Goal: Task Accomplishment & Management: Manage account settings

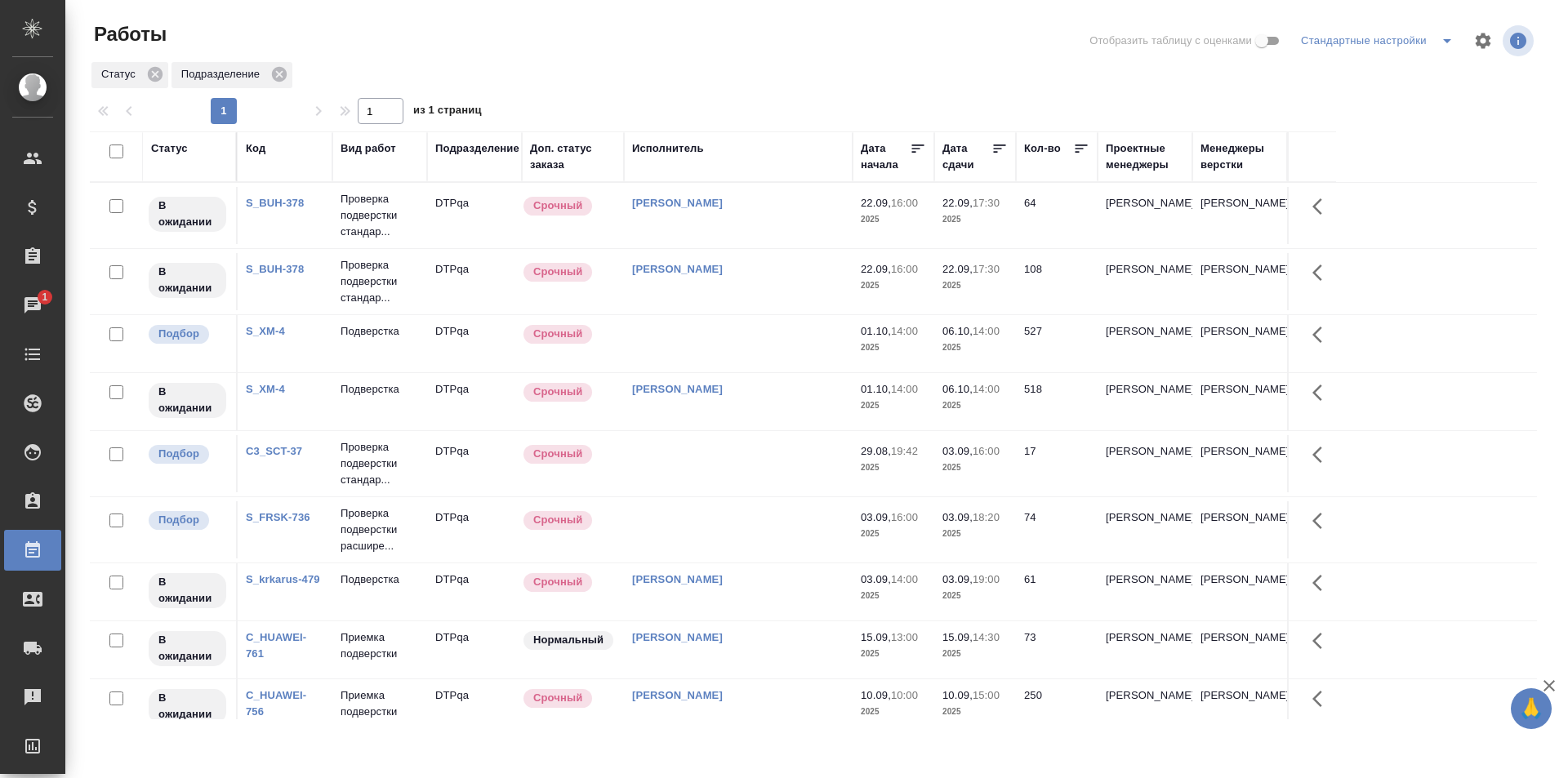
scroll to position [713, 0]
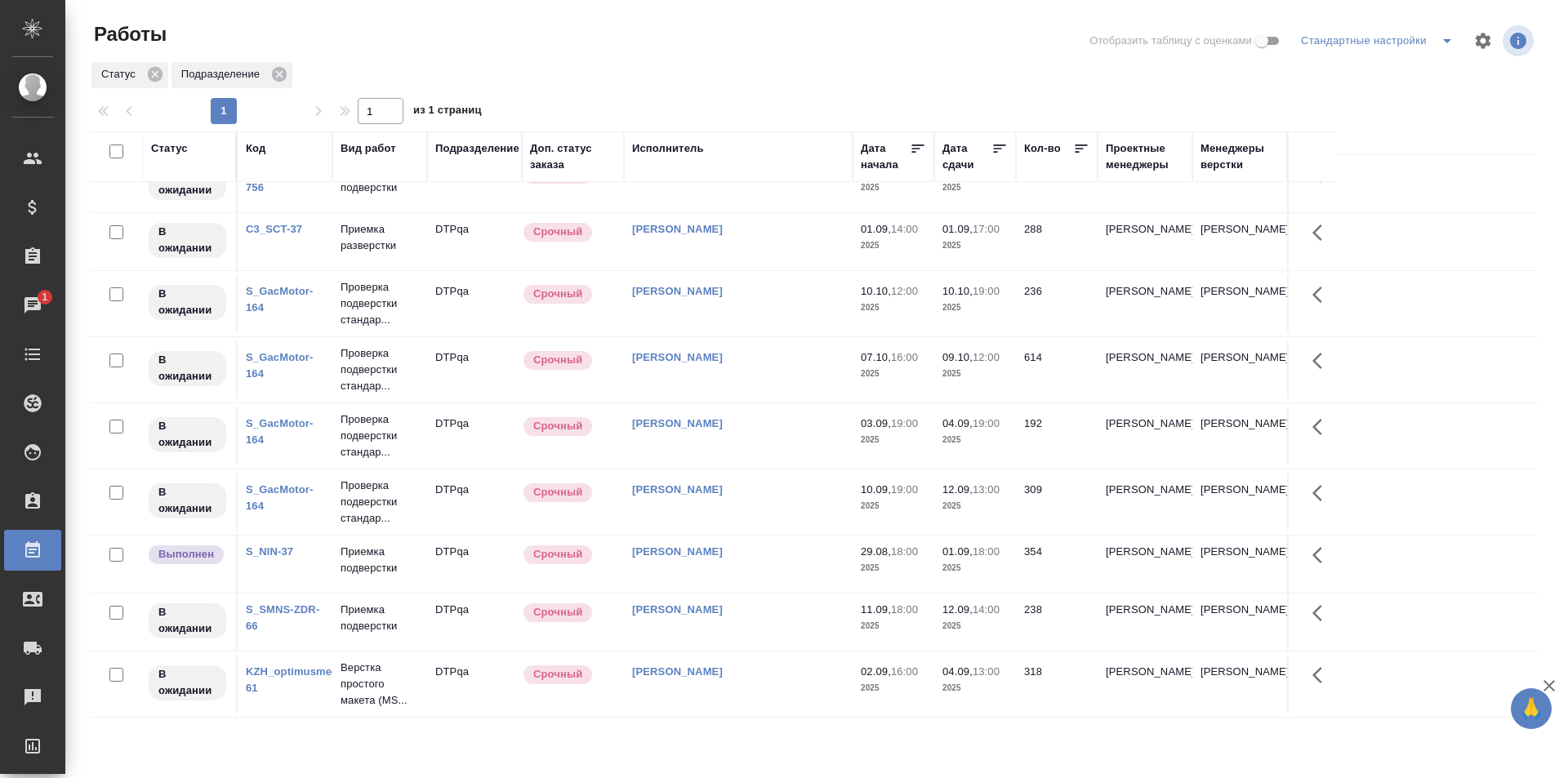
scroll to position [468, 0]
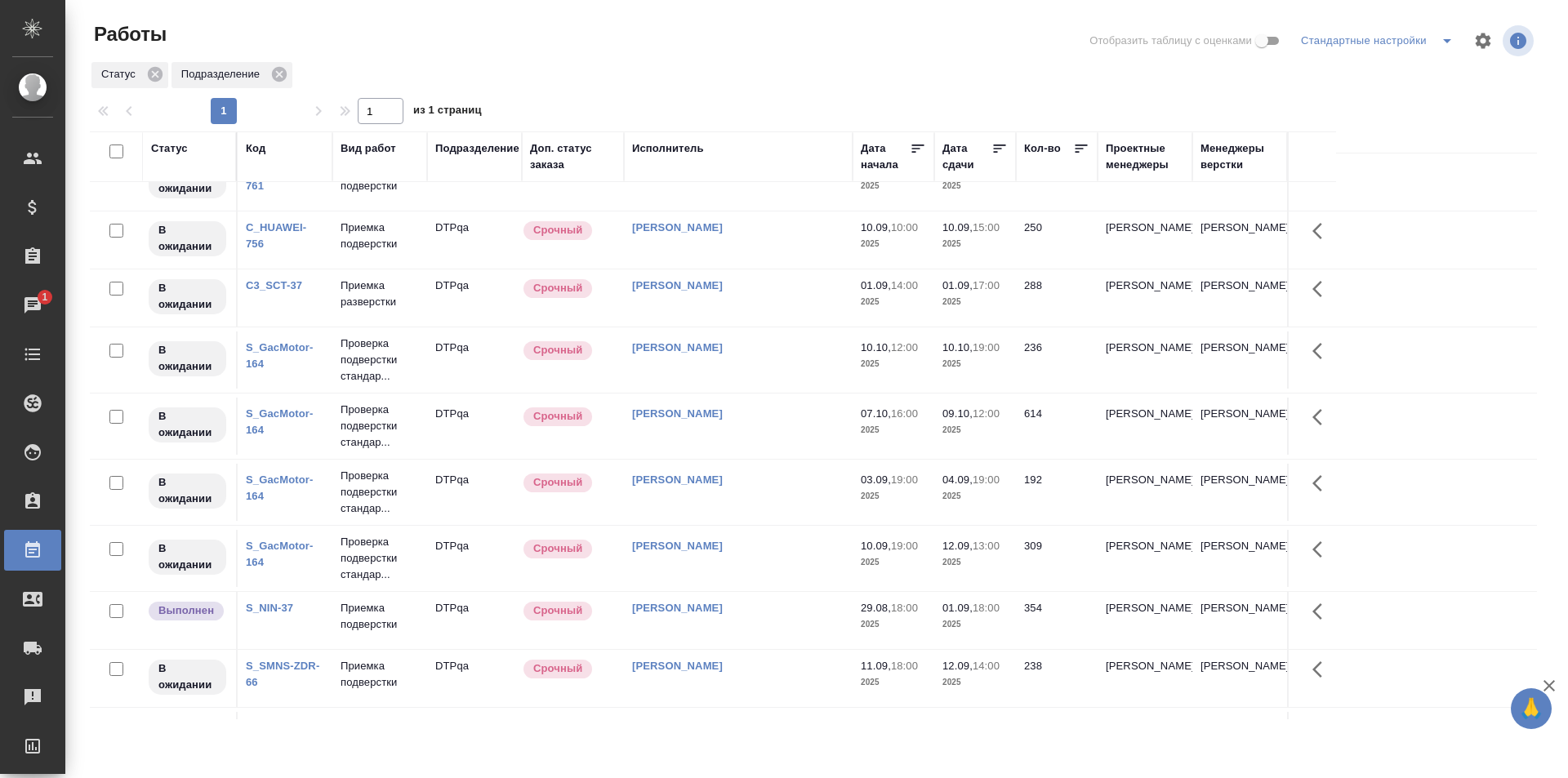
click at [750, 298] on td "Исмагилова Диана" at bounding box center [739, 298] width 229 height 57
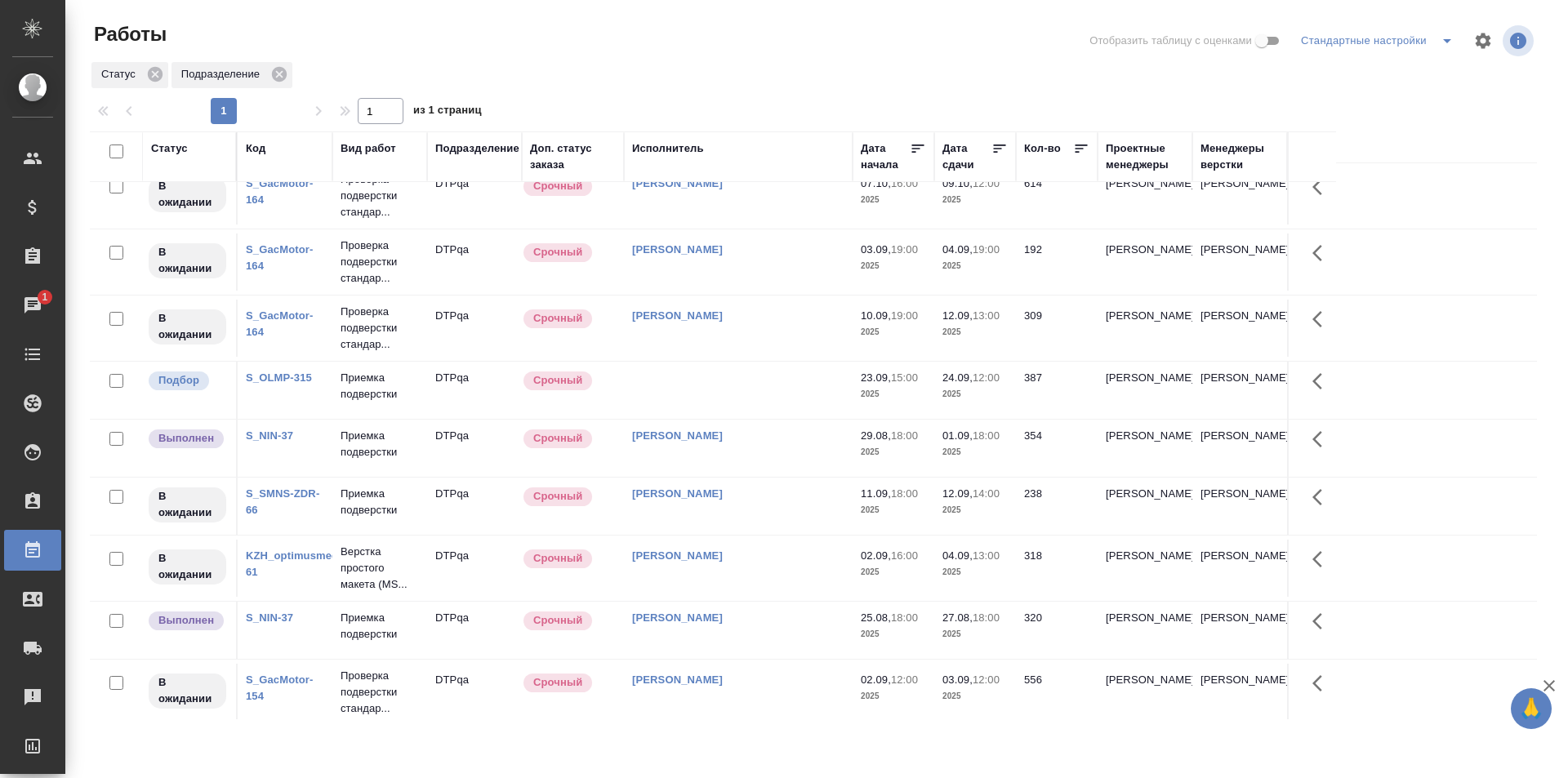
scroll to position [771, 0]
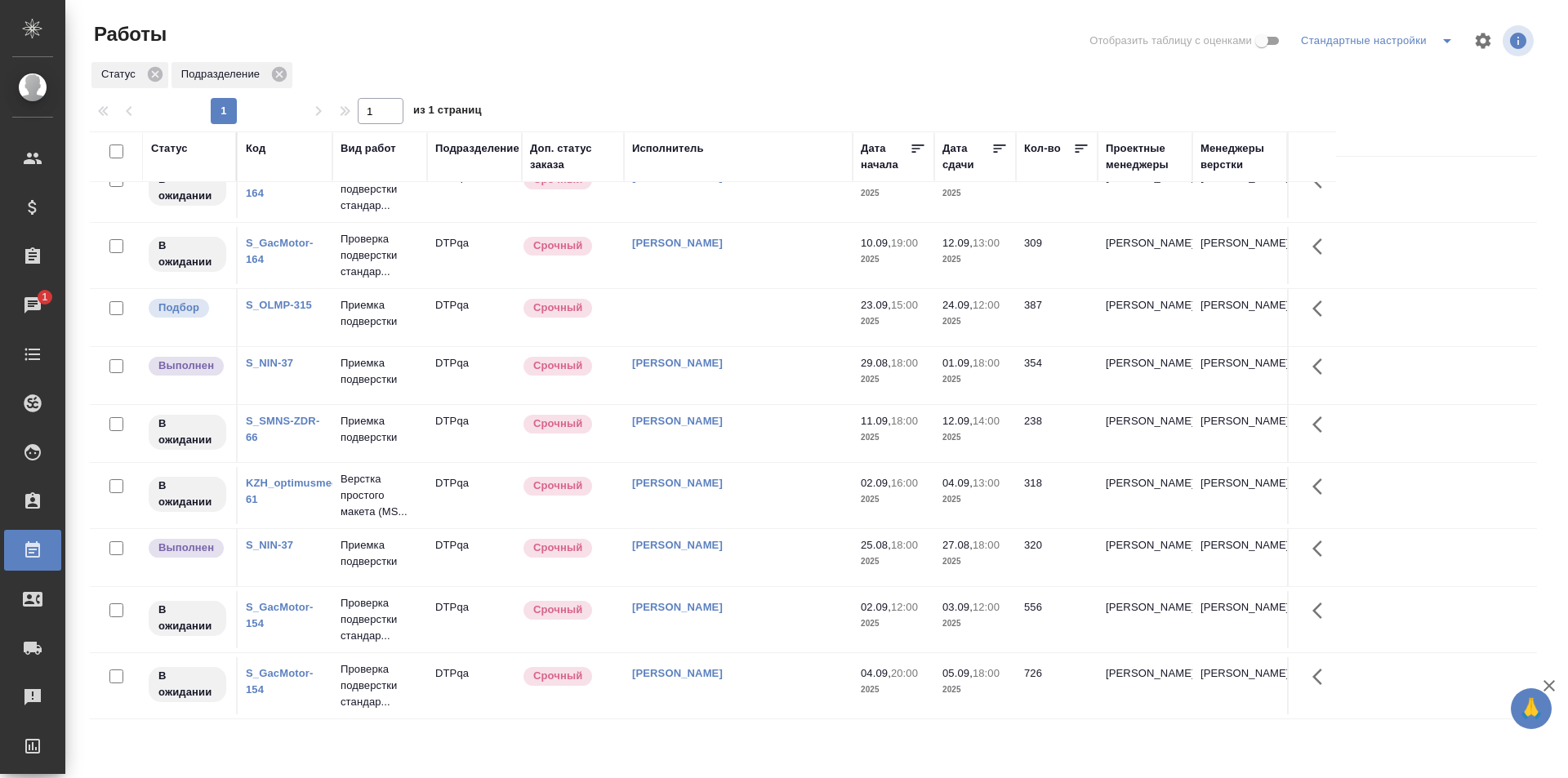
click at [745, 314] on td at bounding box center [739, 317] width 229 height 57
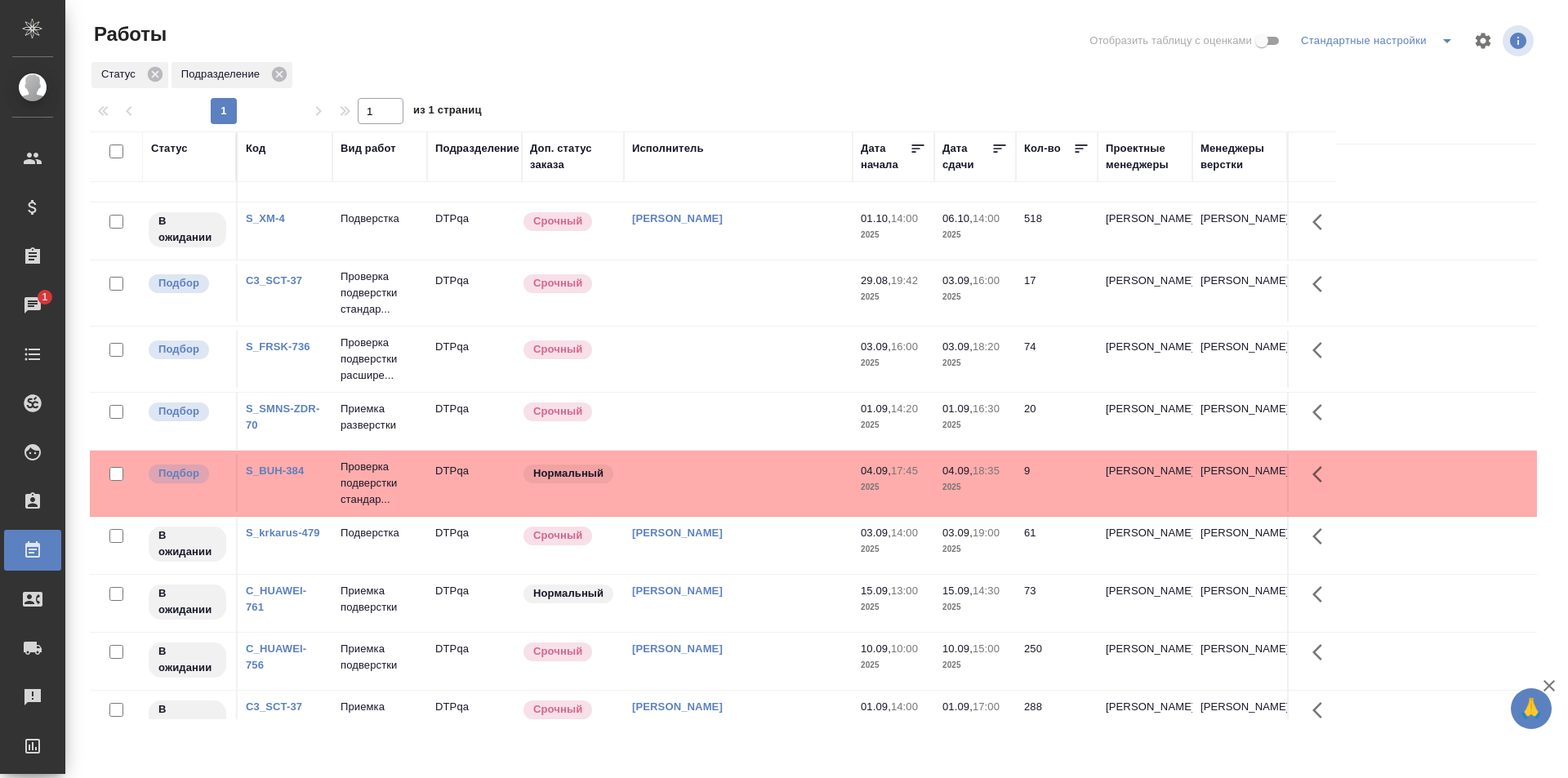
scroll to position [160, 0]
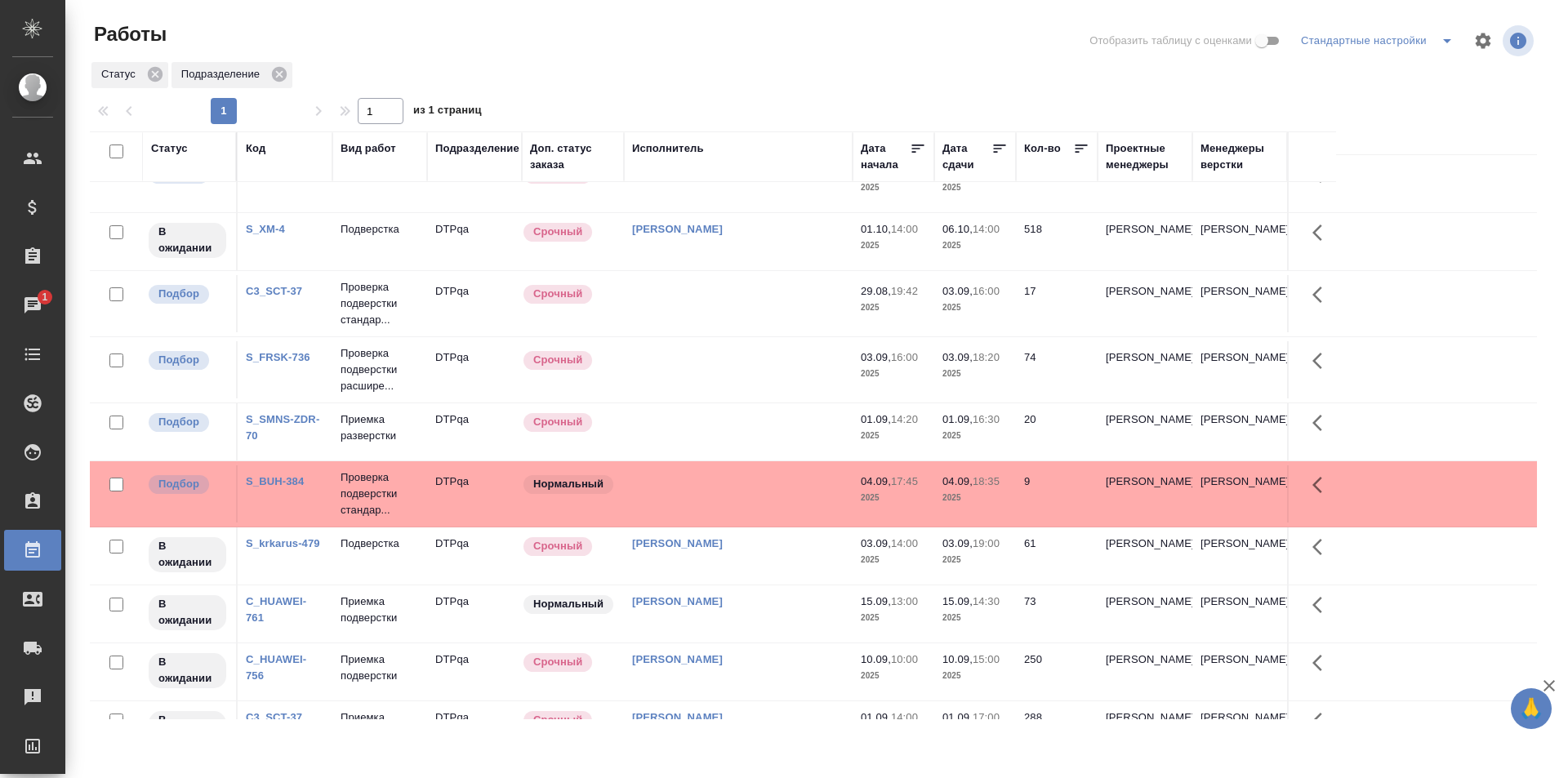
click at [756, 429] on td at bounding box center [739, 432] width 229 height 57
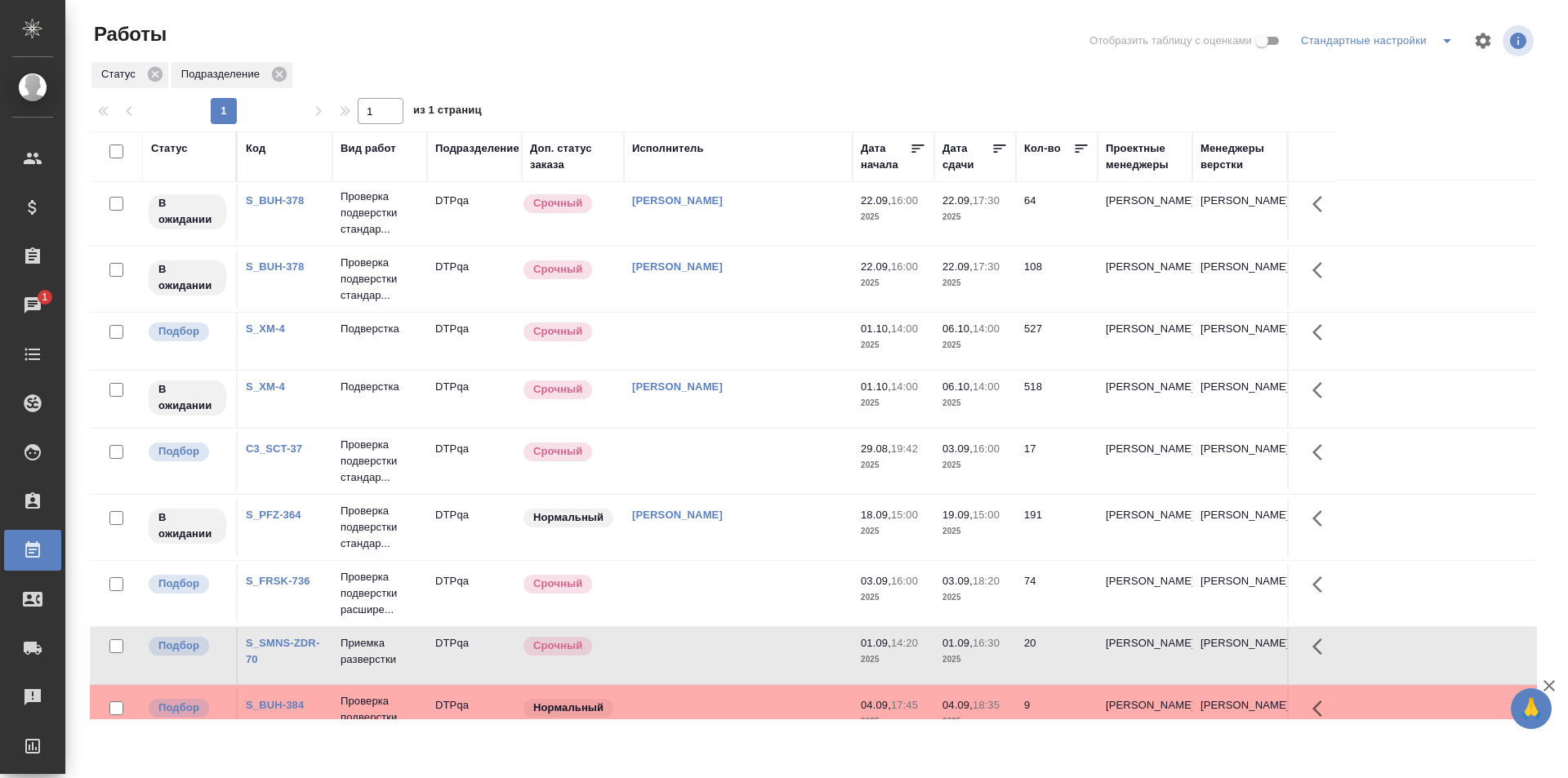
scroll to position [0, 0]
click at [894, 40] on div at bounding box center [820, 41] width 487 height 39
click at [720, 656] on td at bounding box center [739, 658] width 229 height 57
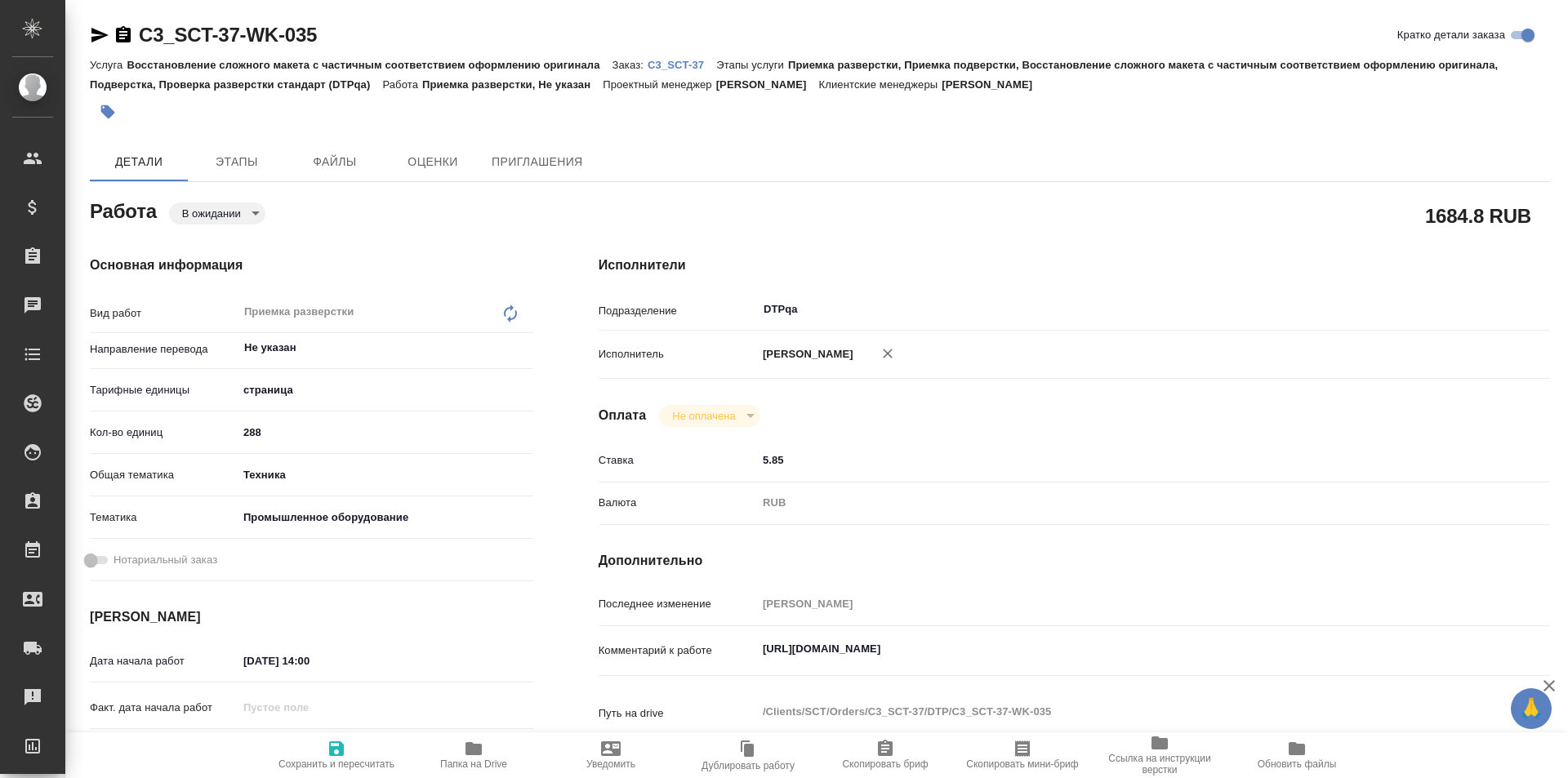
type textarea "x"
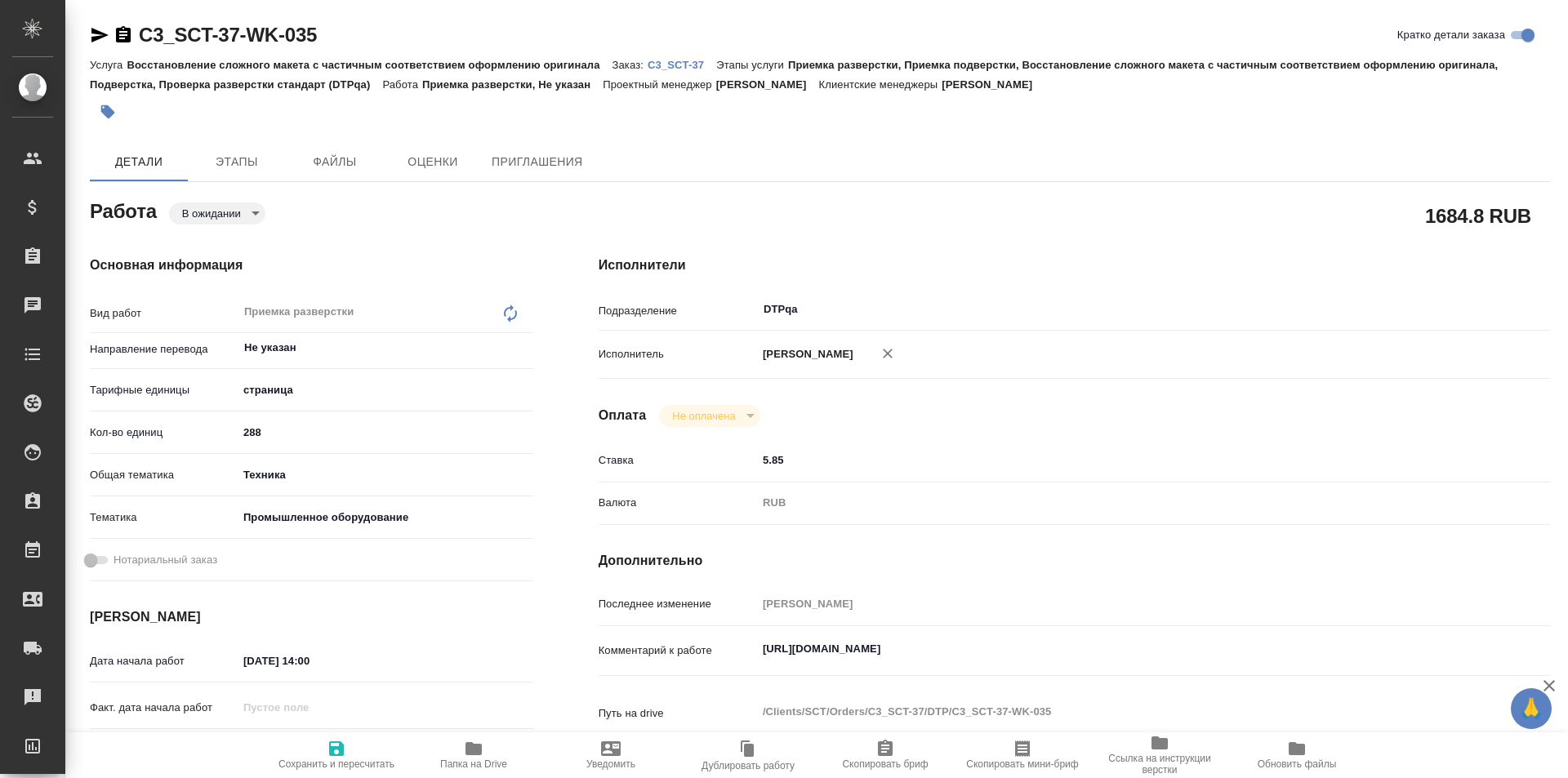
type textarea "x"
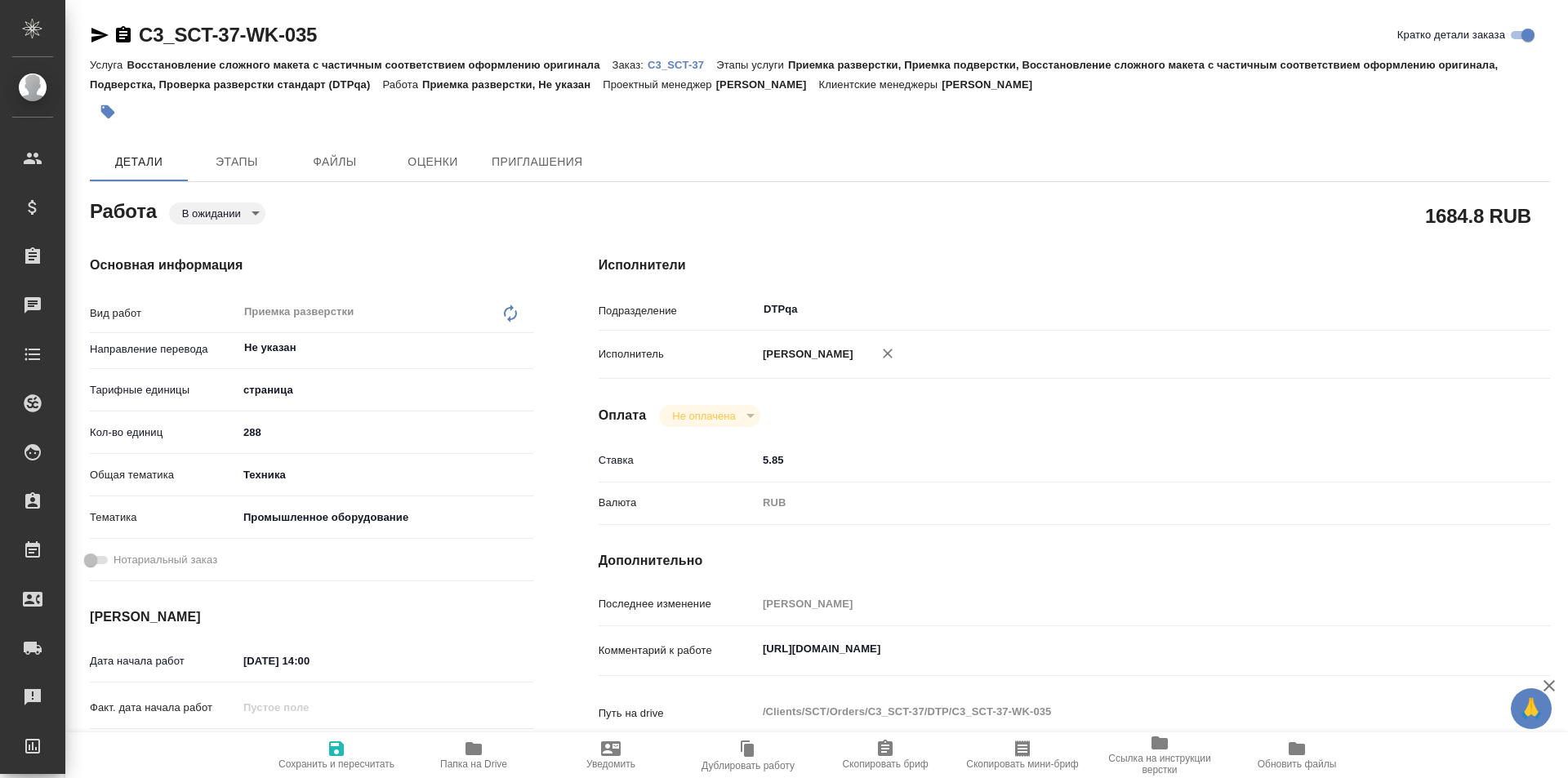
type textarea "x"
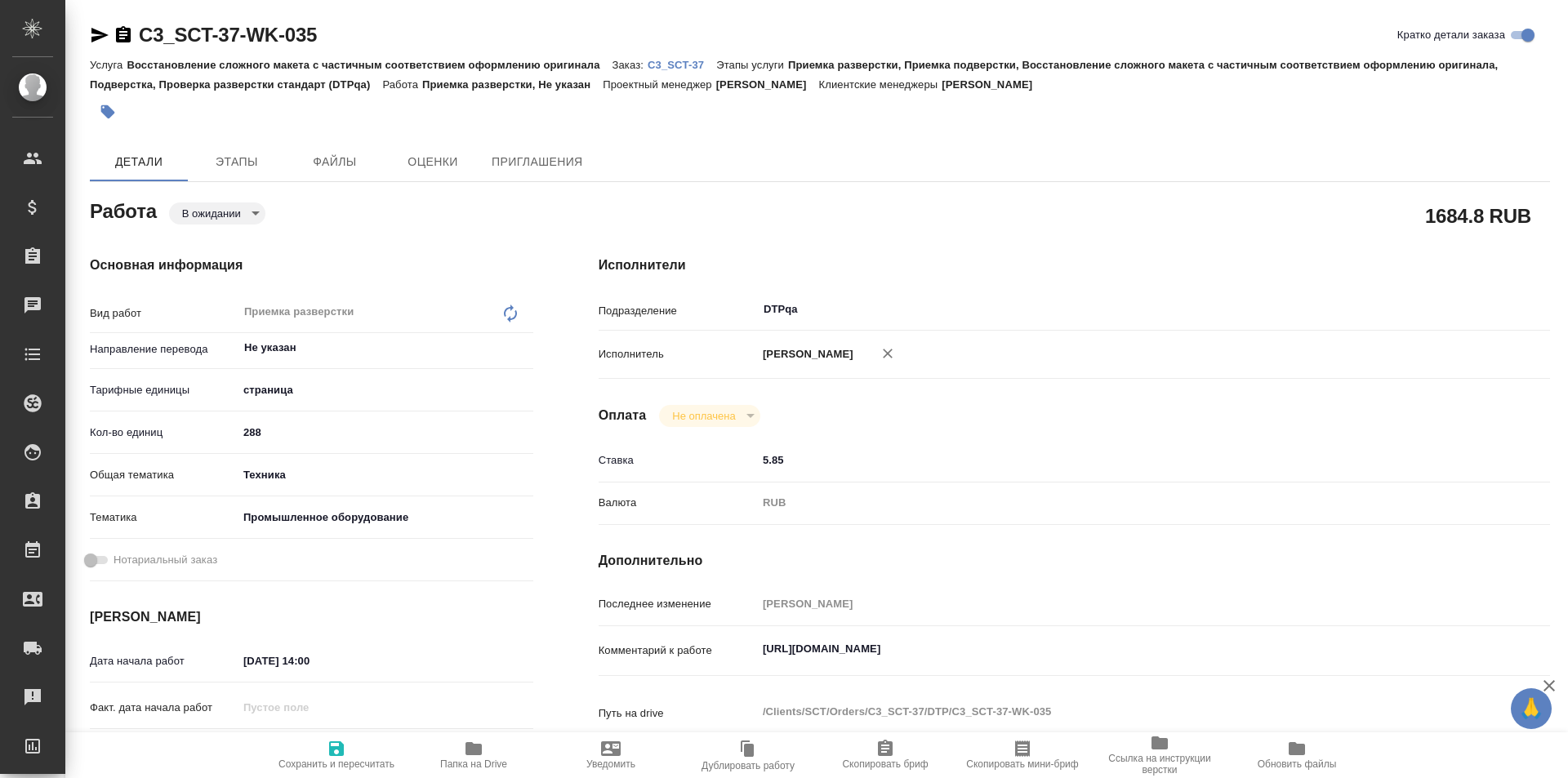
type textarea "x"
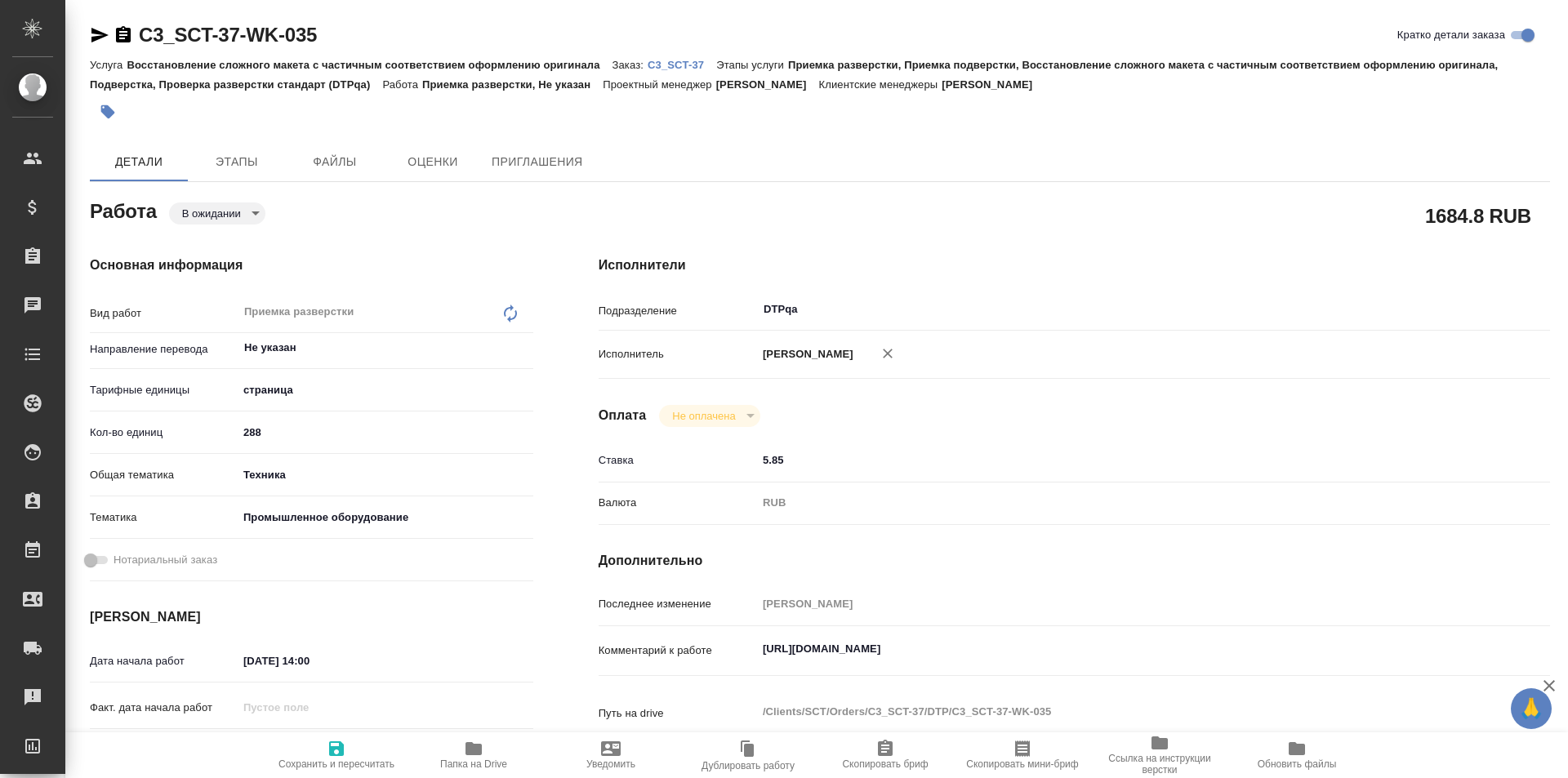
type textarea "x"
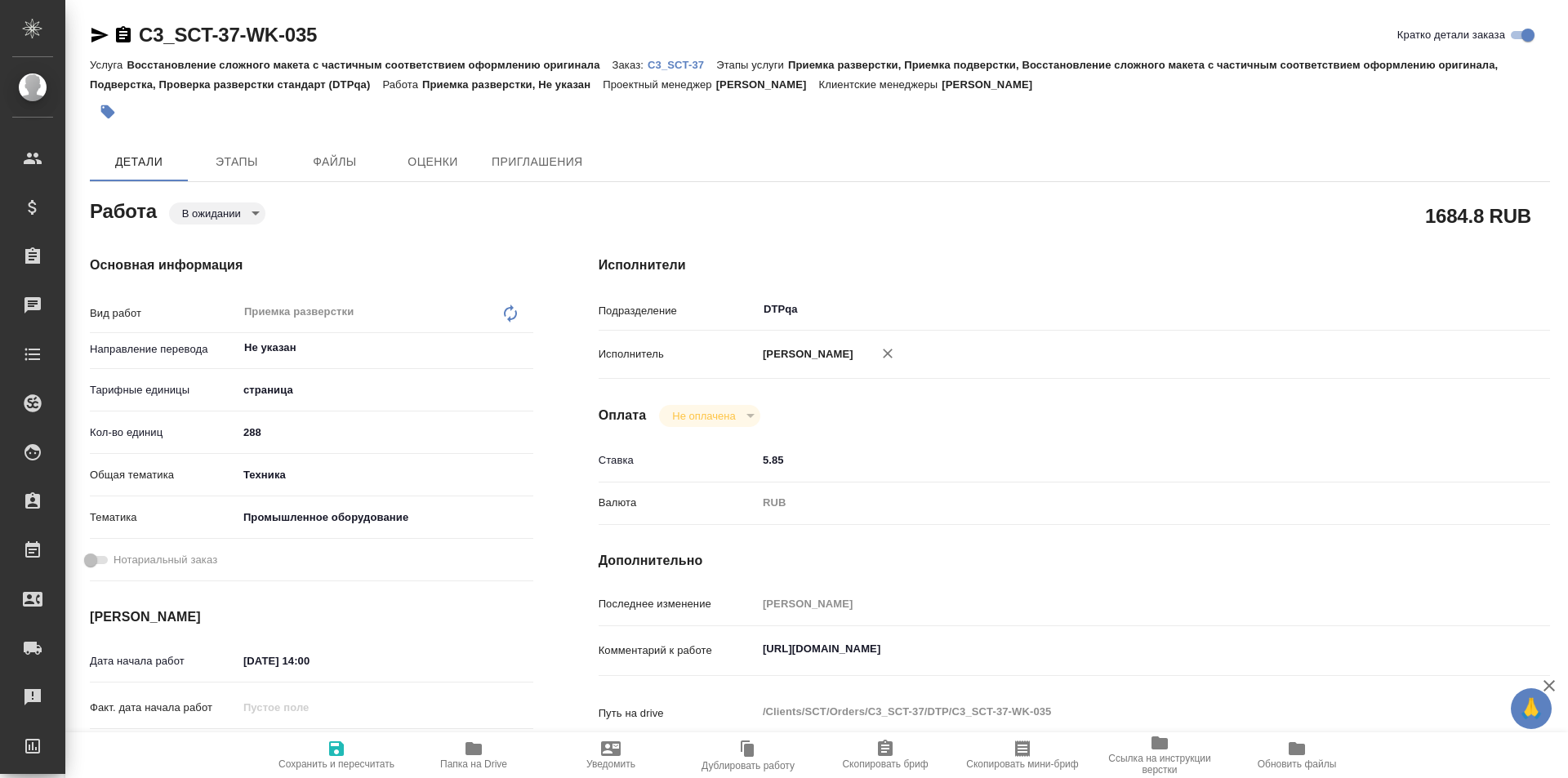
type textarea "x"
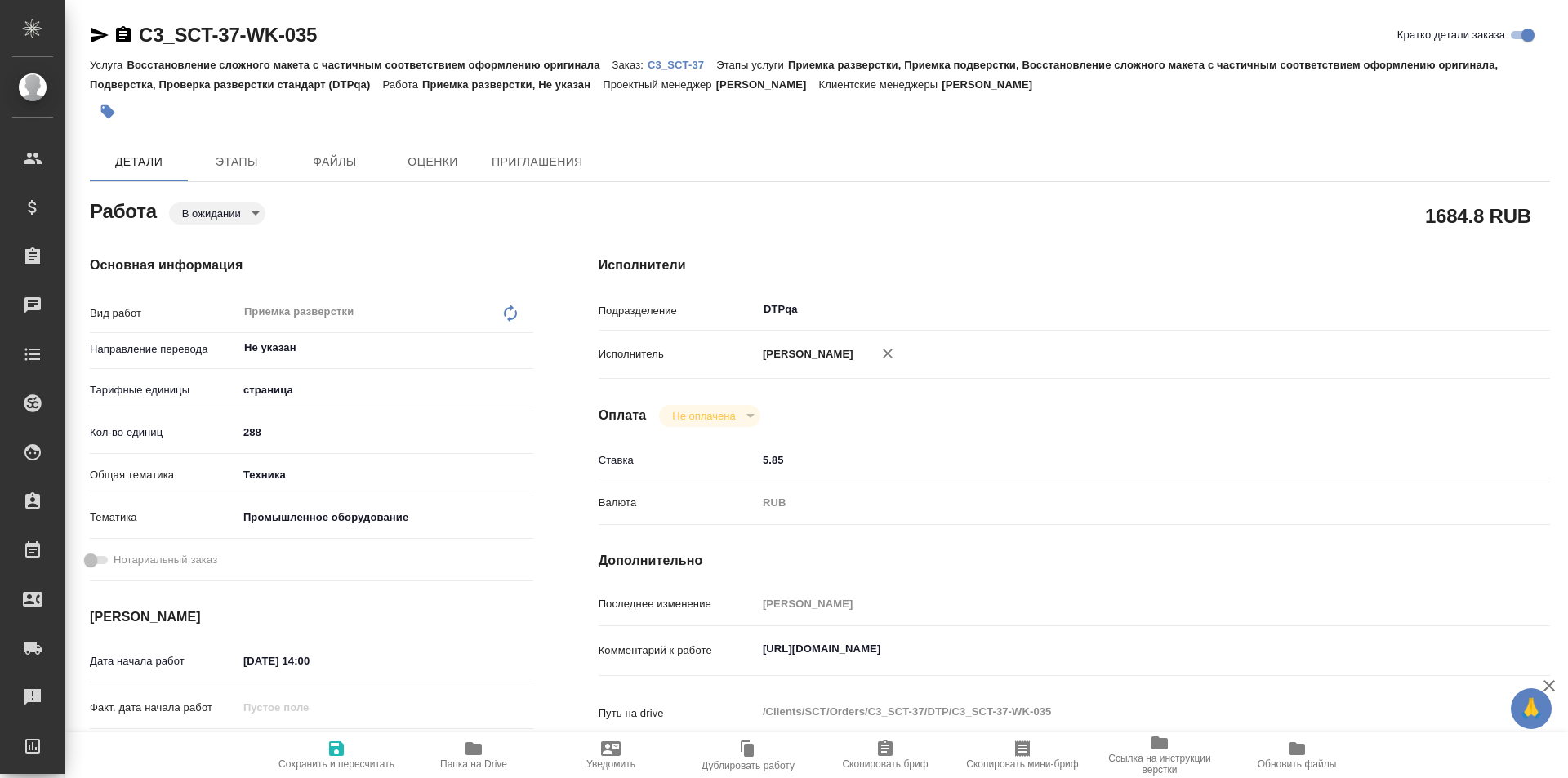
type textarea "x"
drag, startPoint x: 1131, startPoint y: 649, endPoint x: 674, endPoint y: 647, distance: 457.0
click at [674, 647] on div "Комментарий к работе https://tera.awatera.com/Work/68ac4886caec68d43e12e73a/det…" at bounding box center [1074, 652] width 952 height 38
type textarea "x"
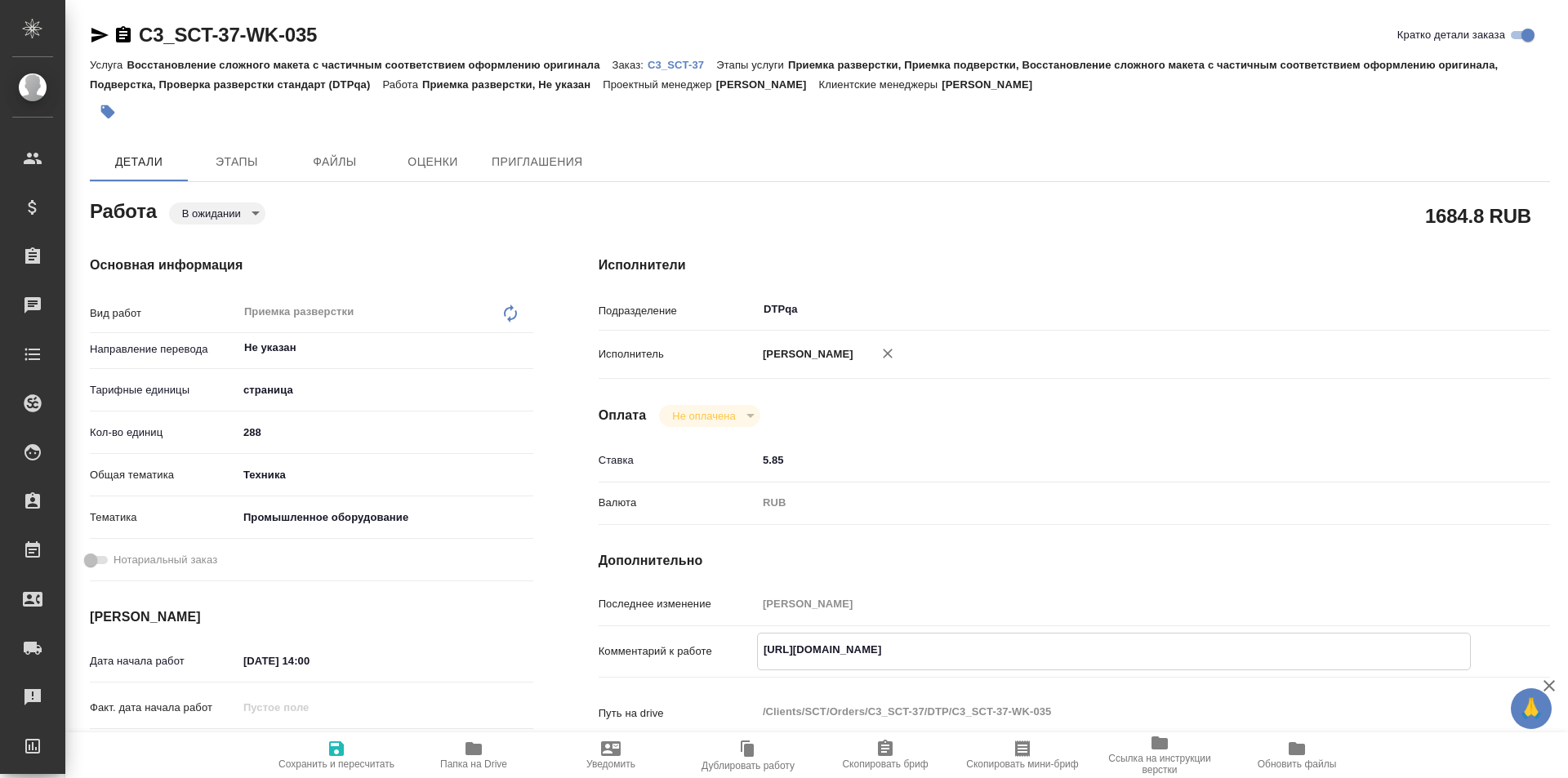
type textarea "x"
click at [102, 32] on icon "button" at bounding box center [99, 35] width 20 height 20
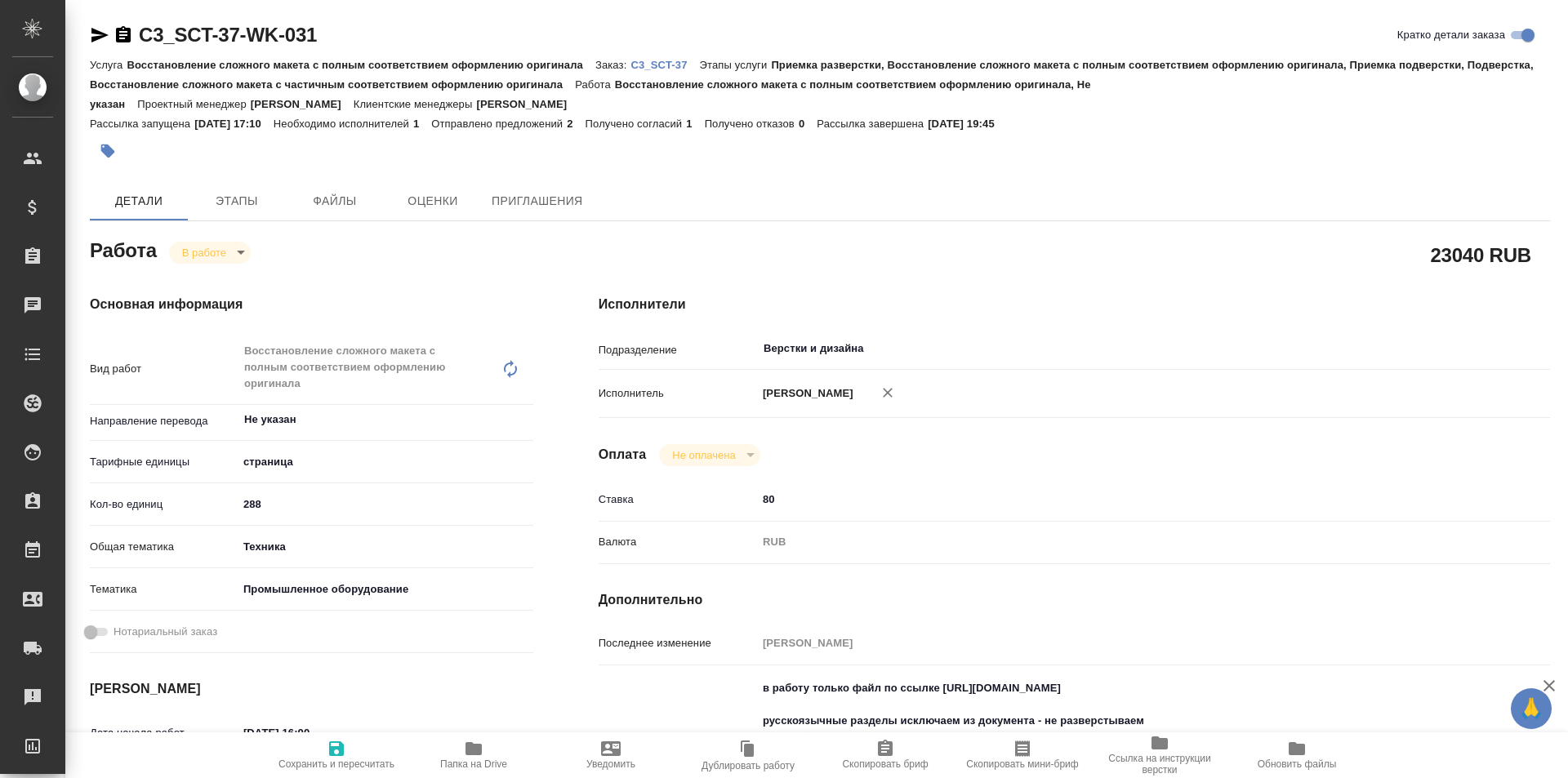
type textarea "x"
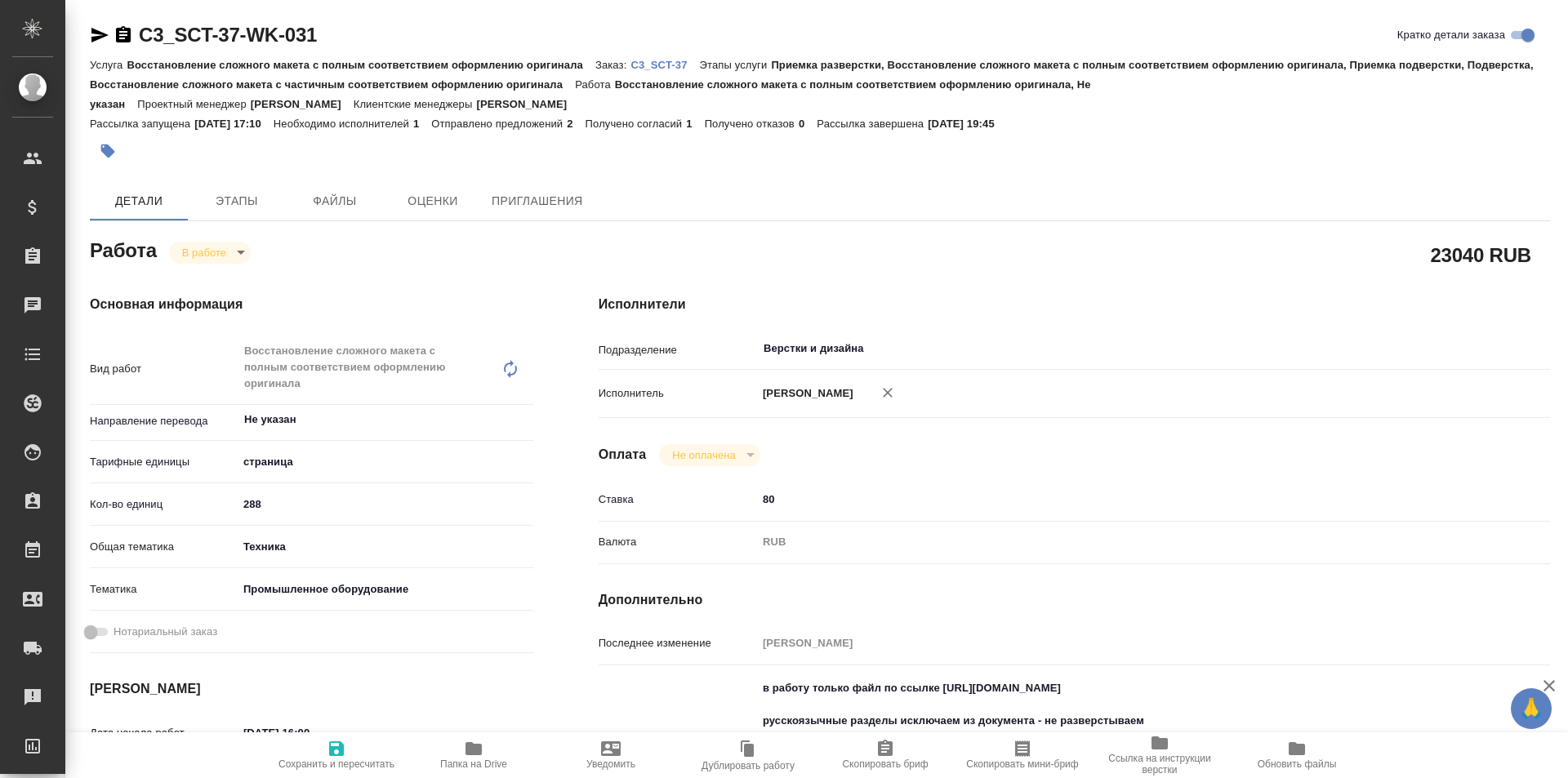
type textarea "x"
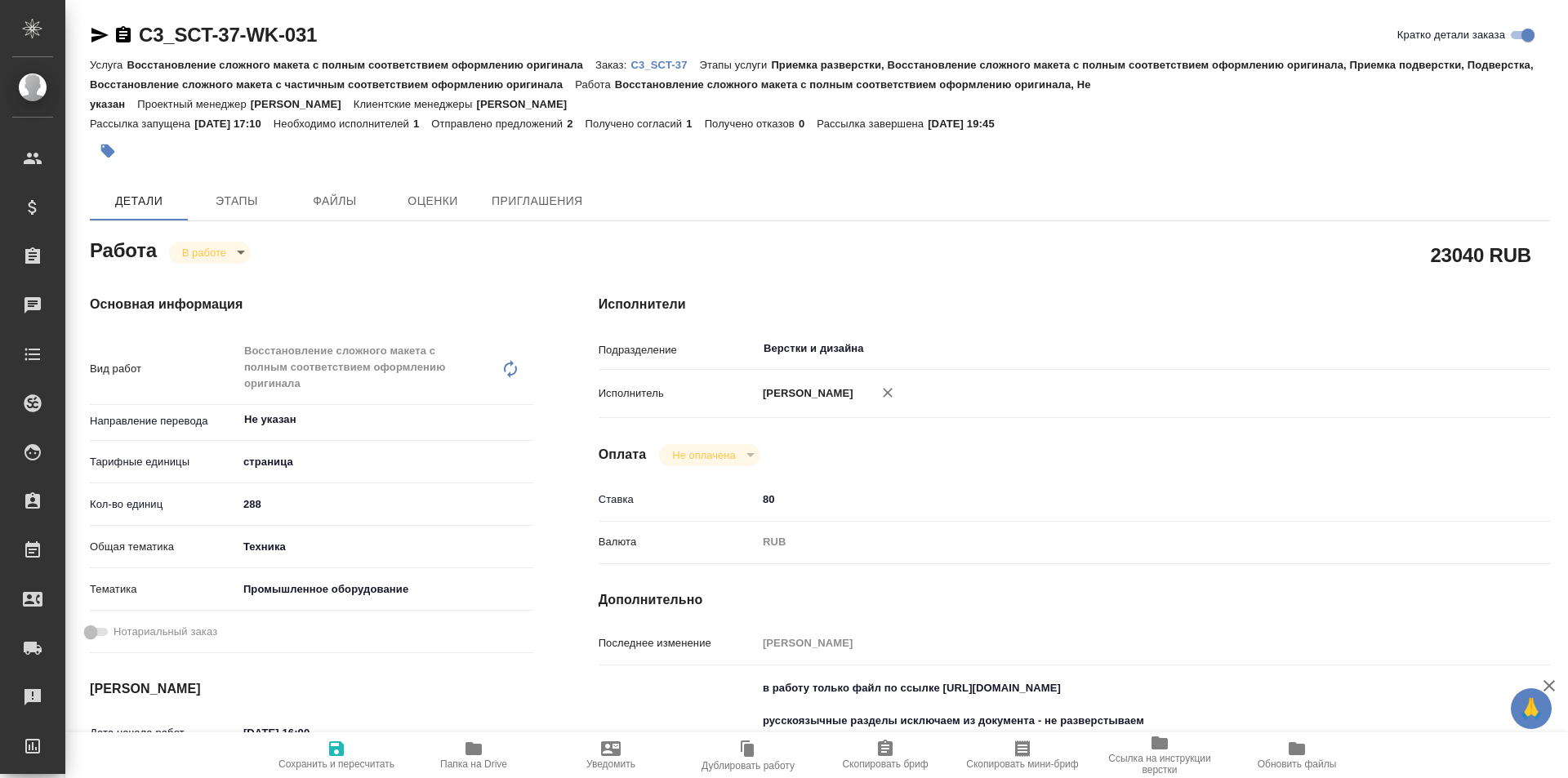
type textarea "x"
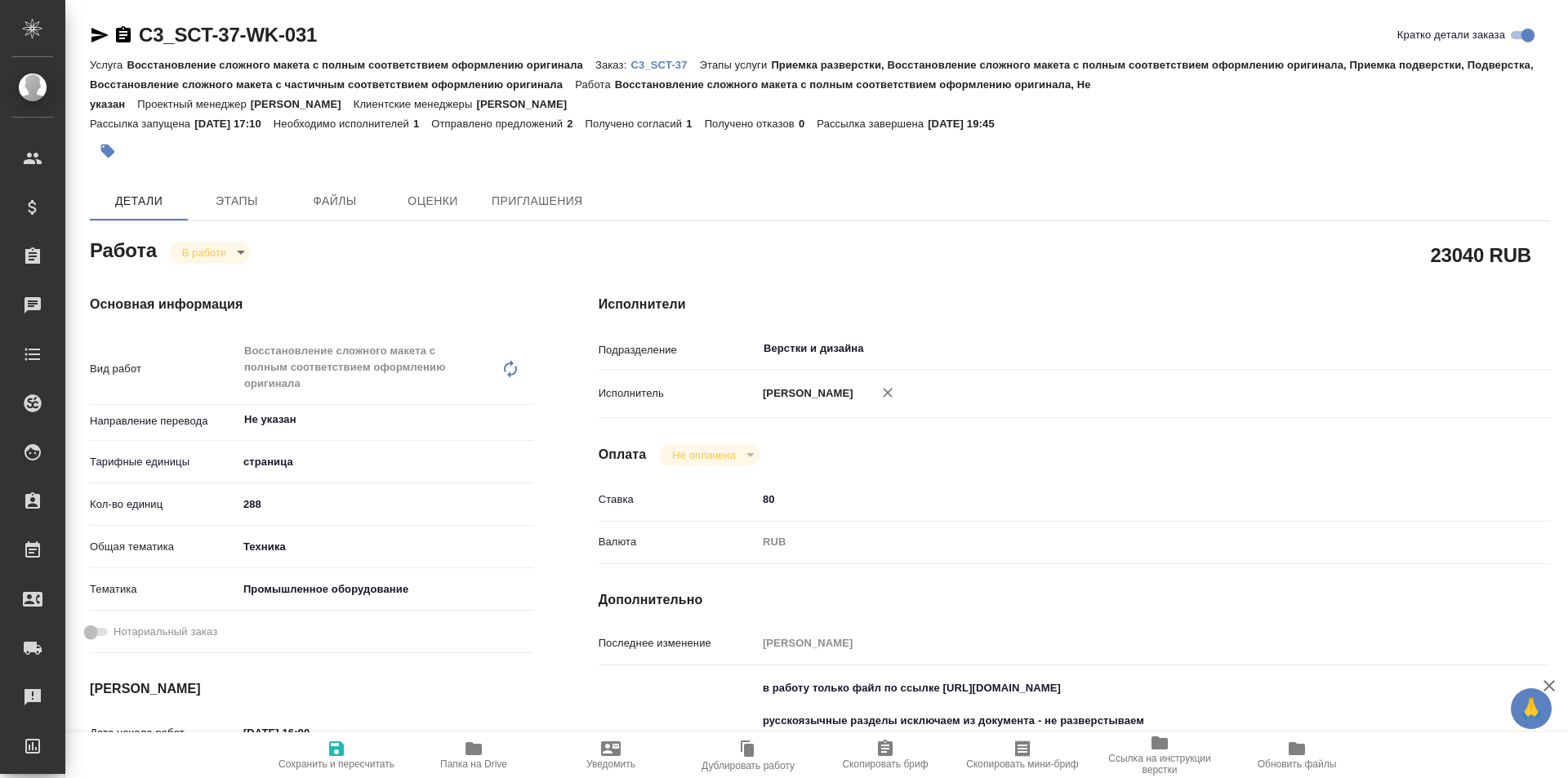
type textarea "x"
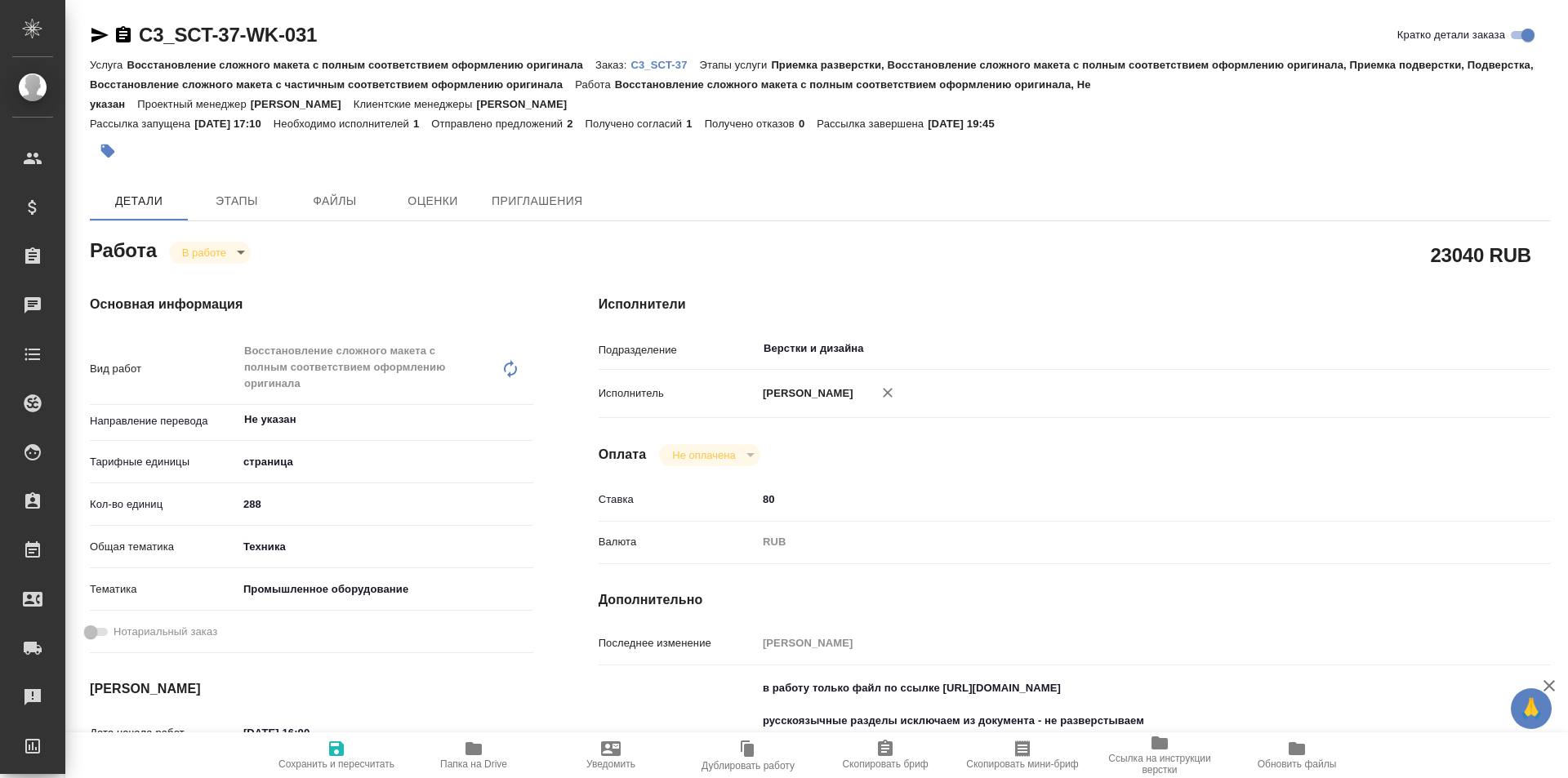
type textarea "x"
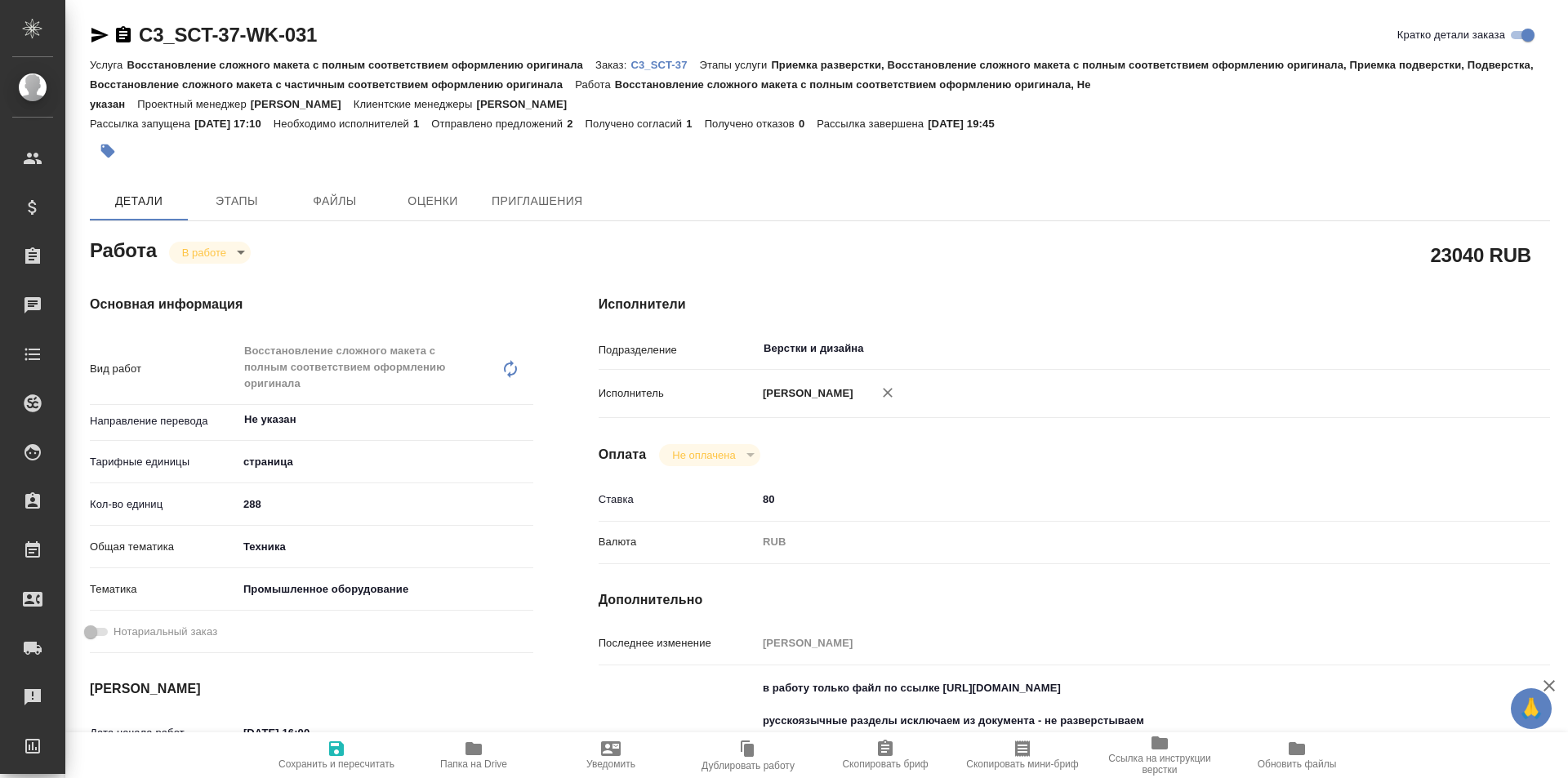
type textarea "x"
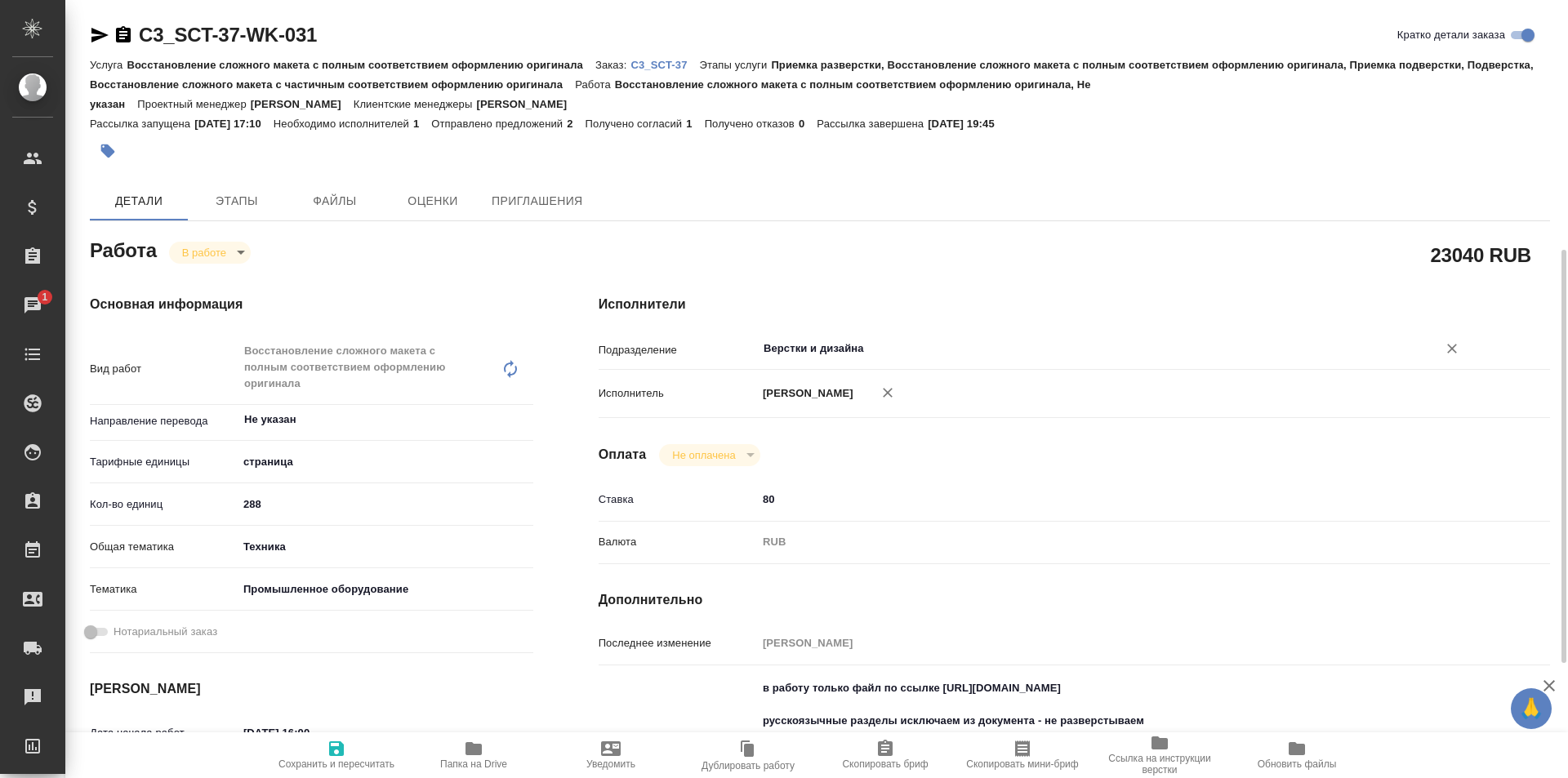
scroll to position [409, 0]
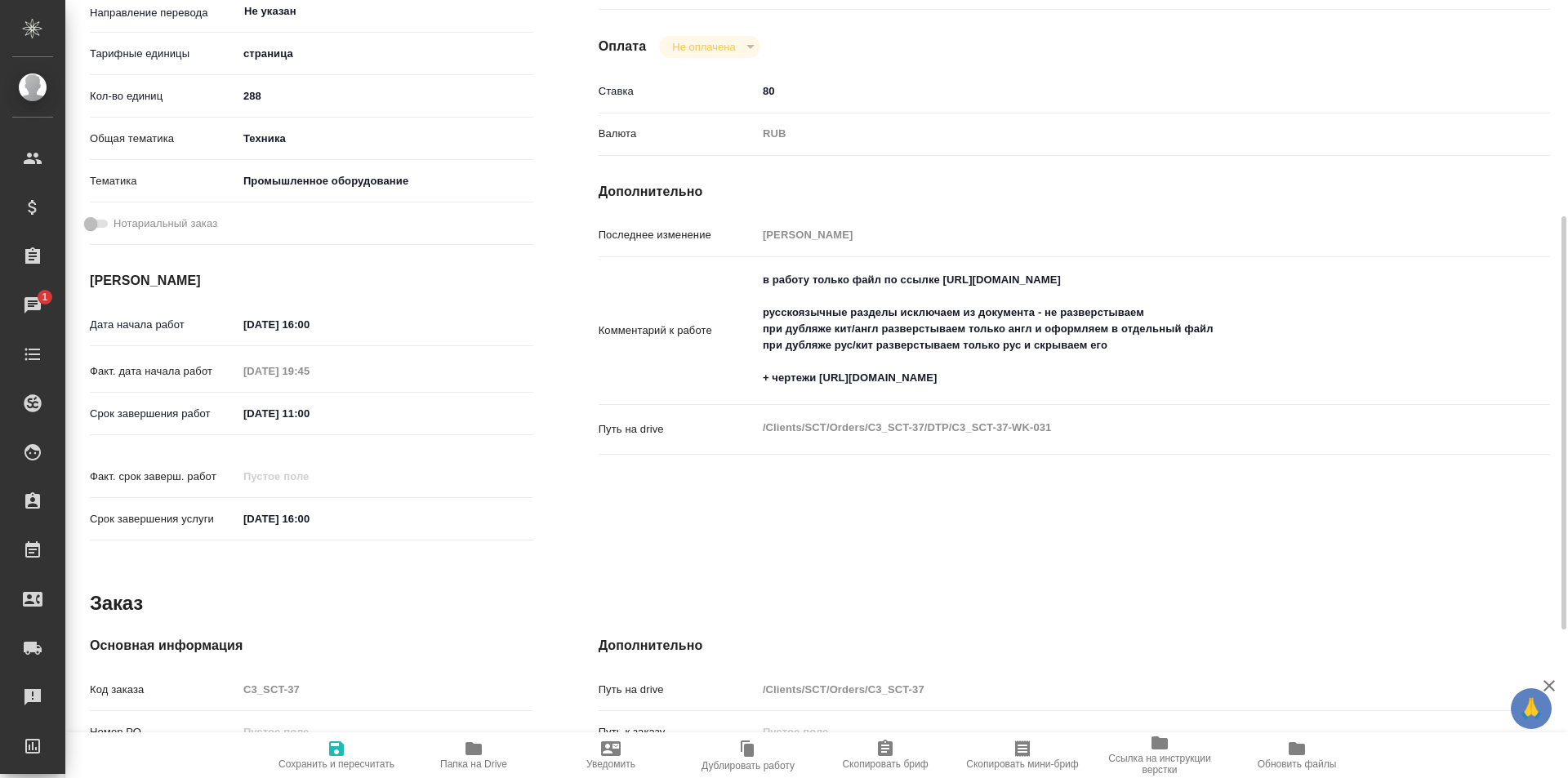
click at [466, 754] on icon "button" at bounding box center [474, 748] width 16 height 13
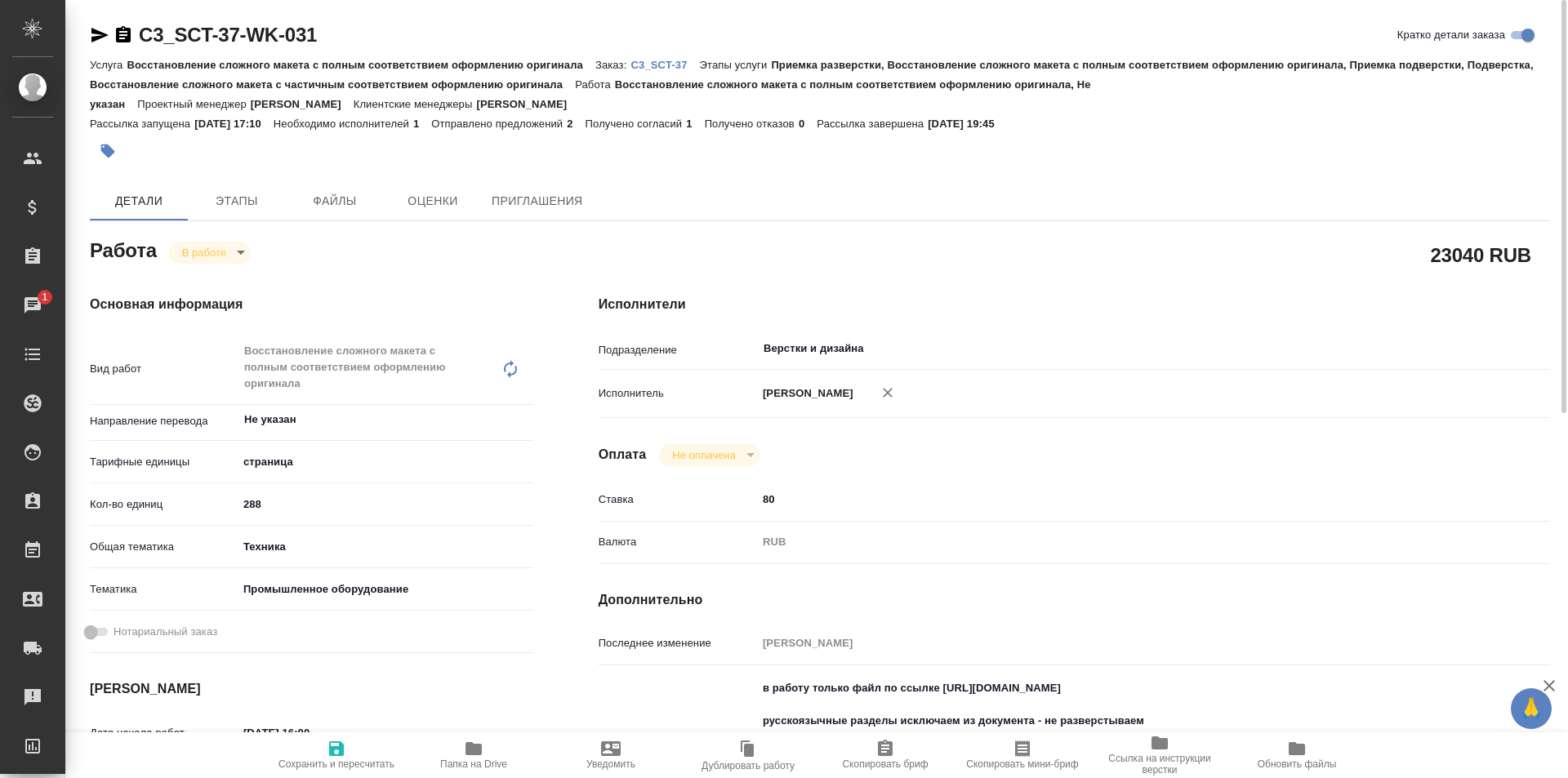
click at [94, 33] on icon "button" at bounding box center [99, 35] width 17 height 14
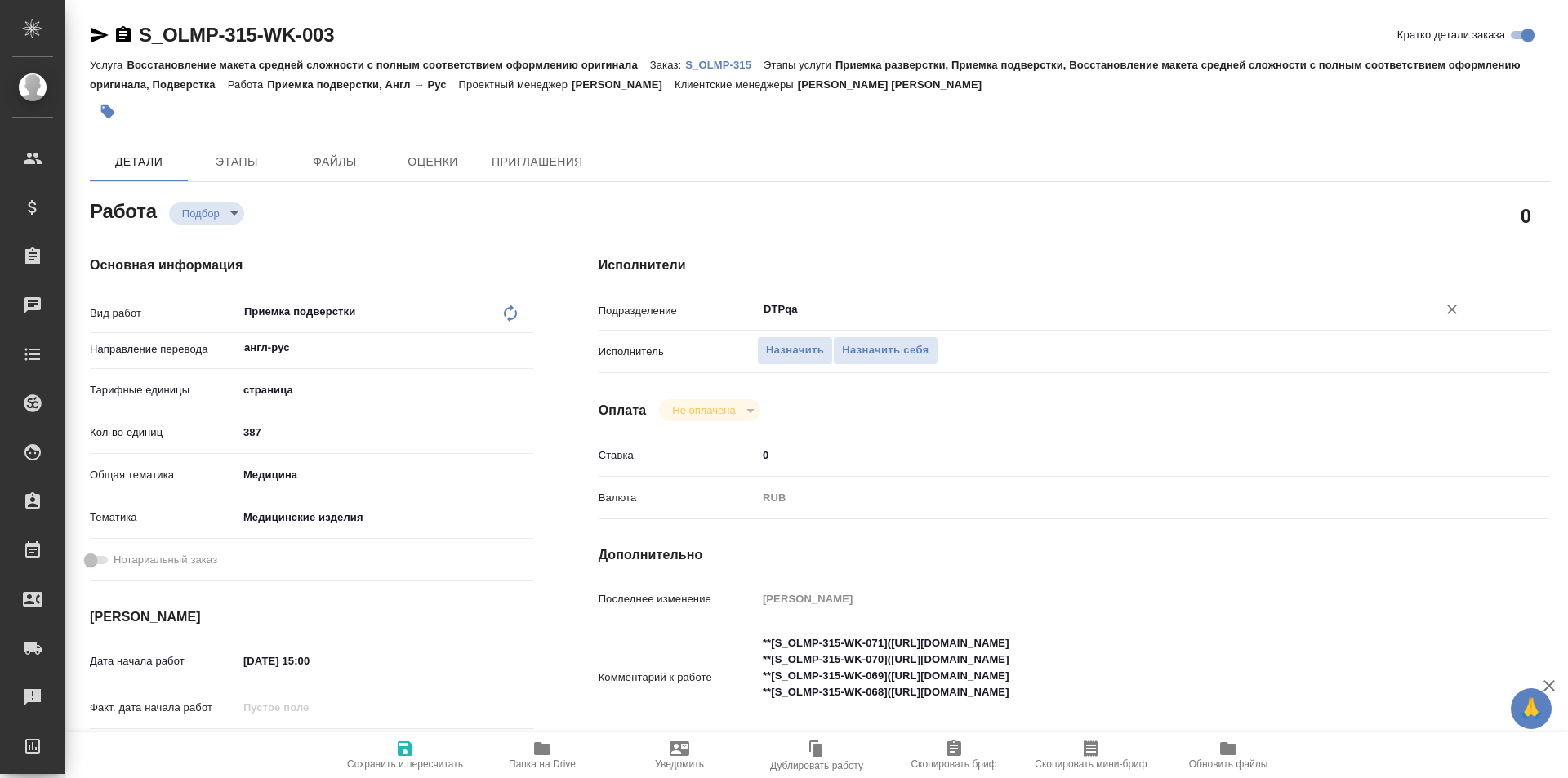
type textarea "x"
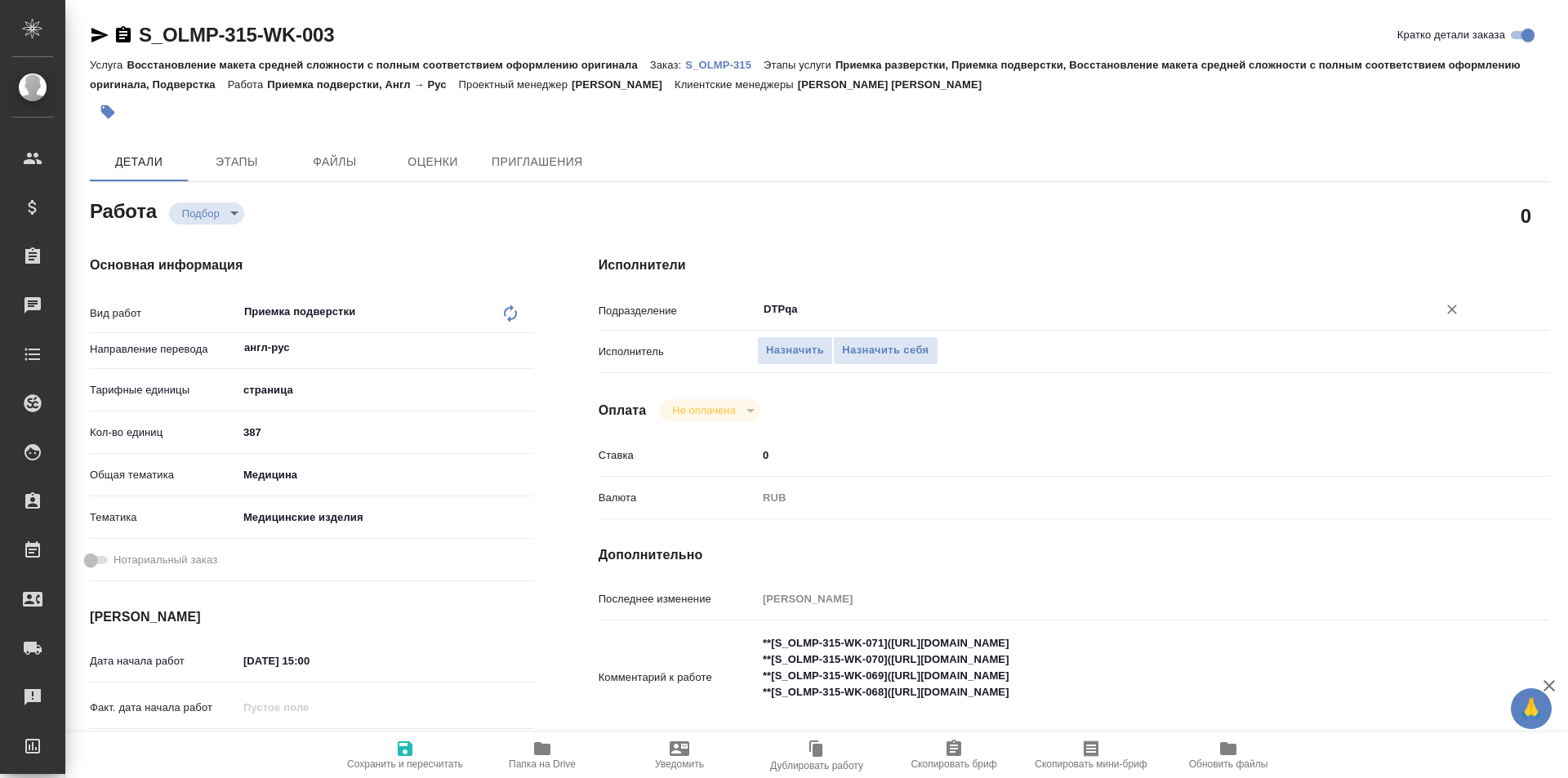
type textarea "x"
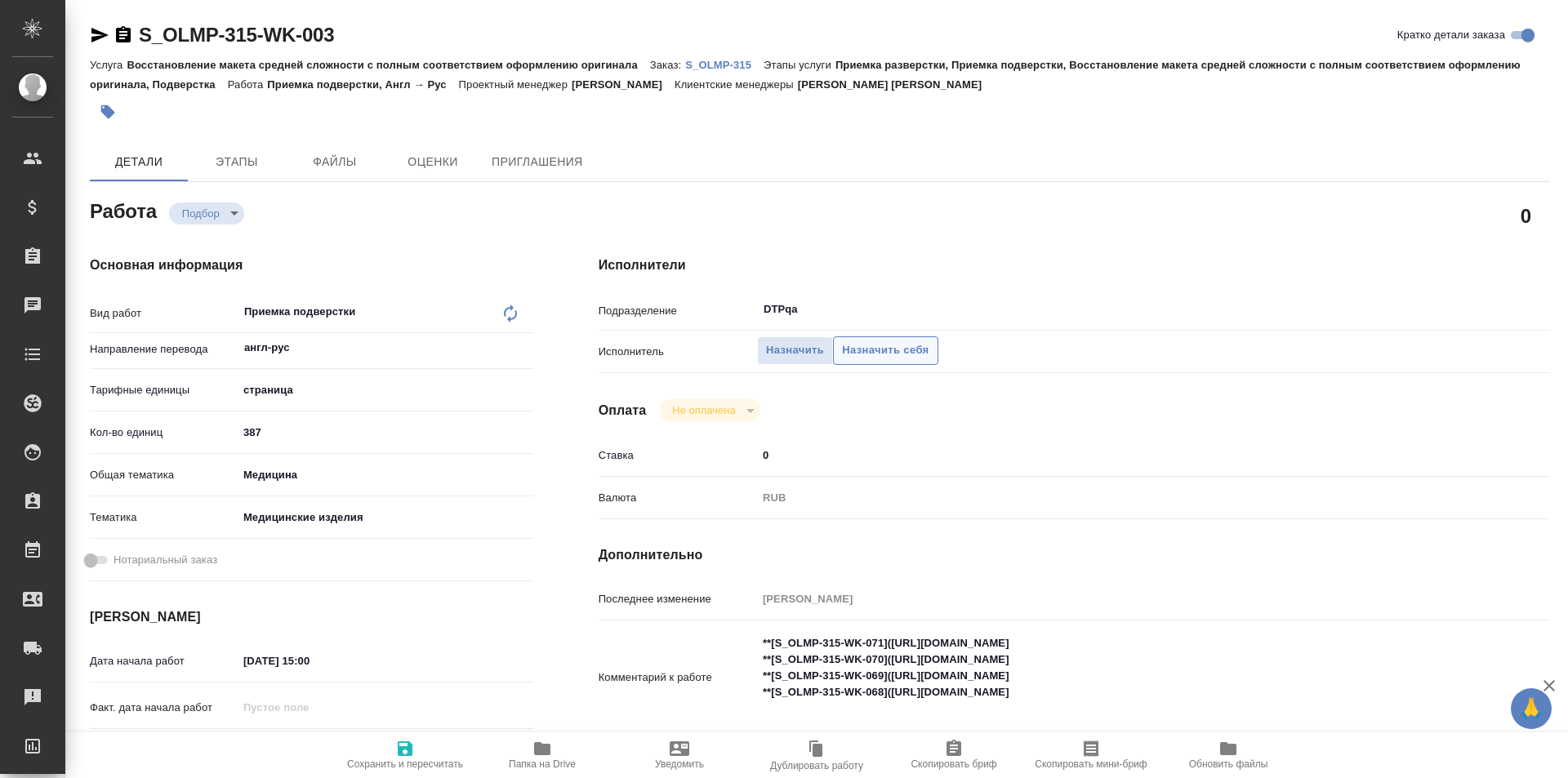
type textarea "x"
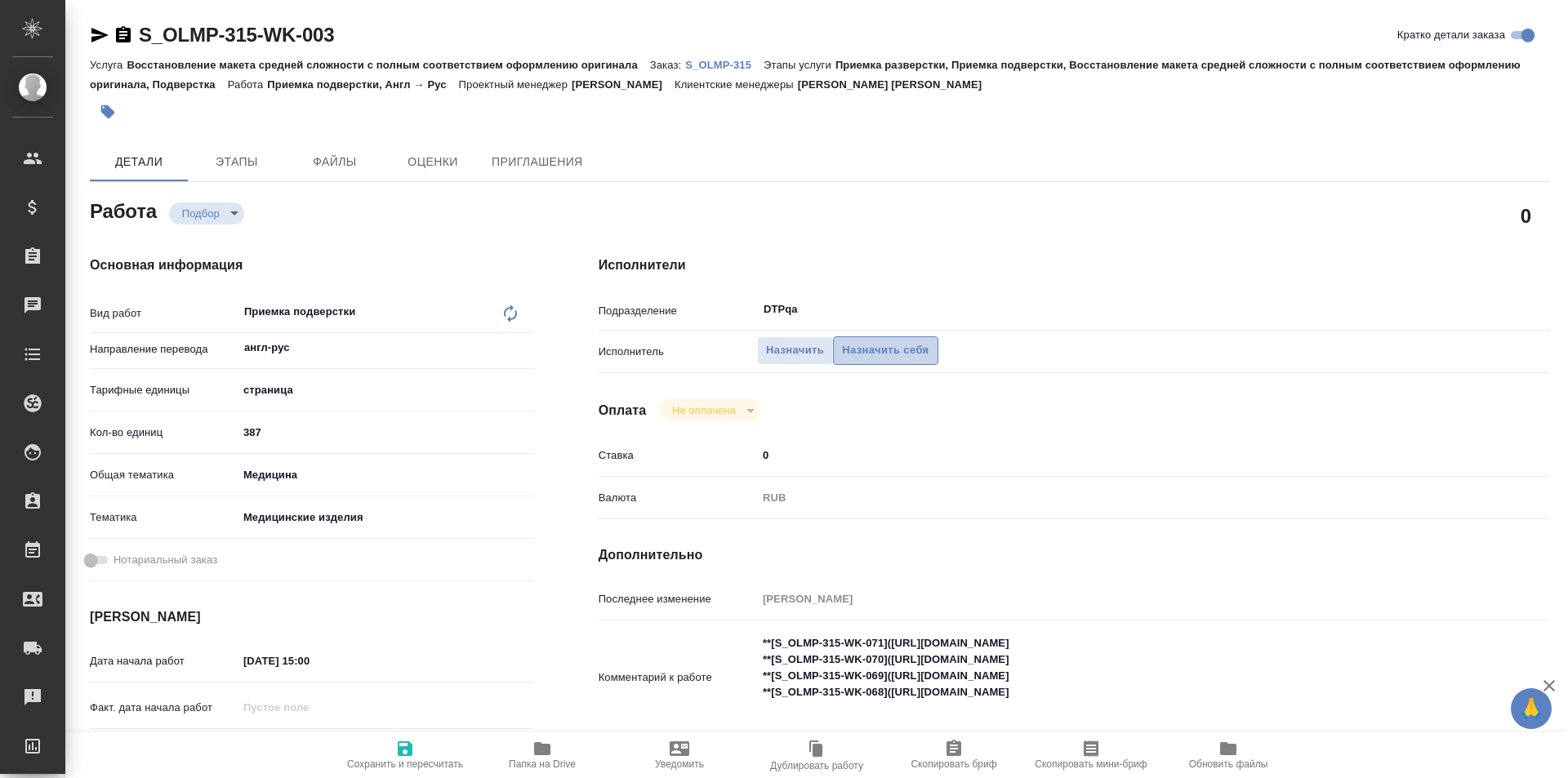
click at [888, 349] on span "Назначить себя" at bounding box center [886, 351] width 87 height 19
type textarea "x"
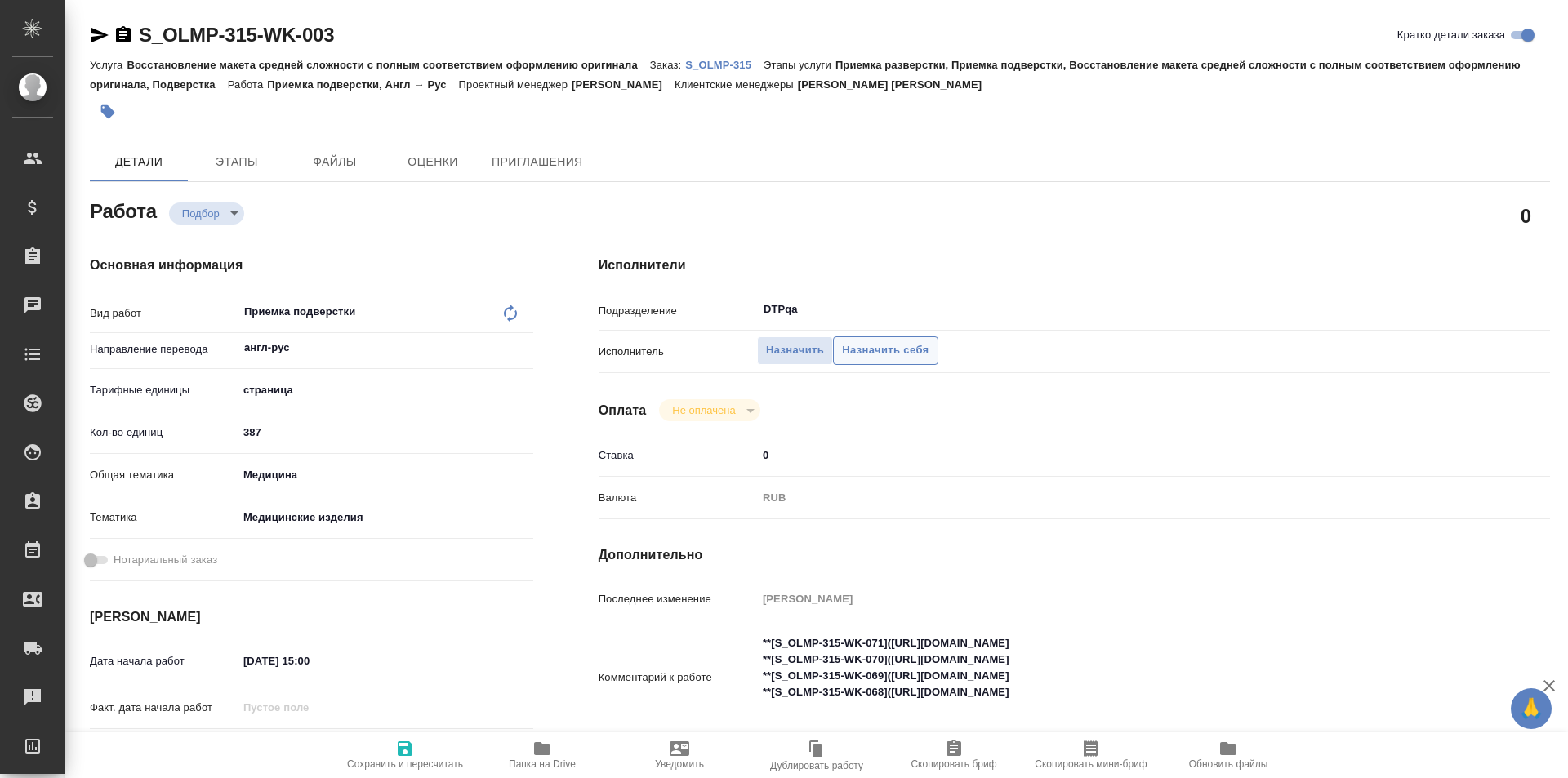
type textarea "x"
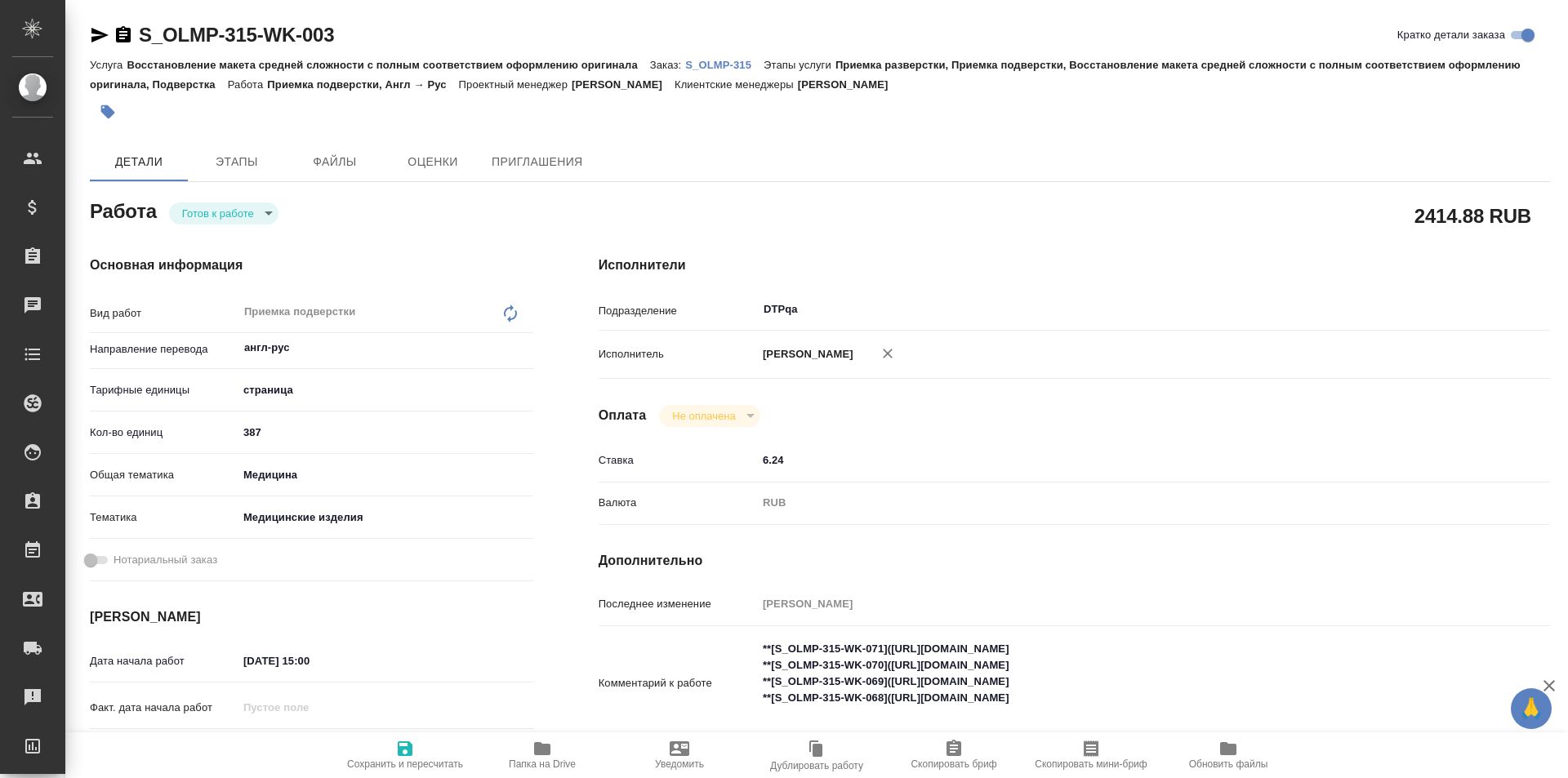
type textarea "x"
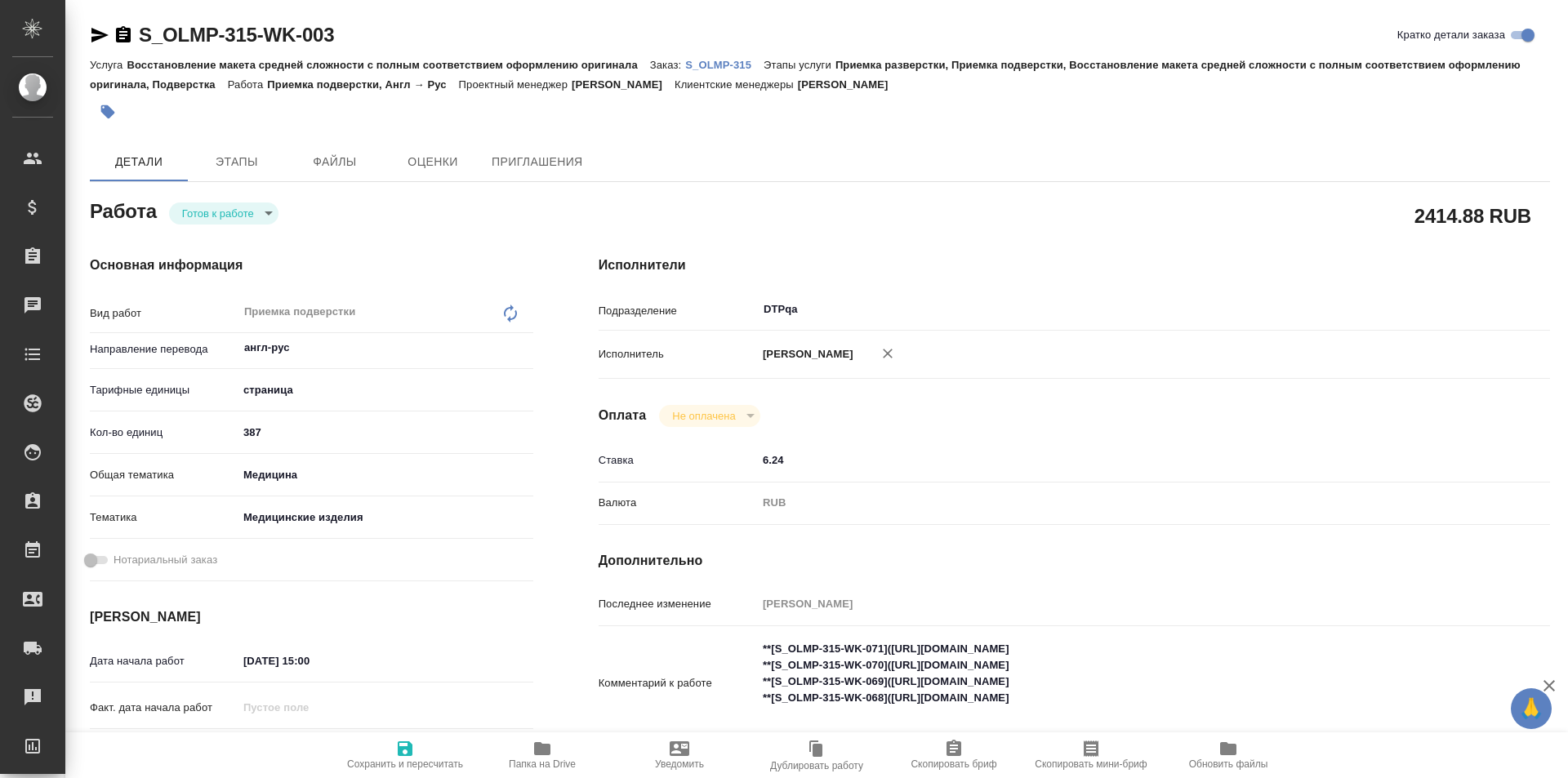
type textarea "x"
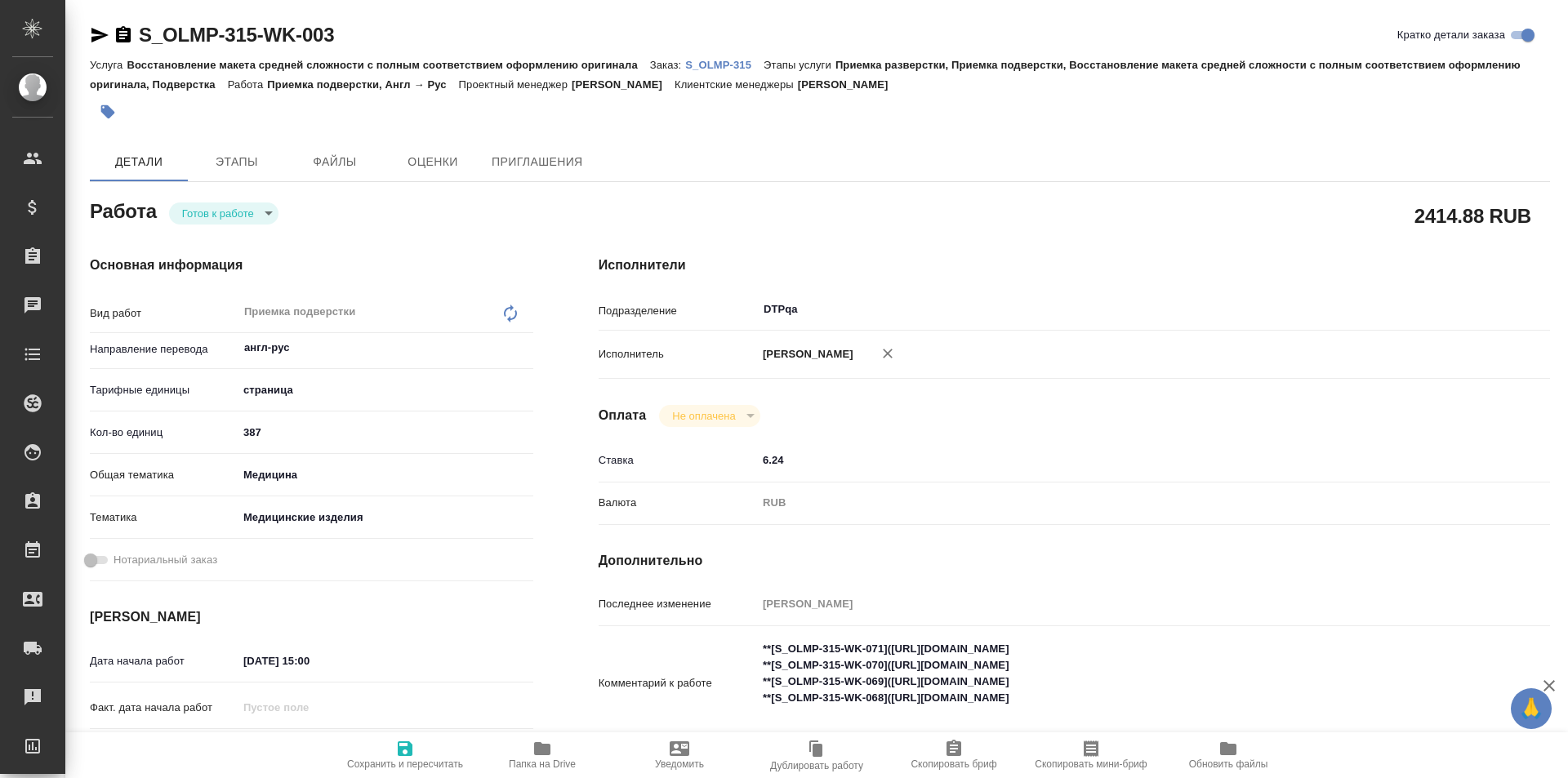
type textarea "x"
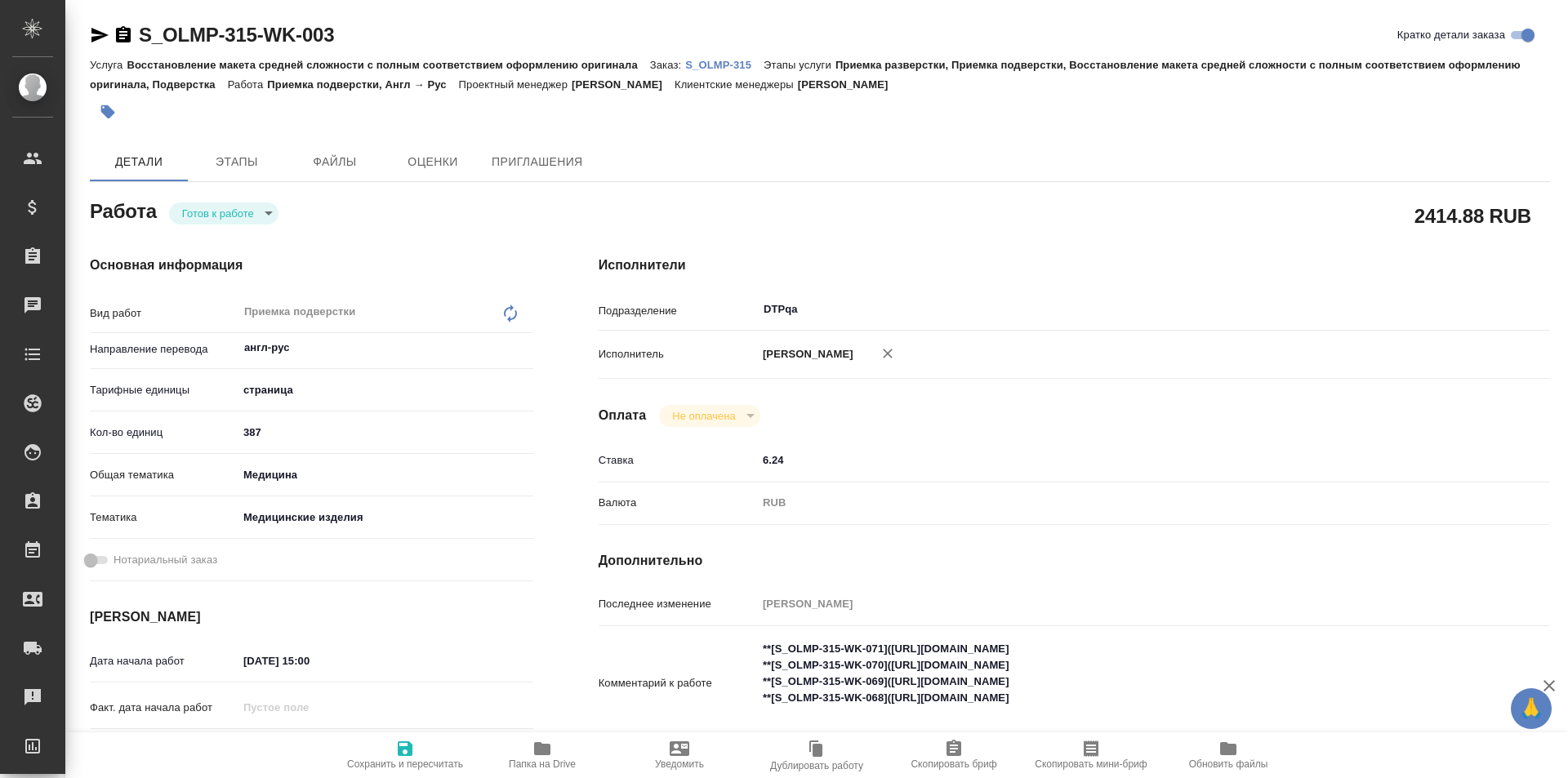
type textarea "x"
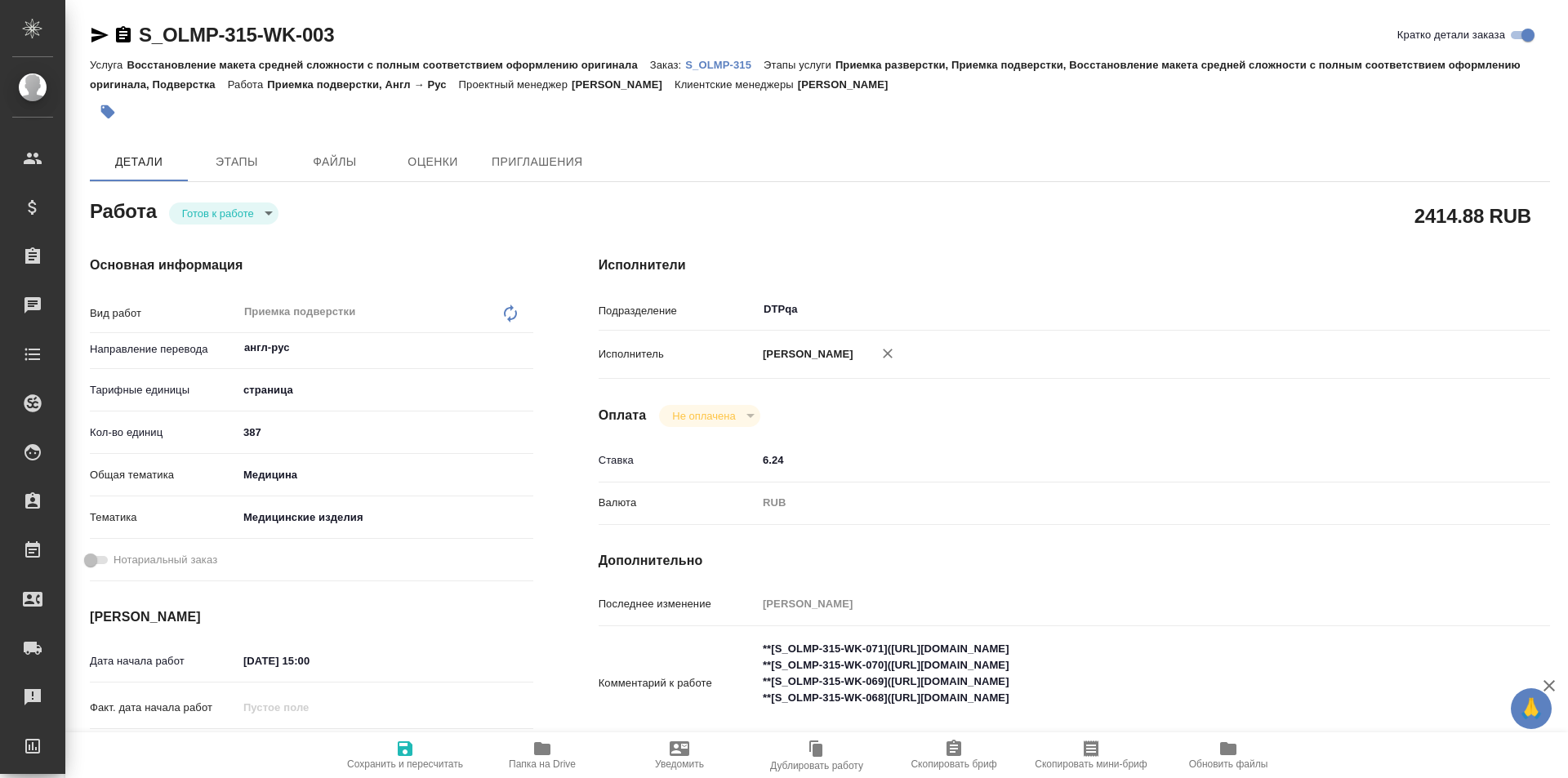
type textarea "x"
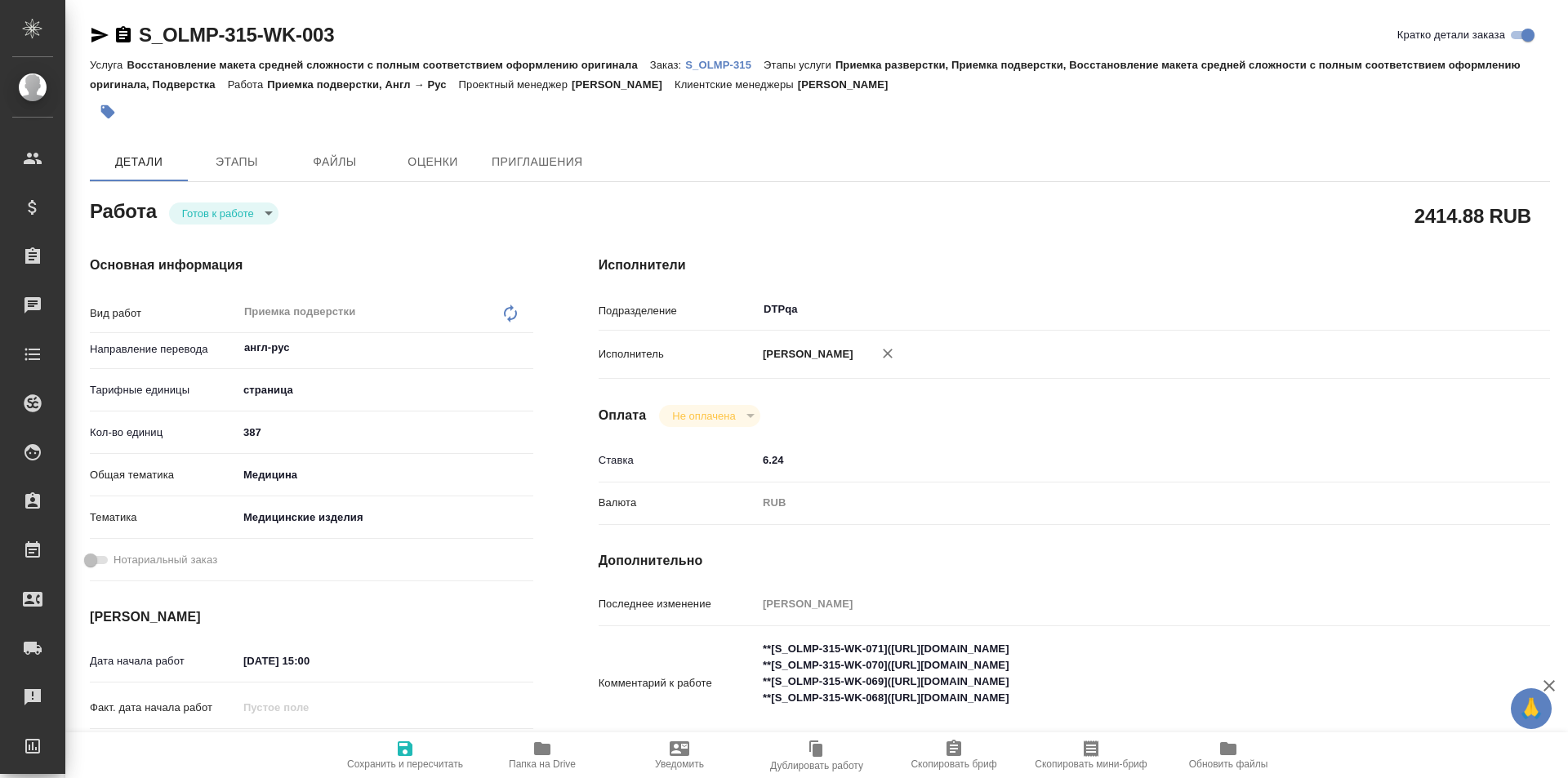
click at [403, 751] on icon "button" at bounding box center [405, 748] width 20 height 20
type textarea "x"
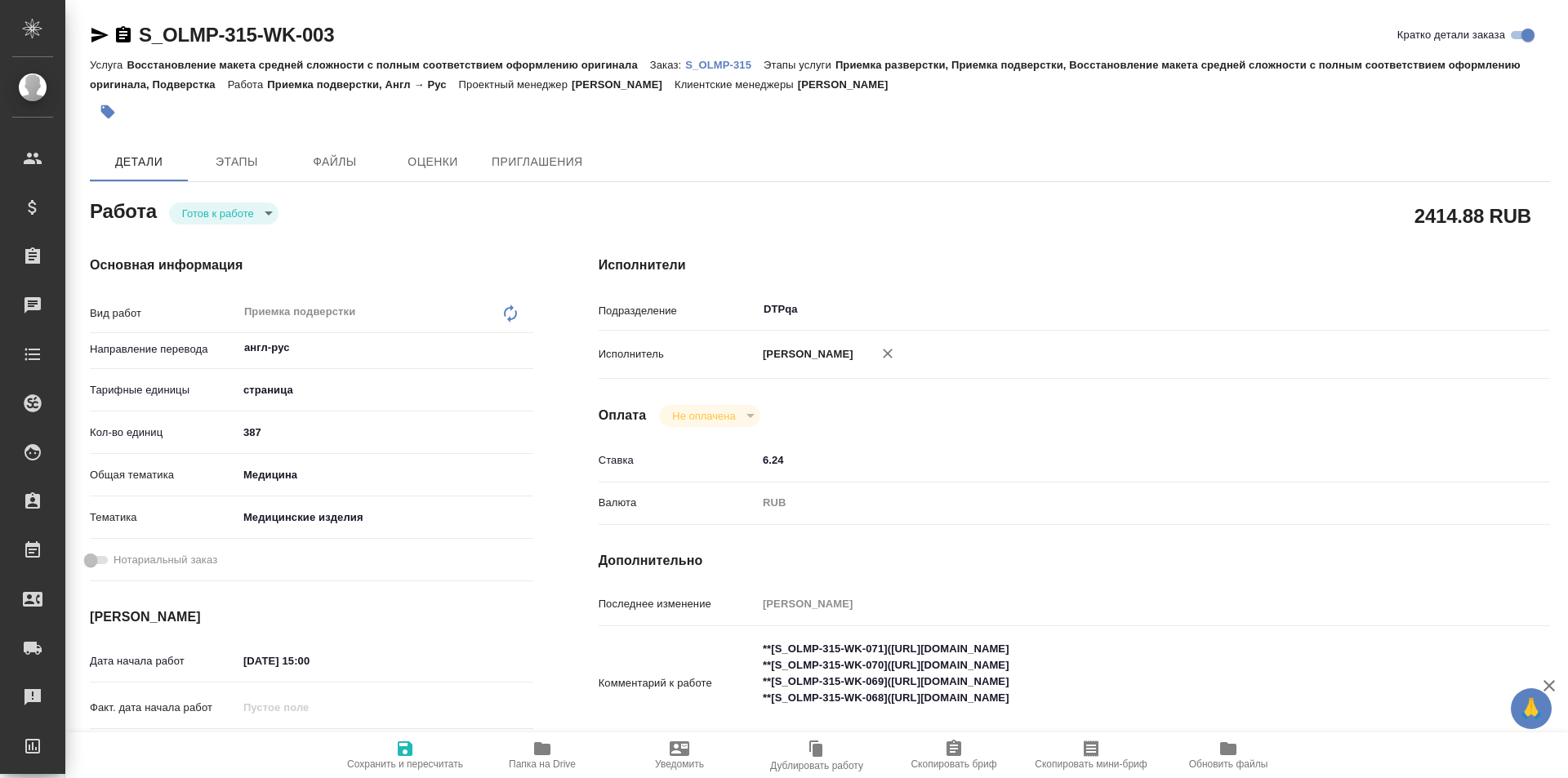
type textarea "x"
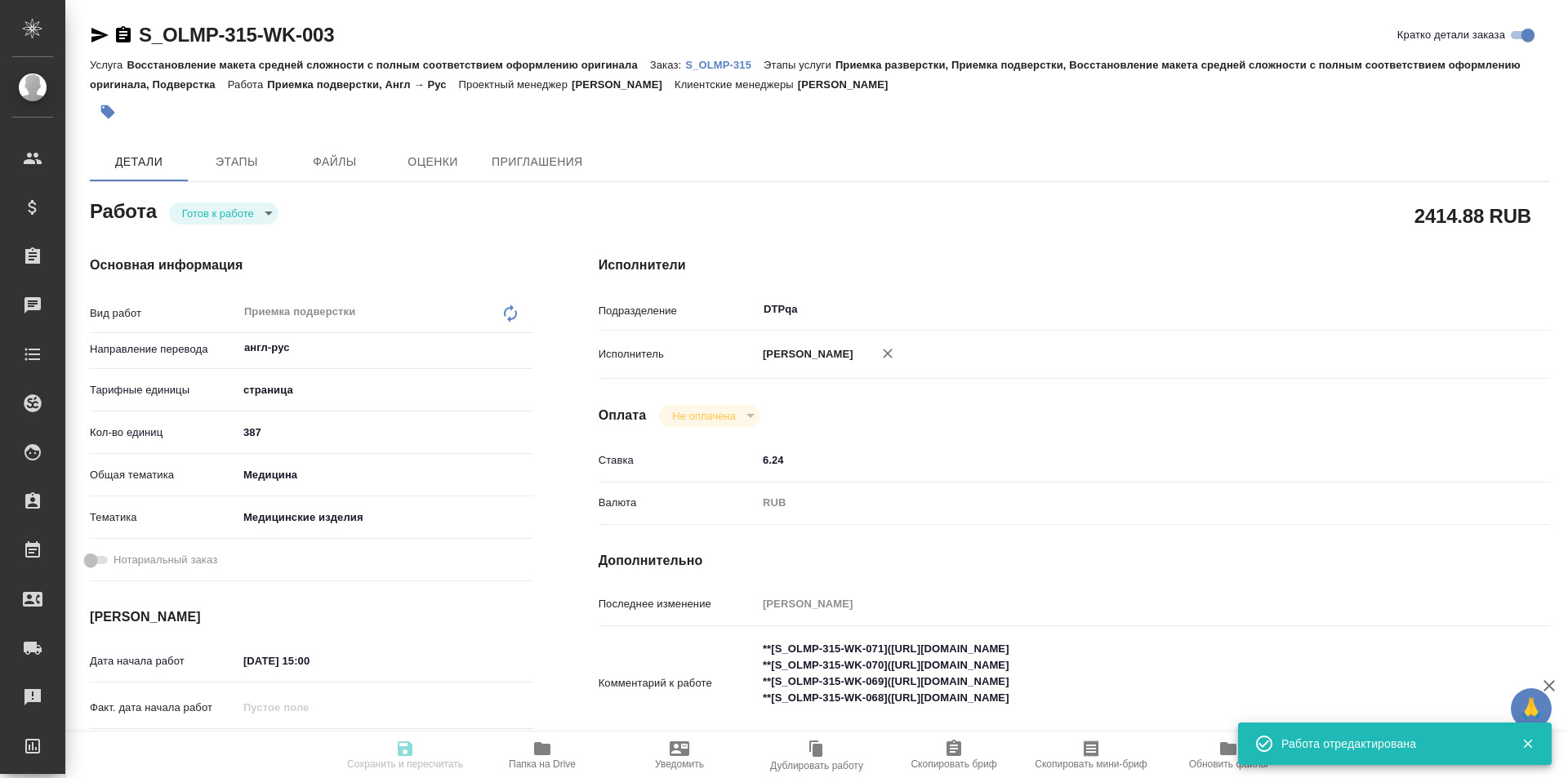
type textarea "x"
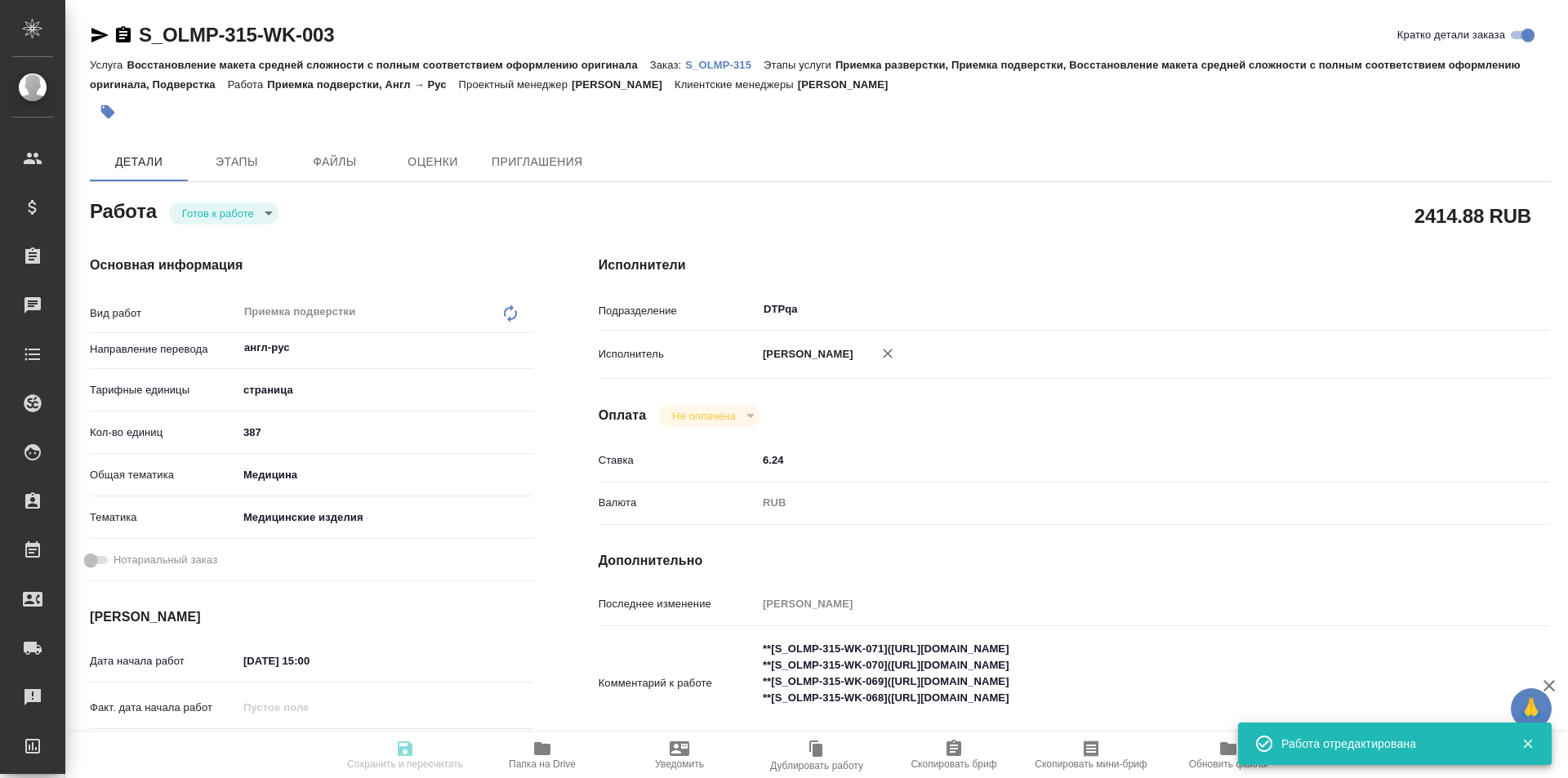
type input "readyForWork"
type textarea "Приемка подверстки"
type textarea "x"
type input "англ-рус"
type input "5a8b1489cc6b4906c91bfdb2"
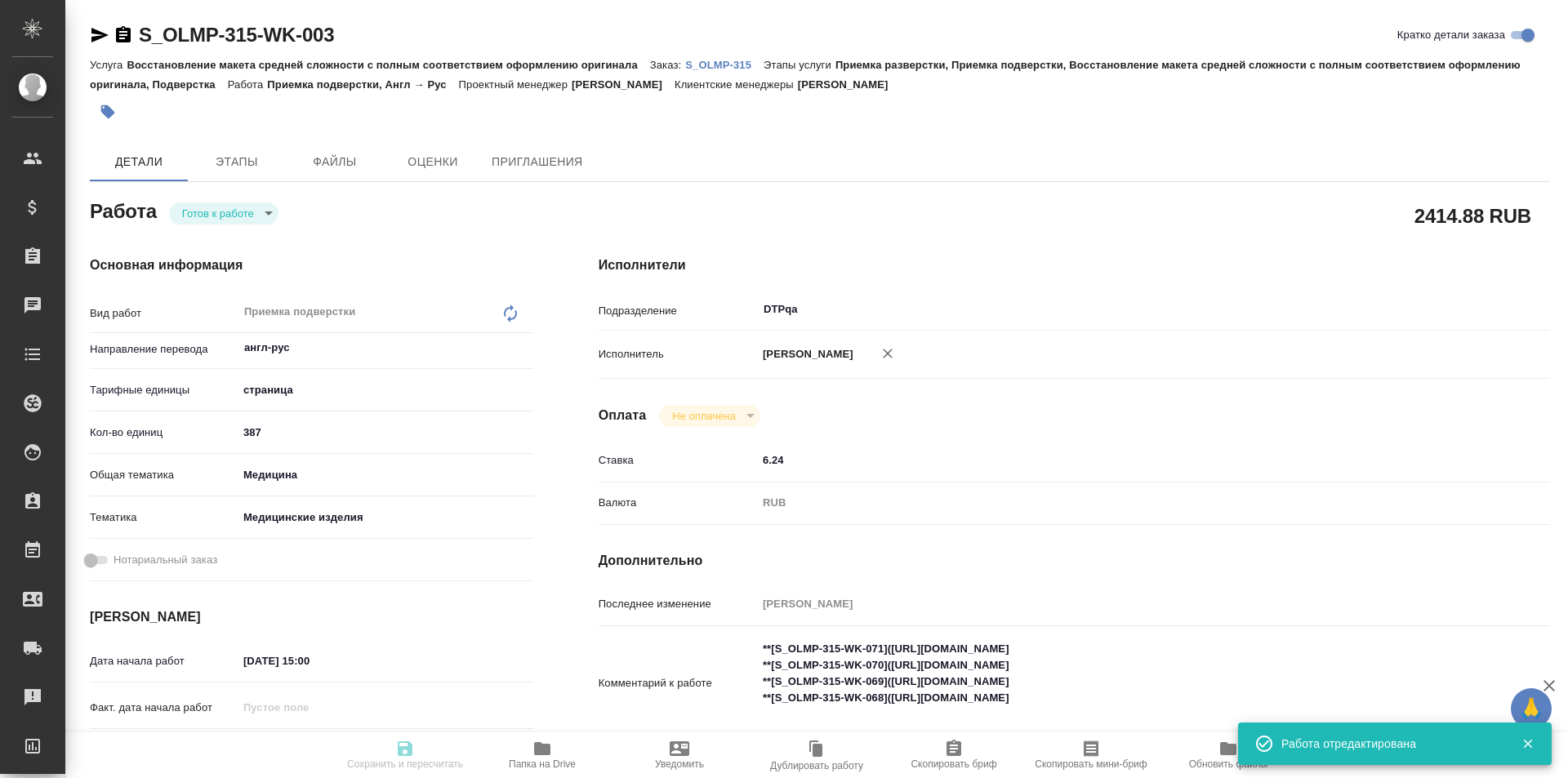
type input "387"
type input "med"
type input "5a8b8b956a9677013d343dd7"
type input "23.09.2025 15:00"
type input "24.09.2025 12:00"
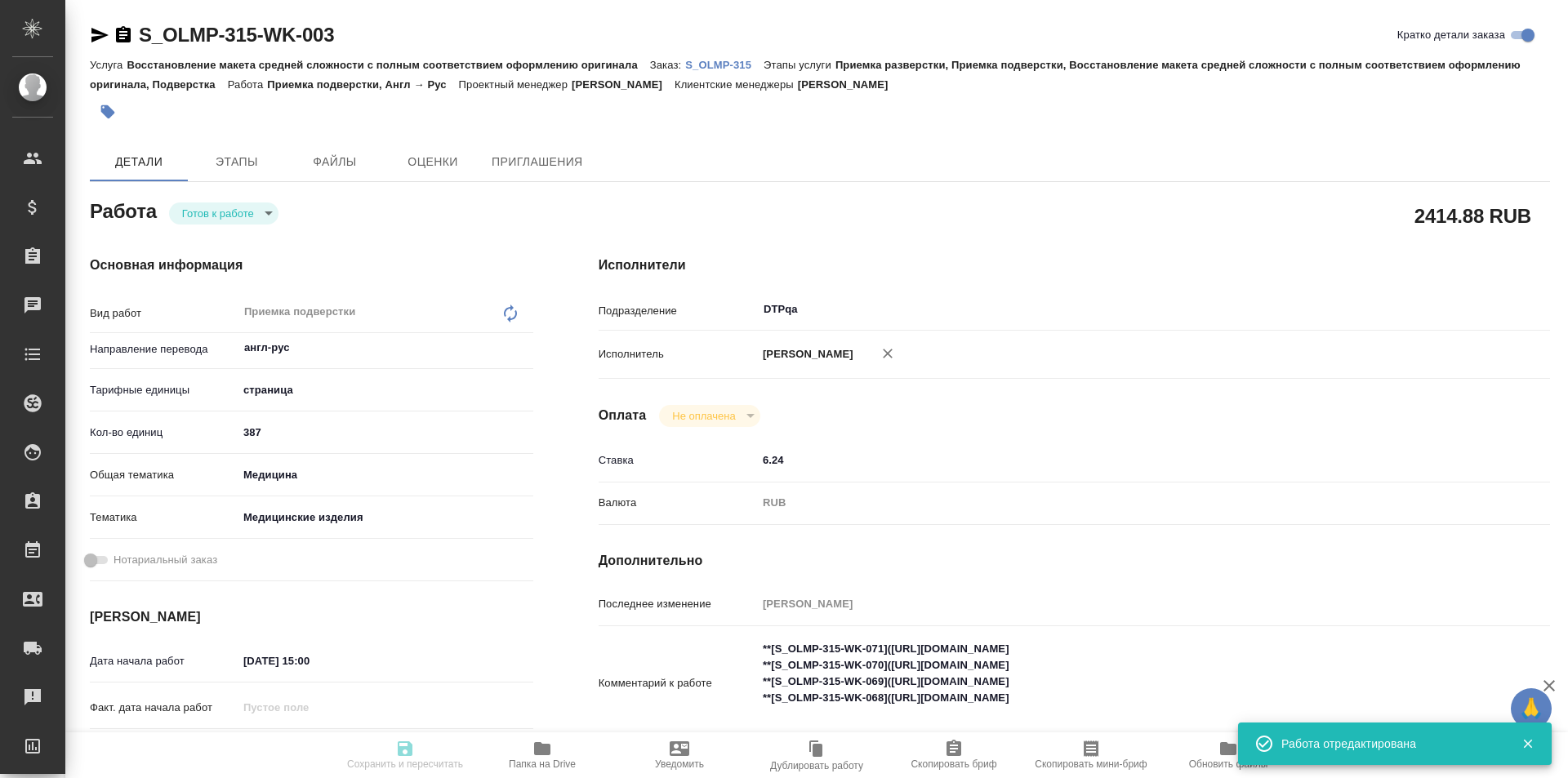
type input "24.09.2025 19:00"
type input "DTPqa"
type input "notPayed"
type input "6.24"
type input "RUB"
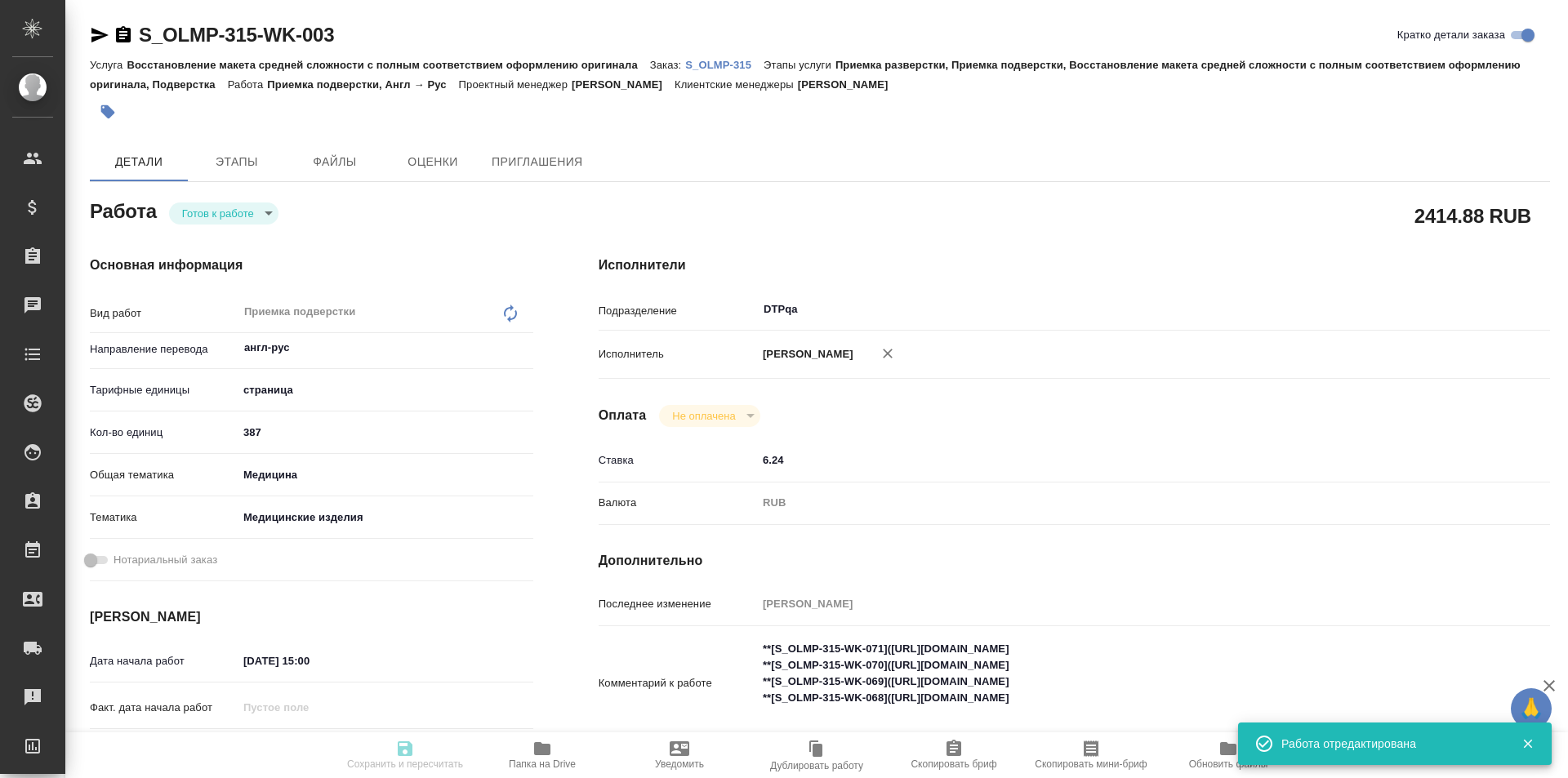
type input "[PERSON_NAME]"
type textarea "**[S_OLMP-315-WK-071](https://tera.awatera.com/Work/68b56337825899691a240d2c/)*…"
type textarea "x"
type textarea "/Clients/Olimpus Rus/Orders/S_OLMP-315/DTP/S_OLMP-315-WK-003"
type textarea "x"
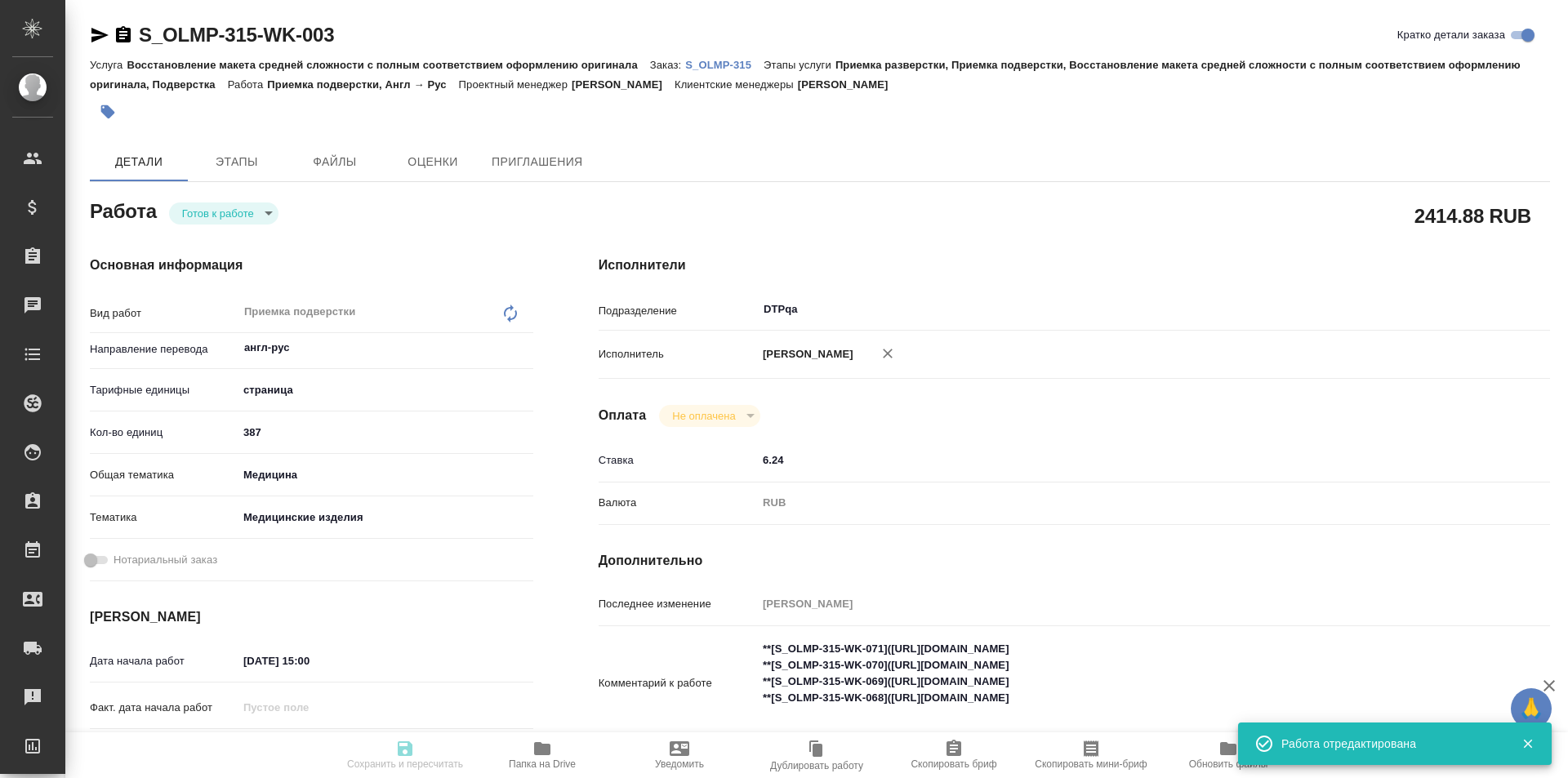
type input "S_OLMP-315"
type input "Восстановление макета средней сложности с полным соответствием оформлению ориги…"
type input "Приемка разверстки, Приемка подверстки, Восстановление макета средней сложности…"
type input "Усманова Ольга"
type input "[PERSON_NAME]"
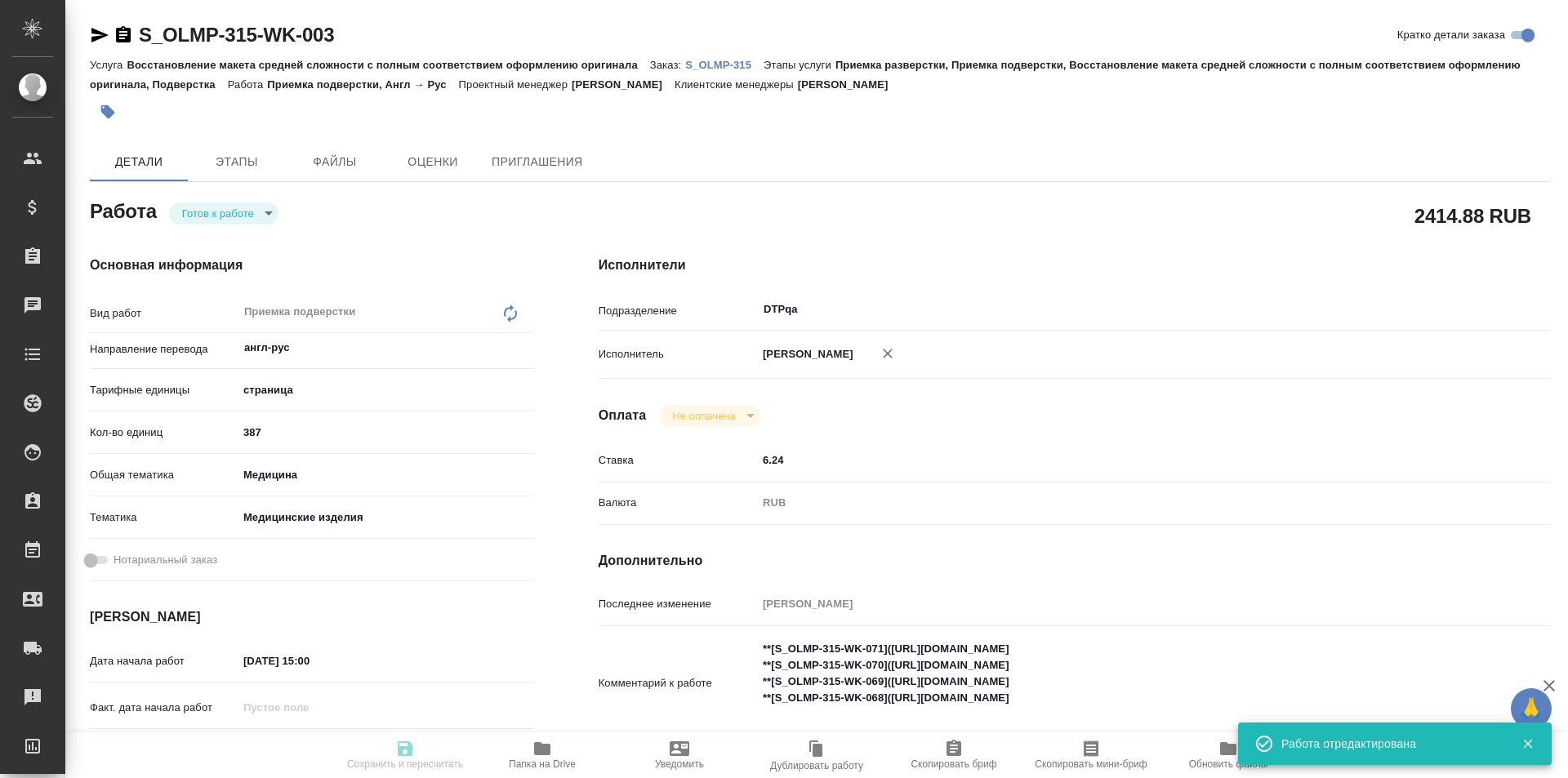
type input "/Clients/Olimpus Rus/Orders/S_OLMP-315"
type textarea "x"
type textarea "при дубляже перевод с англа нужна пофайловая разбивка, в том числе по верстке (…"
type textarea "x"
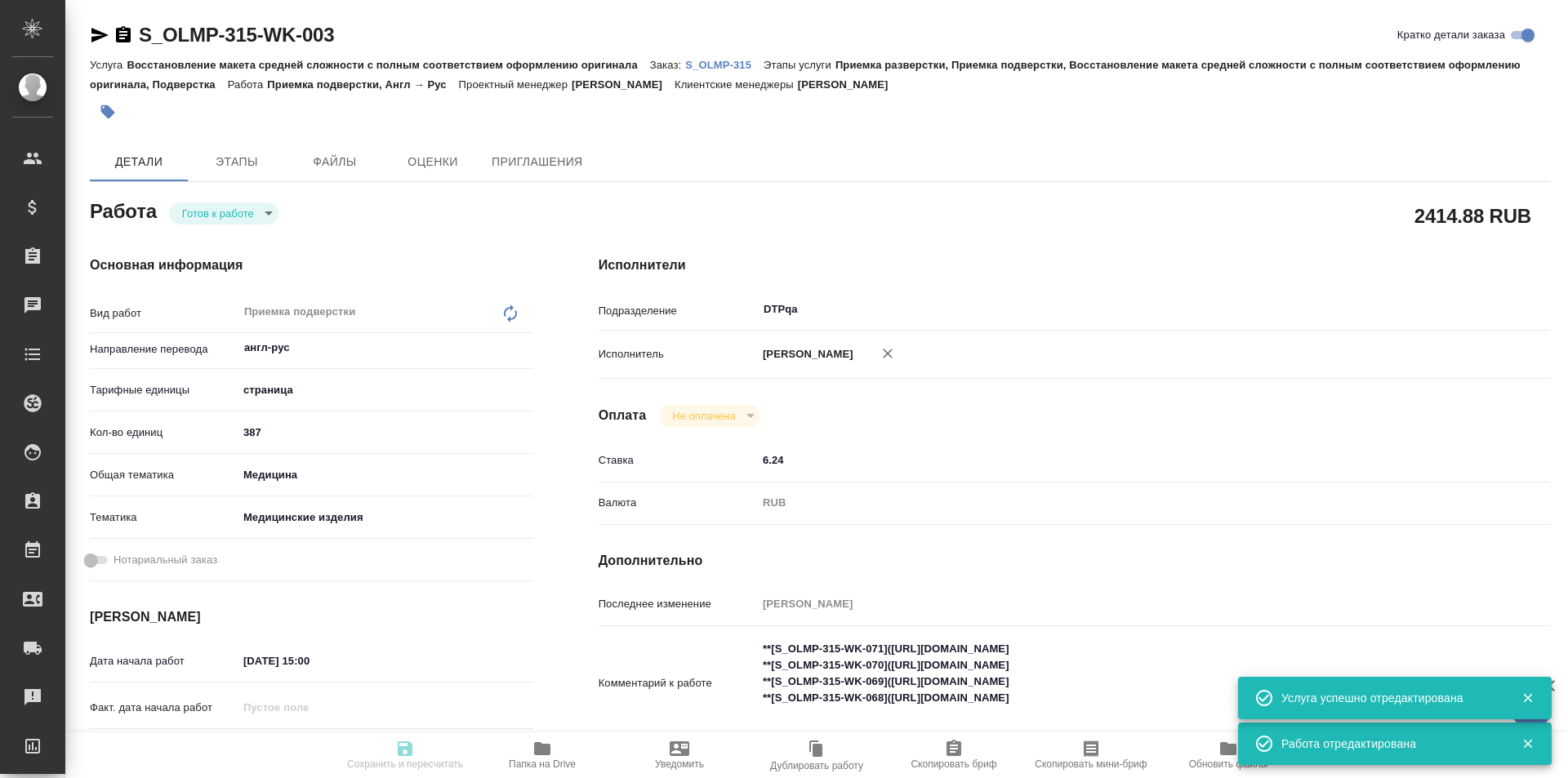
type textarea "x"
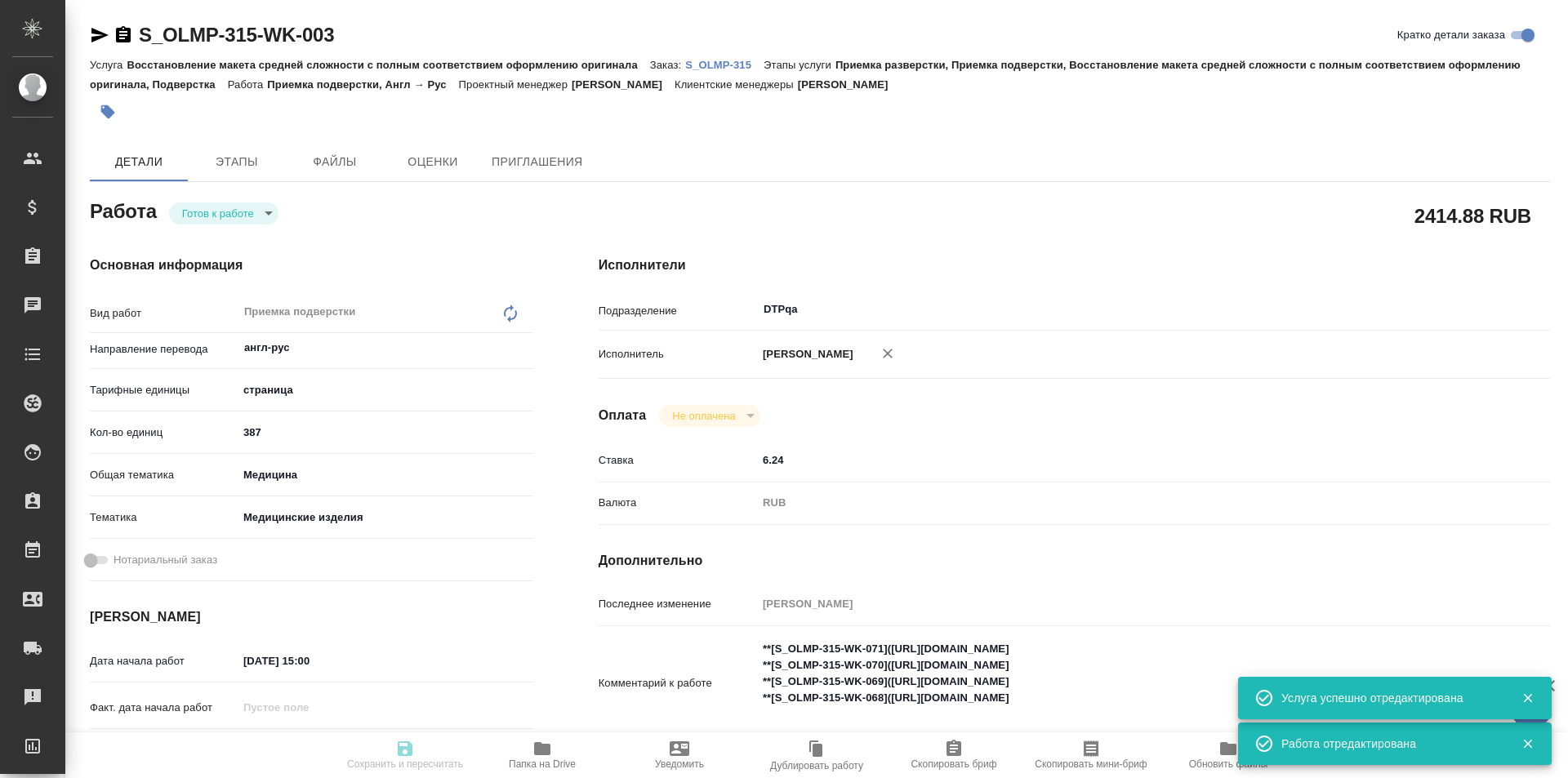
type textarea "x"
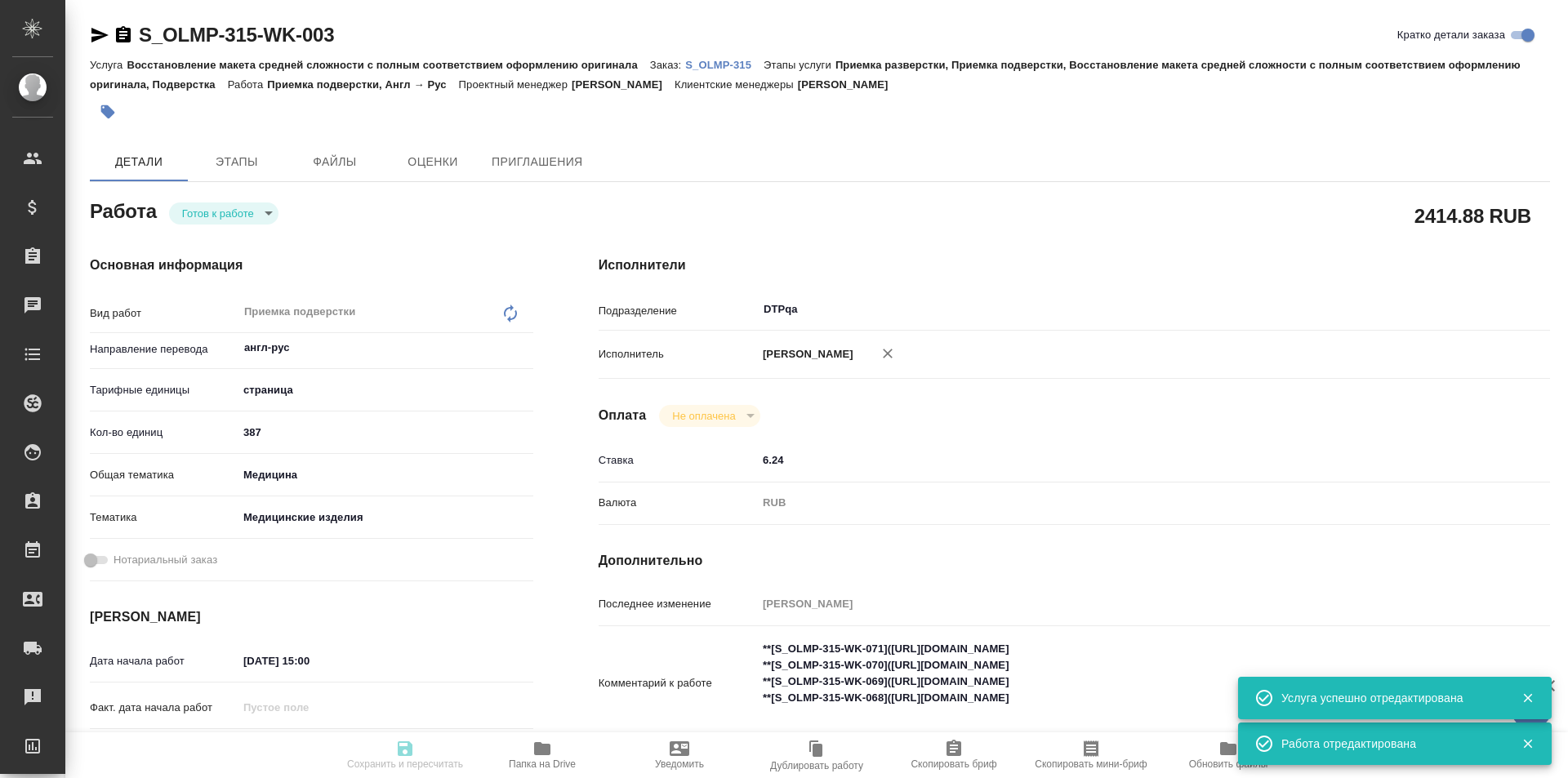
type textarea "x"
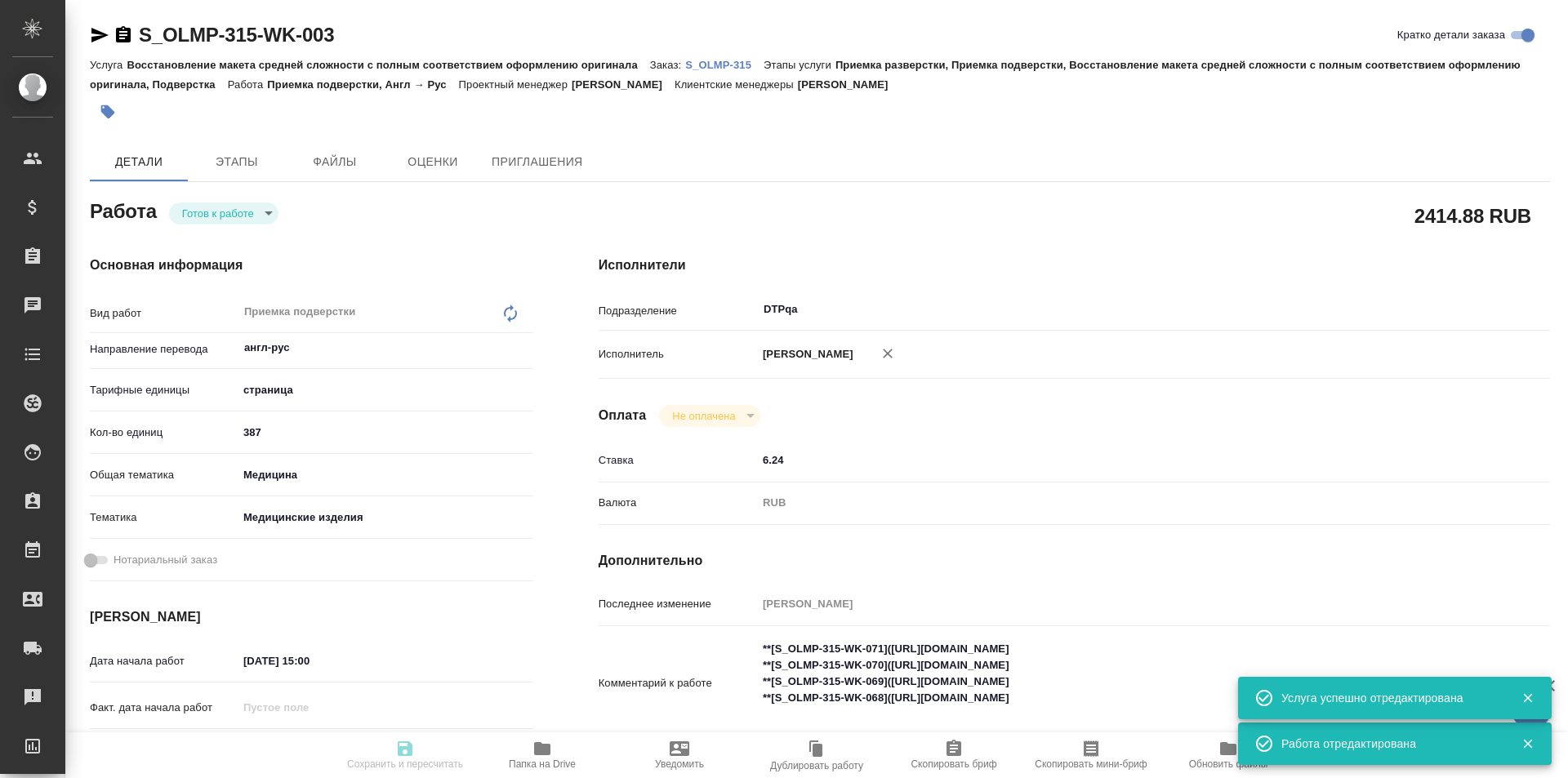
type textarea "x"
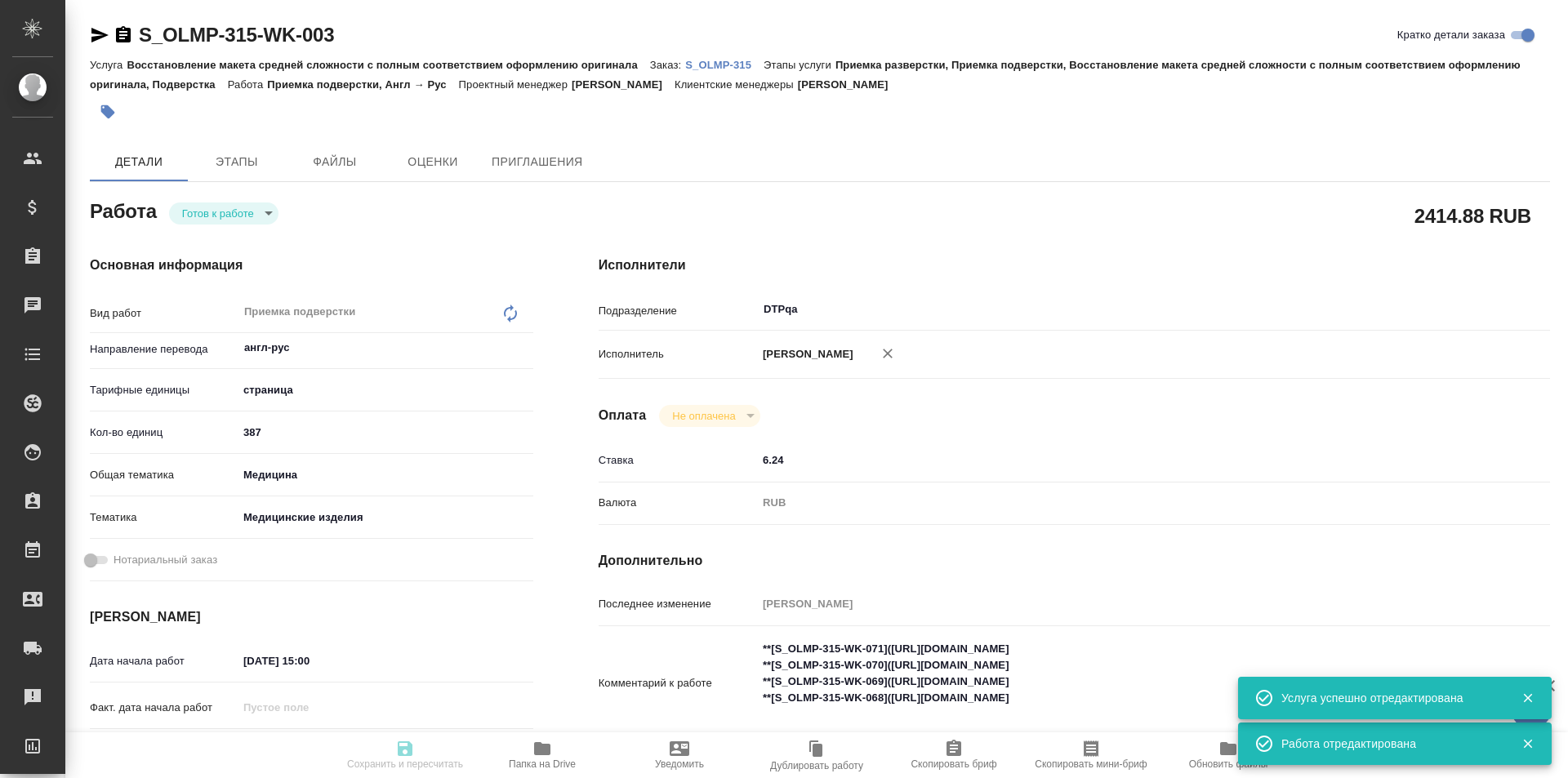
type textarea "x"
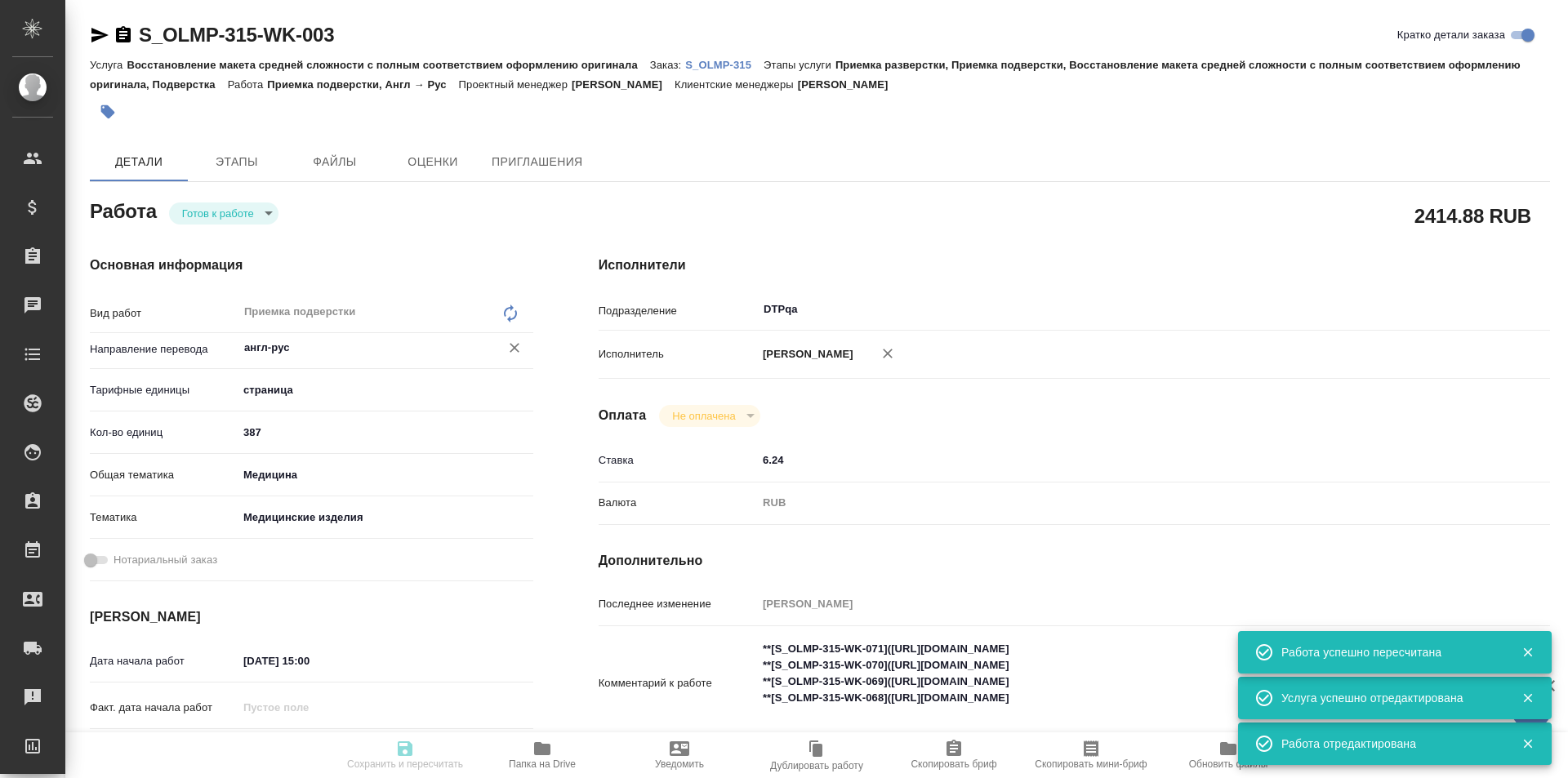
type input "readyForWork"
type textarea "Приемка подверстки"
type textarea "x"
type input "англ-рус"
type input "5a8b1489cc6b4906c91bfdb2"
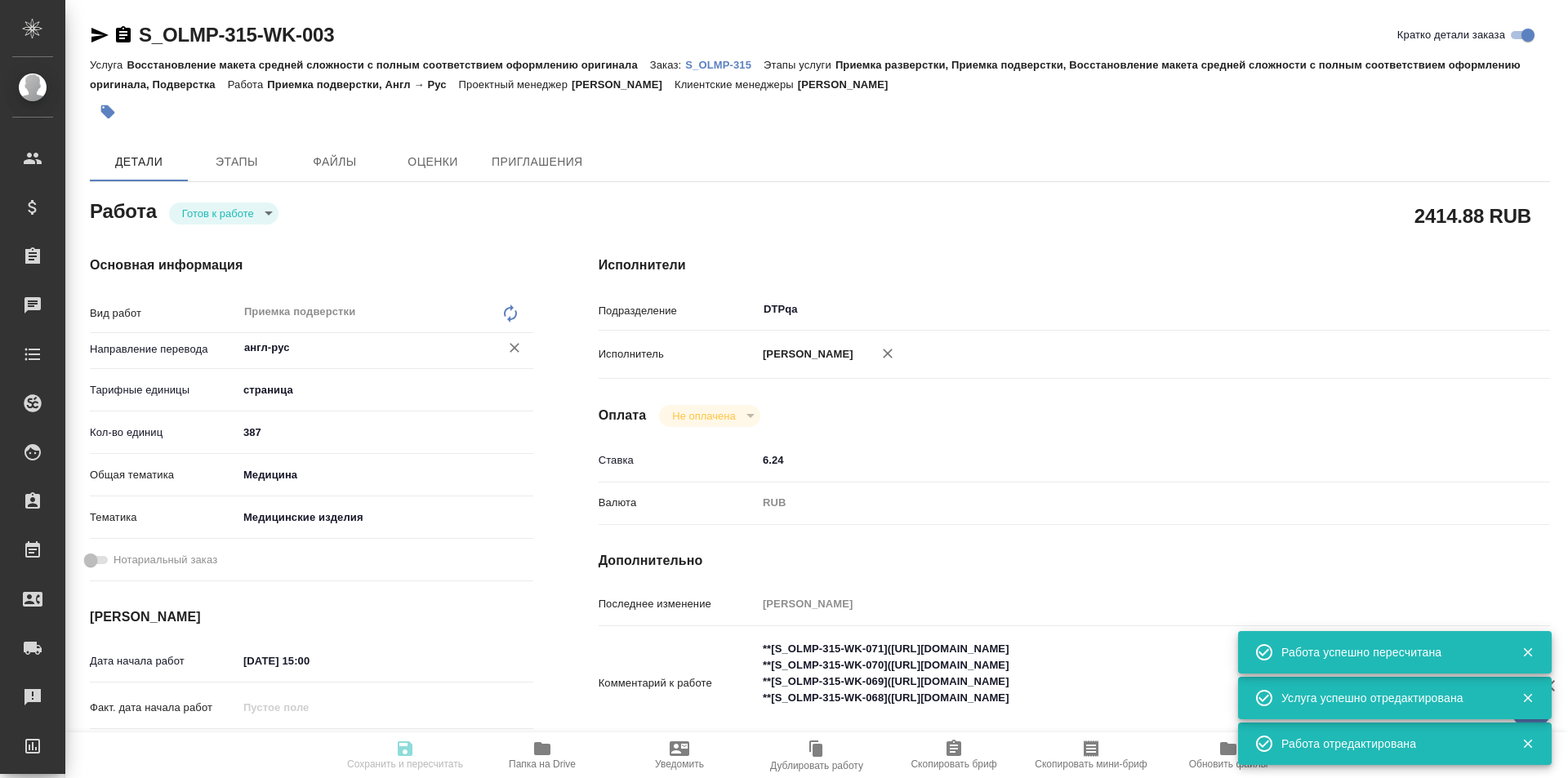
type input "387"
type input "med"
type input "5a8b8b956a9677013d343dd7"
type input "23.09.2025 15:00"
type input "24.09.2025 12:00"
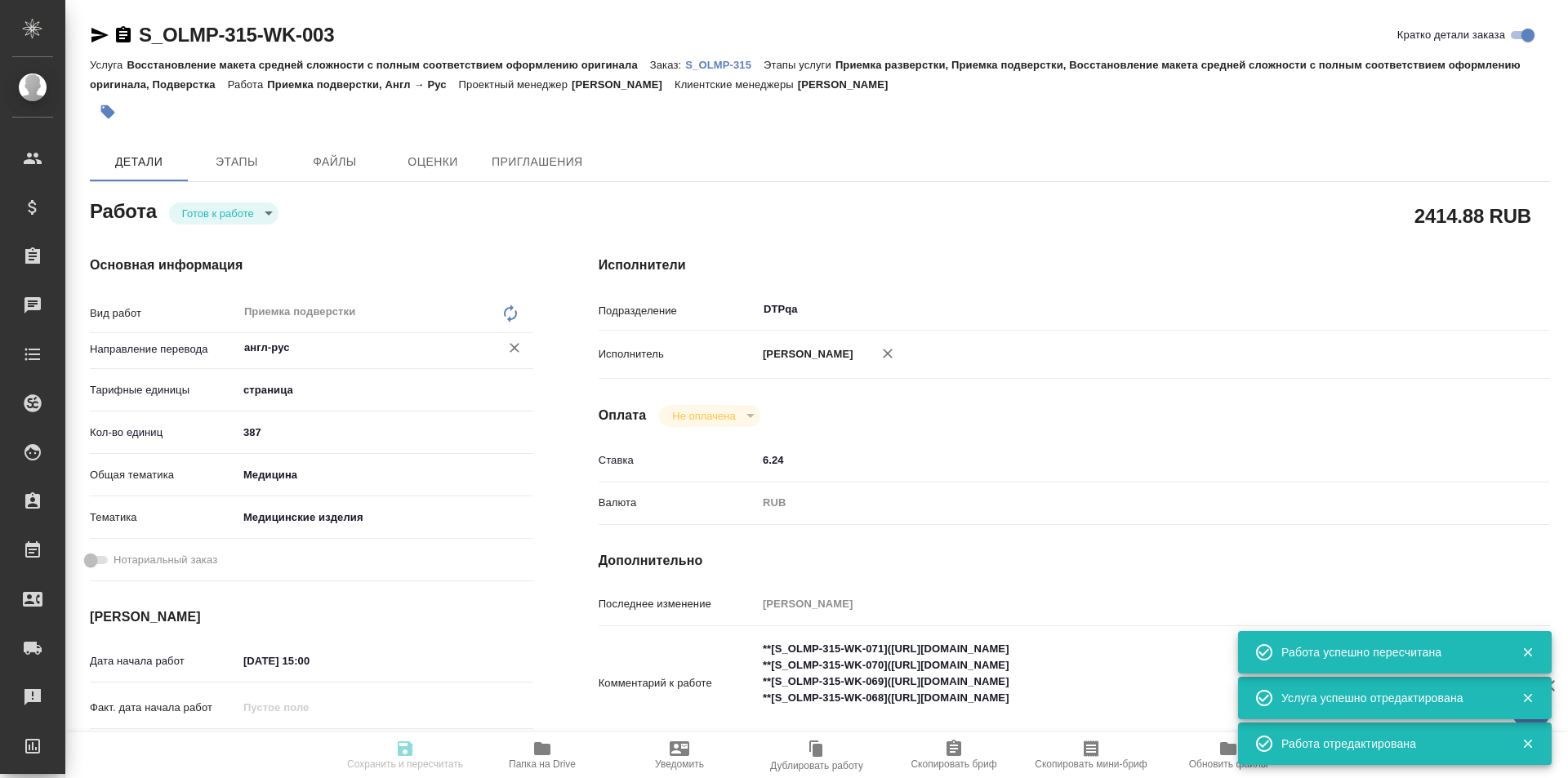
type input "24.09.2025 19:00"
type input "DTPqa"
type input "notPayed"
type input "6.24"
type input "RUB"
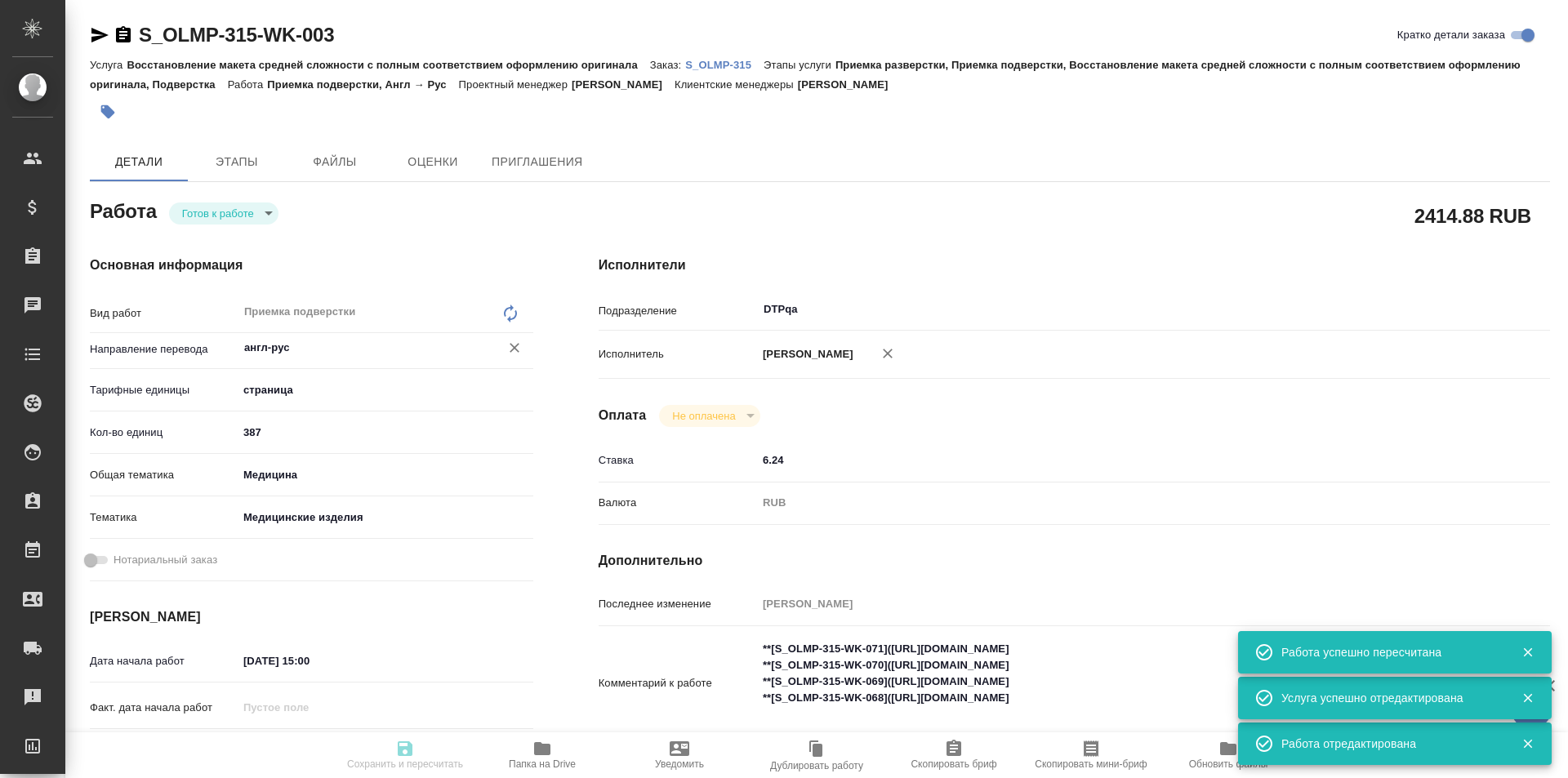
type input "[PERSON_NAME]"
type textarea "**[S_OLMP-315-WK-071](https://tera.awatera.com/Work/68b56337825899691a240d2c/)*…"
type textarea "x"
type textarea "/Clients/Olimpus Rus/Orders/S_OLMP-315/DTP/S_OLMP-315-WK-003"
type textarea "x"
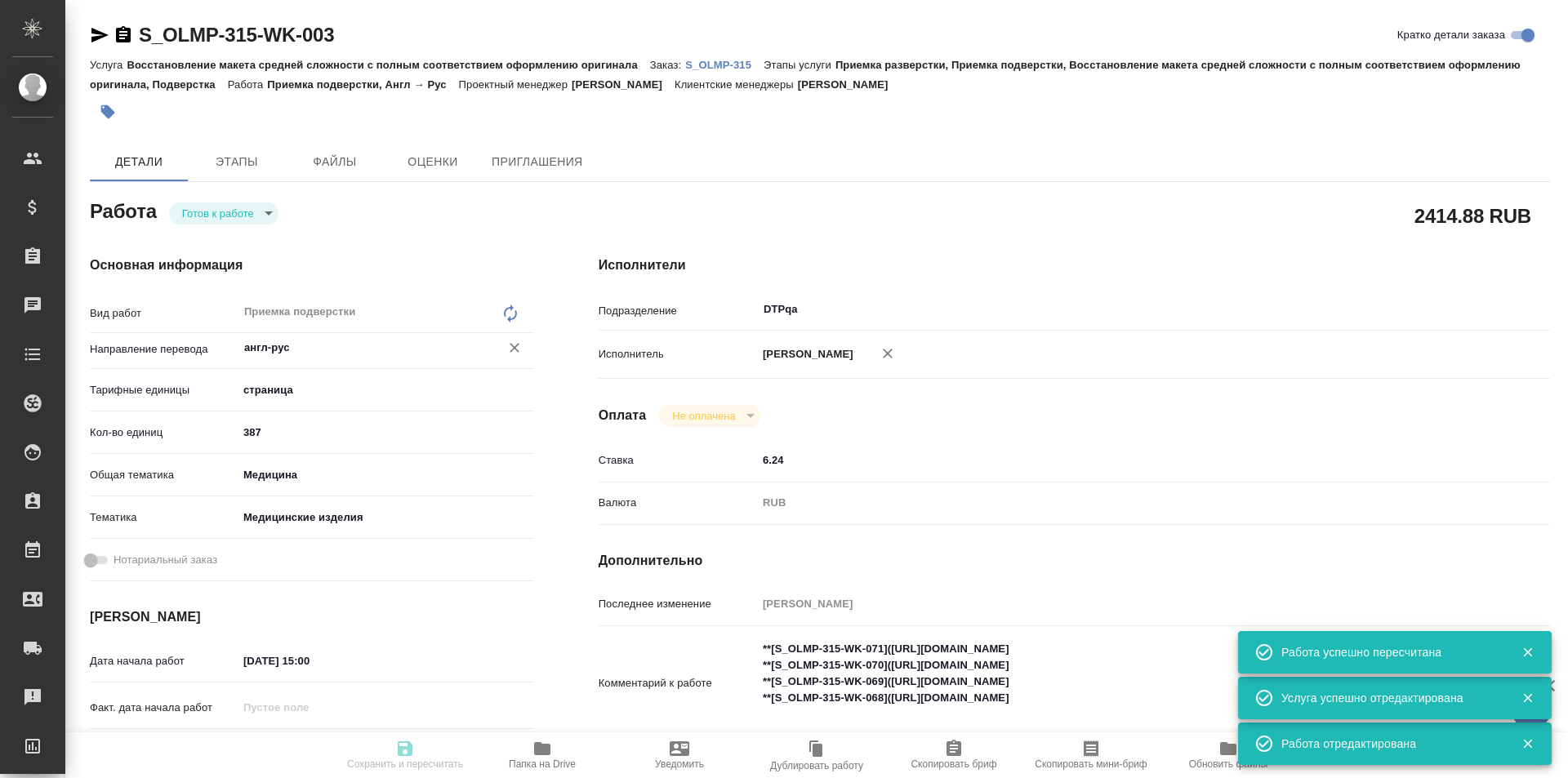
type input "S_OLMP-315"
type input "Восстановление макета средней сложности с полным соответствием оформлению ориги…"
type input "Приемка разверстки, Приемка подверстки, Восстановление макета средней сложности…"
type input "Усманова Ольга"
type input "[PERSON_NAME]"
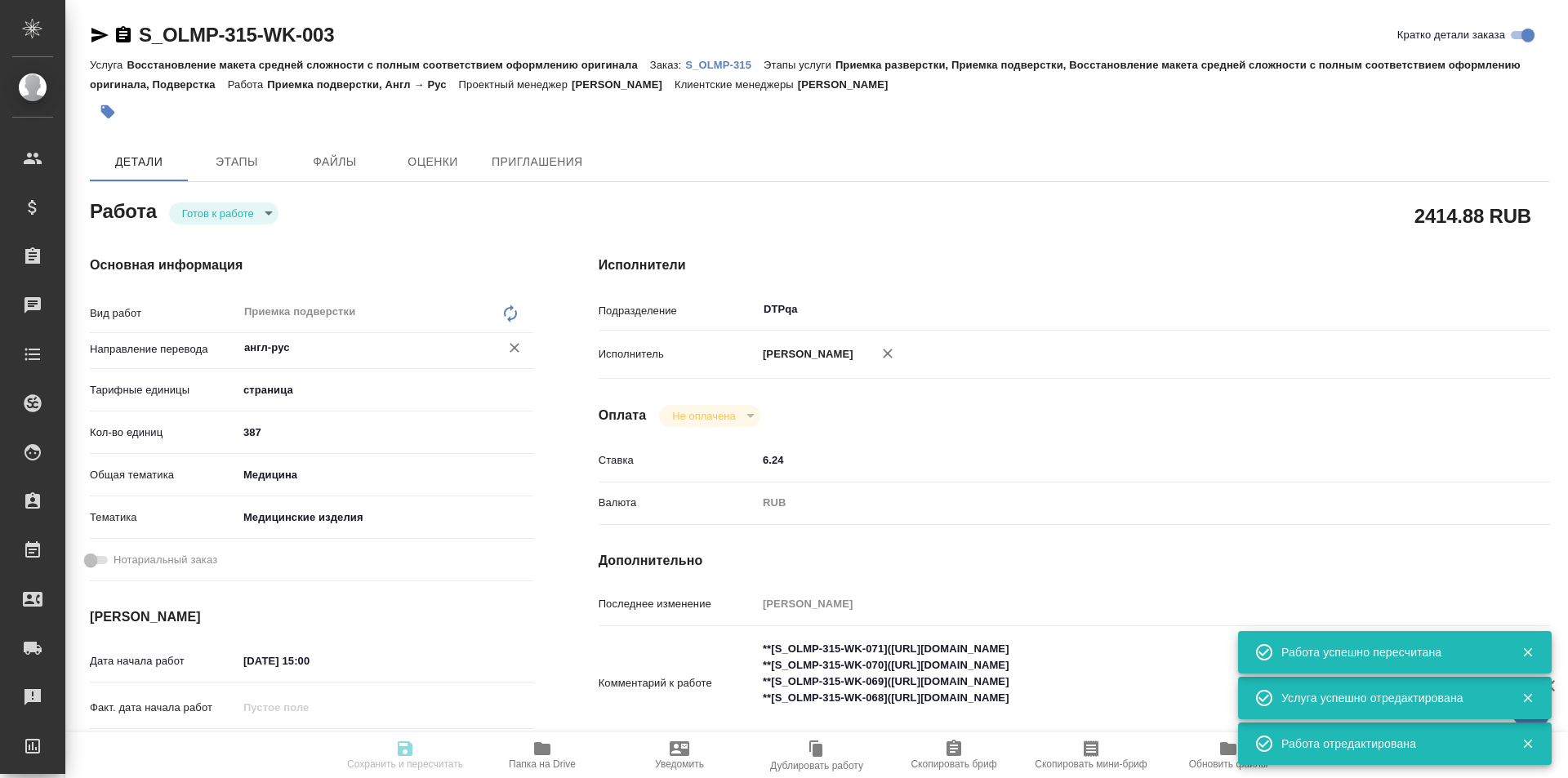
type input "/Clients/Olimpus Rus/Orders/S_OLMP-315"
type textarea "x"
type textarea "при дубляже перевод с англа нужна пофайловая разбивка, в том числе по верстке (…"
type textarea "x"
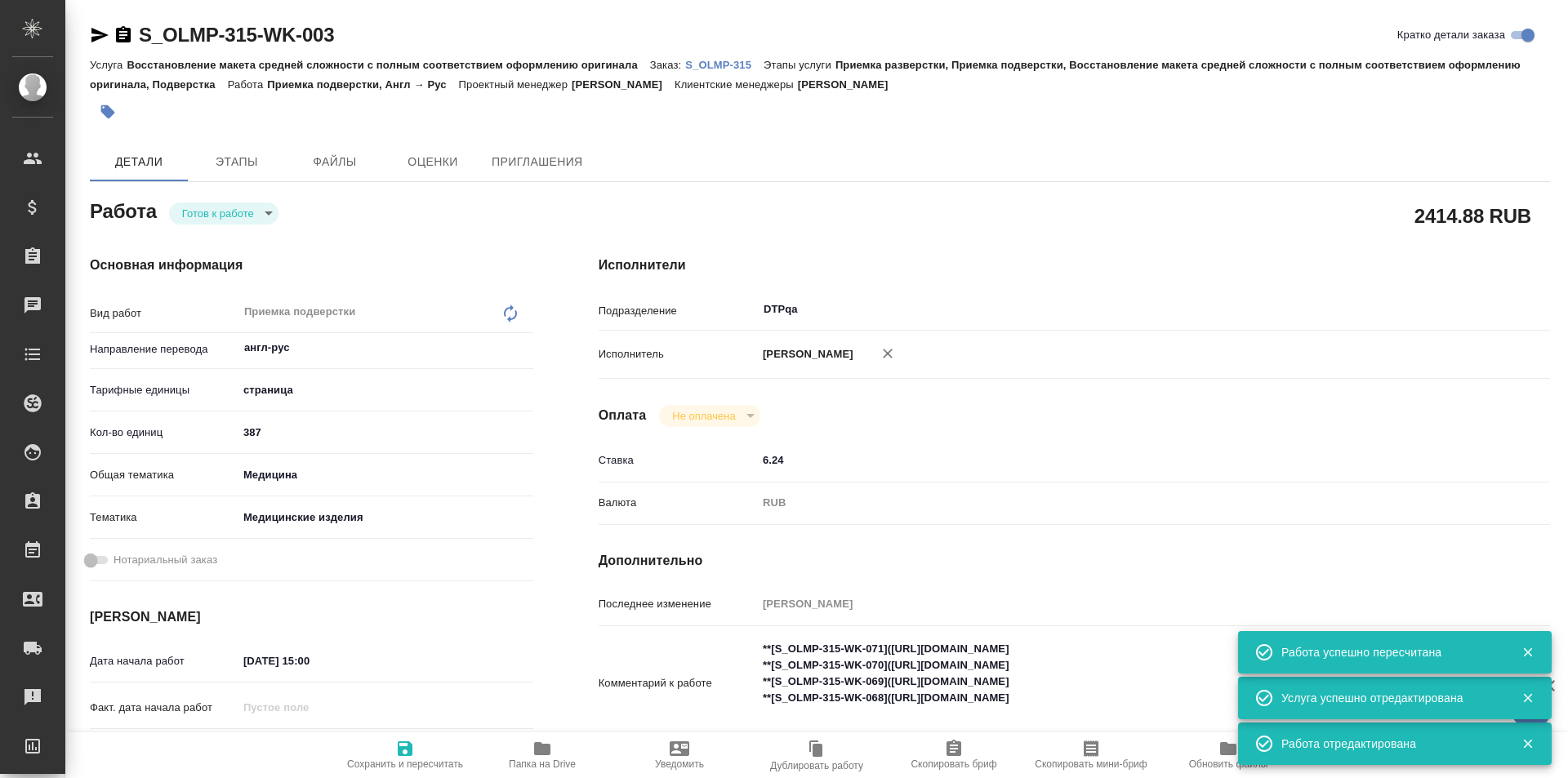
type textarea "x"
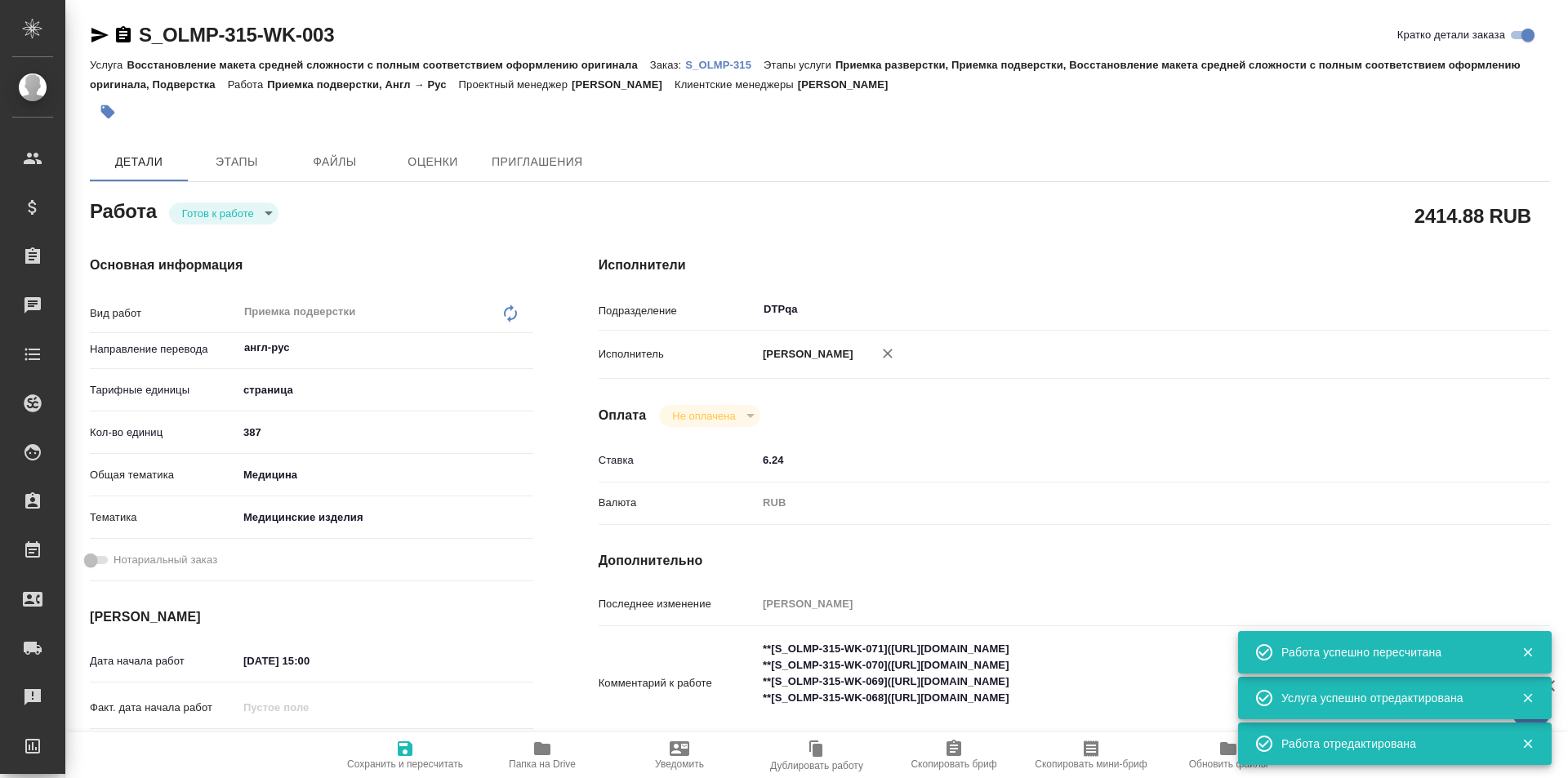
type textarea "x"
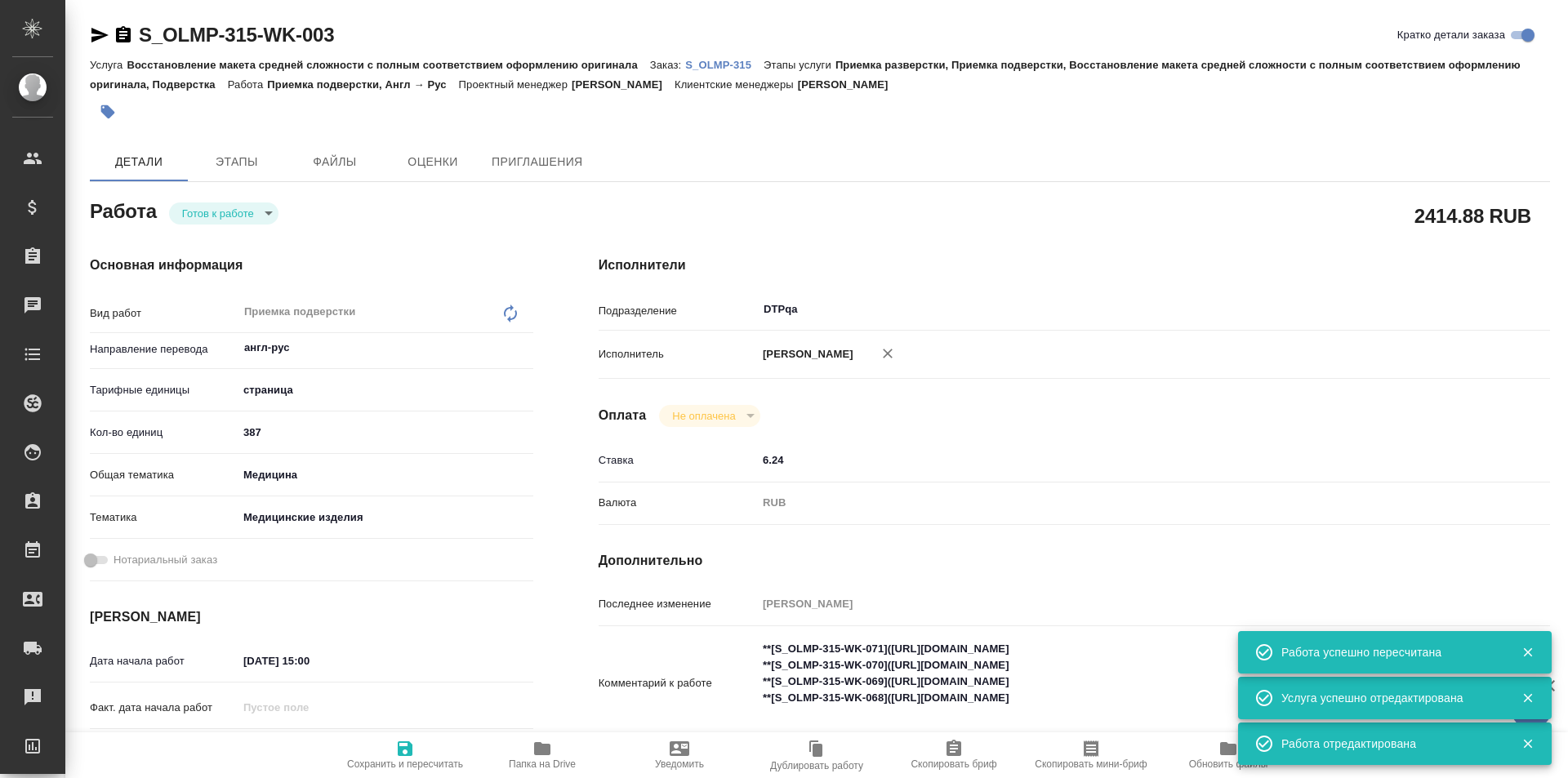
type textarea "x"
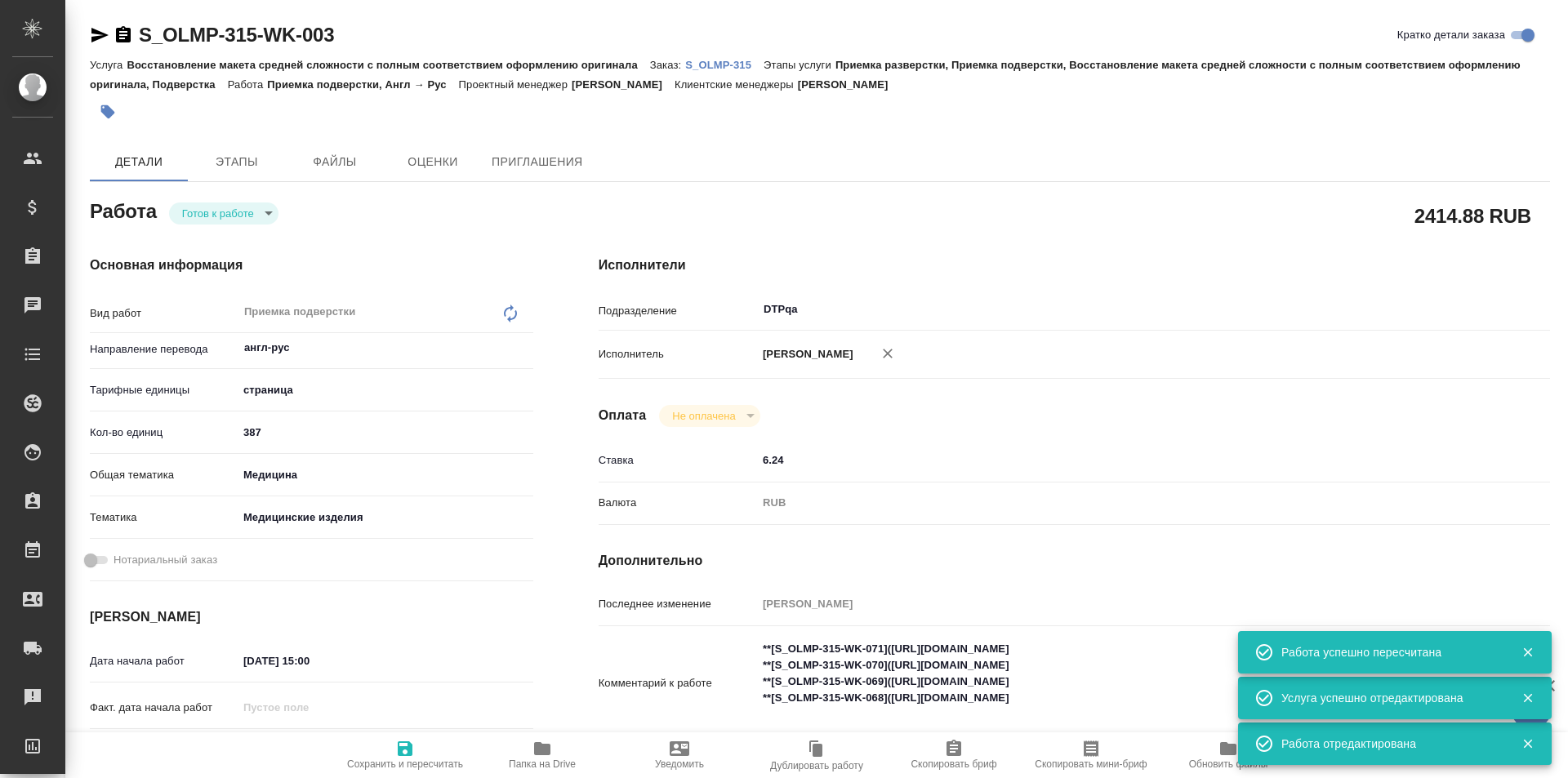
type textarea "x"
click at [242, 214] on body "🙏 .cls-1 fill:#fff; AWATERA Ismagilova Diana Клиенты Спецификации Заказы Чаты T…" at bounding box center [784, 389] width 1568 height 778
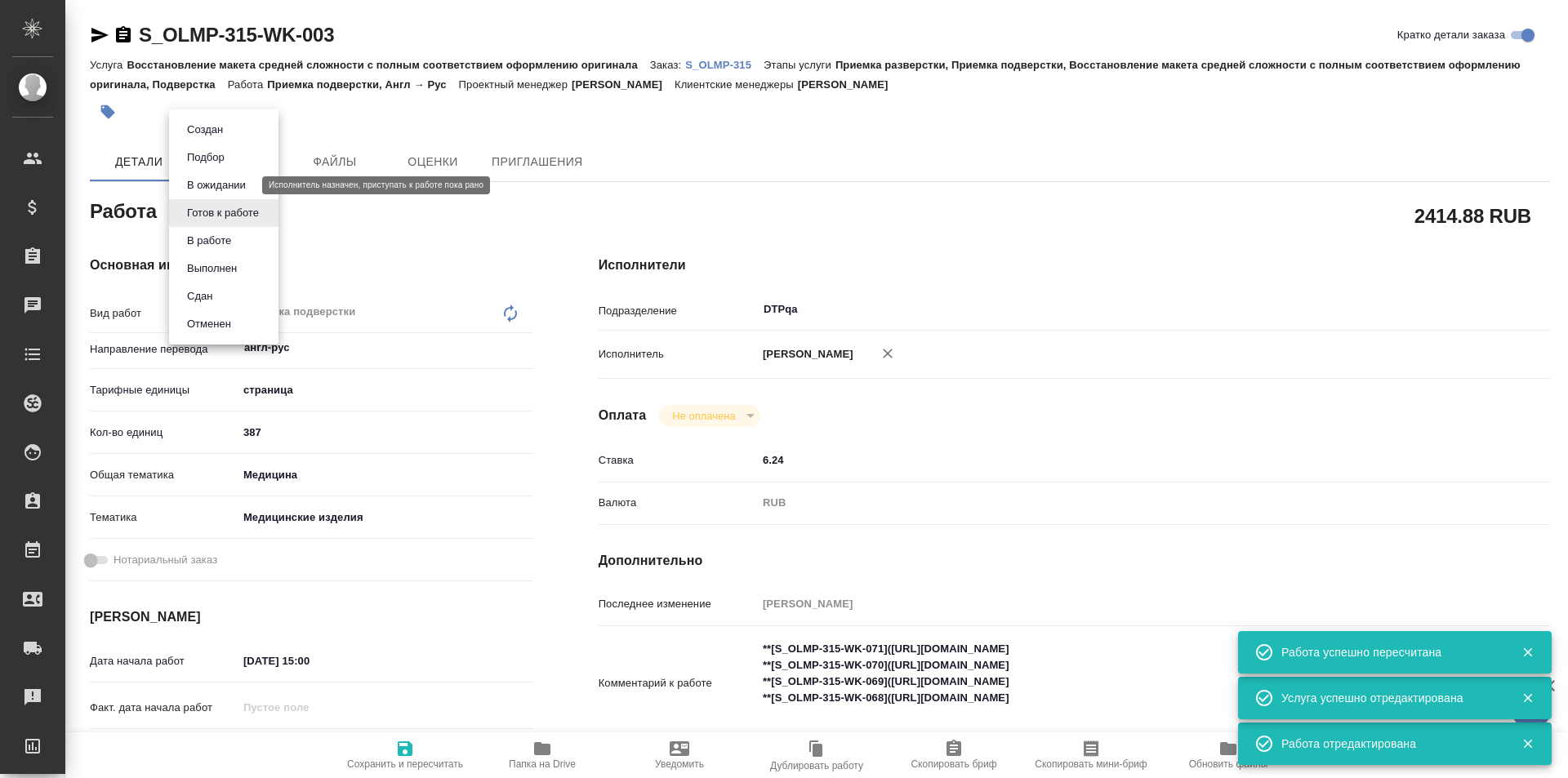
click at [232, 186] on button "В ожидании" at bounding box center [216, 185] width 69 height 18
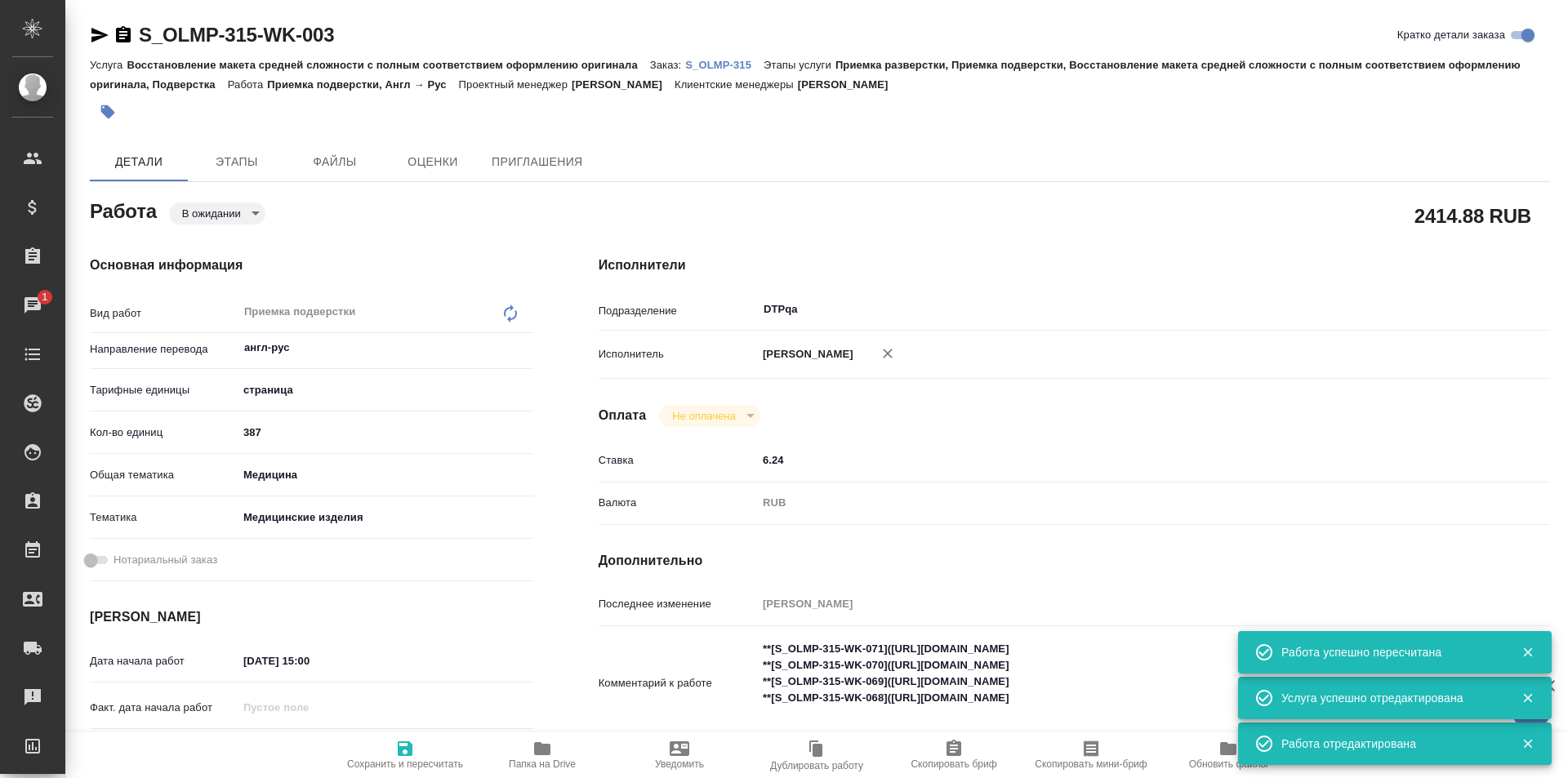
type textarea "x"
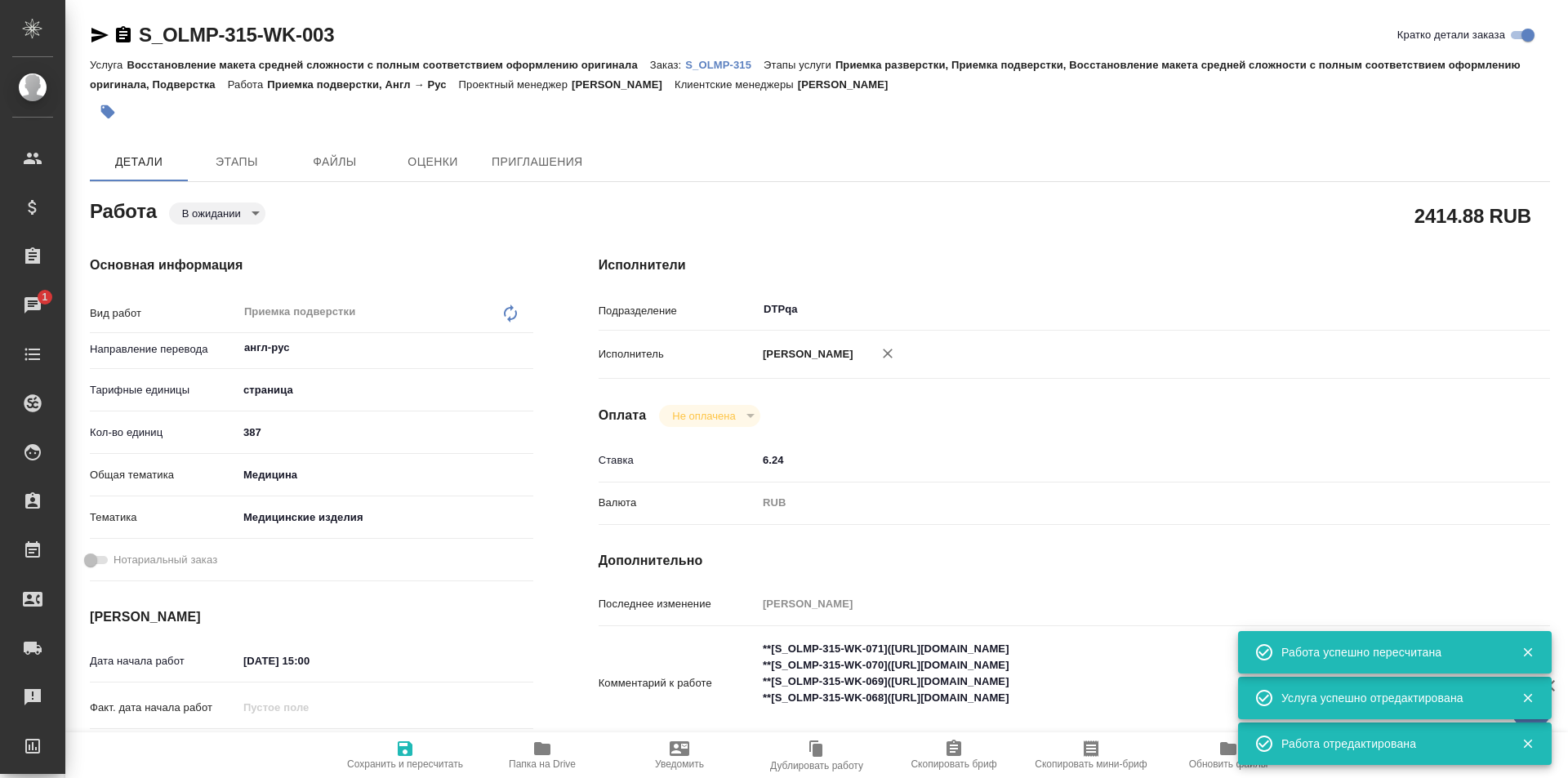
type textarea "x"
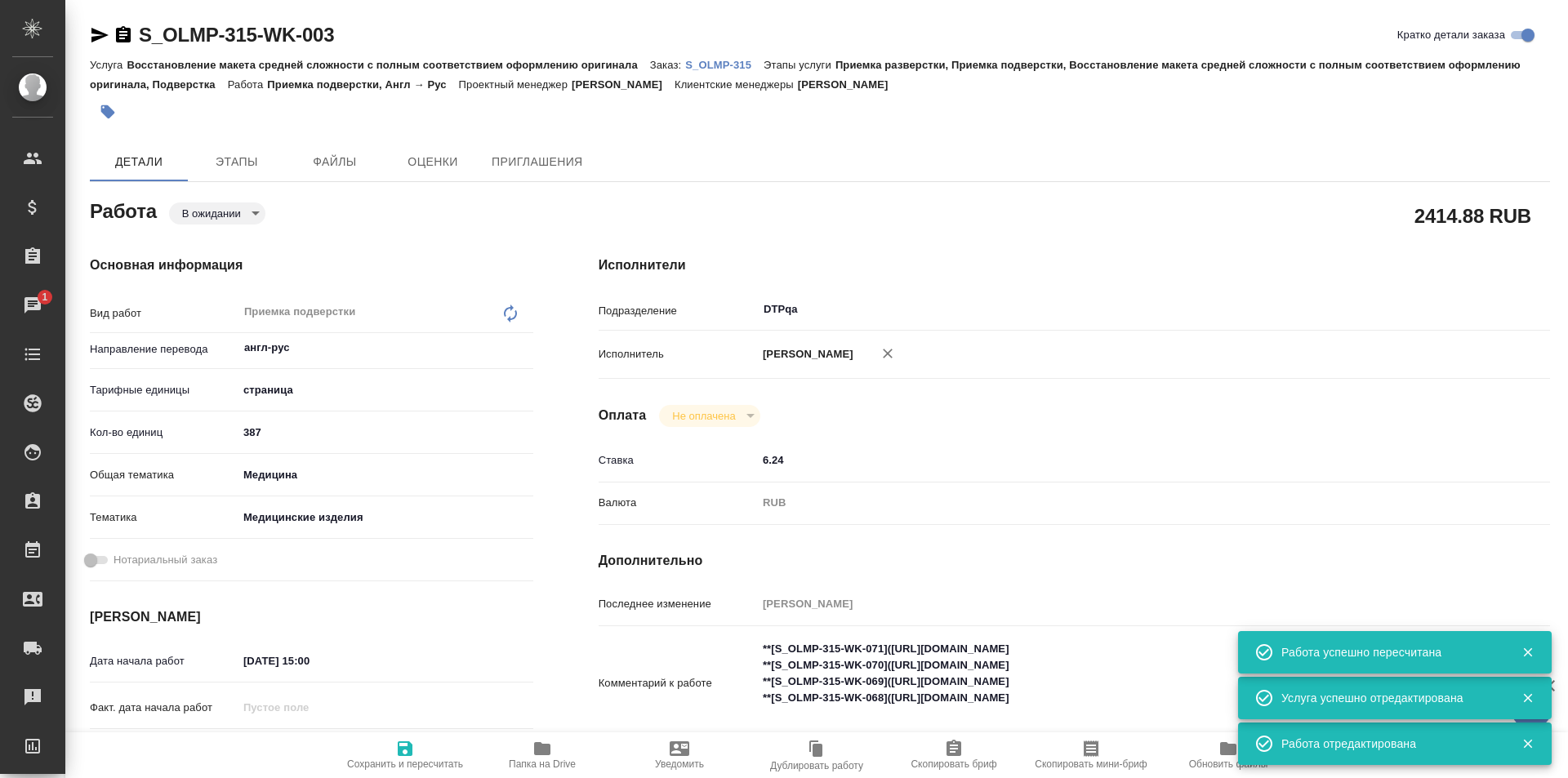
type textarea "x"
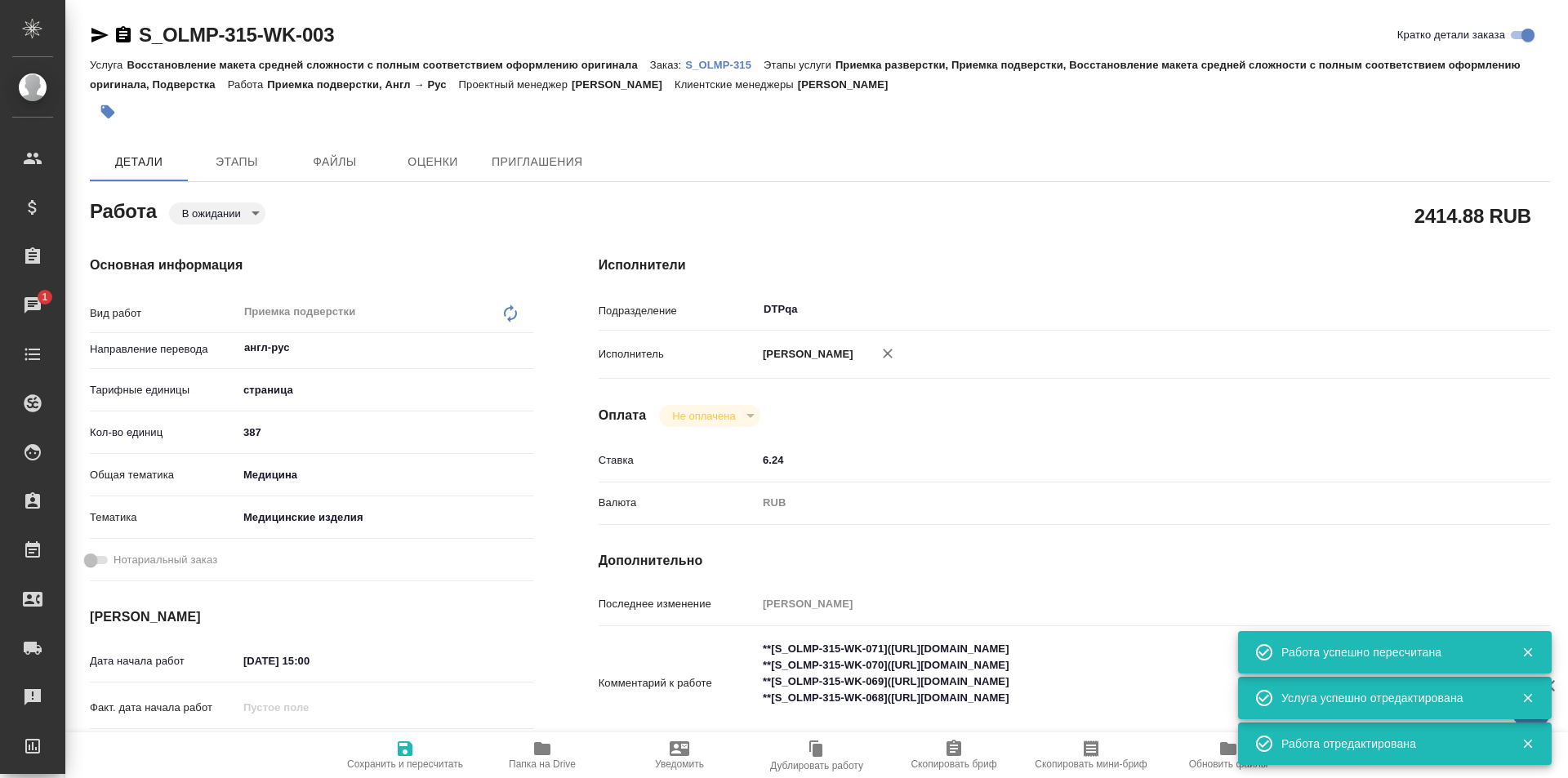
scroll to position [164, 0]
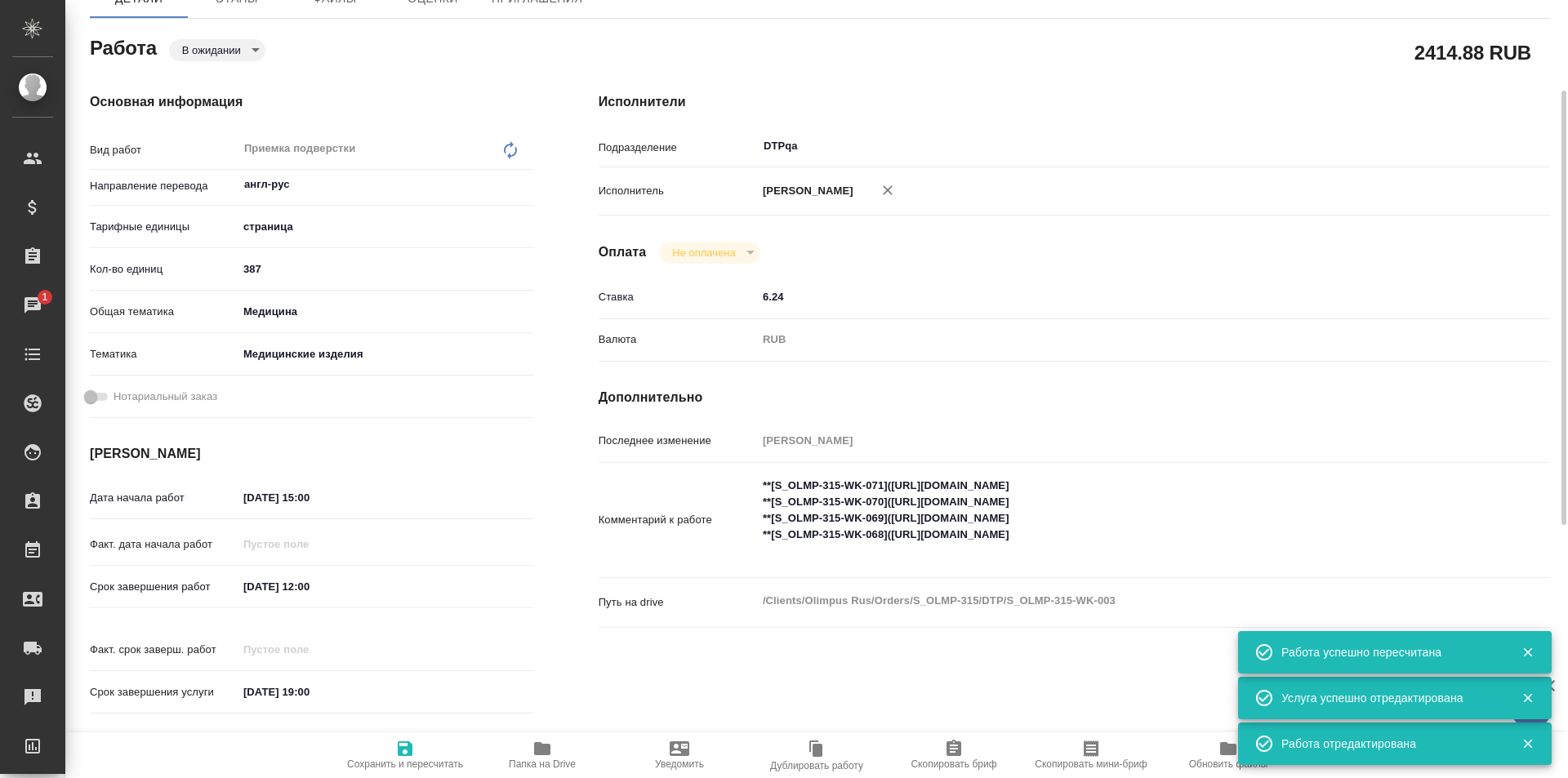
type textarea "x"
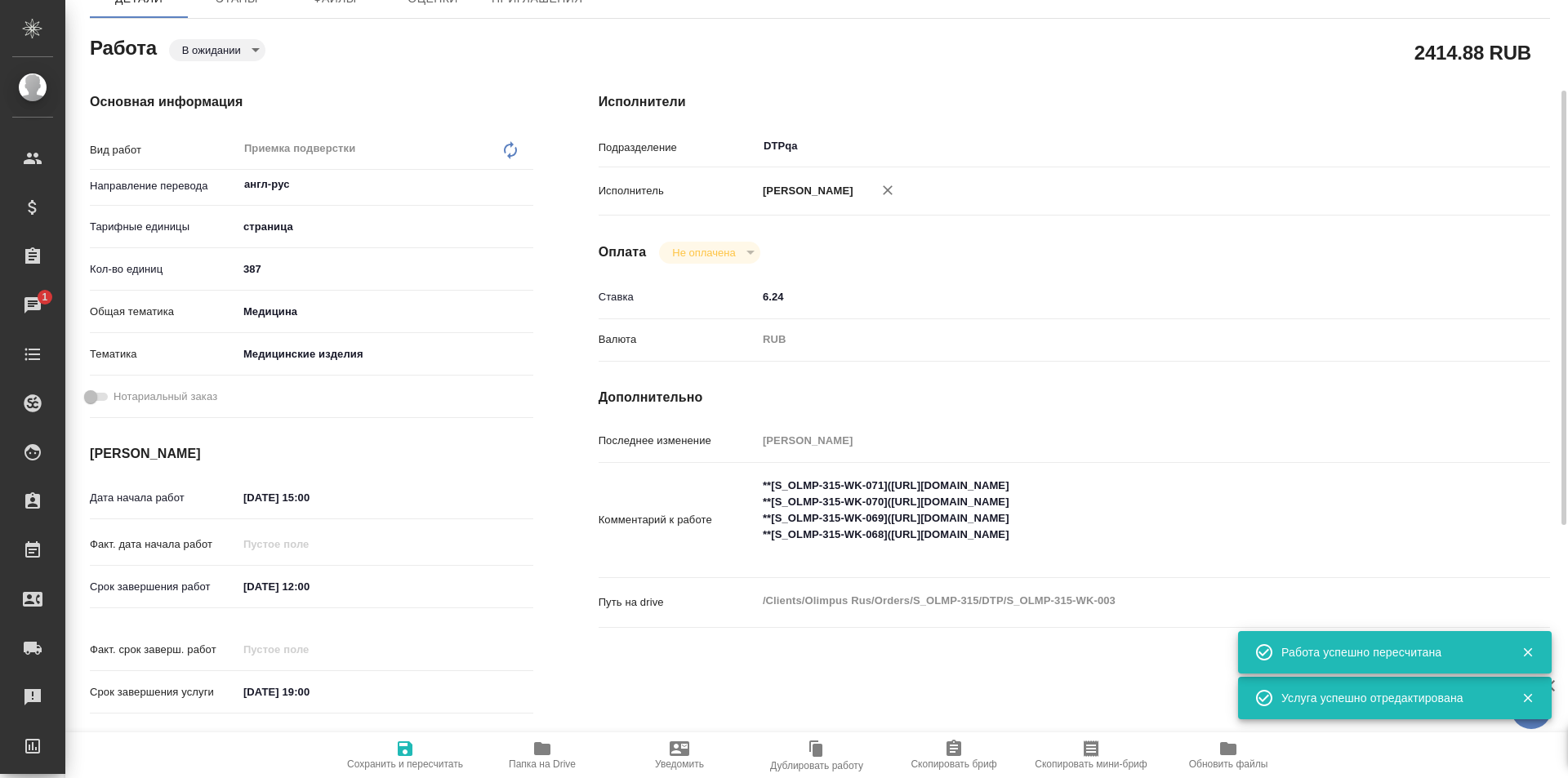
type textarea "x"
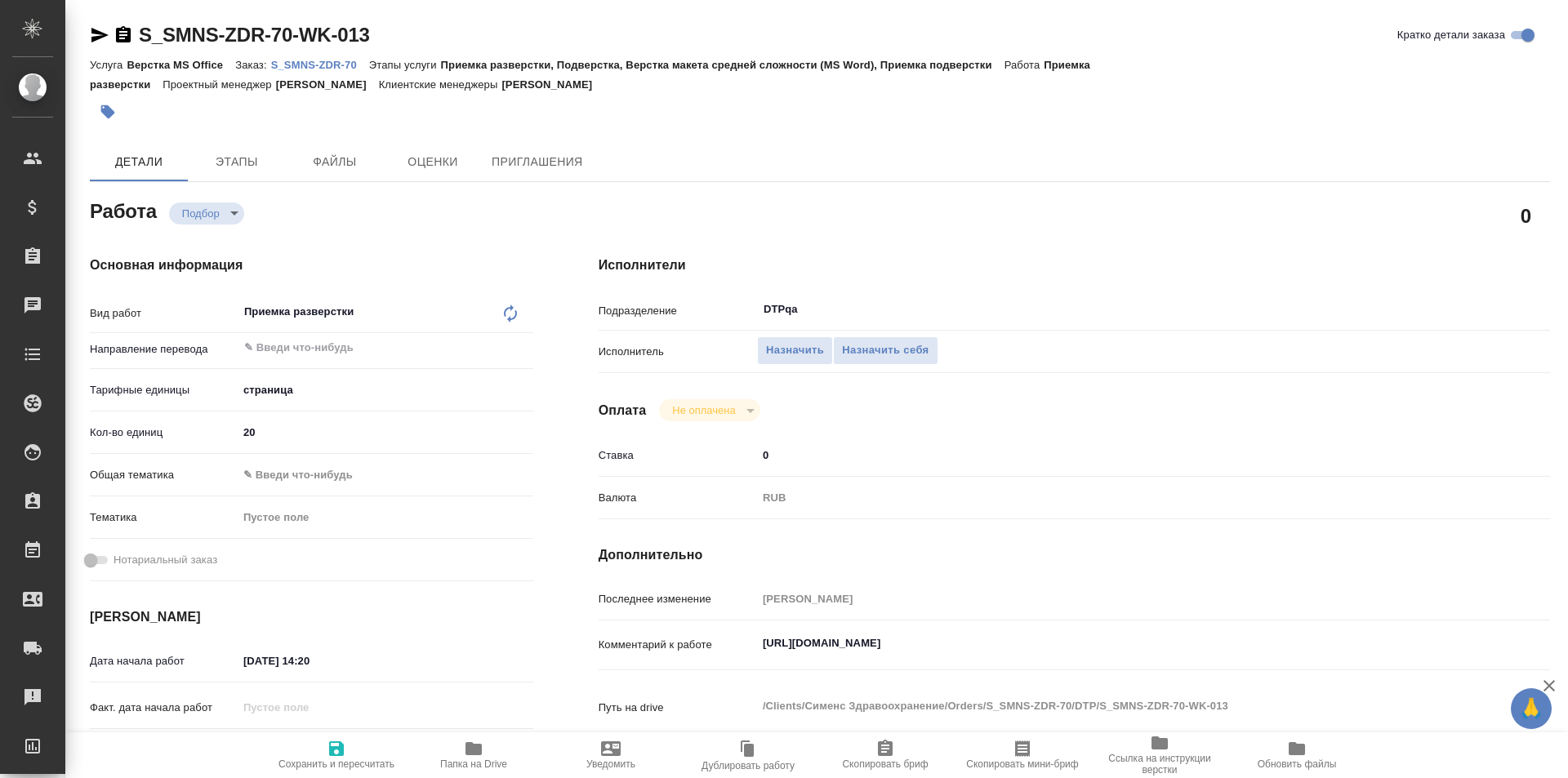
type textarea "x"
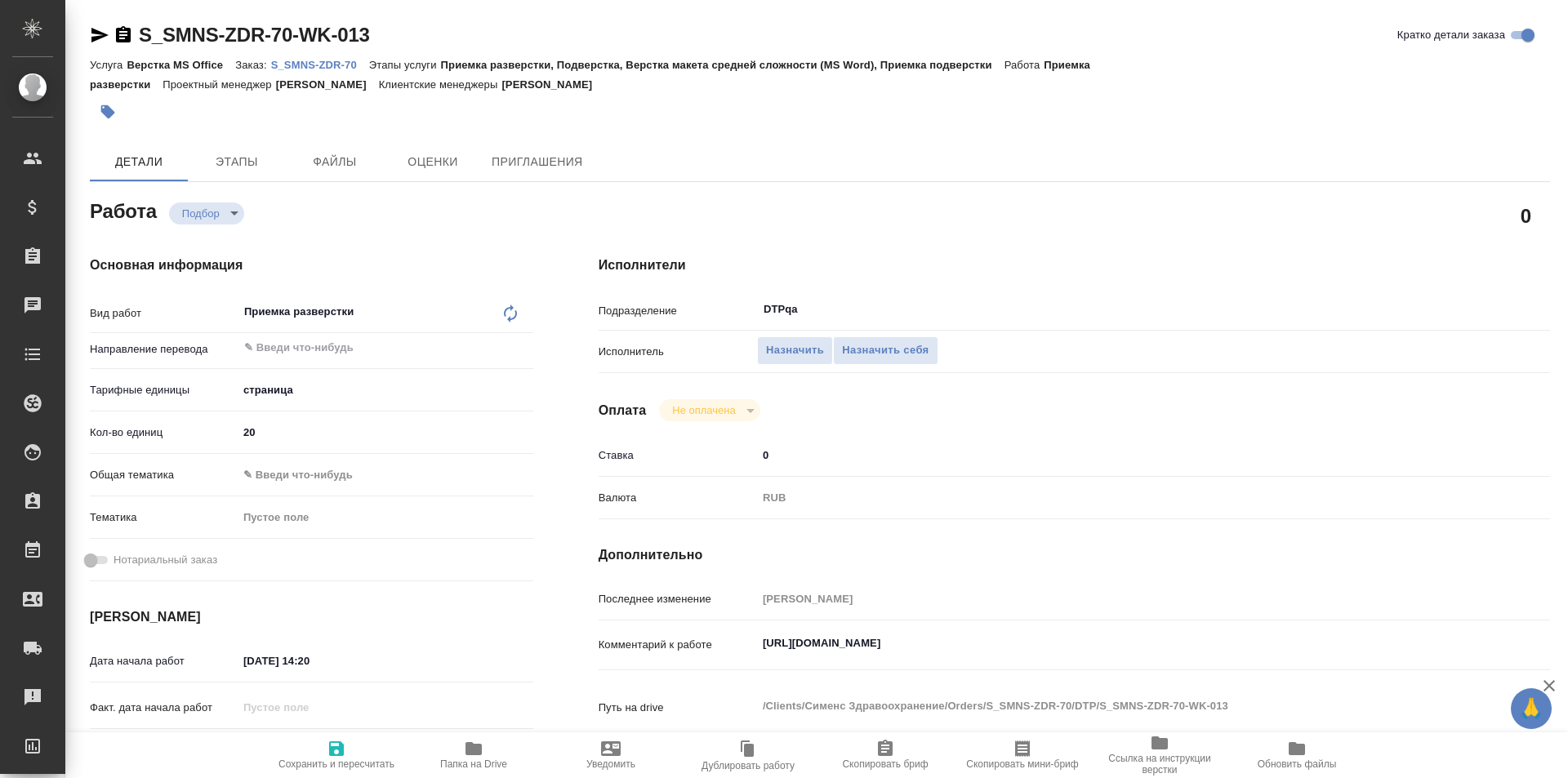
type textarea "x"
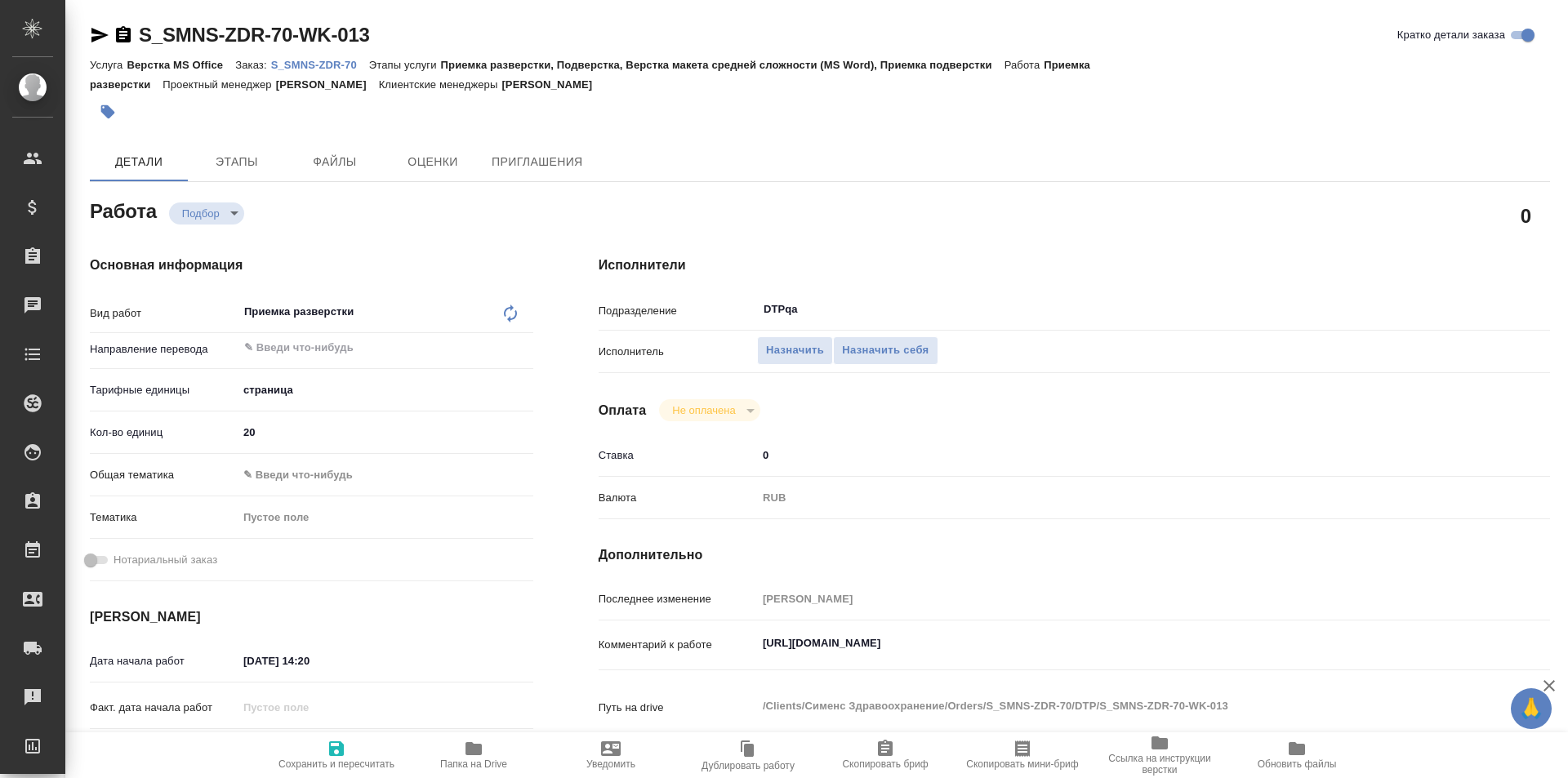
type textarea "x"
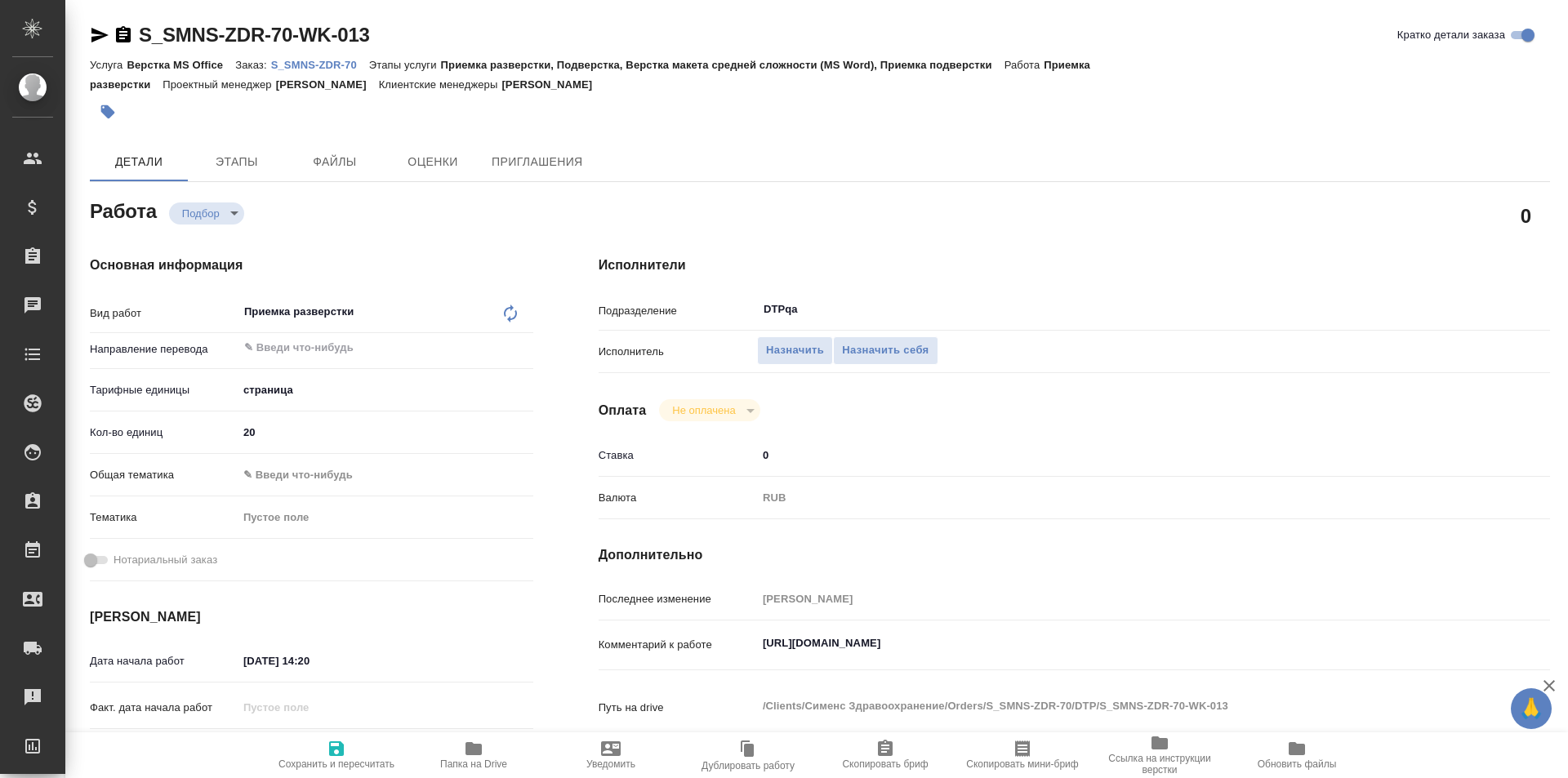
type textarea "x"
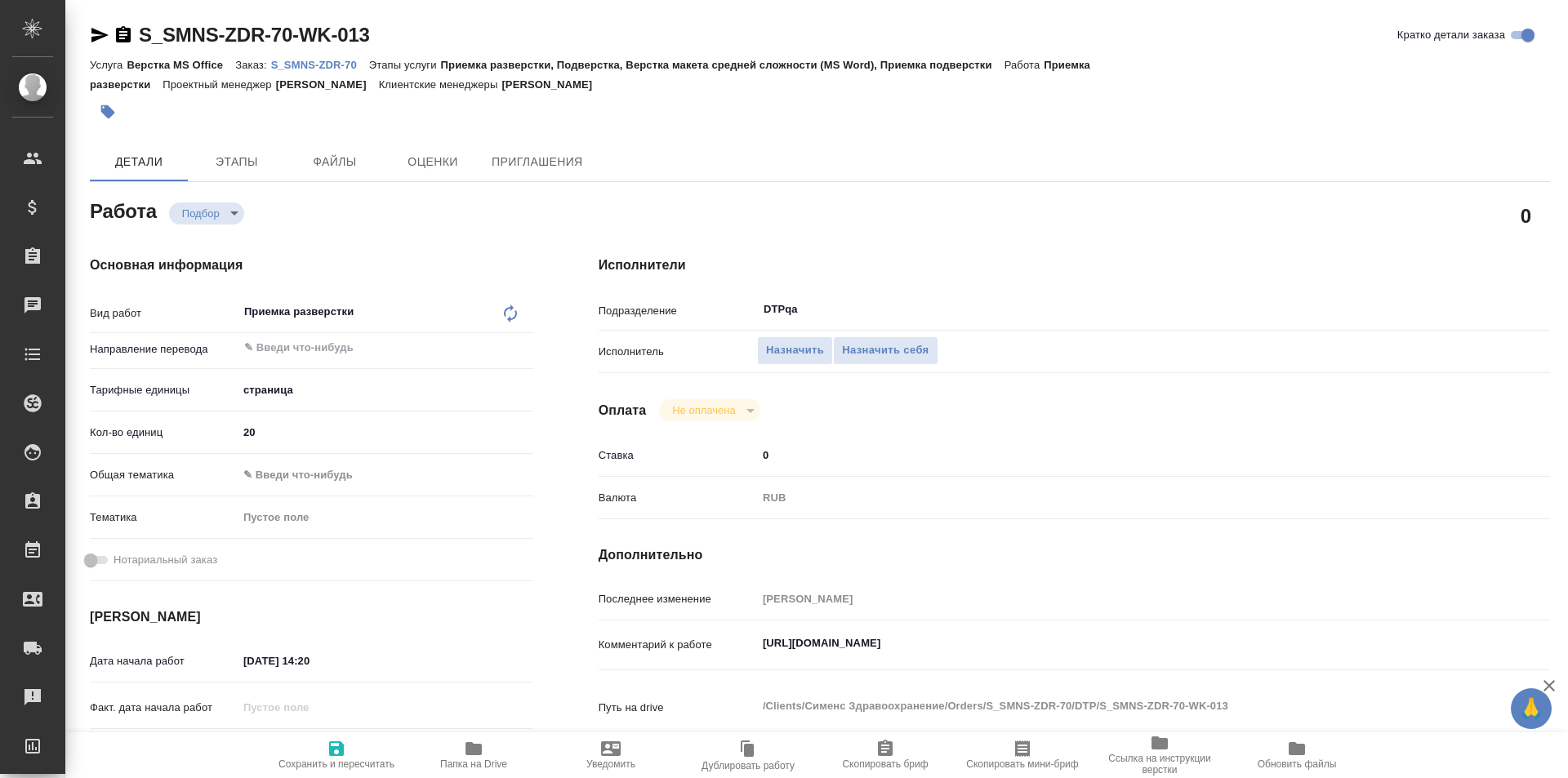
type textarea "x"
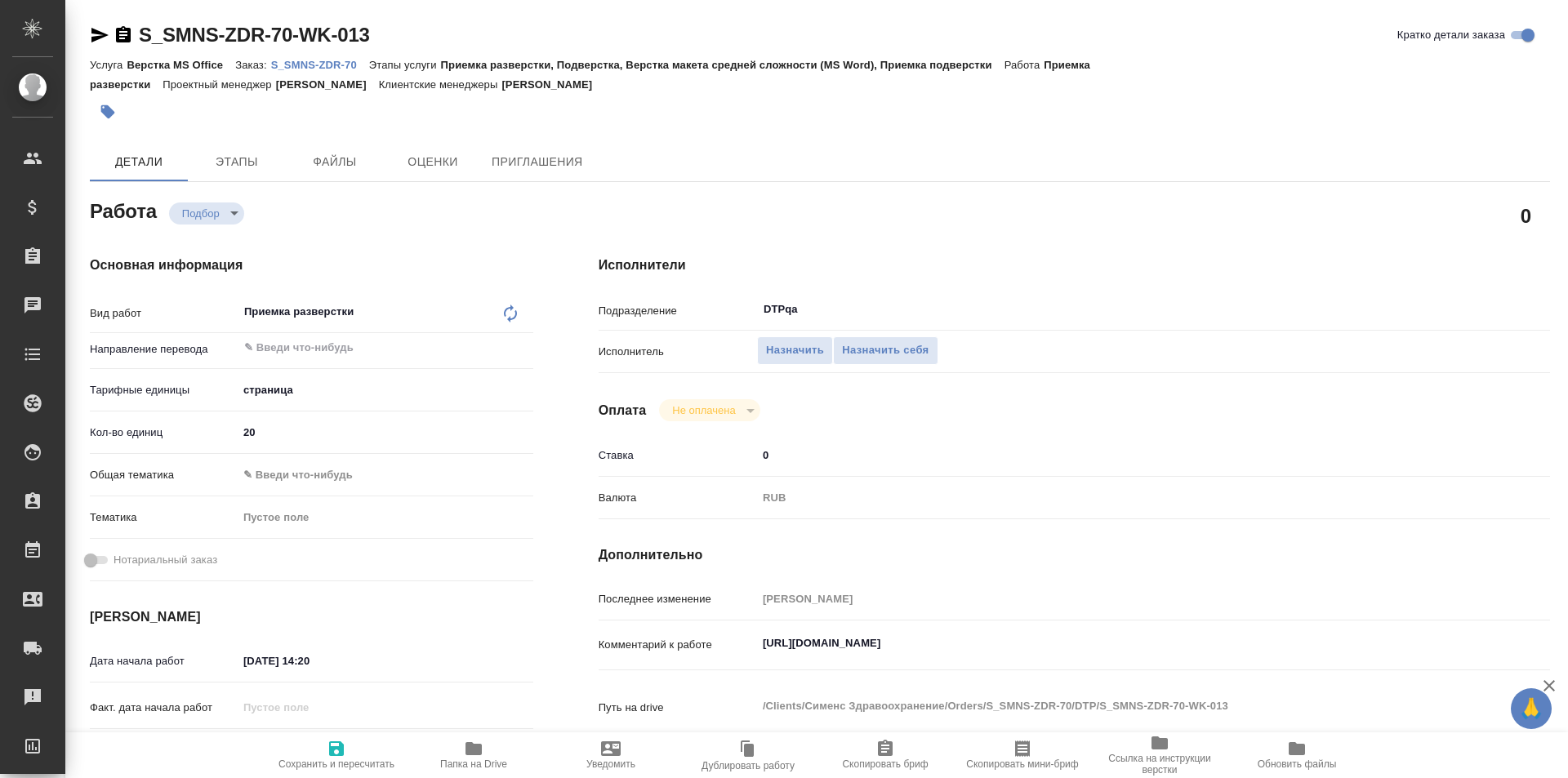
type textarea "x"
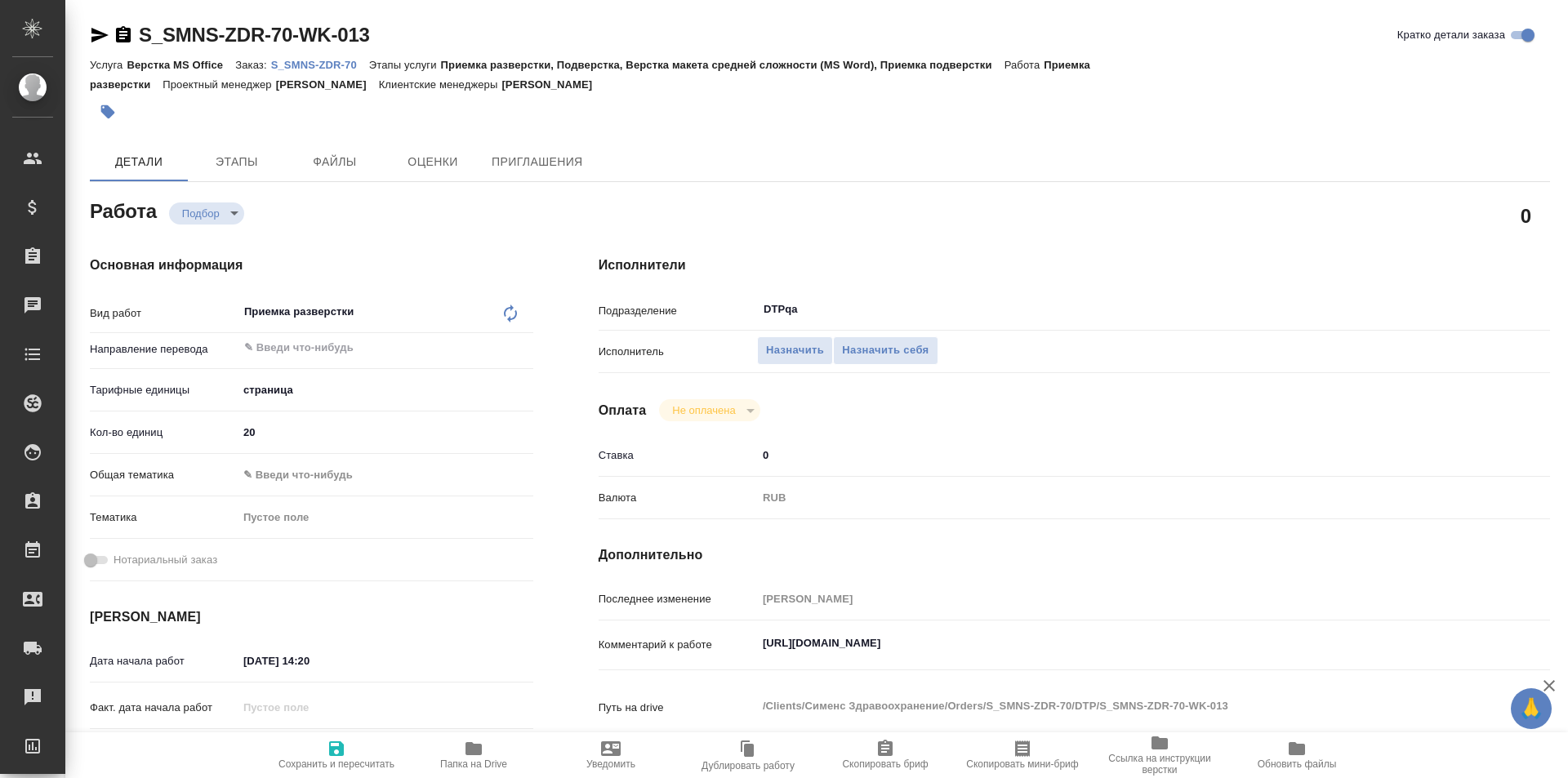
type textarea "x"
drag, startPoint x: 1093, startPoint y: 648, endPoint x: 696, endPoint y: 616, distance: 398.3
click at [696, 616] on div "Последнее изменение [PERSON_NAME] к работе [URL][DOMAIN_NAME] x Путь на drive /…" at bounding box center [1074, 669] width 952 height 168
type textarea "x"
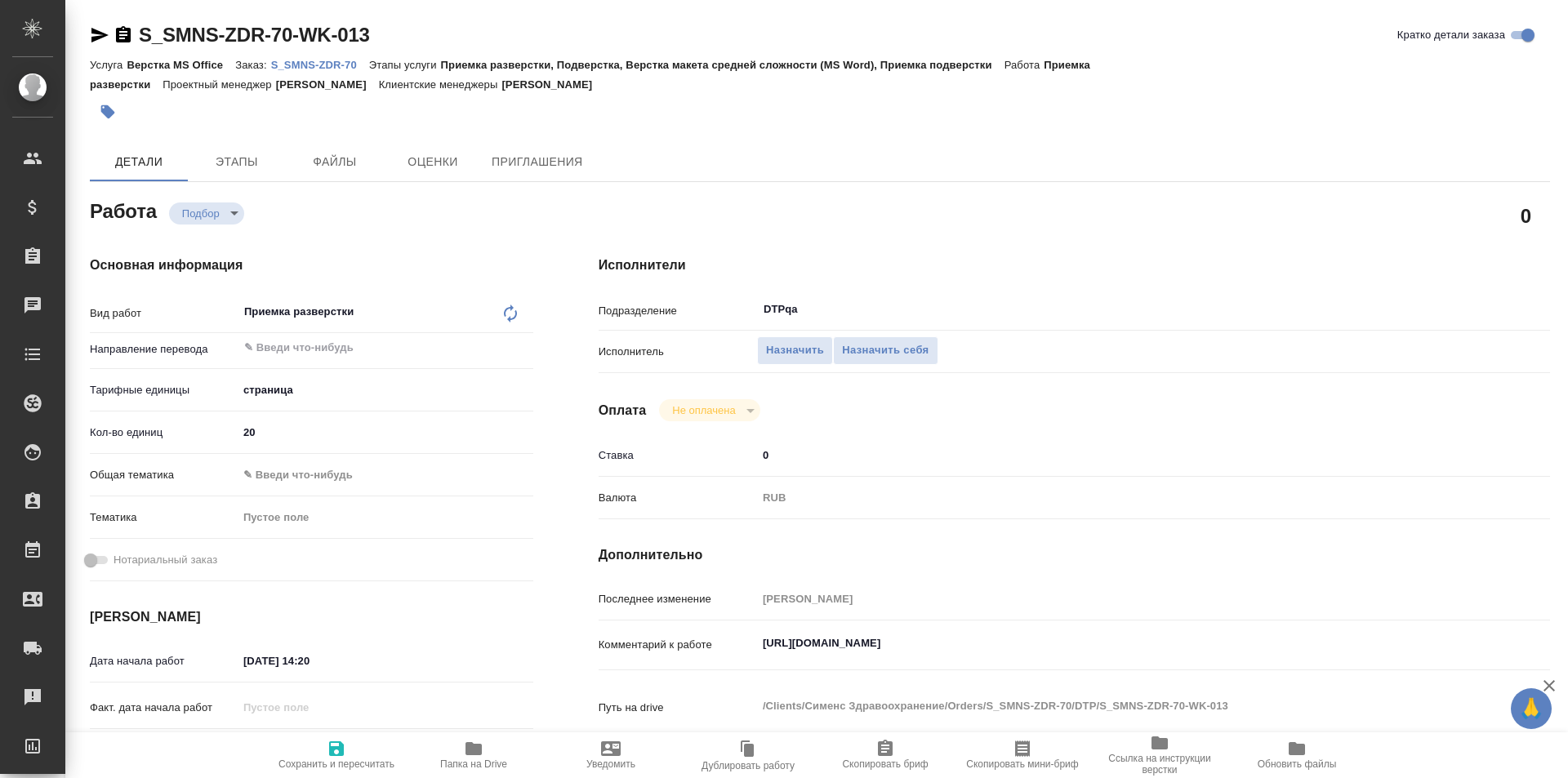
type textarea "x"
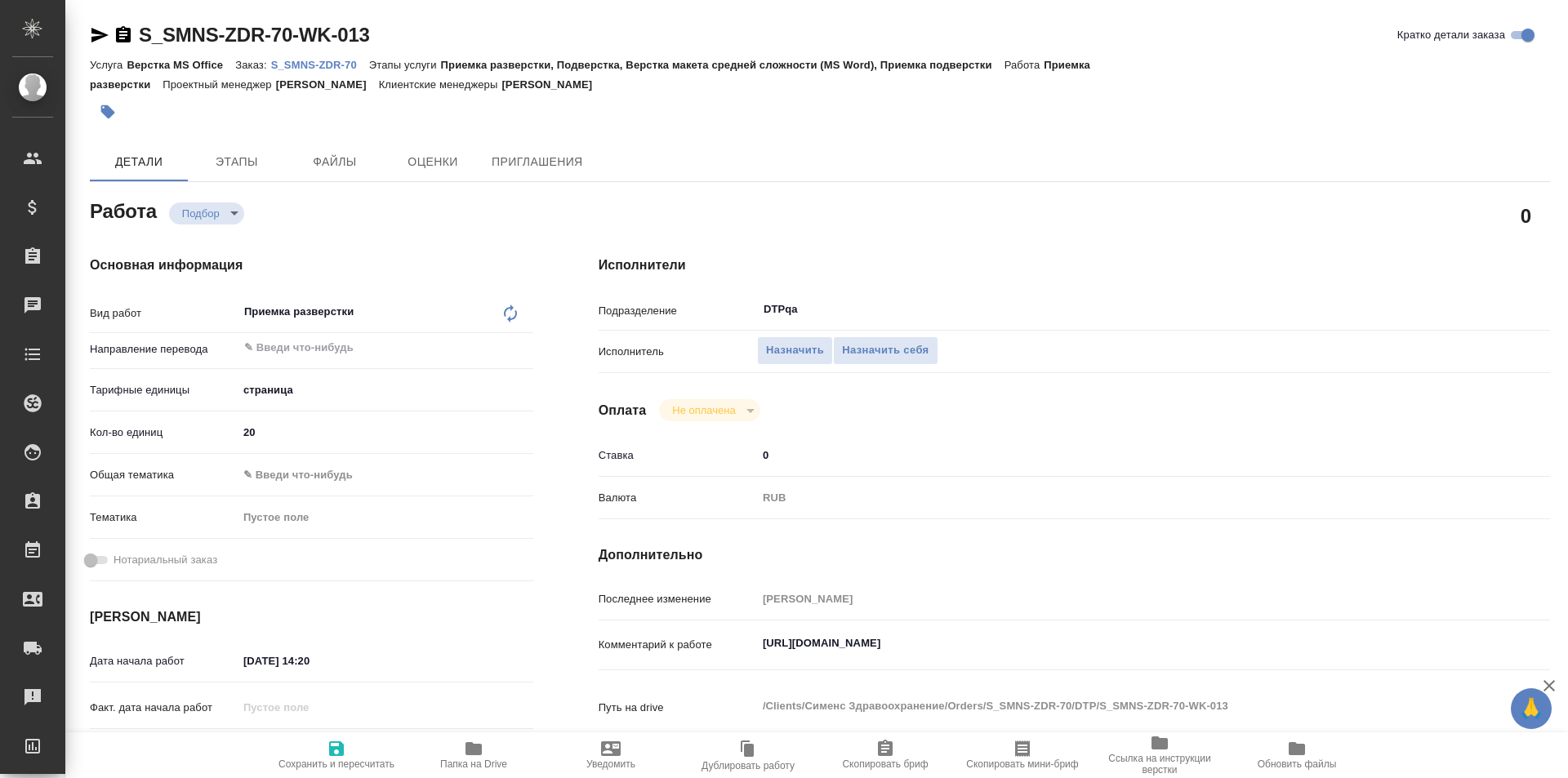
type textarea "x"
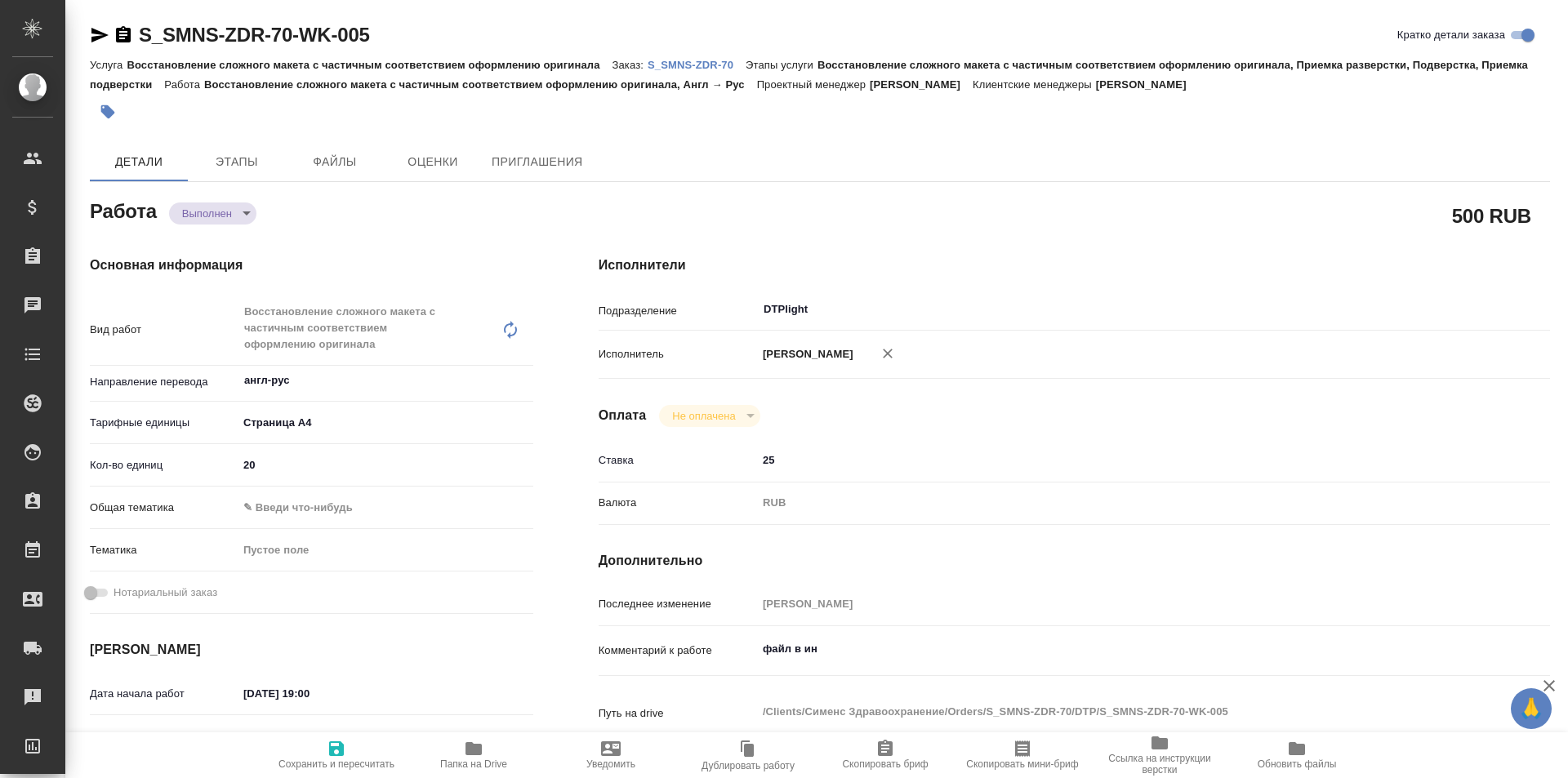
type textarea "x"
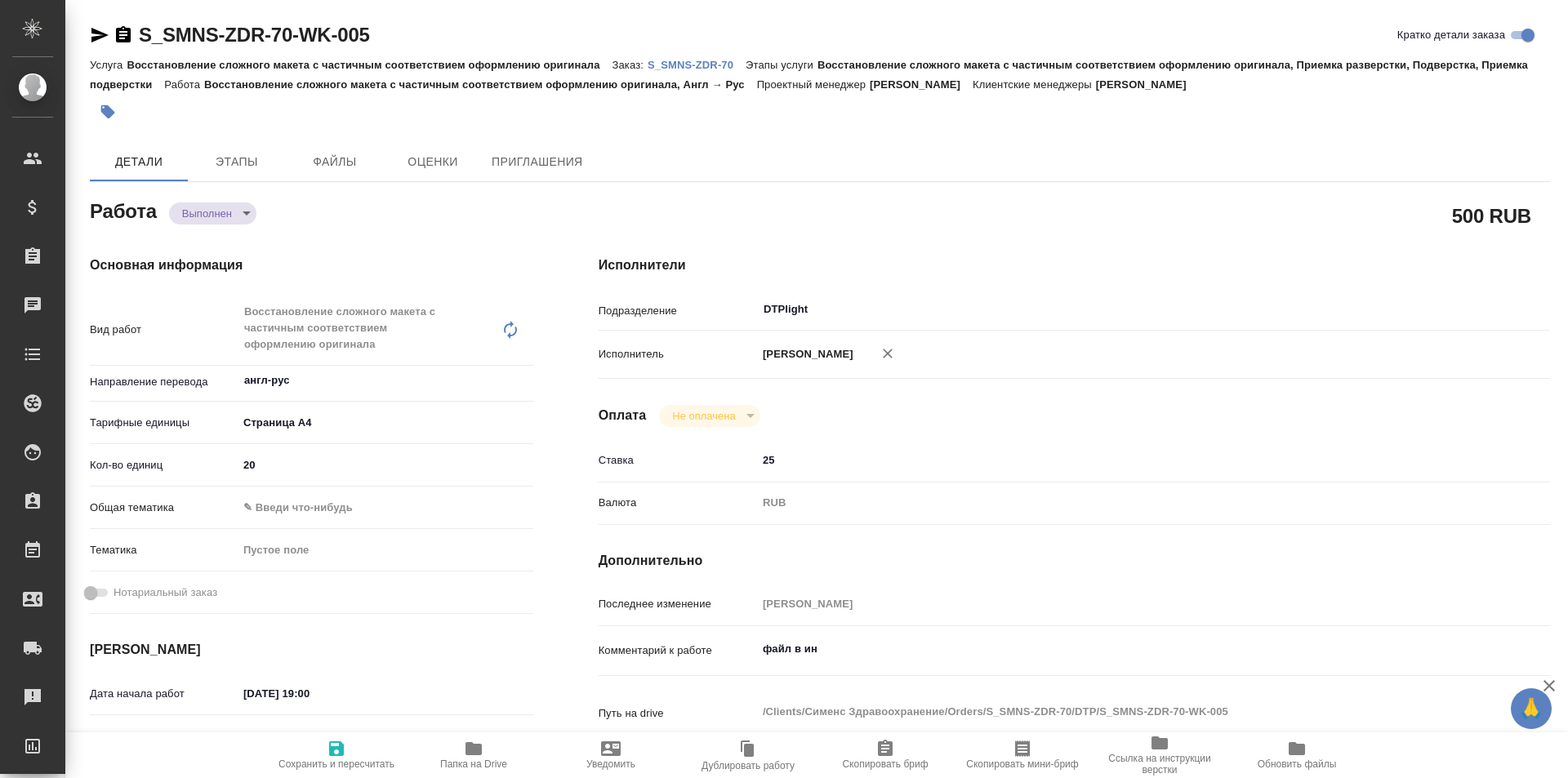
type textarea "x"
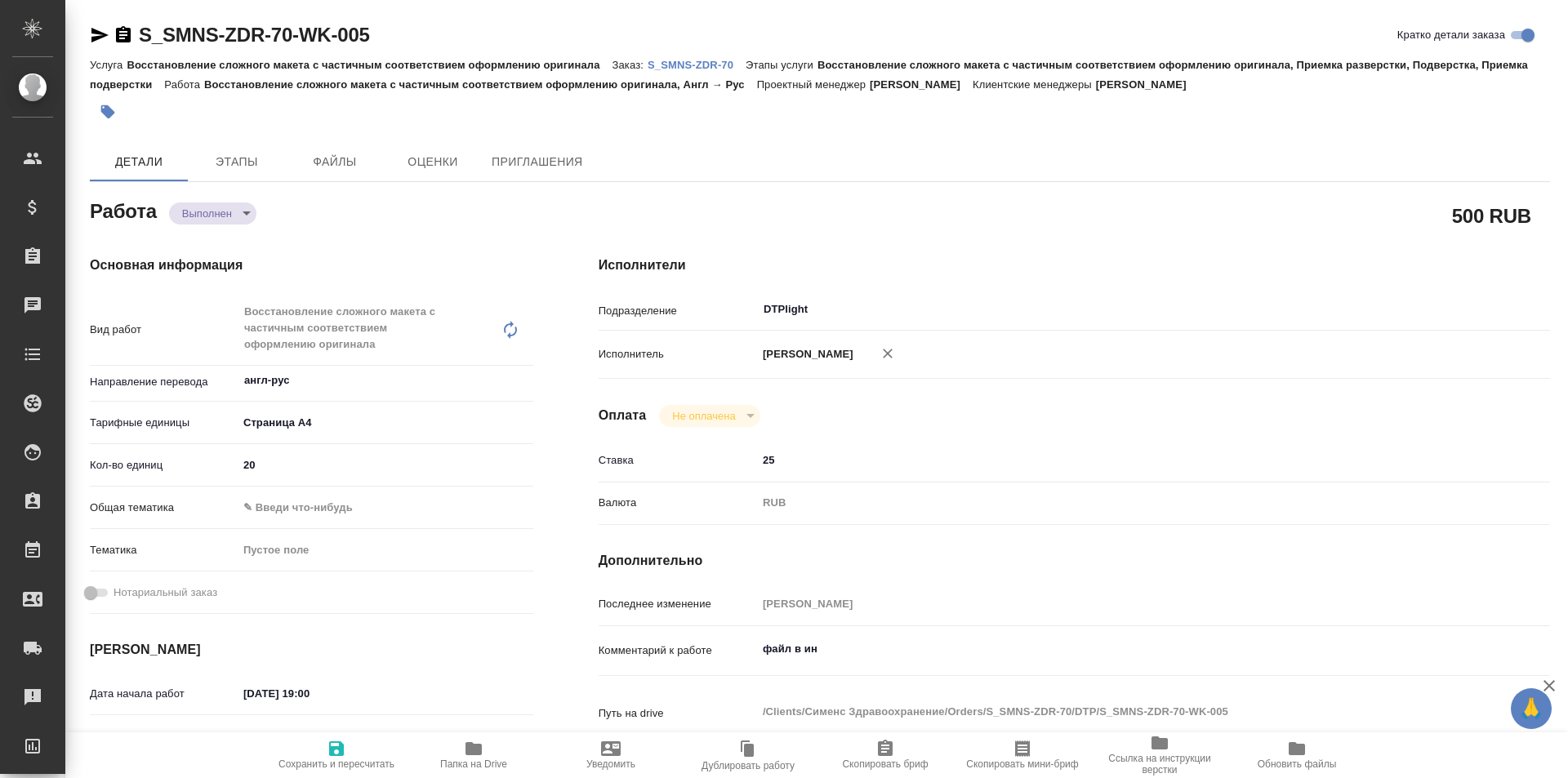
type textarea "x"
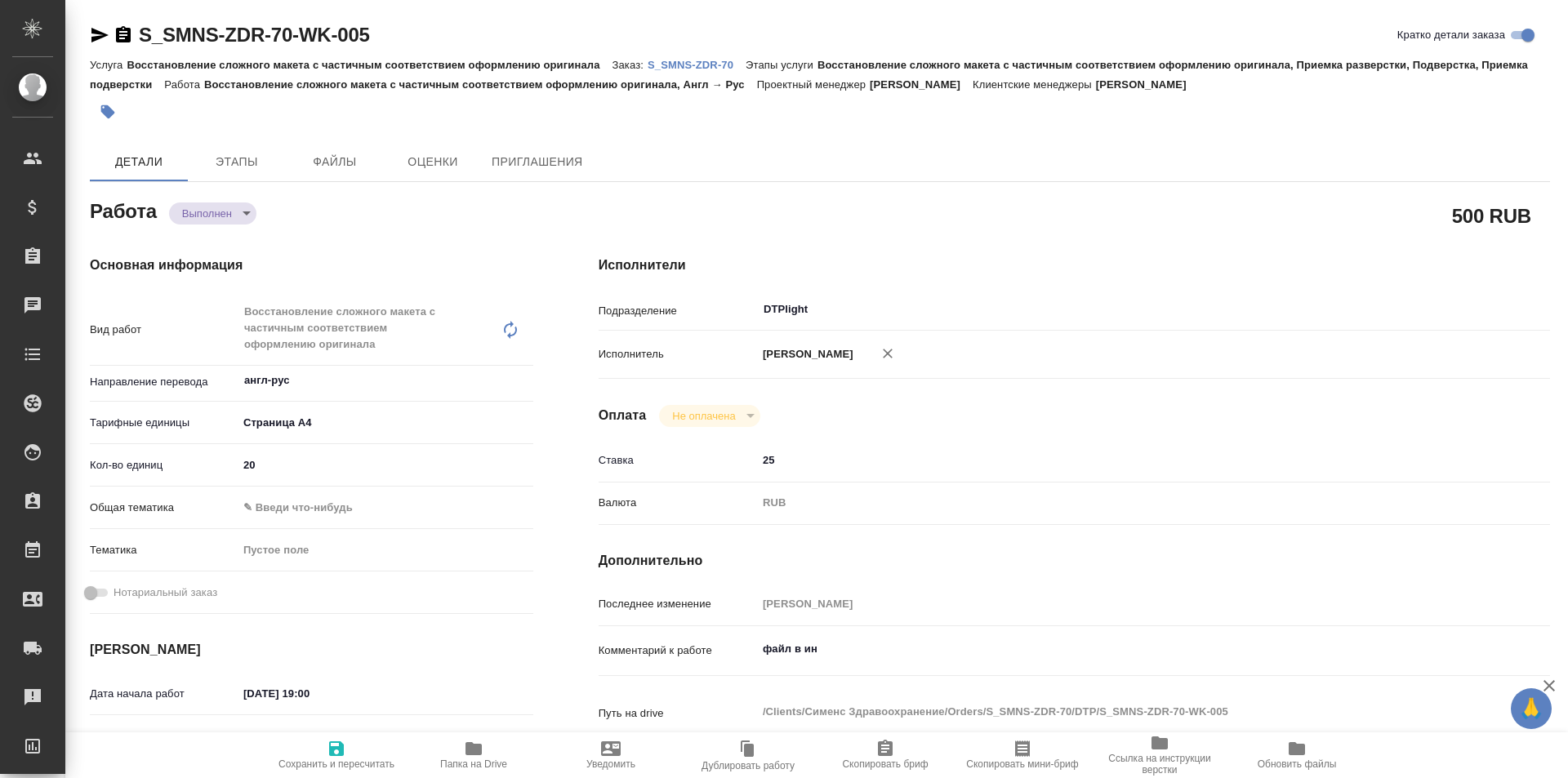
type textarea "x"
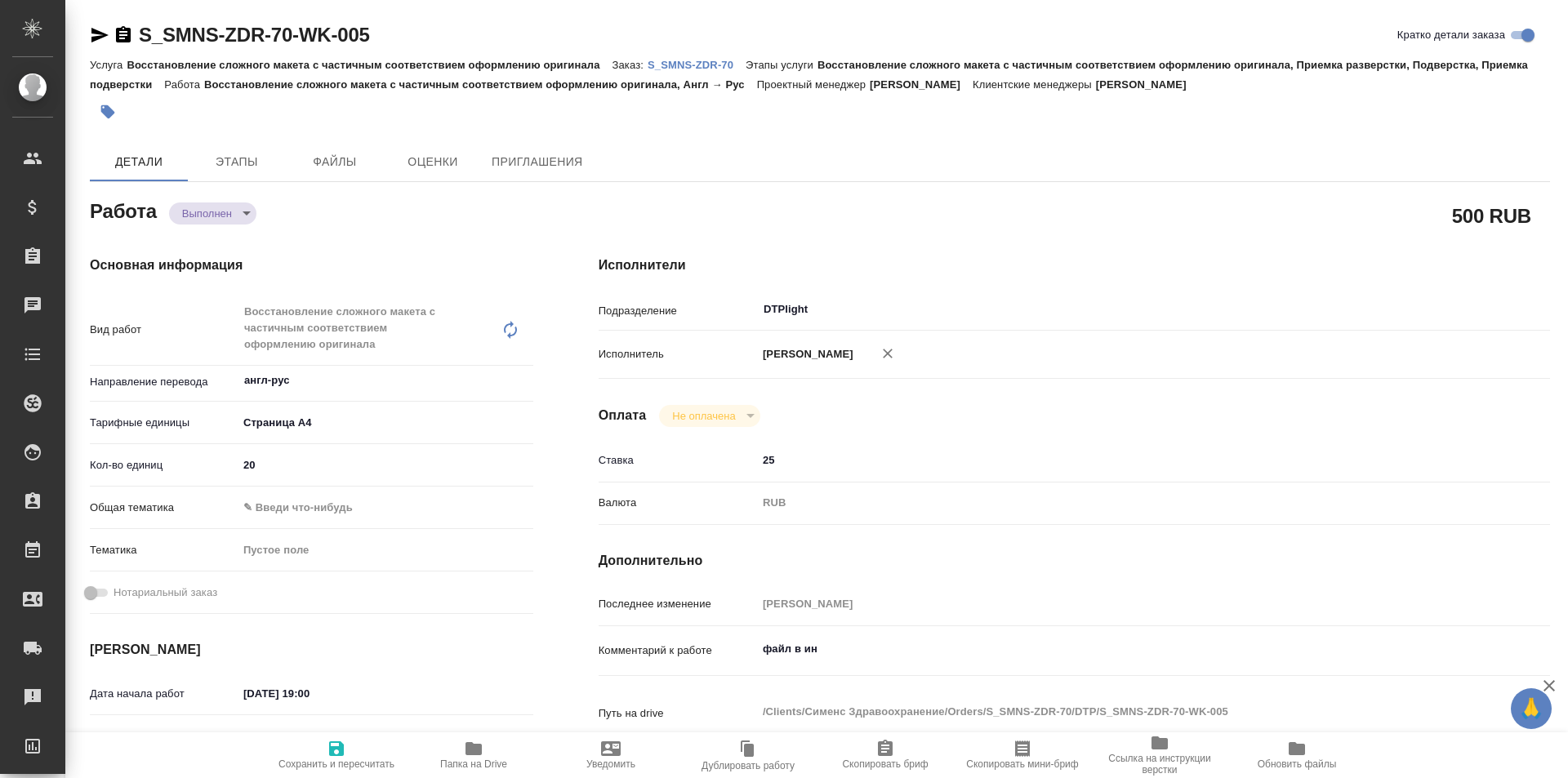
type textarea "x"
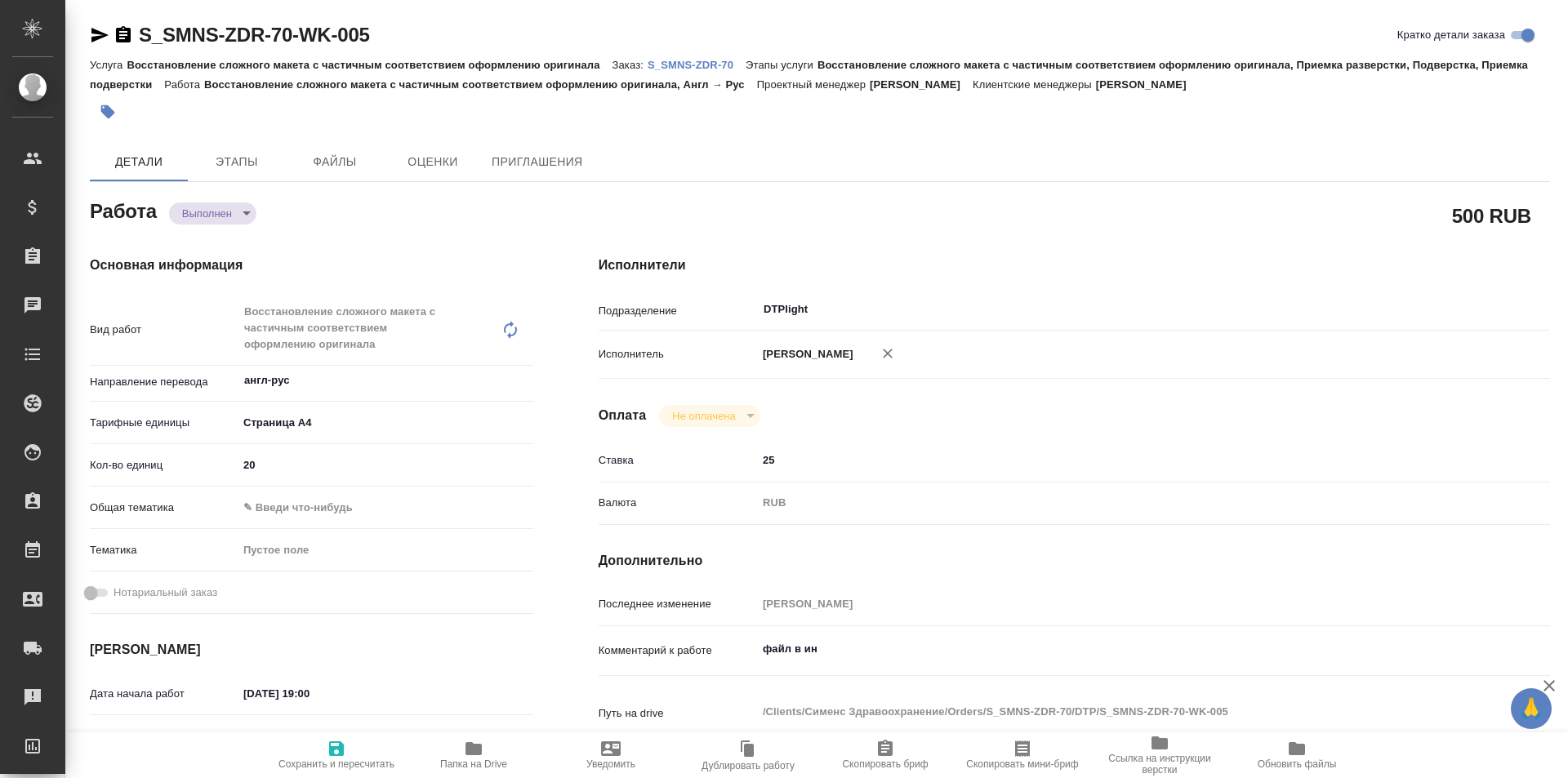
scroll to position [164, 0]
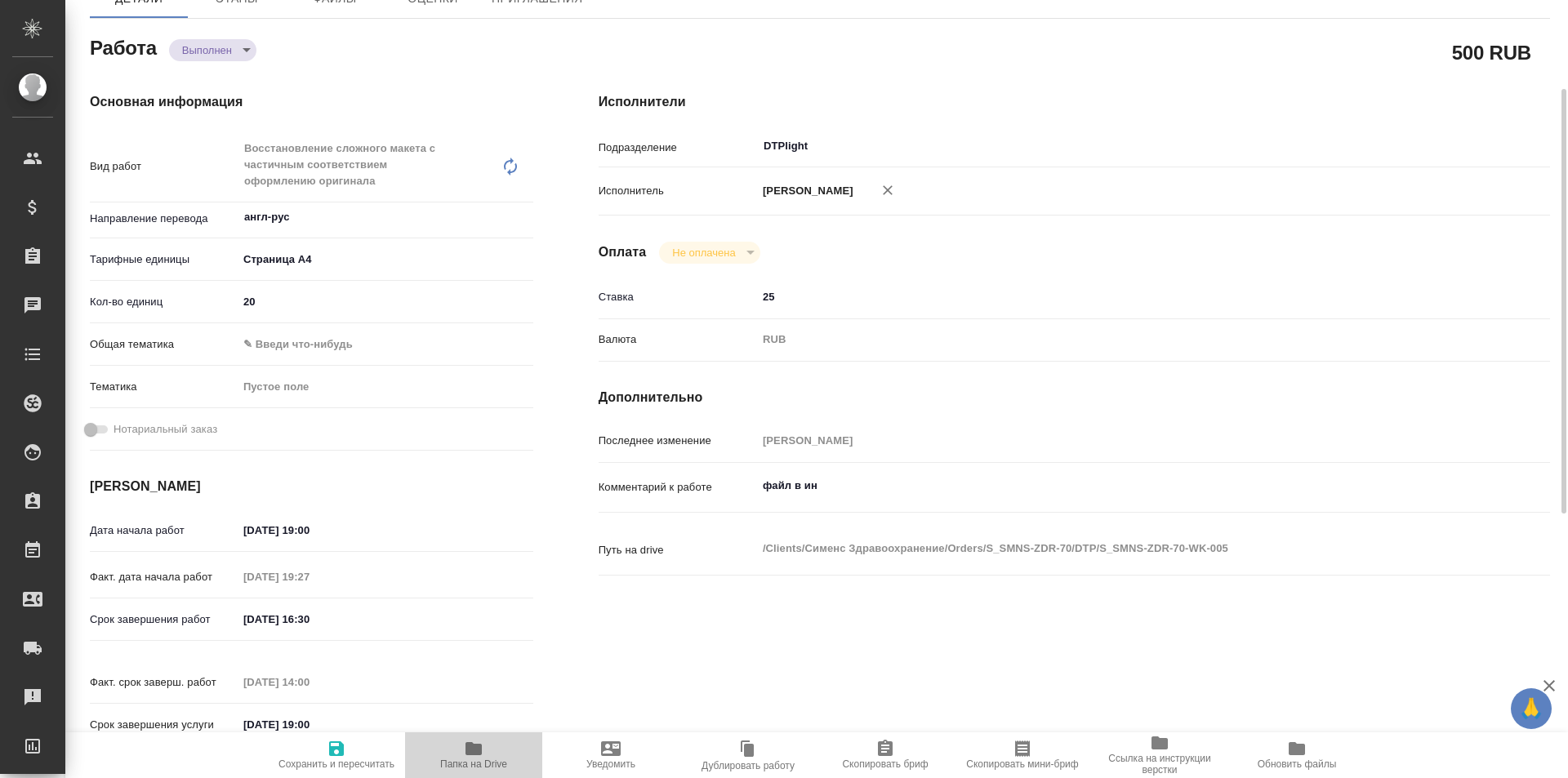
click at [475, 748] on icon "button" at bounding box center [474, 748] width 16 height 13
type textarea "x"
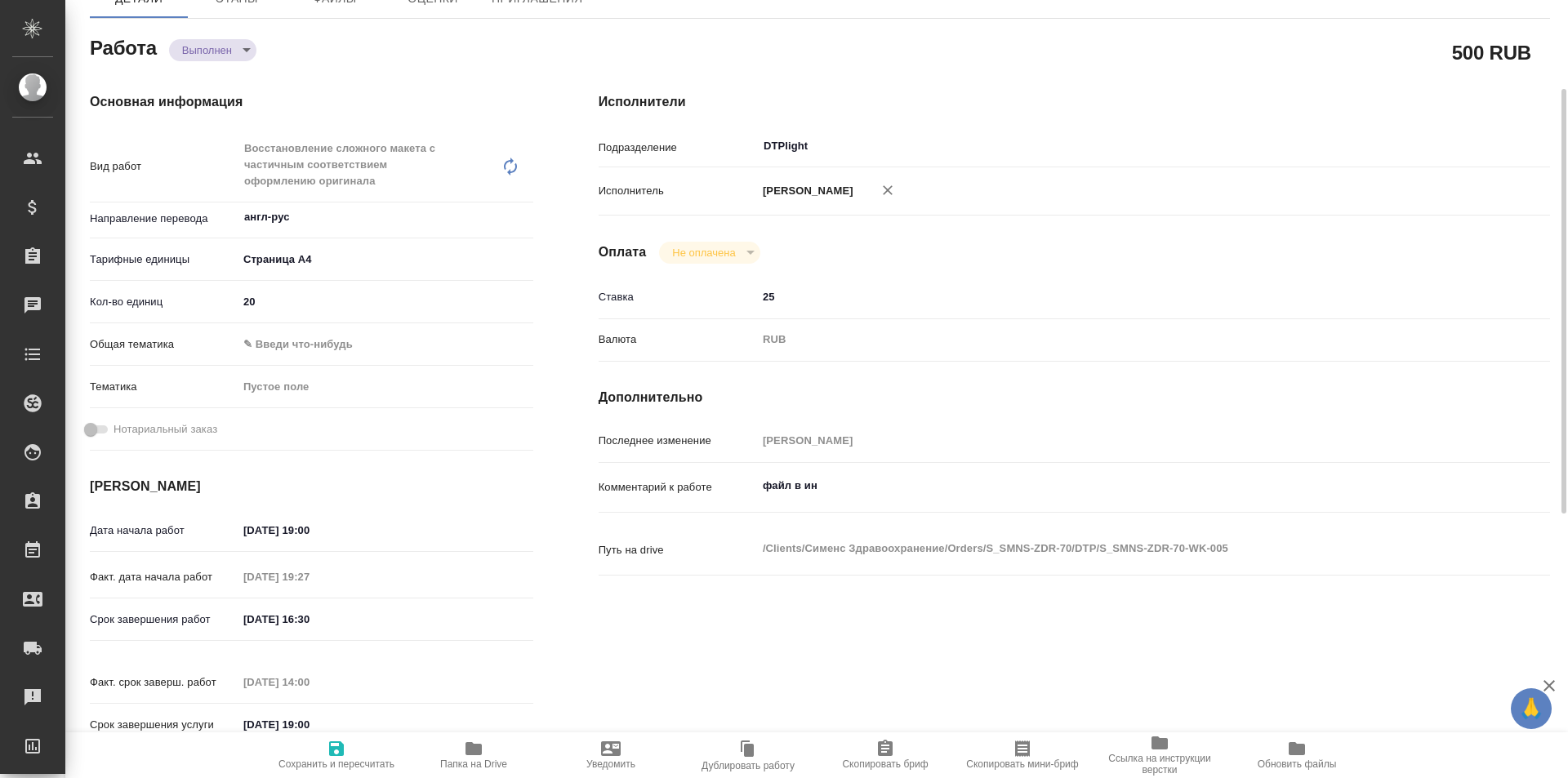
type textarea "x"
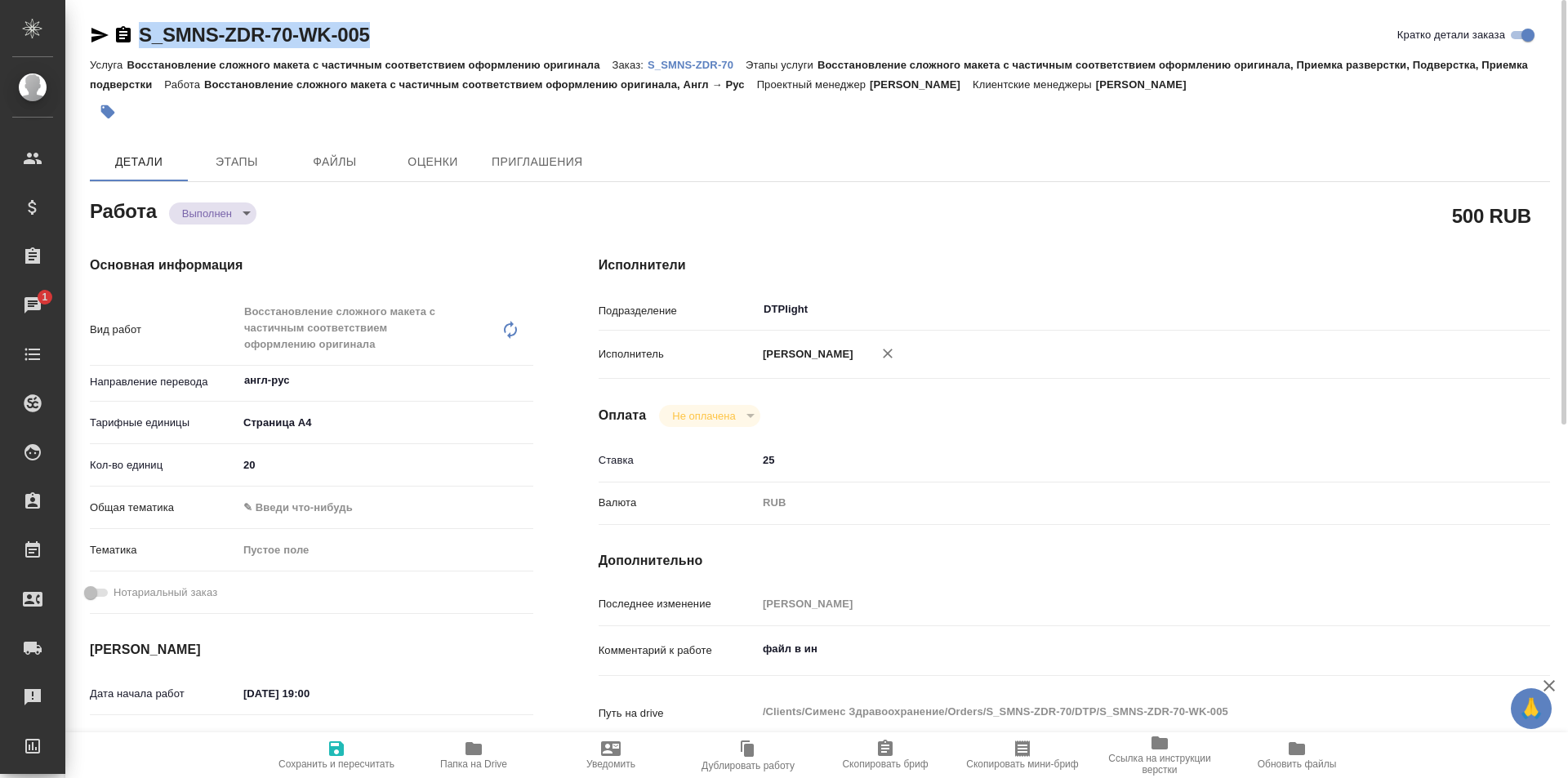
drag, startPoint x: 250, startPoint y: 42, endPoint x: 115, endPoint y: 43, distance: 135.0
click at [115, 43] on div "S_SMNS-ZDR-70-WK-005 Кратко детали заказа" at bounding box center [819, 35] width 1461 height 26
copy link "S_SMNS-ZDR-70-WK-005"
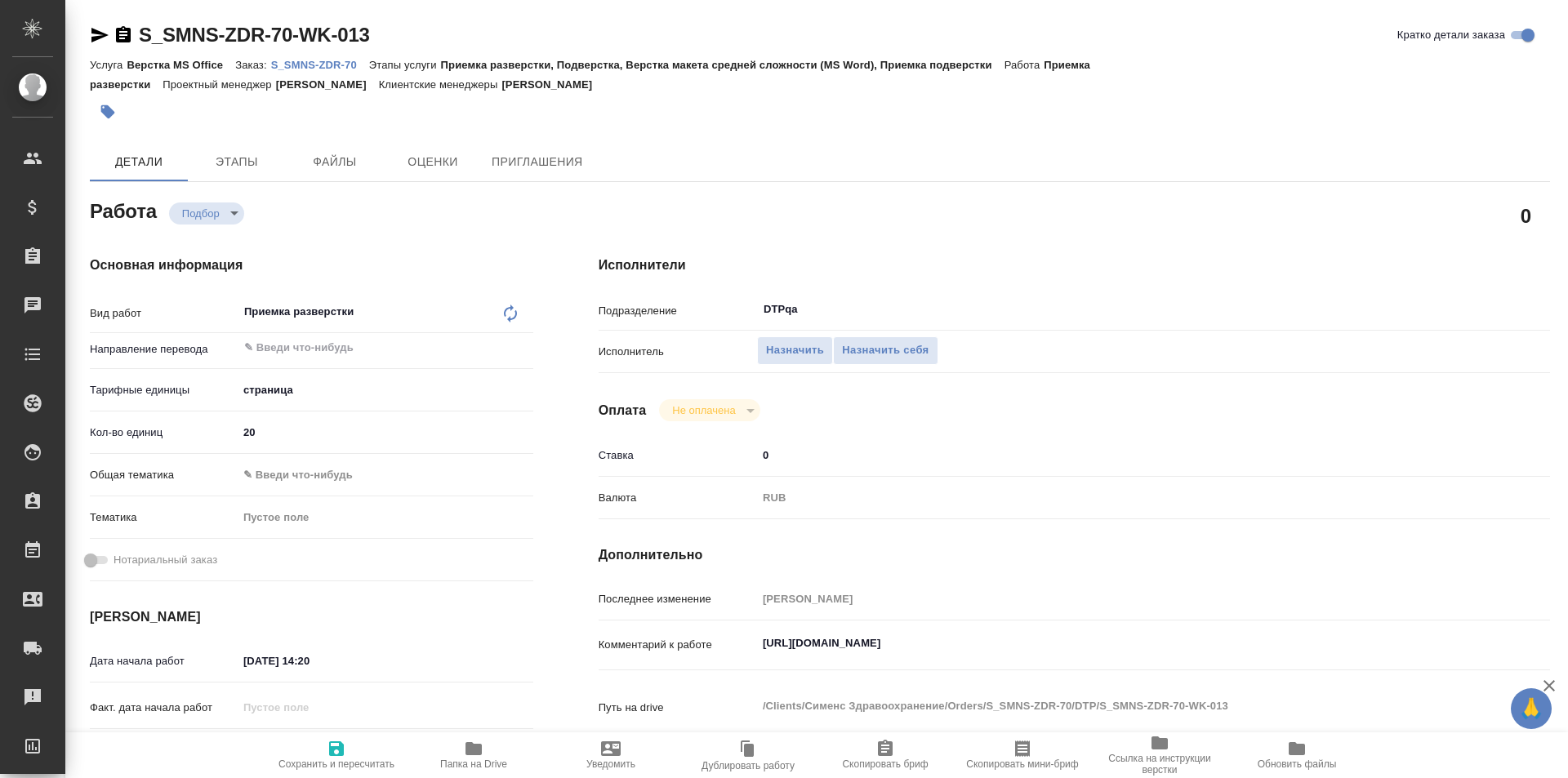
type textarea "x"
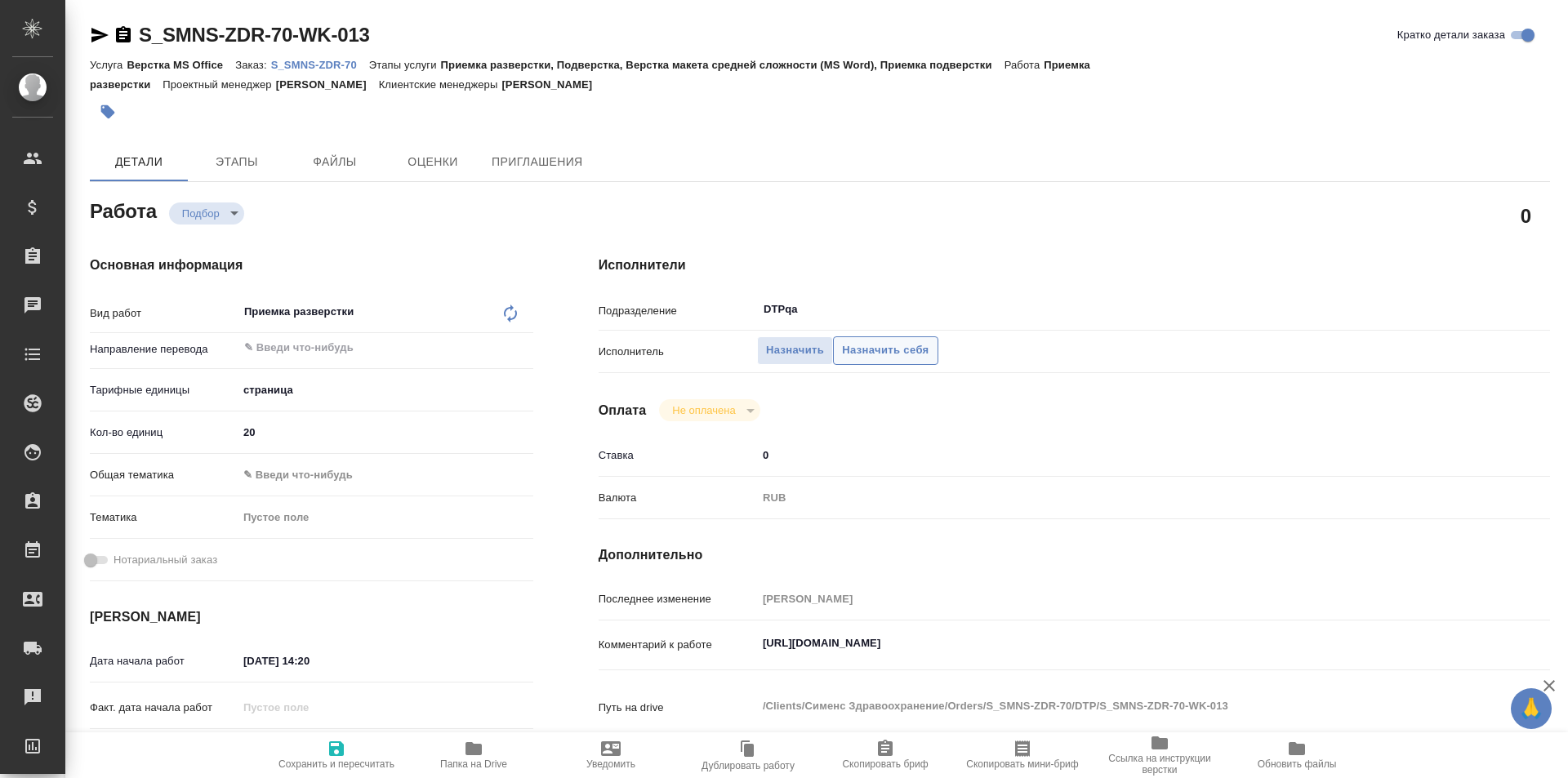
type textarea "x"
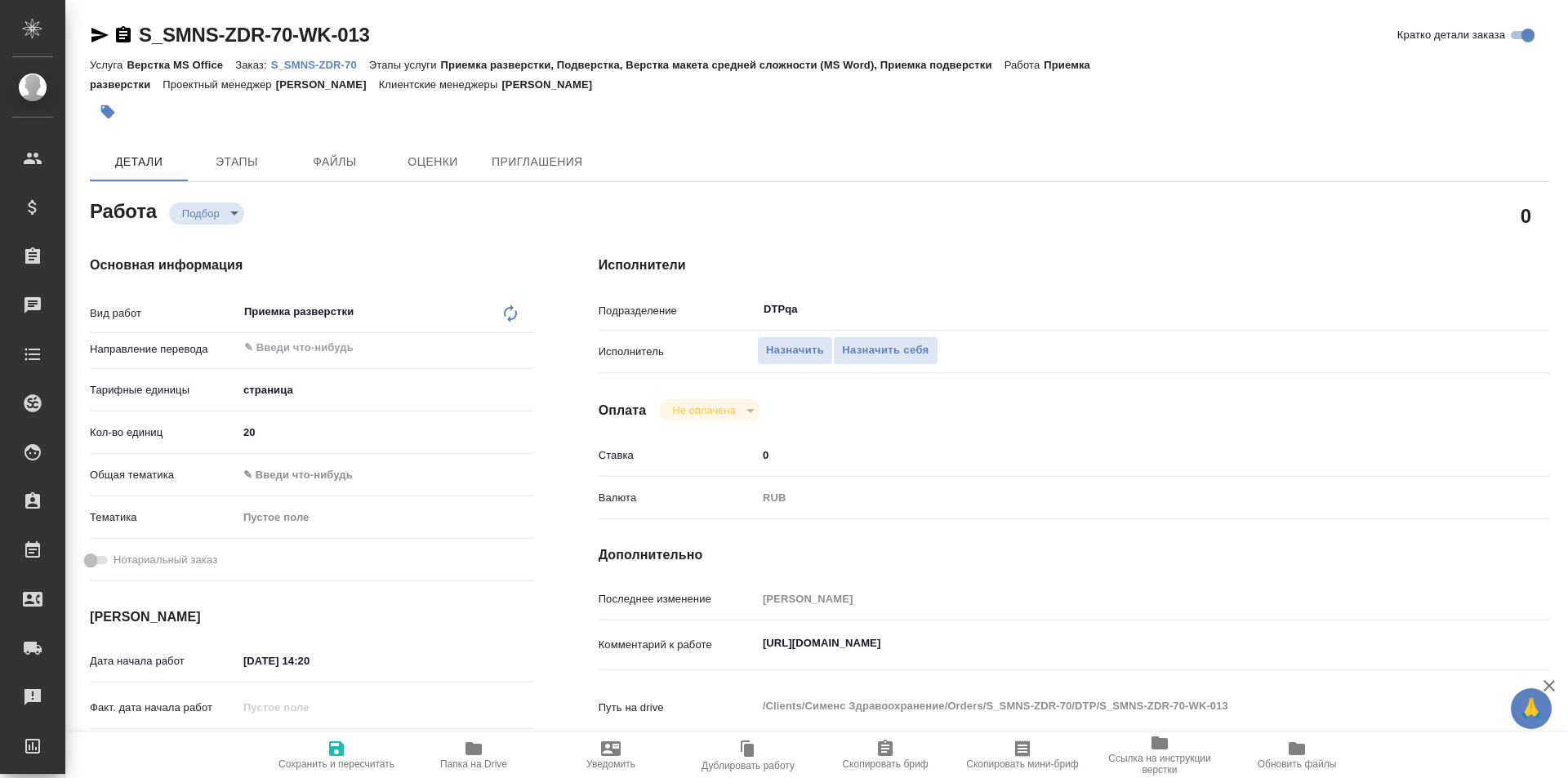
scroll to position [164, 0]
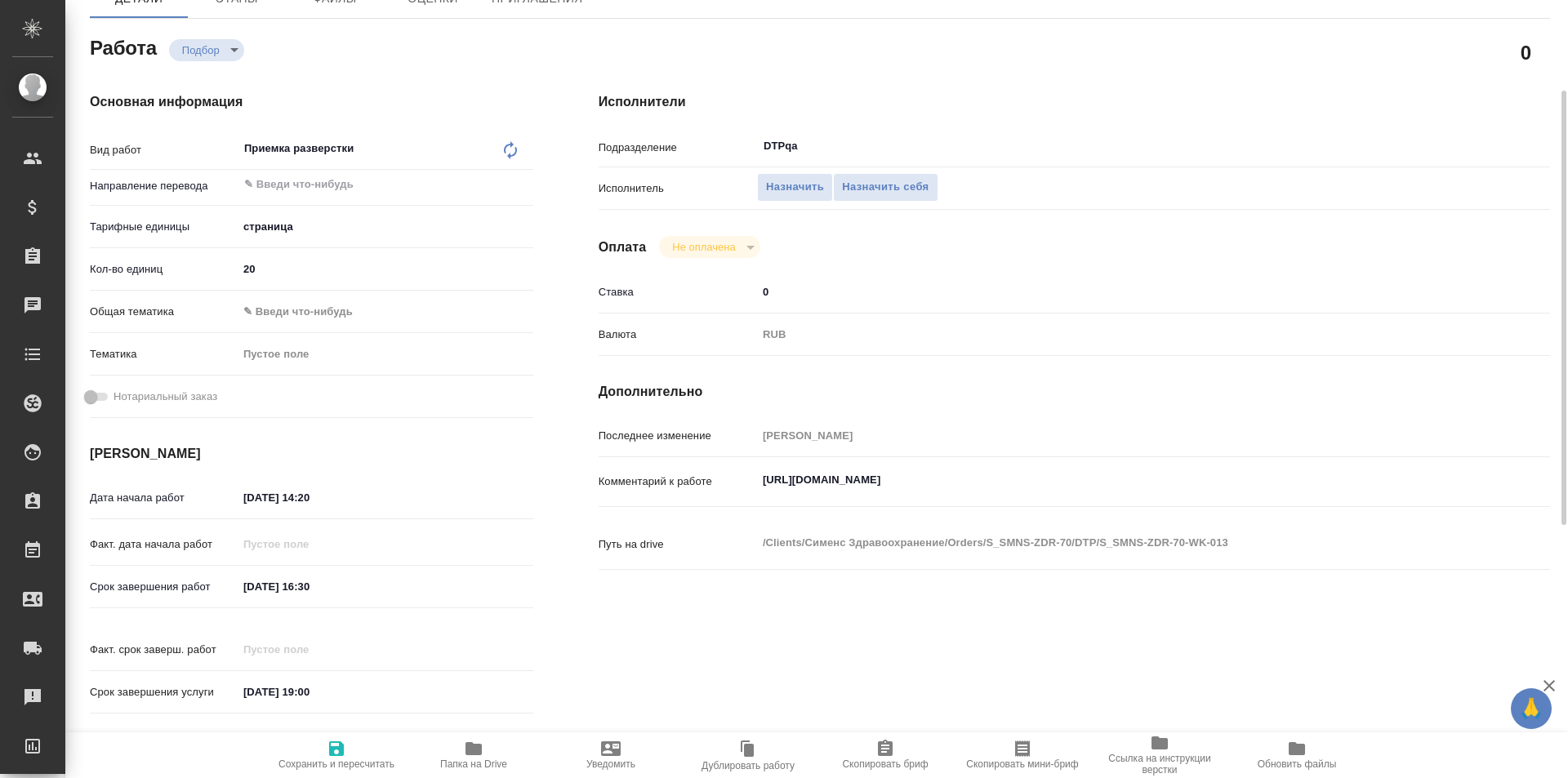
type textarea "x"
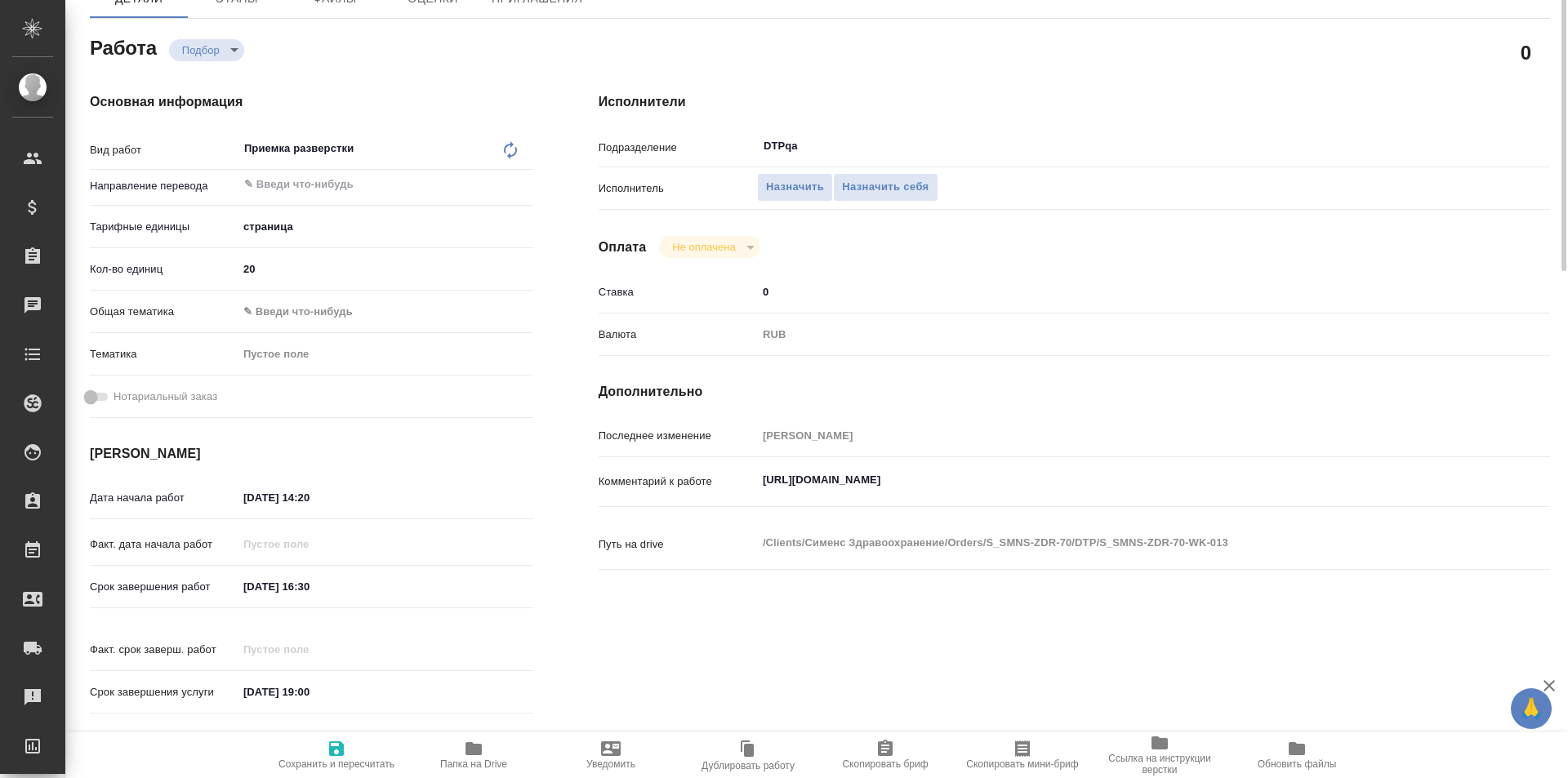
scroll to position [0, 0]
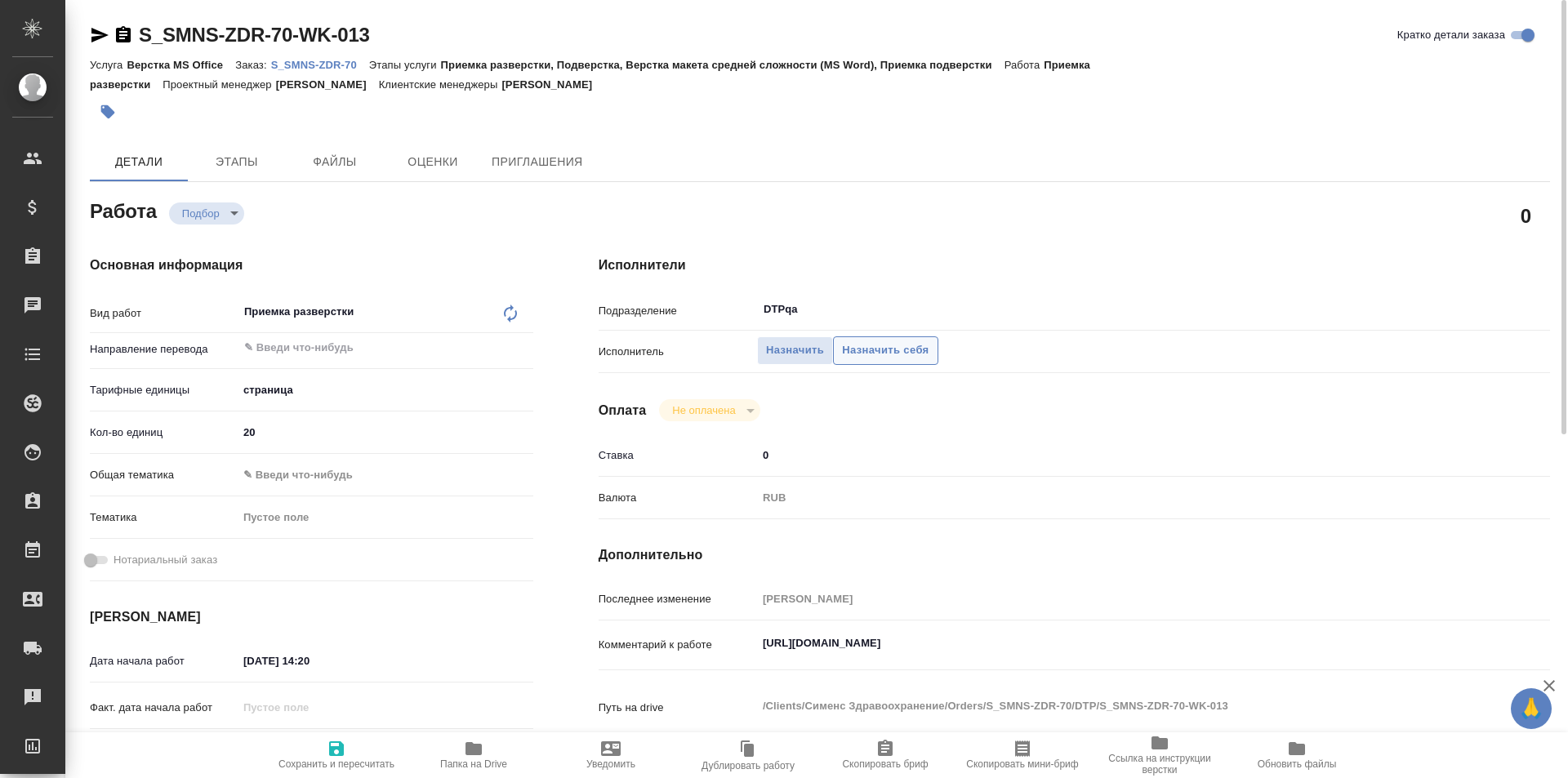
click at [871, 351] on span "Назначить себя" at bounding box center [886, 351] width 87 height 19
type textarea "x"
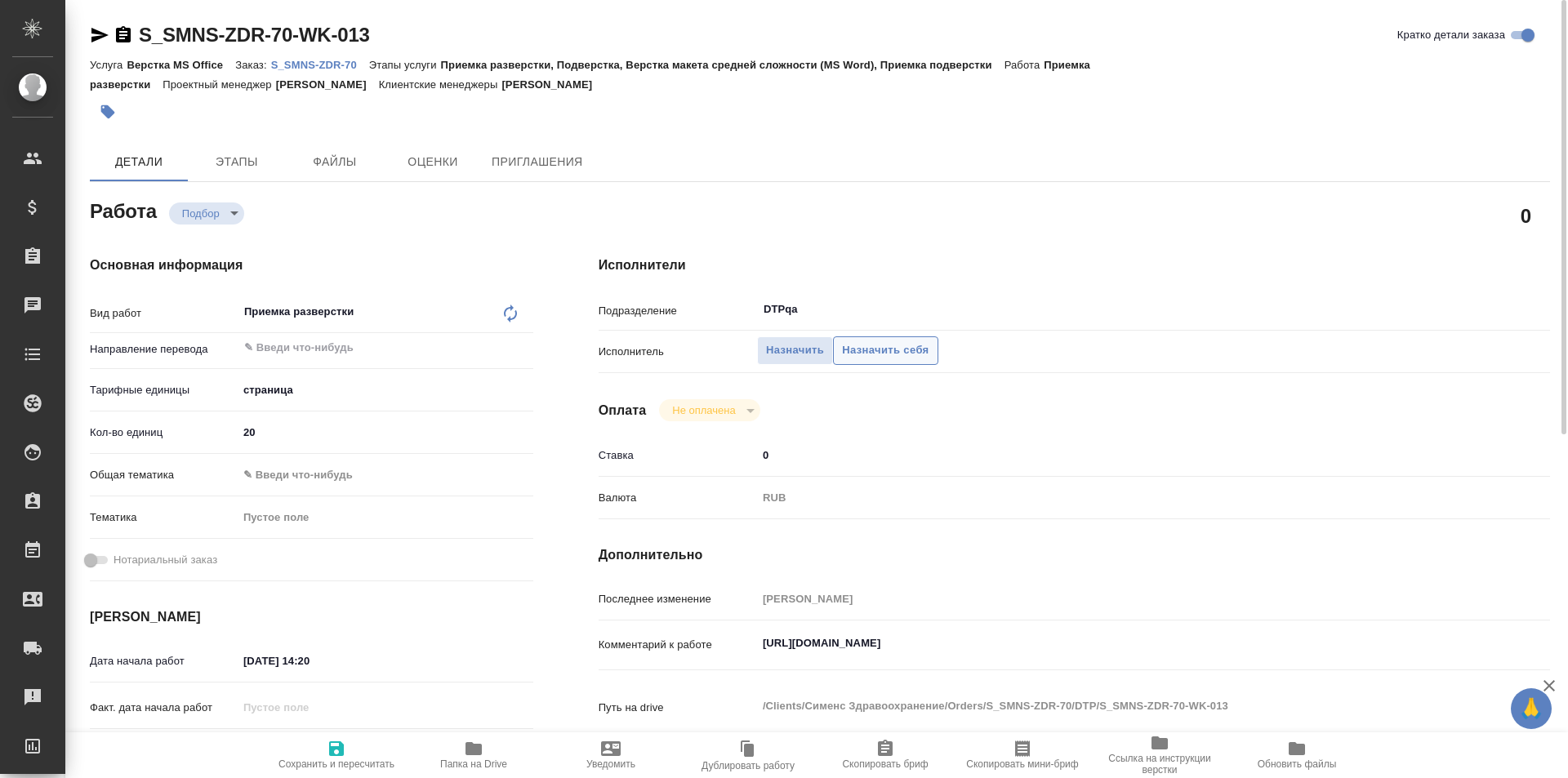
type textarea "x"
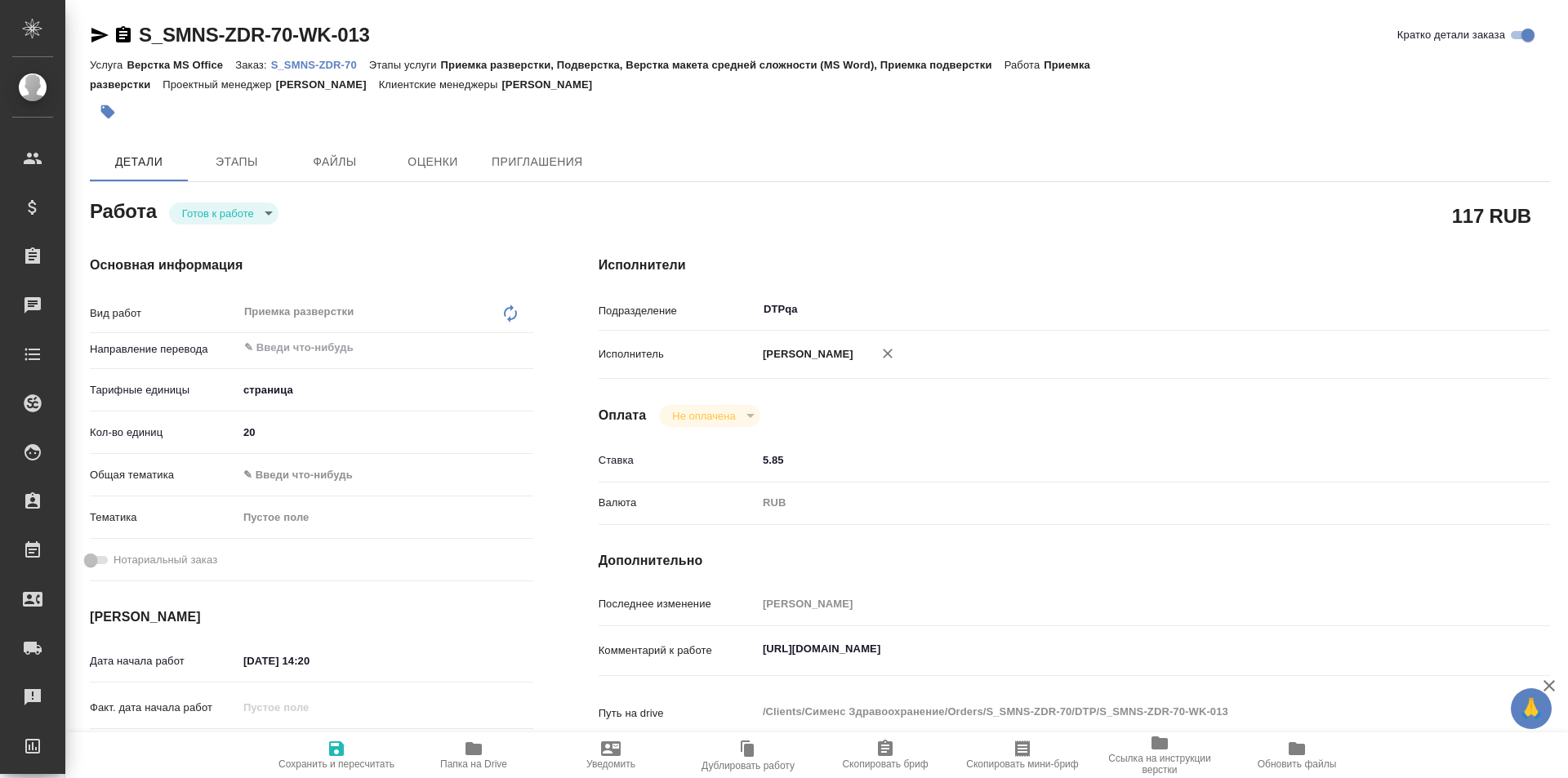
type textarea "x"
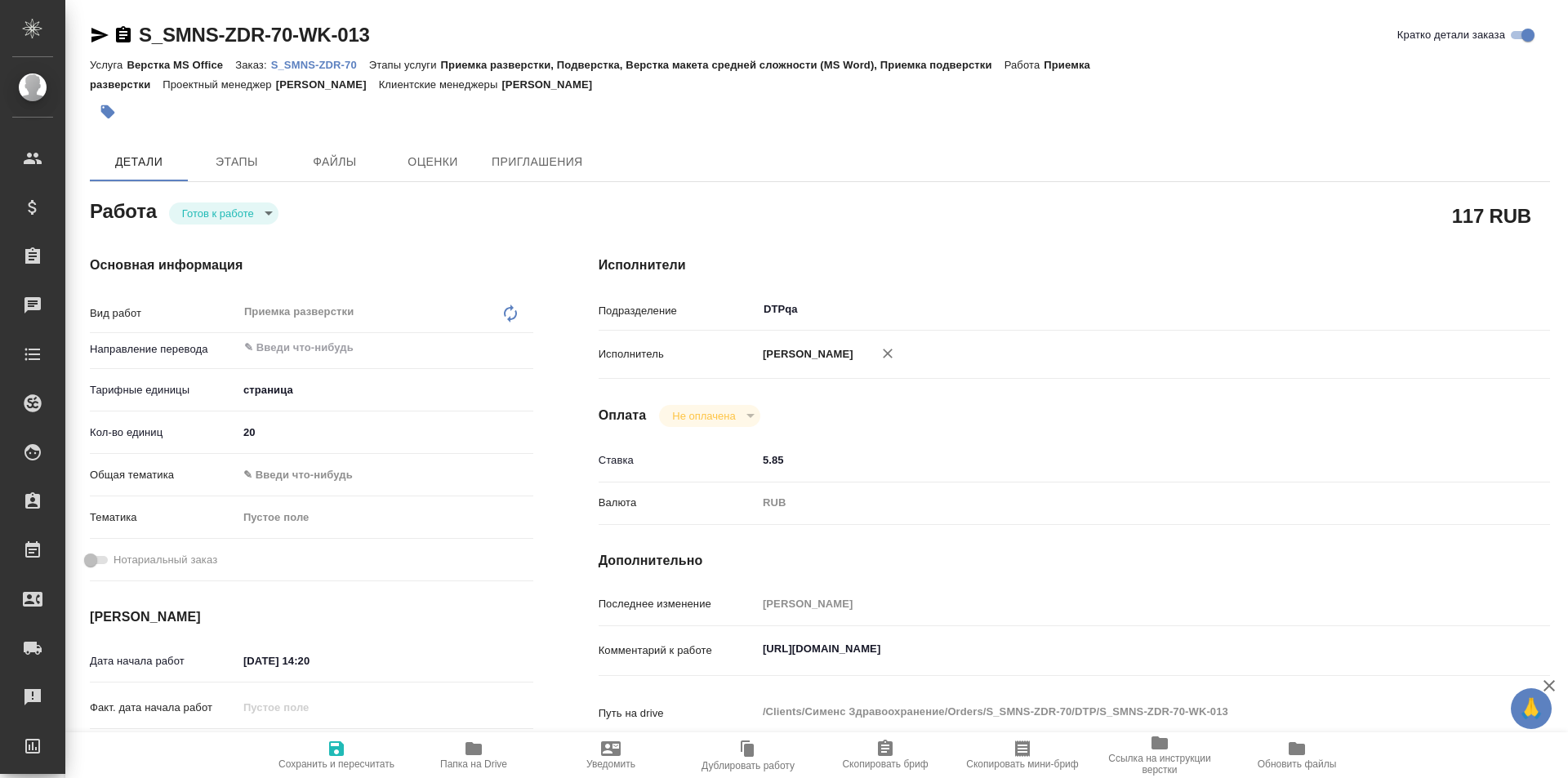
type textarea "x"
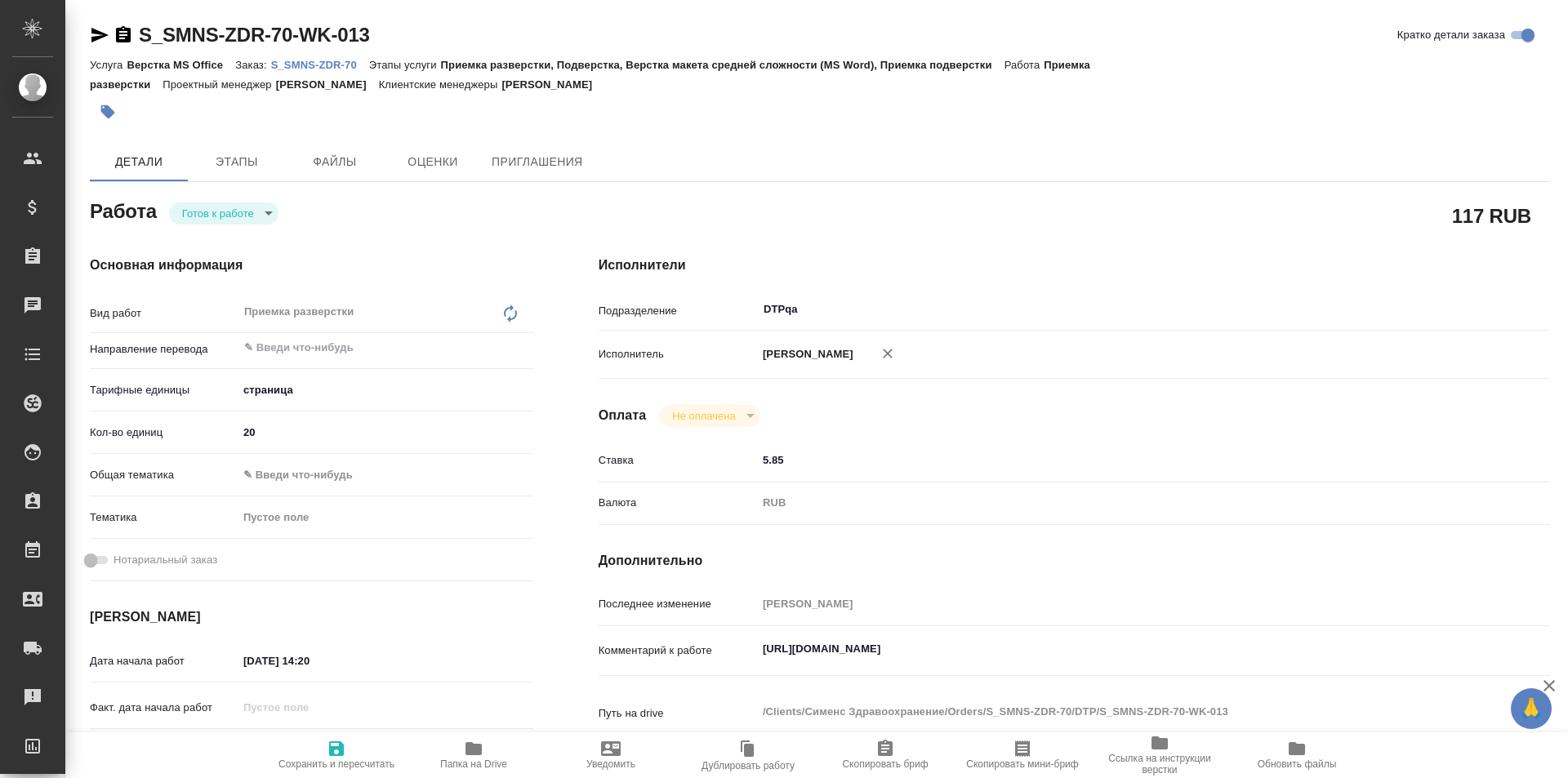
type textarea "x"
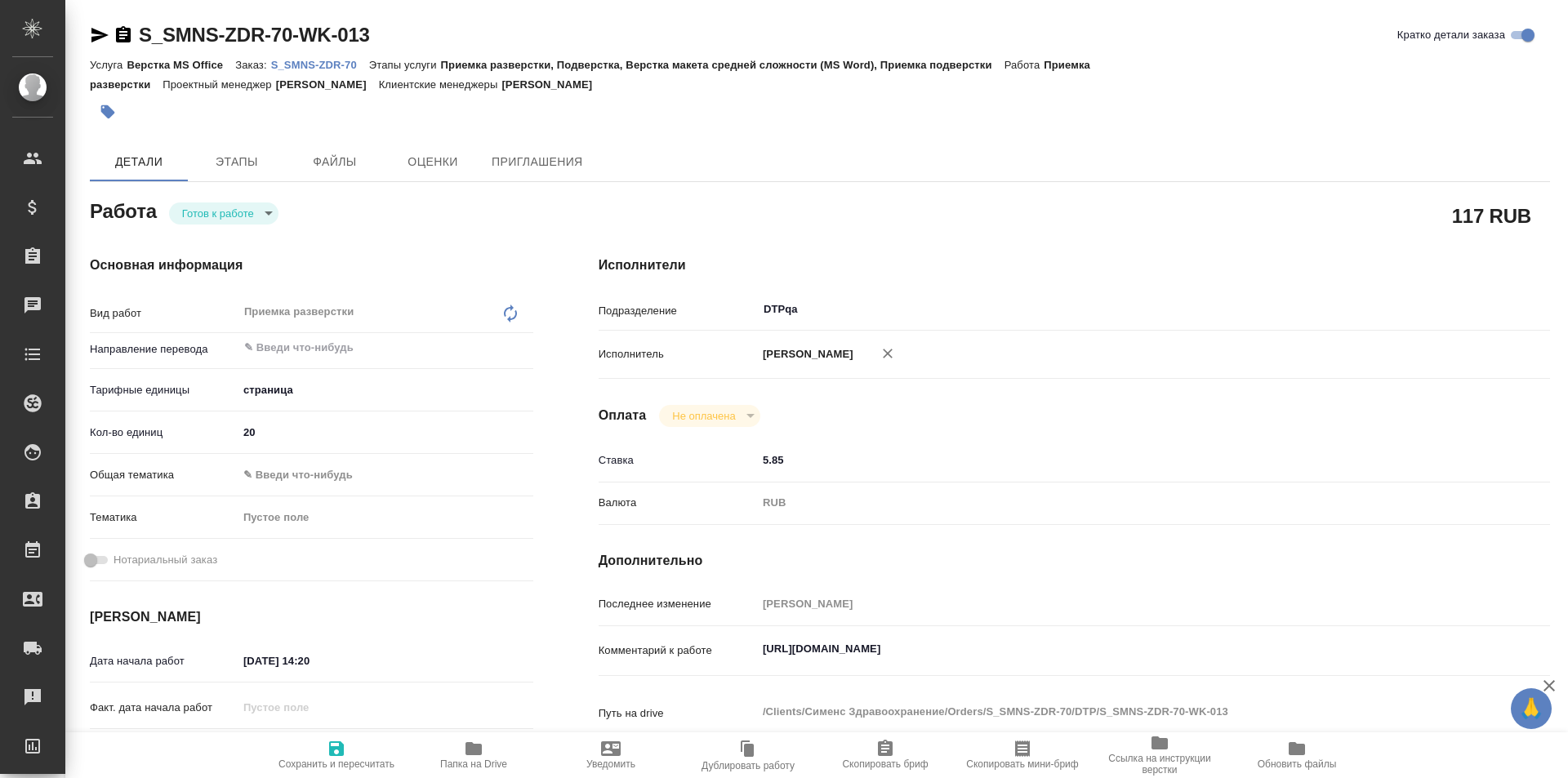
type textarea "x"
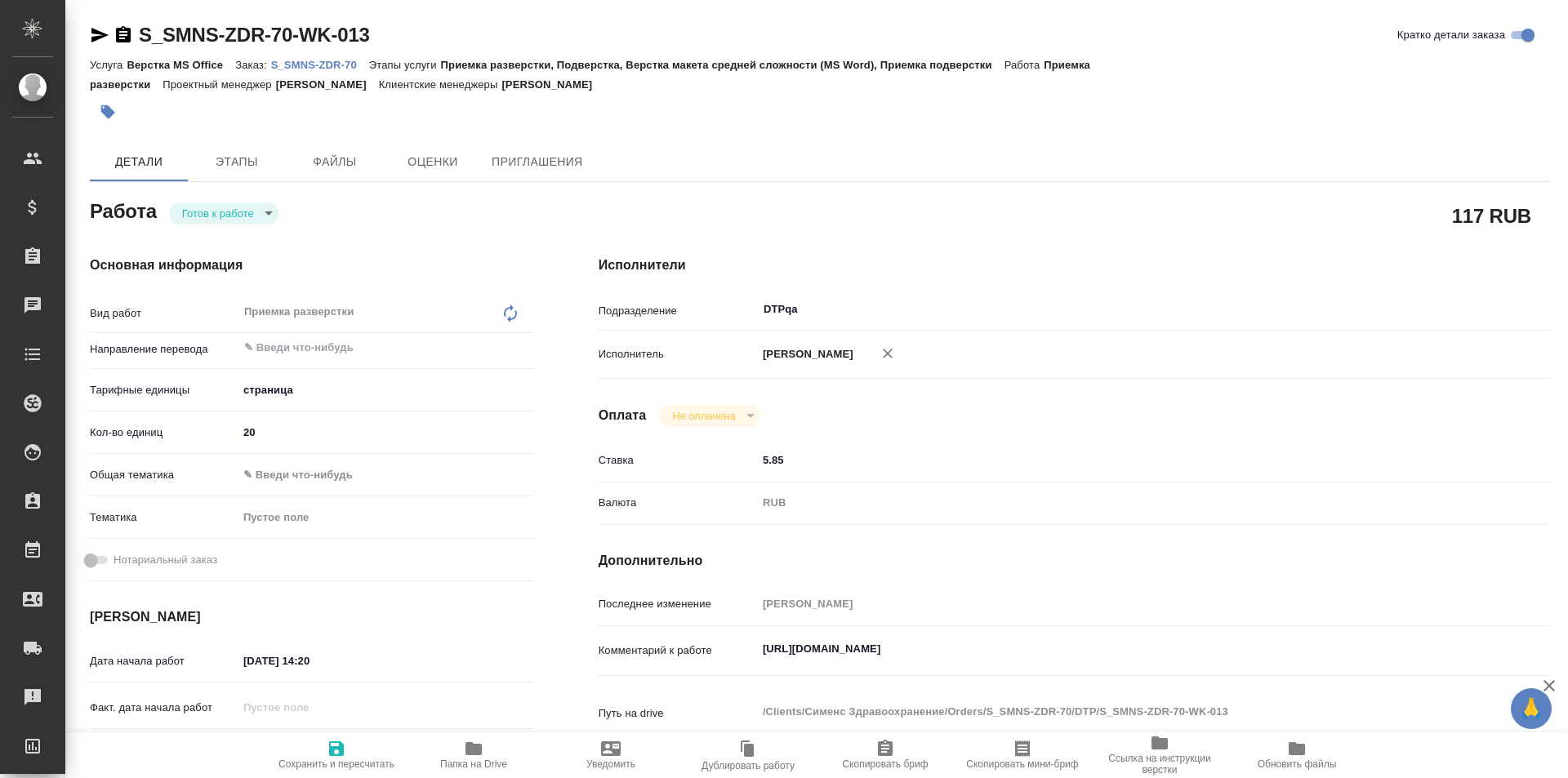
type textarea "x"
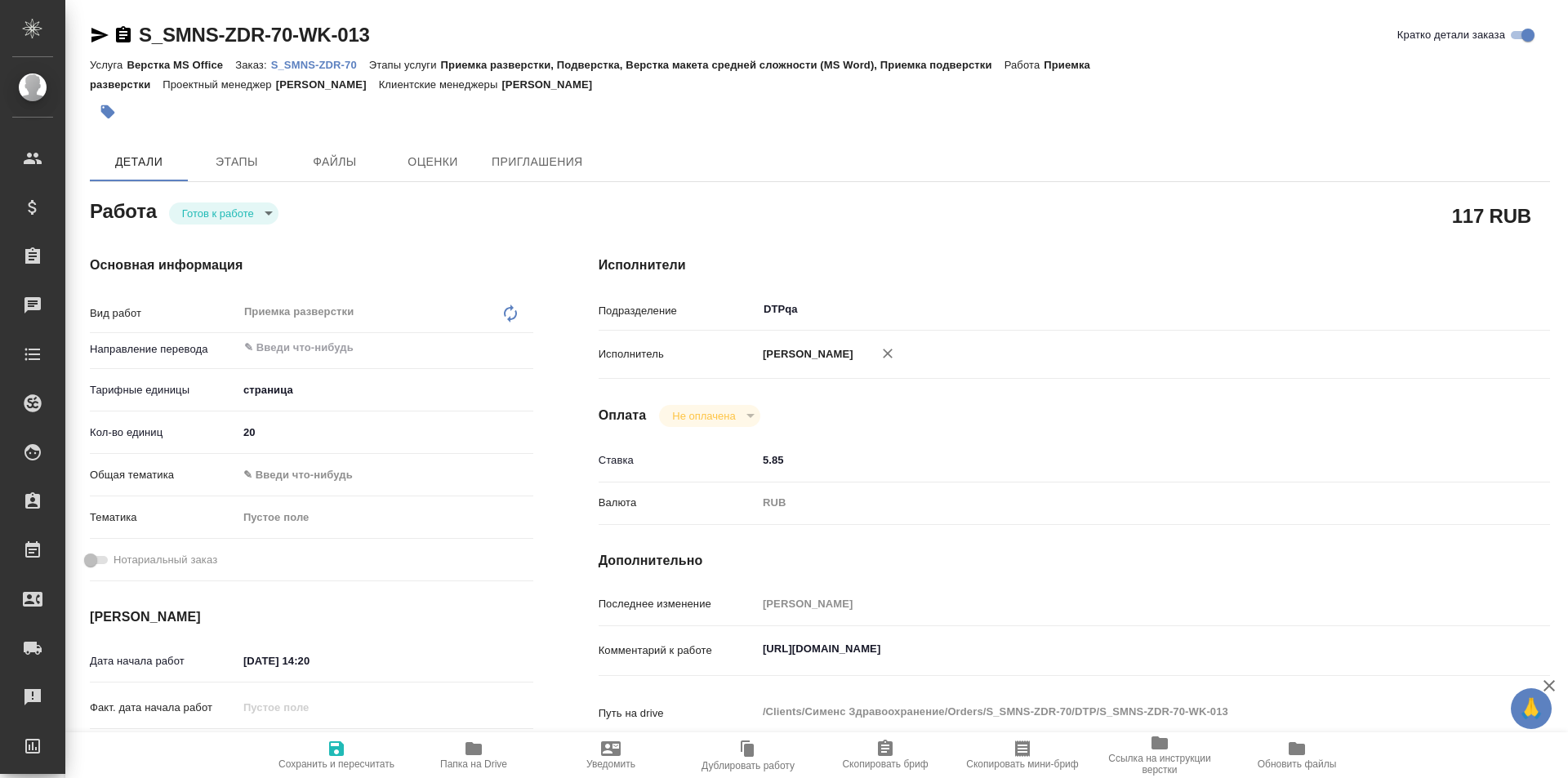
click at [345, 748] on icon "button" at bounding box center [336, 748] width 20 height 20
type textarea "x"
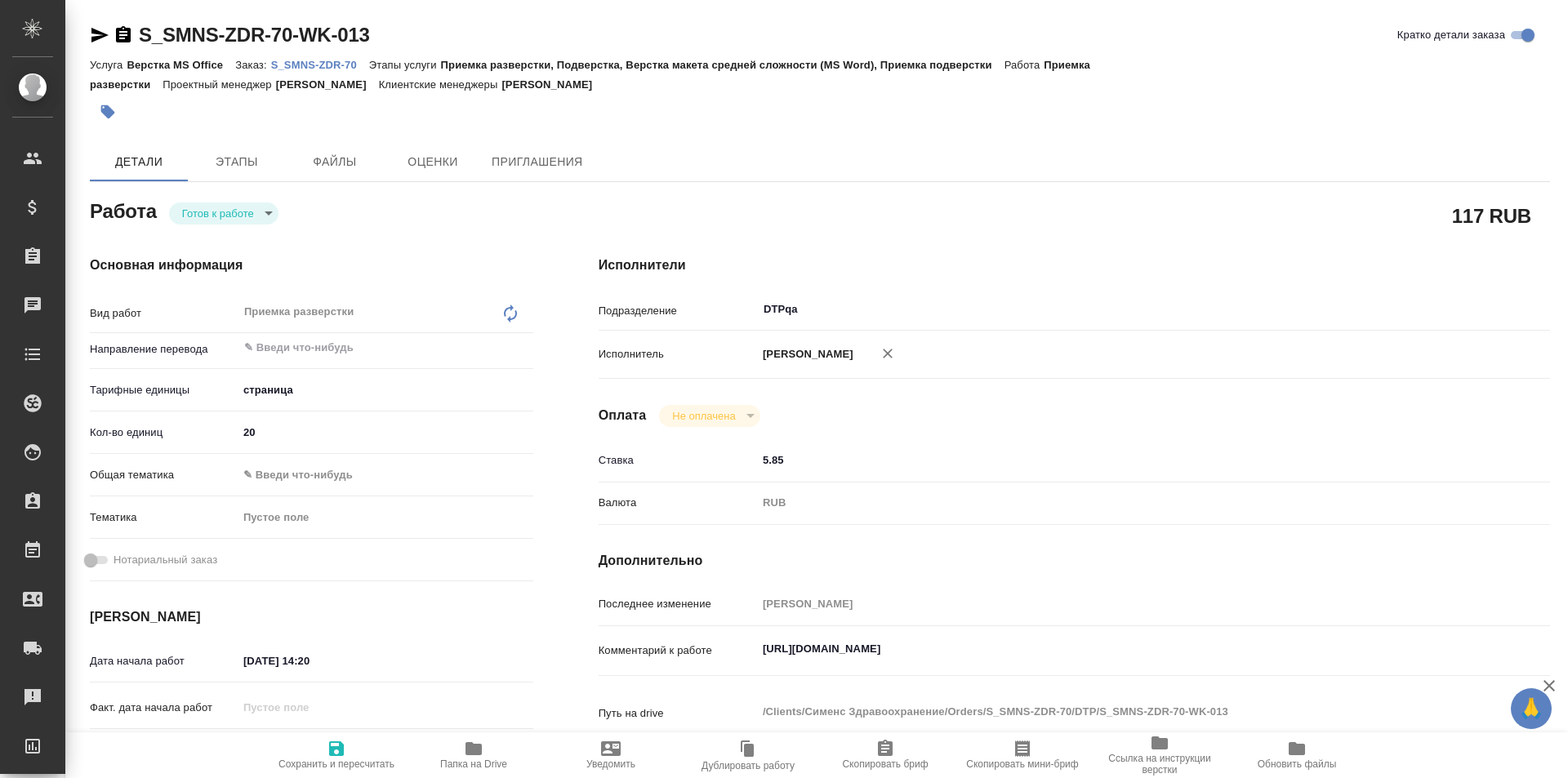
type textarea "x"
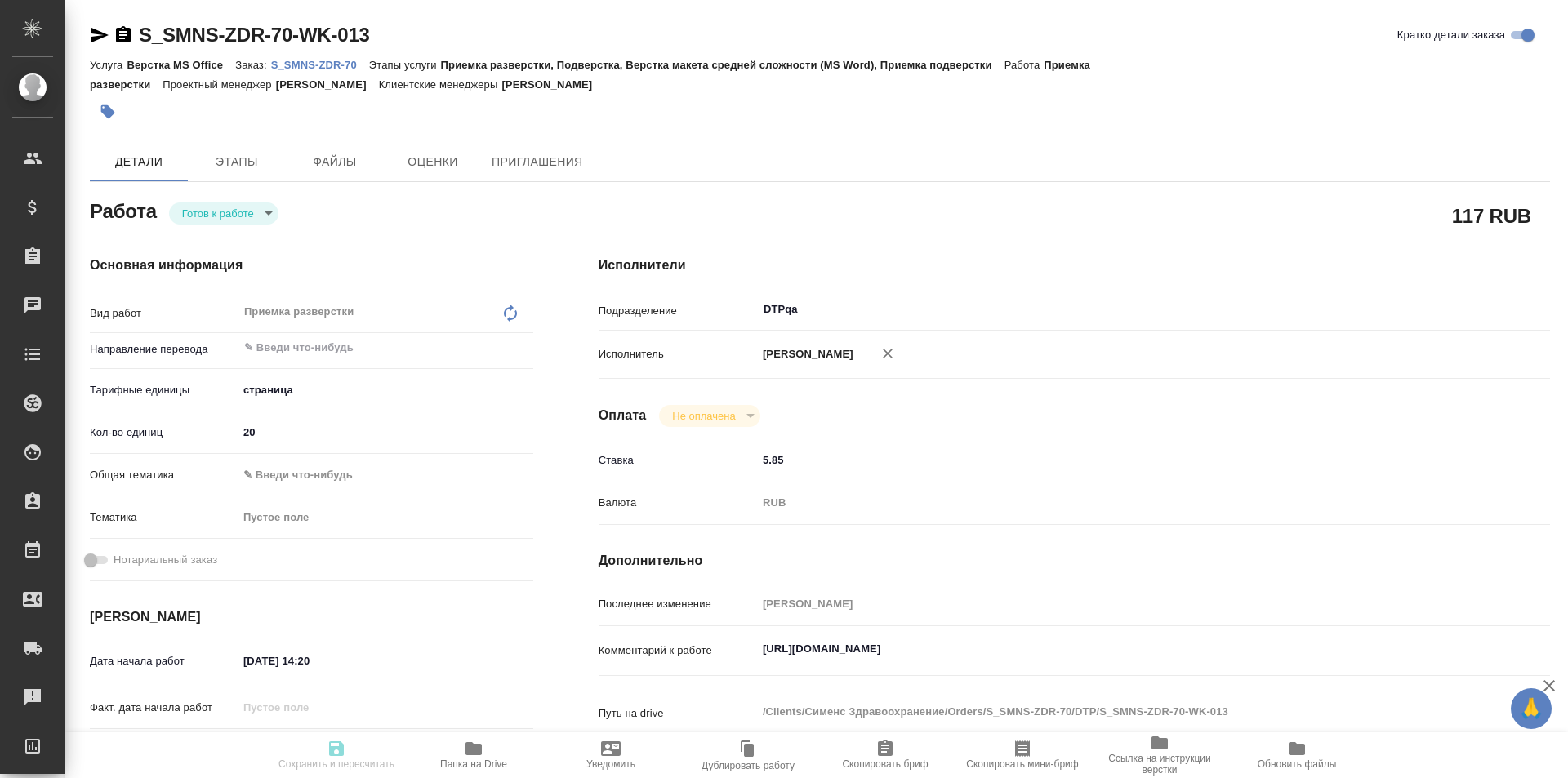
type textarea "x"
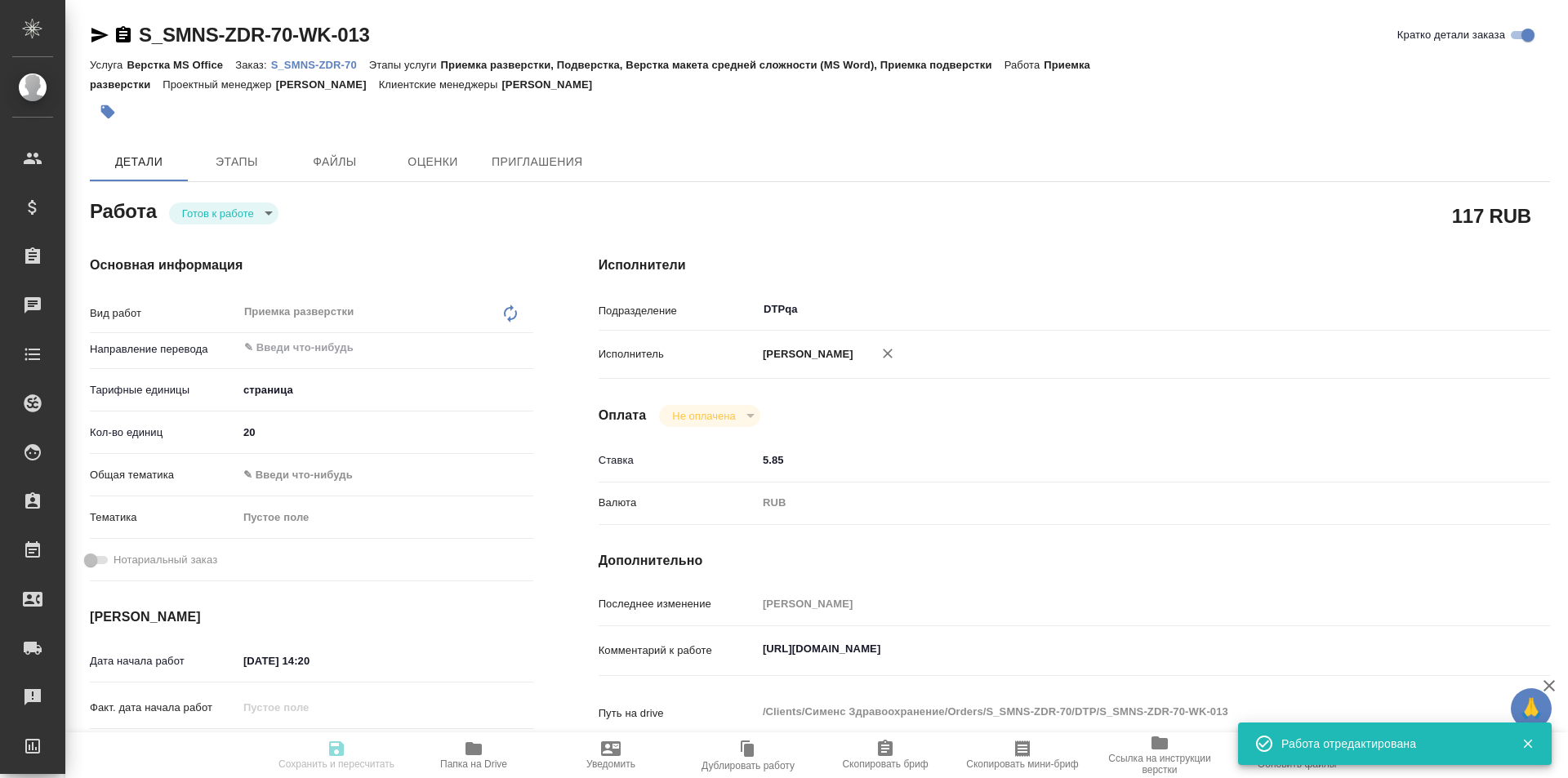
type textarea "x"
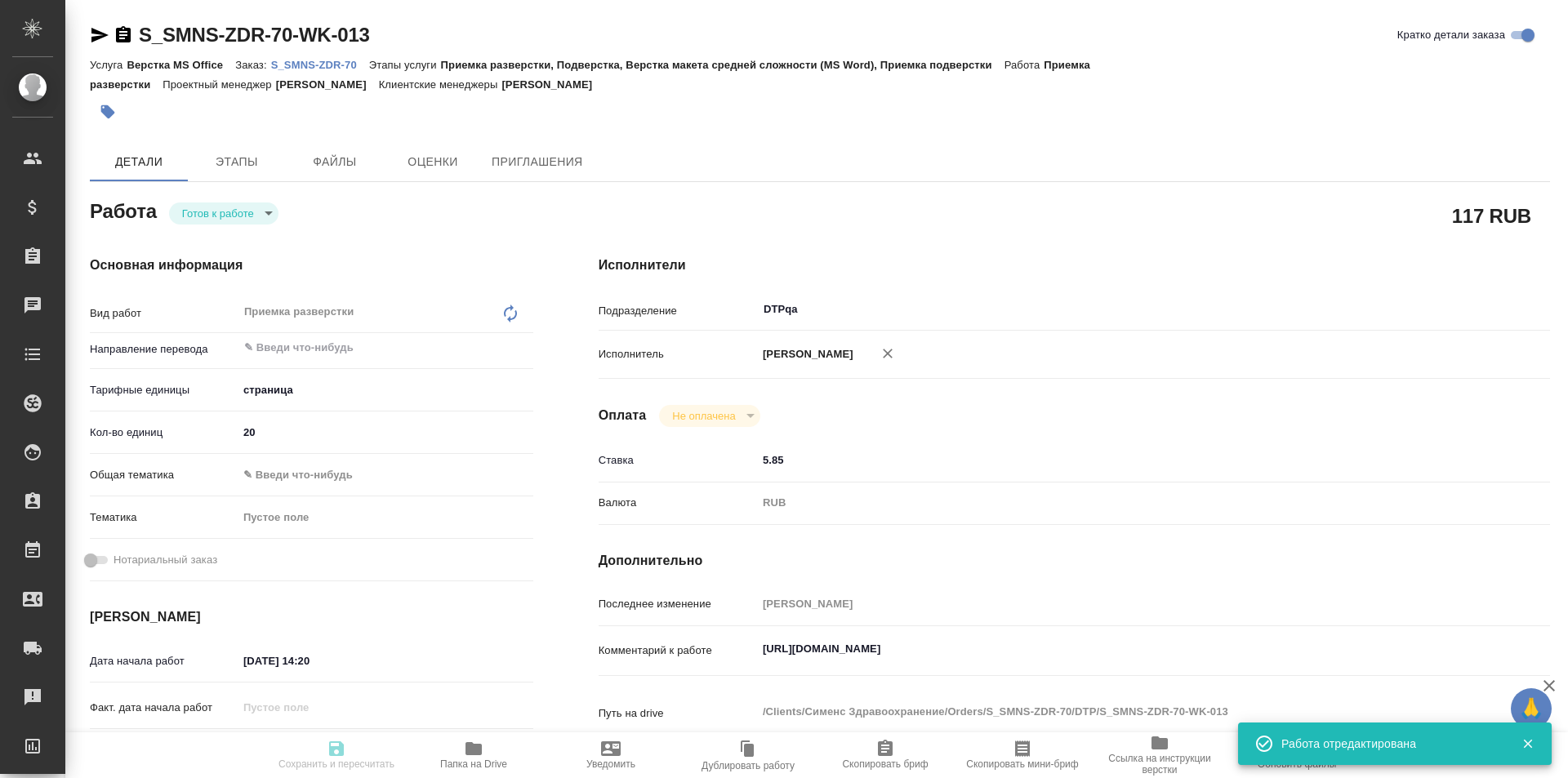
type input "readyForWork"
type textarea "Приемка разверстки"
type textarea "x"
type input "5a8b1489cc6b4906c91bfdb2"
type input "20"
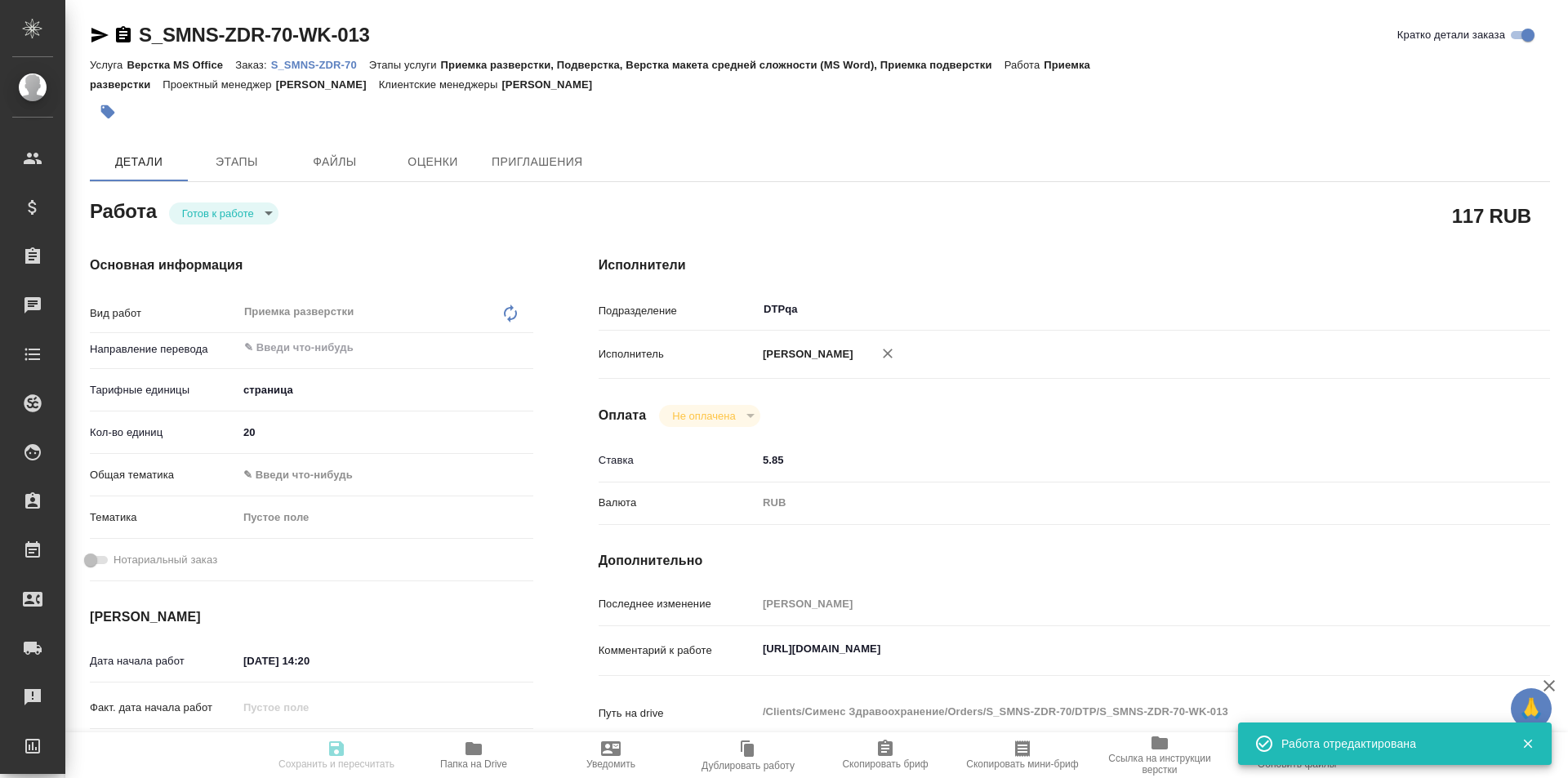
type input "01.09.2025 14:20"
type input "01.09.2025 16:30"
type input "03.09.2025 19:00"
type input "DTPqa"
type input "notPayed"
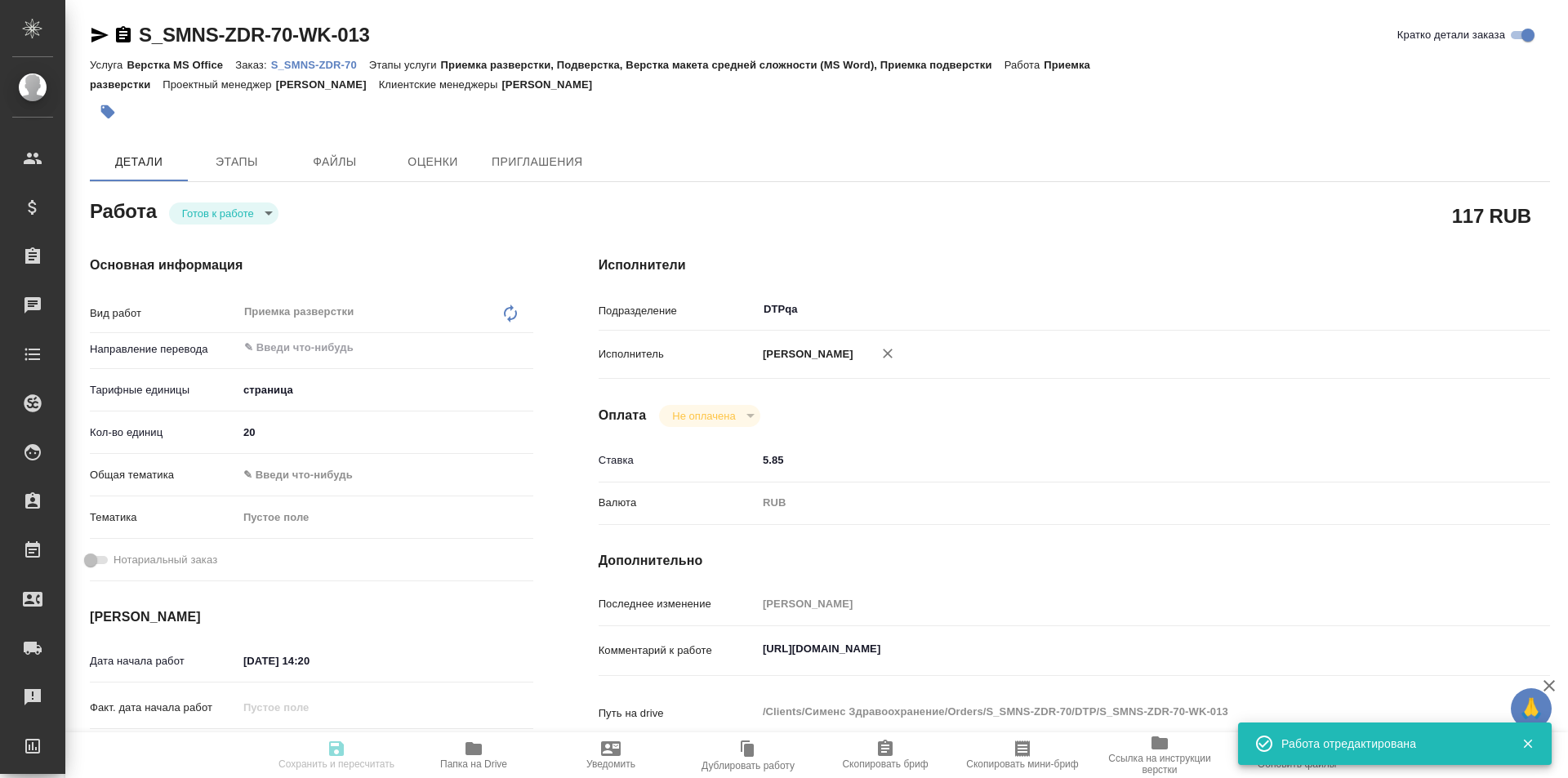
type input "5.85"
type input "RUB"
type input "[PERSON_NAME]"
type textarea "https://tera.awatera.com/Work/68b1a5b0a6b64db0c60e103e/"
type textarea "x"
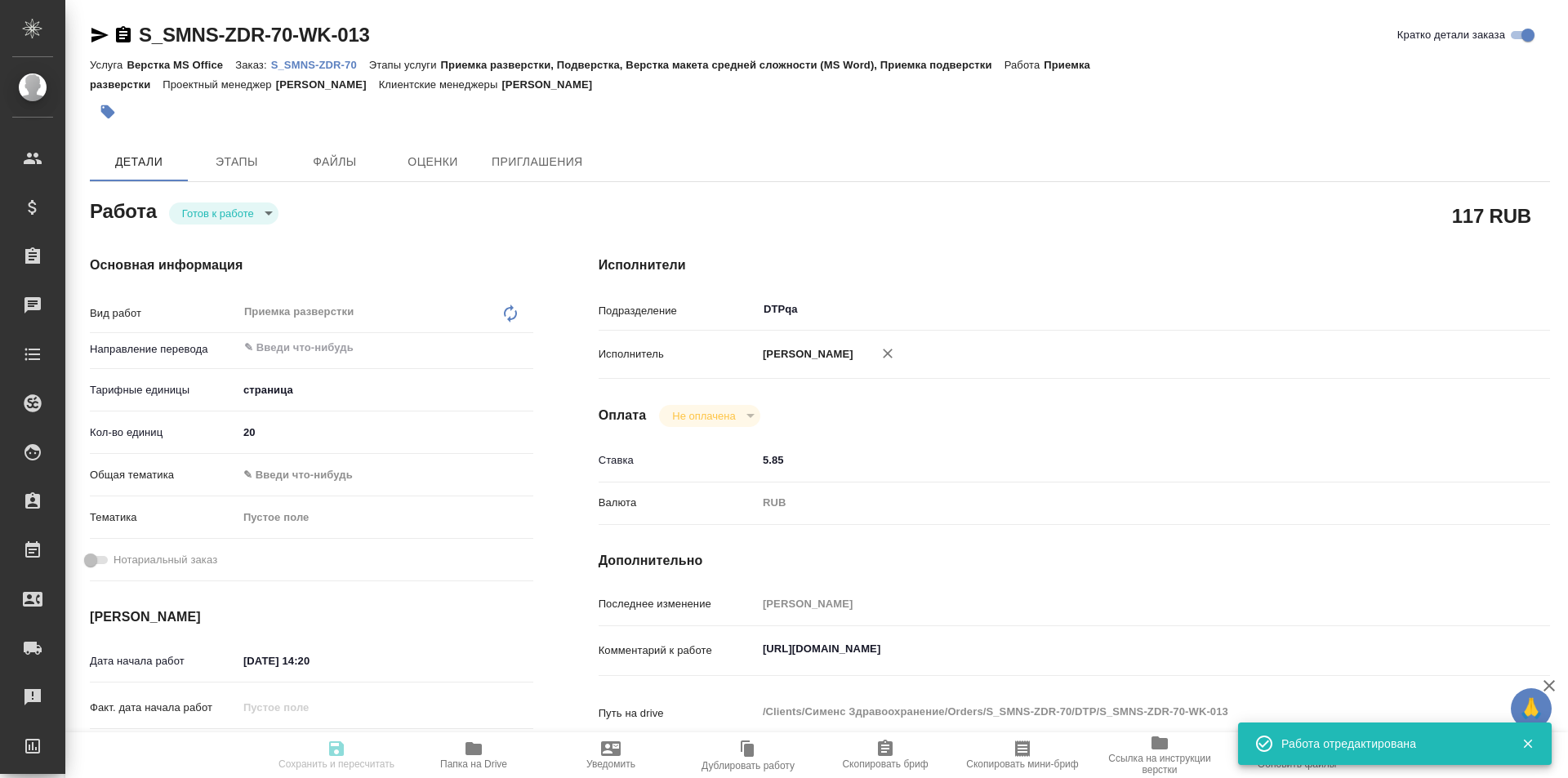
type textarea "/Clients/Сименс Здравоохранение/Orders/S_SMNS-ZDR-70/DTP/S_SMNS-ZDR-70-WK-013"
type textarea "x"
type input "S_SMNS-ZDR-70"
type input "СЗЦБ-014963"
type input "Верстка MS Office"
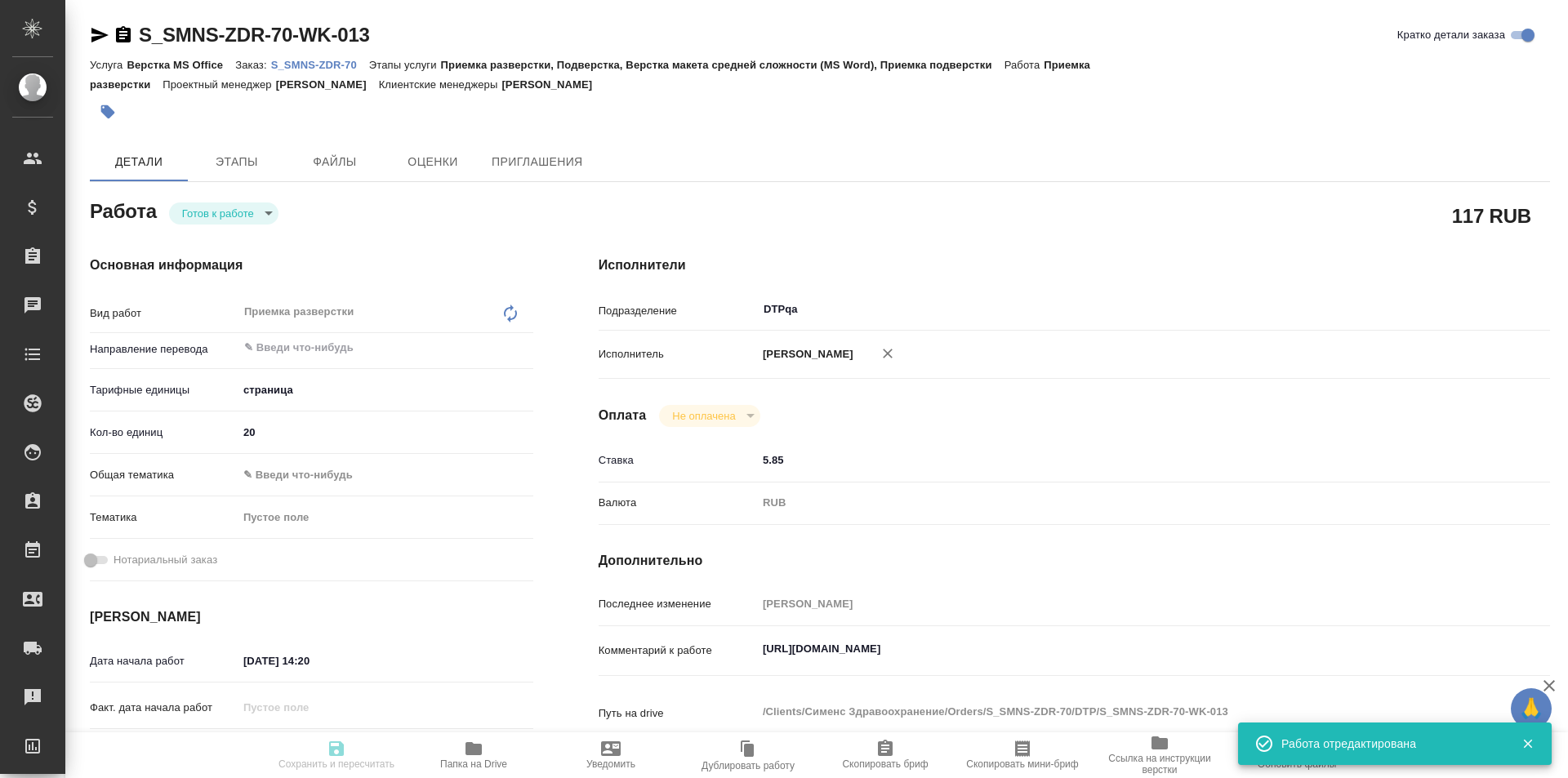
type input "Приемка разверстки, Подверстка, Верстка макета средней сложности (MS Word), При…"
type input "Никифорова Валерия"
type input "[PERSON_NAME]"
type input "/Clients/Сименс Здравоохранение/Orders/S_SMNS-ZDR-70"
type textarea "x"
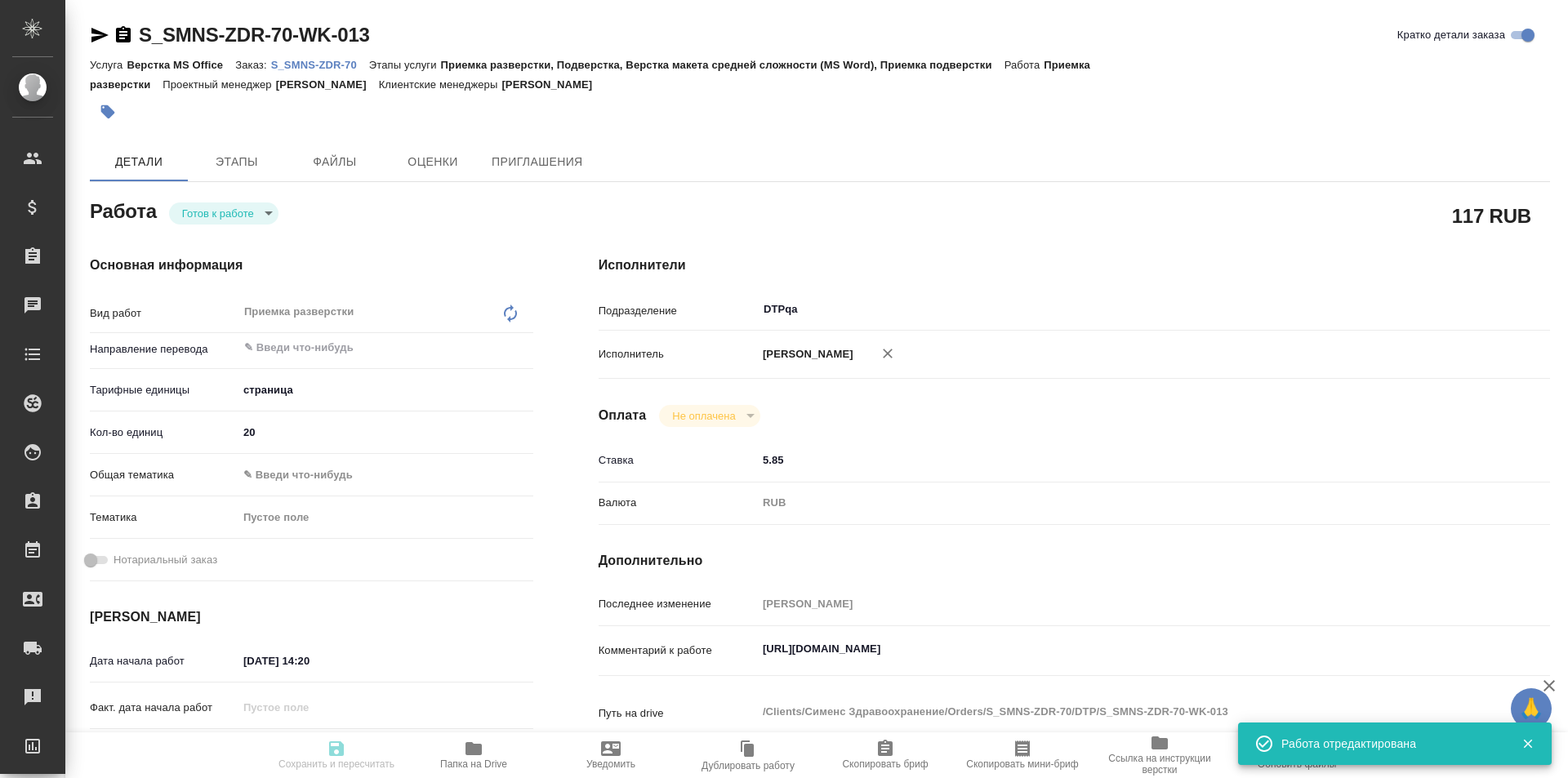
type textarea "Машинный перевод с редактированием с английского на русский. срок - до вечера 0…"
type textarea "x"
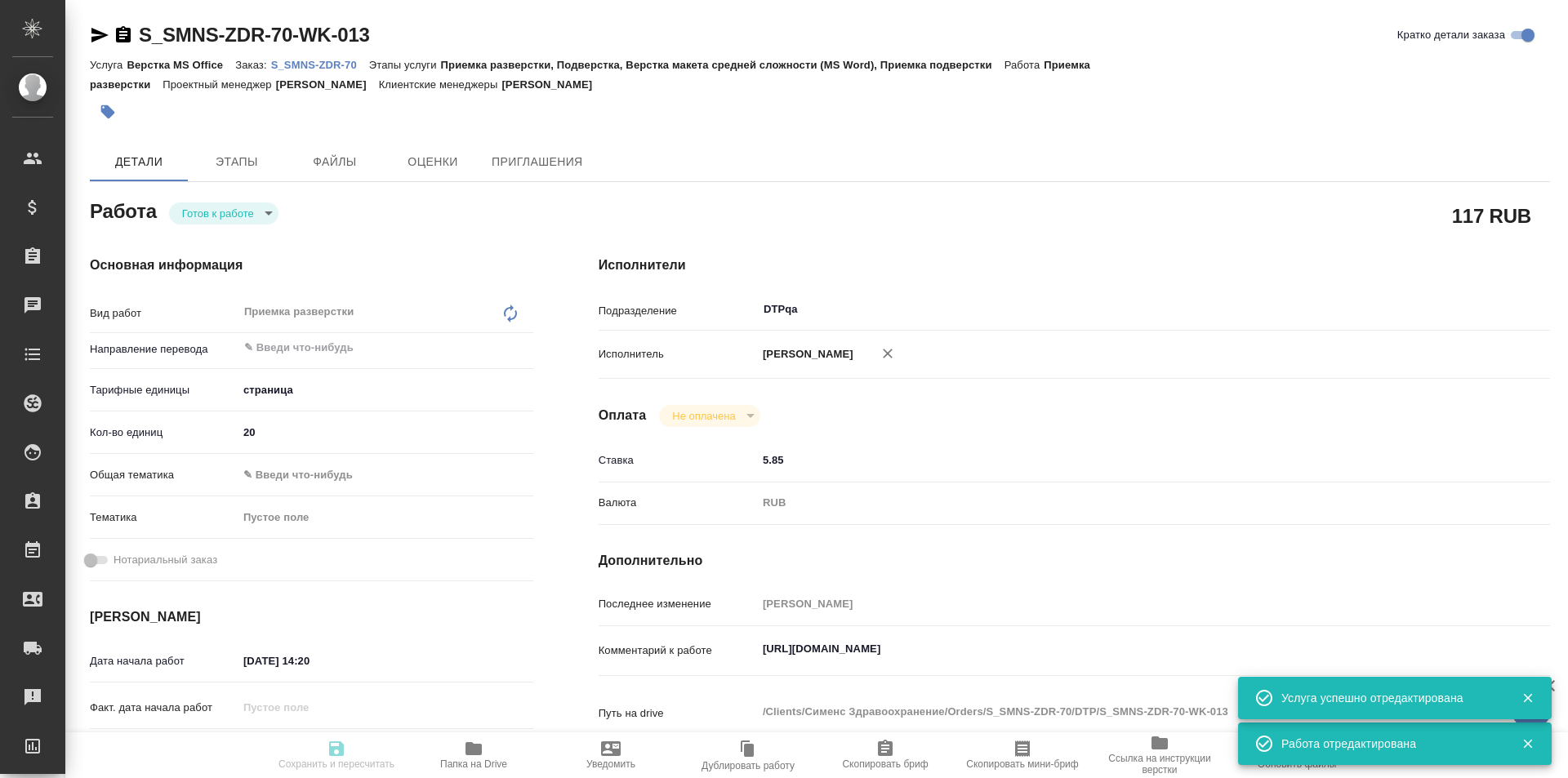
type textarea "x"
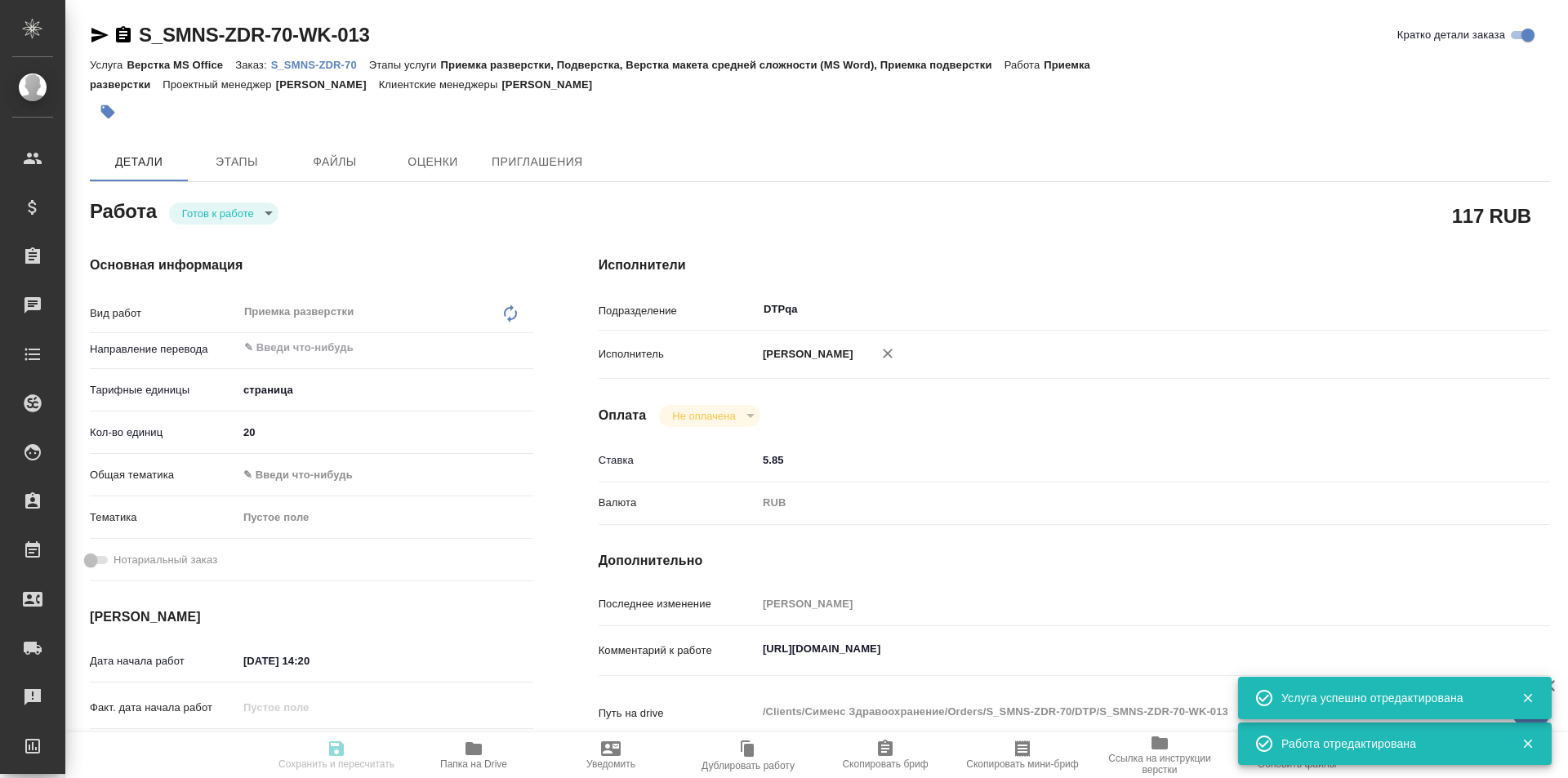
type textarea "x"
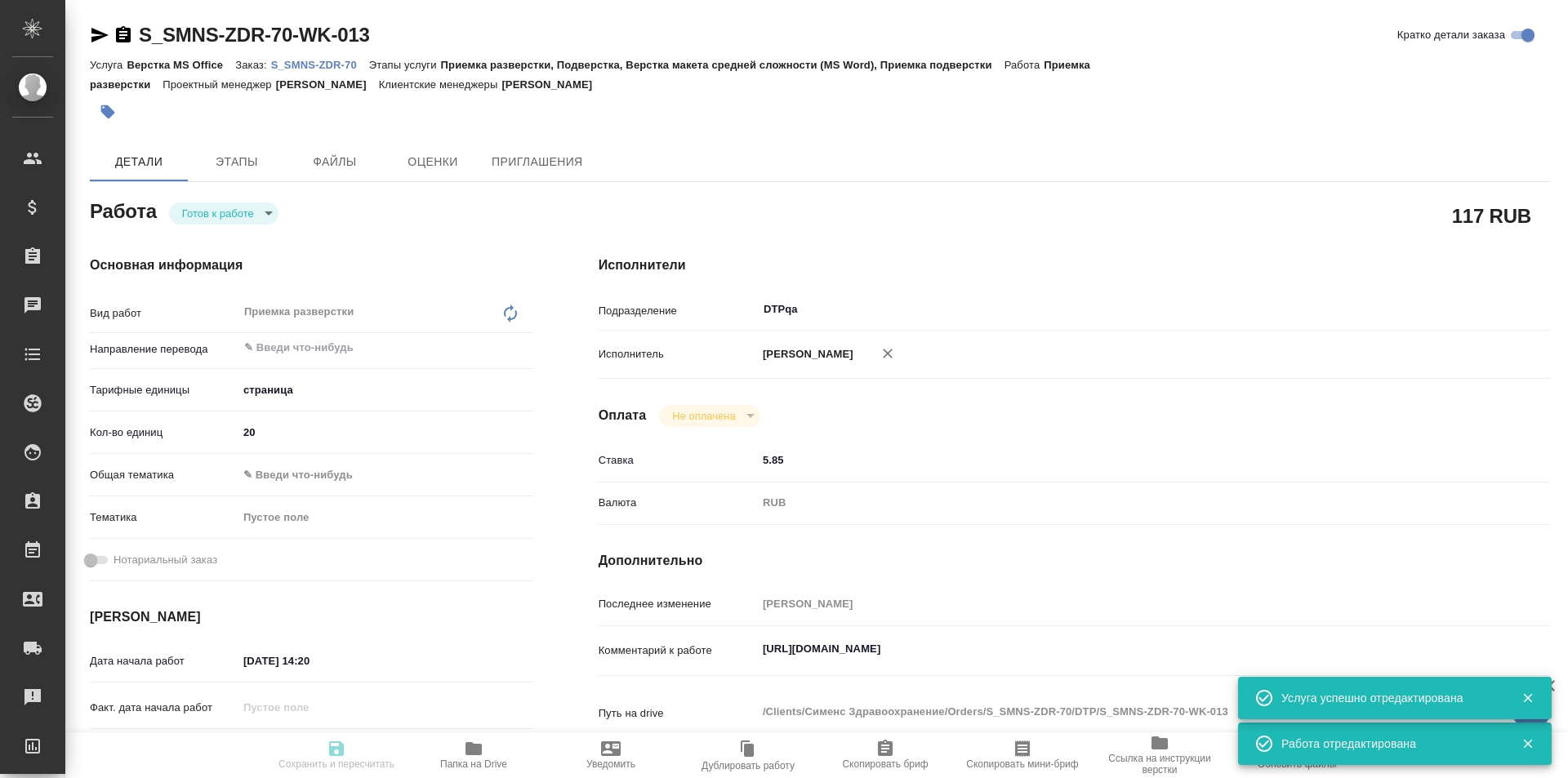
type textarea "x"
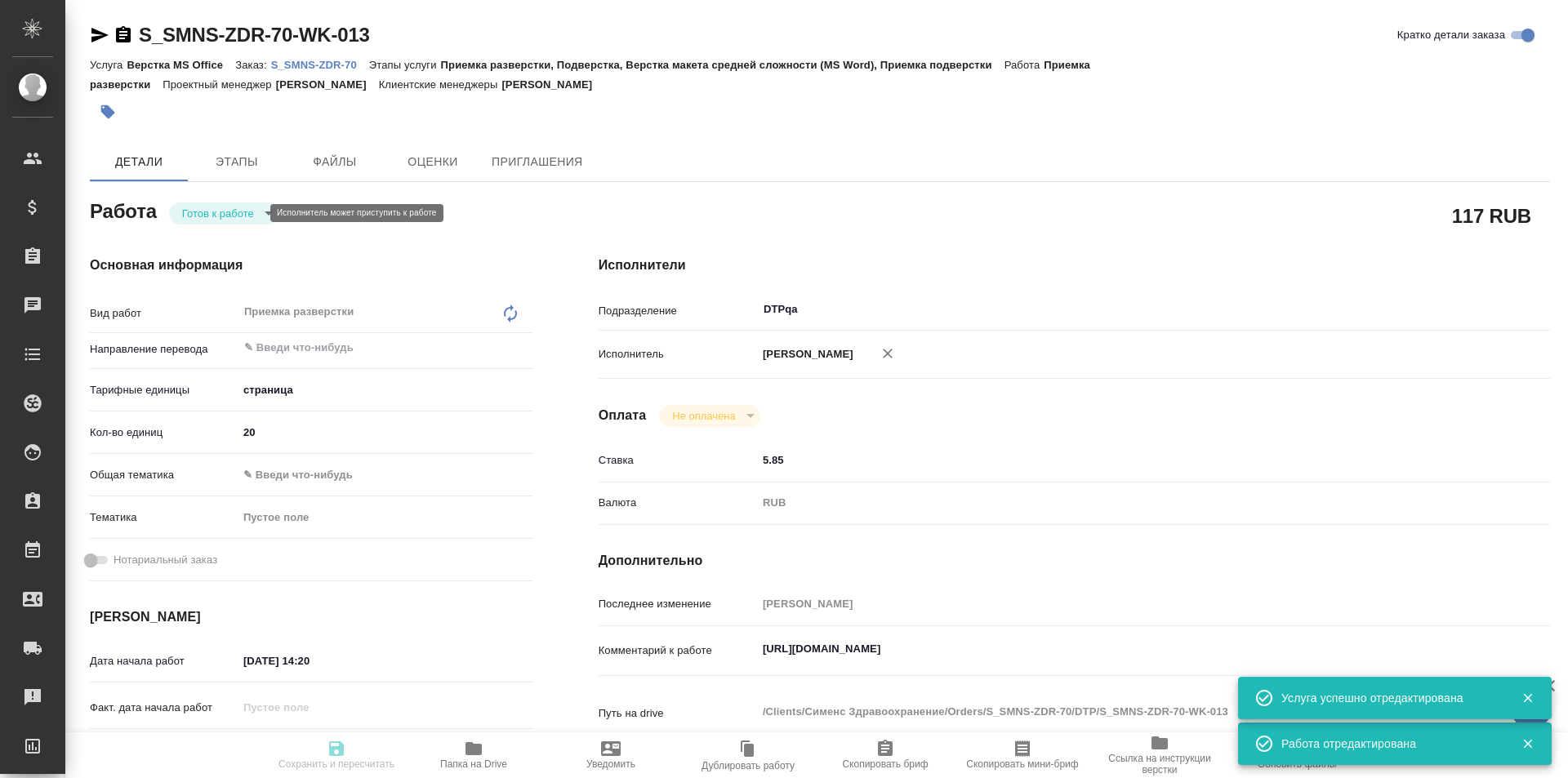
click at [246, 208] on body "🙏 .cls-1 fill:#fff; AWATERA Ismagilova Diana Клиенты Спецификации Заказы Чаты T…" at bounding box center [784, 389] width 1568 height 778
type textarea "x"
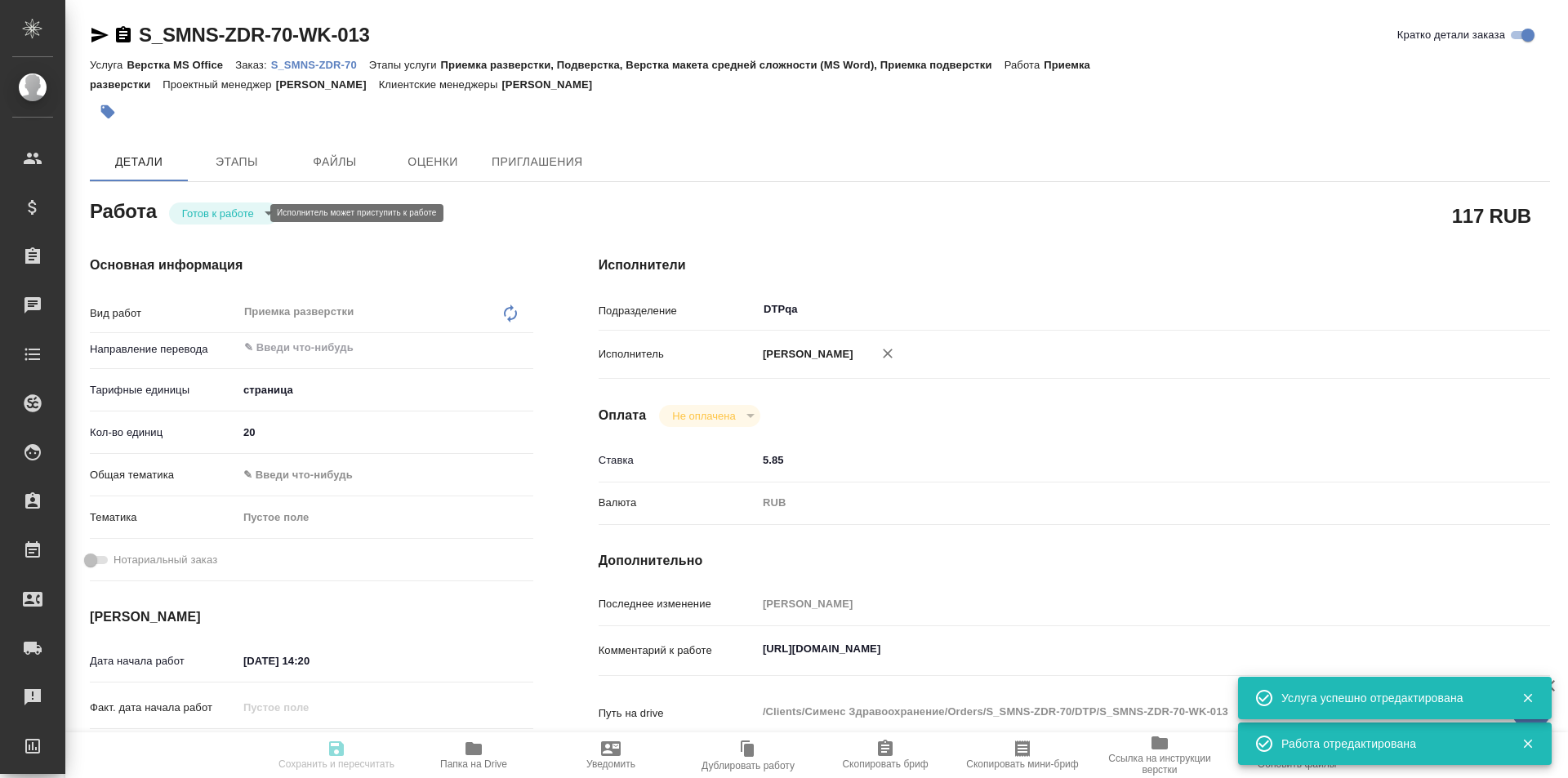
type textarea "x"
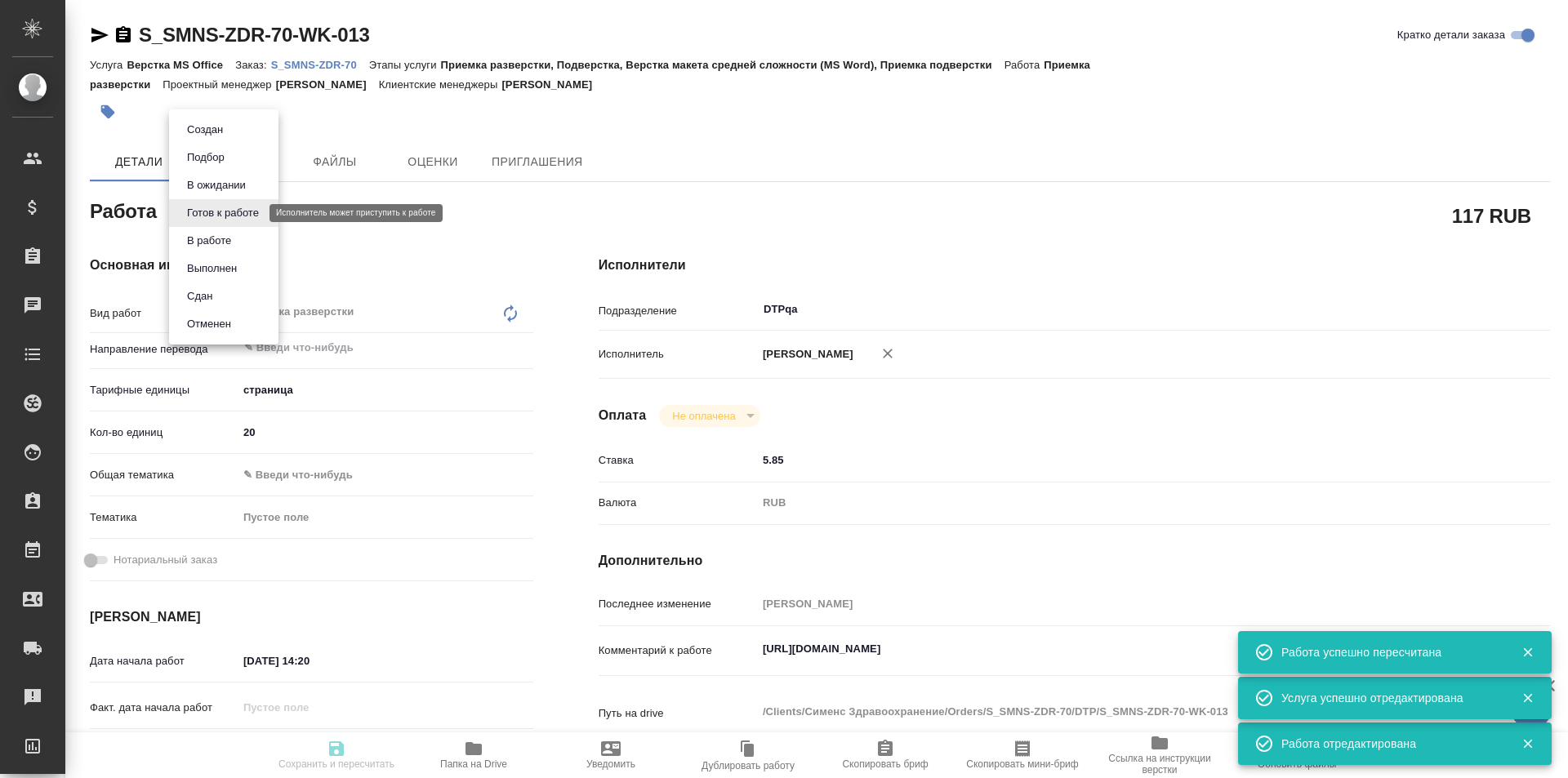
type input "readyForWork"
type textarea "Приемка разверстки"
type textarea "x"
type input "5a8b1489cc6b4906c91bfdb2"
type input "20"
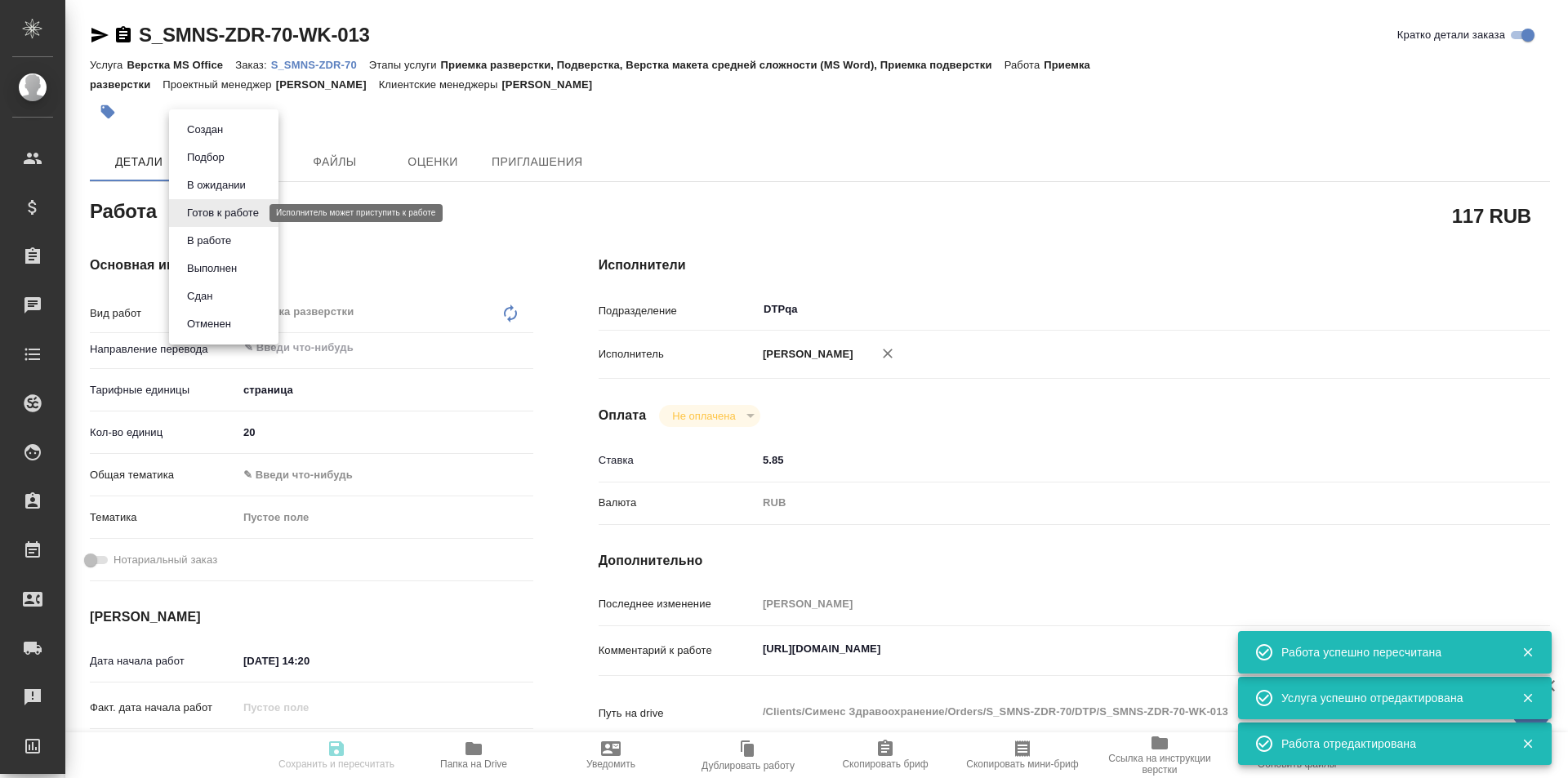
type input "01.09.2025 14:20"
type input "01.09.2025 16:30"
type input "03.09.2025 19:00"
type input "DTPqa"
type input "notPayed"
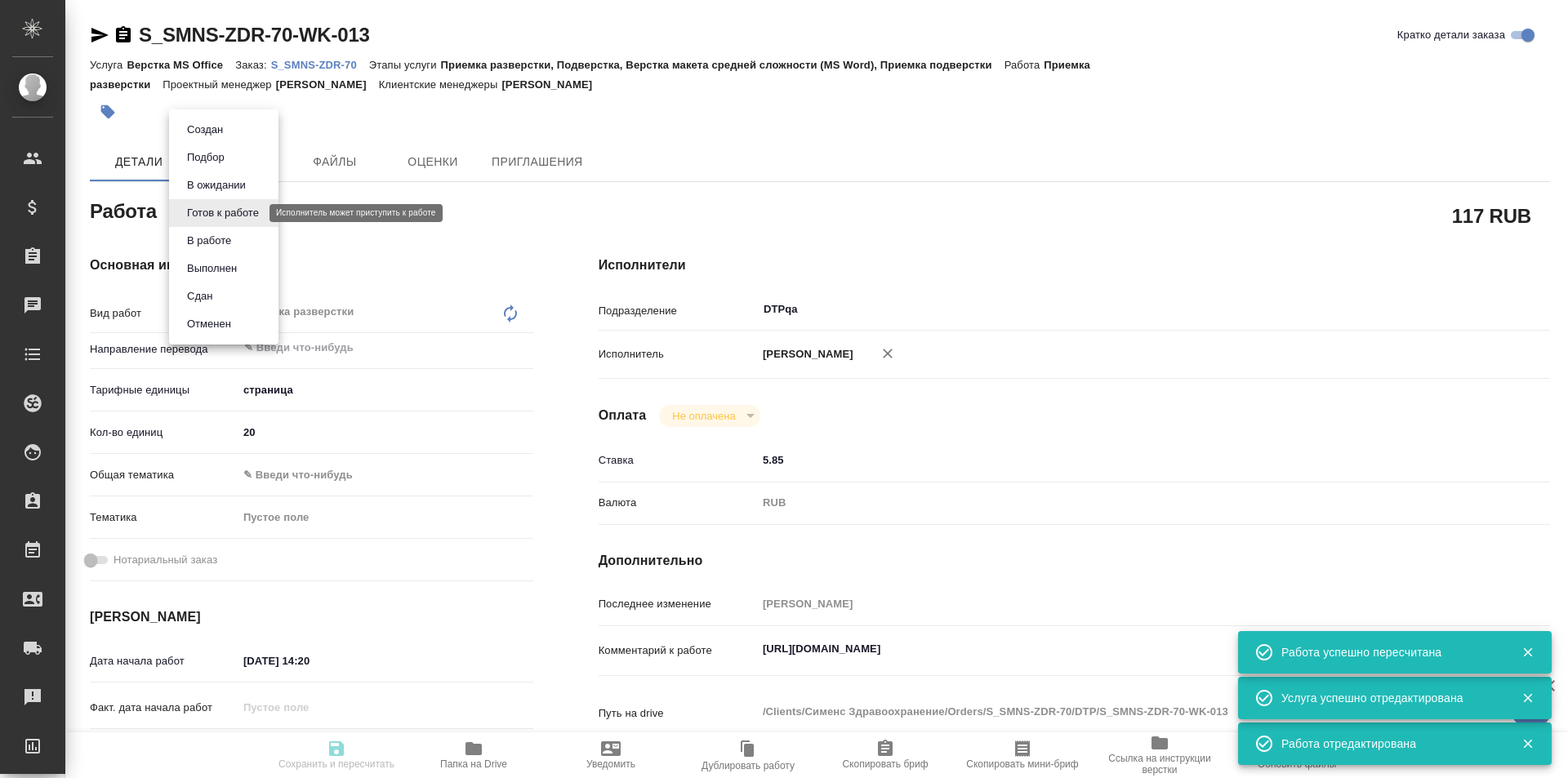
type input "5.85"
type input "RUB"
type input "[PERSON_NAME]"
type textarea "https://tera.awatera.com/Work/68b1a5b0a6b64db0c60e103e/"
type textarea "x"
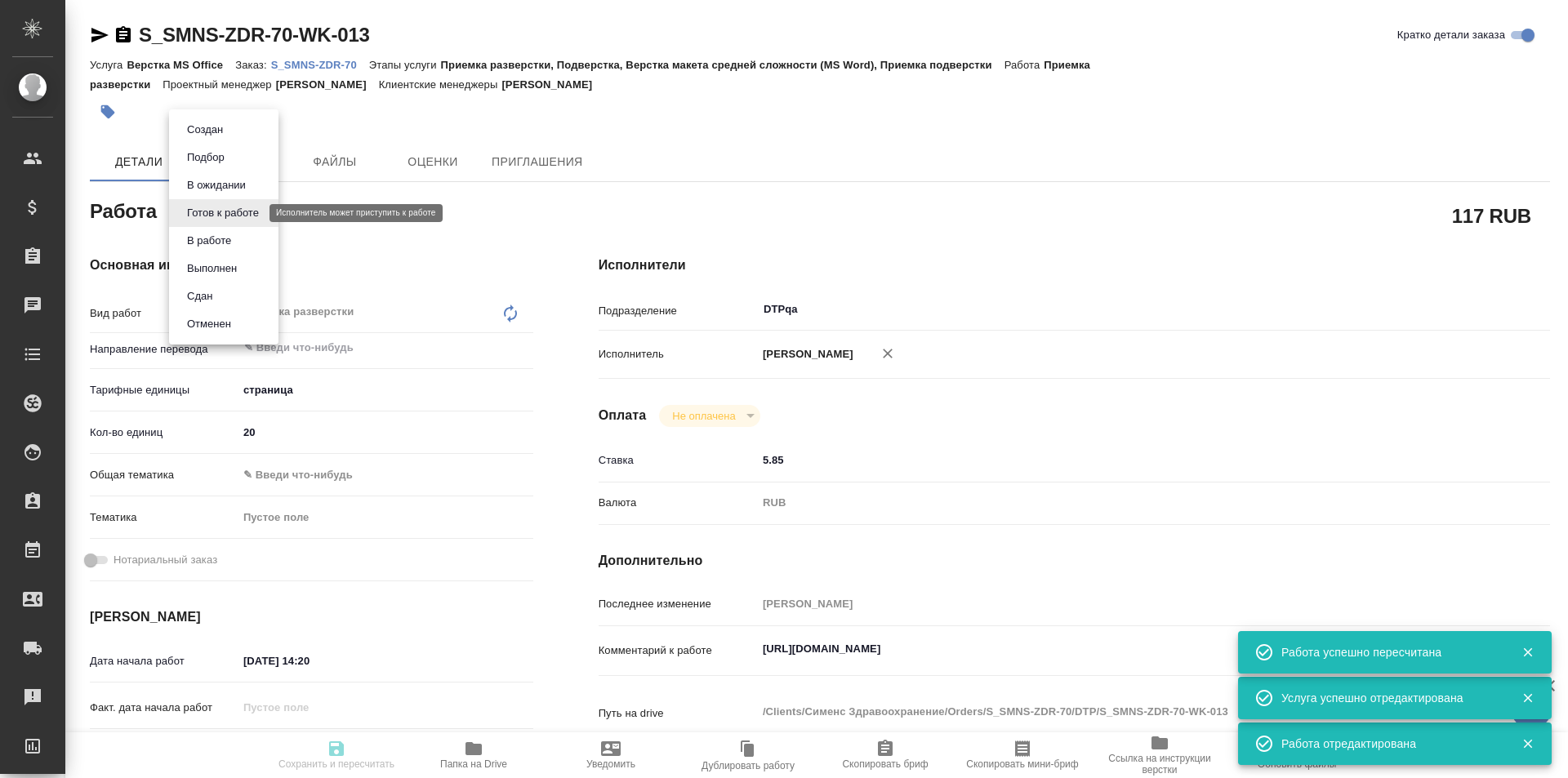
type textarea "/Clients/Сименс Здравоохранение/Orders/S_SMNS-ZDR-70/DTP/S_SMNS-ZDR-70-WK-013"
type textarea "x"
type input "S_SMNS-ZDR-70"
type input "СЗЦБ-014963"
type input "Верстка MS Office"
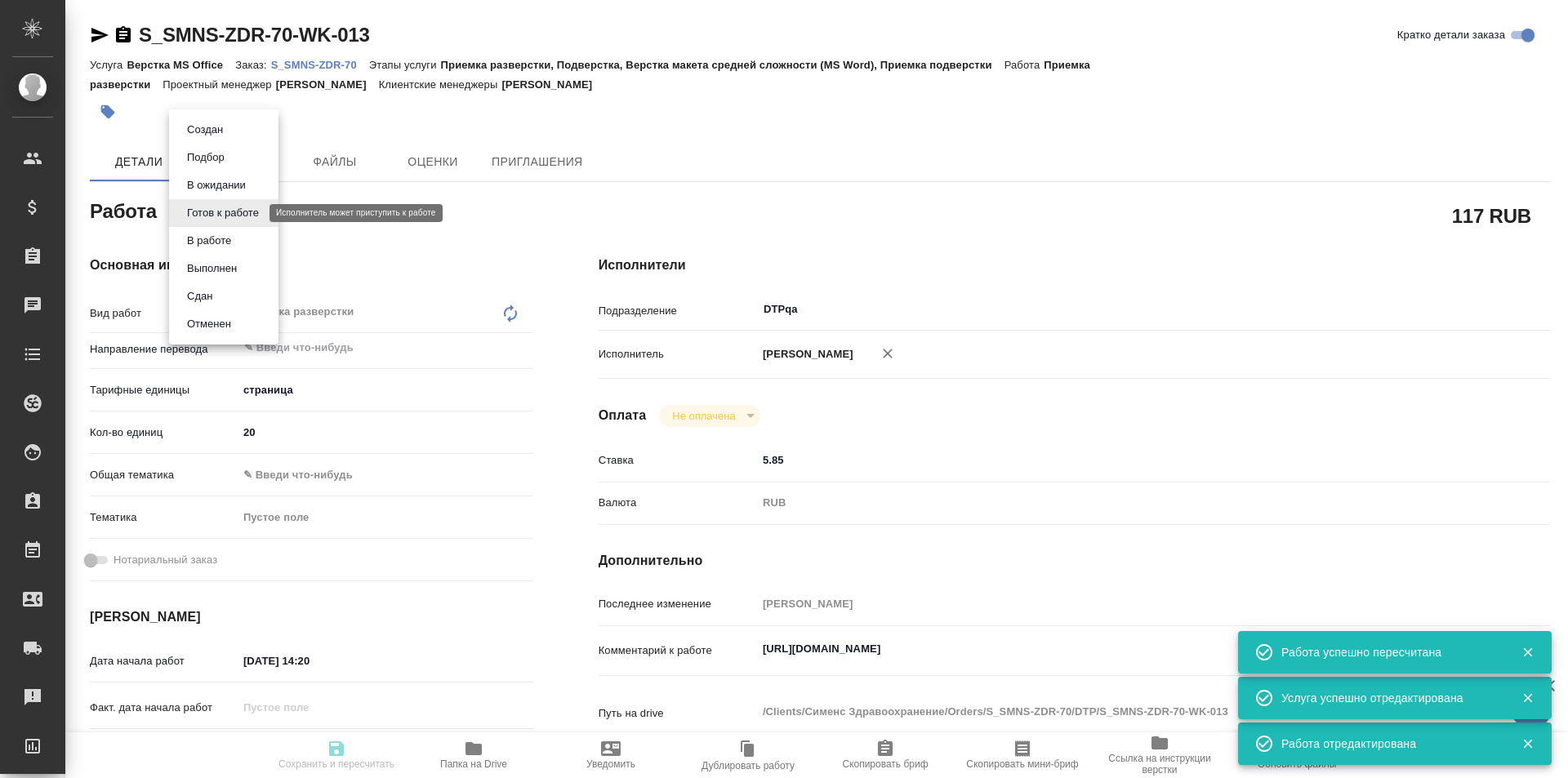
type input "Приемка разверстки, Подверстка, Верстка макета средней сложности (MS Word), При…"
type input "Никифорова Валерия"
type input "[PERSON_NAME]"
type input "/Clients/Сименс Здравоохранение/Orders/S_SMNS-ZDR-70"
type textarea "x"
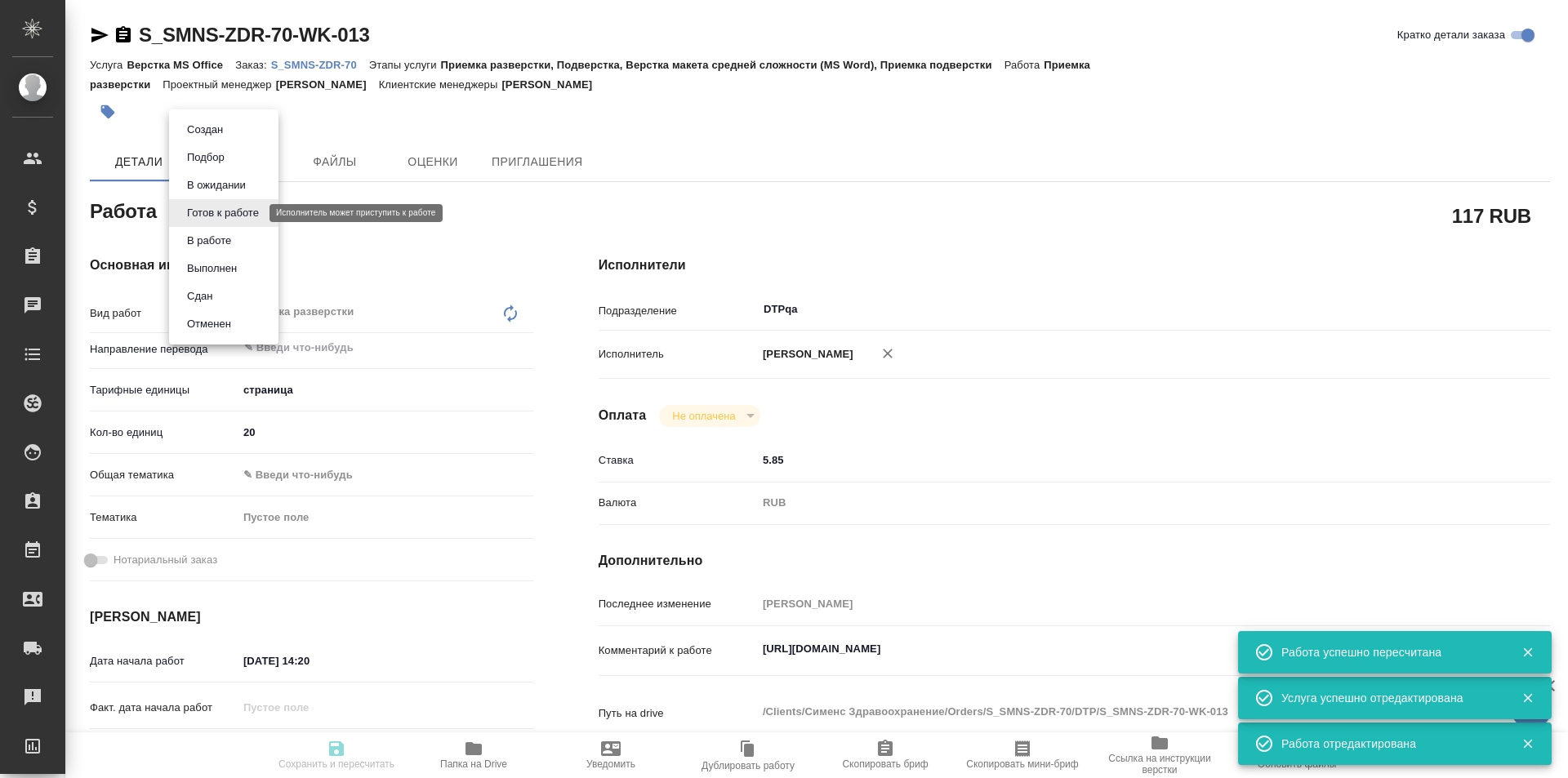
type textarea "Машинный перевод с редактированием с английского на русский. срок - до вечера 0…"
type textarea "x"
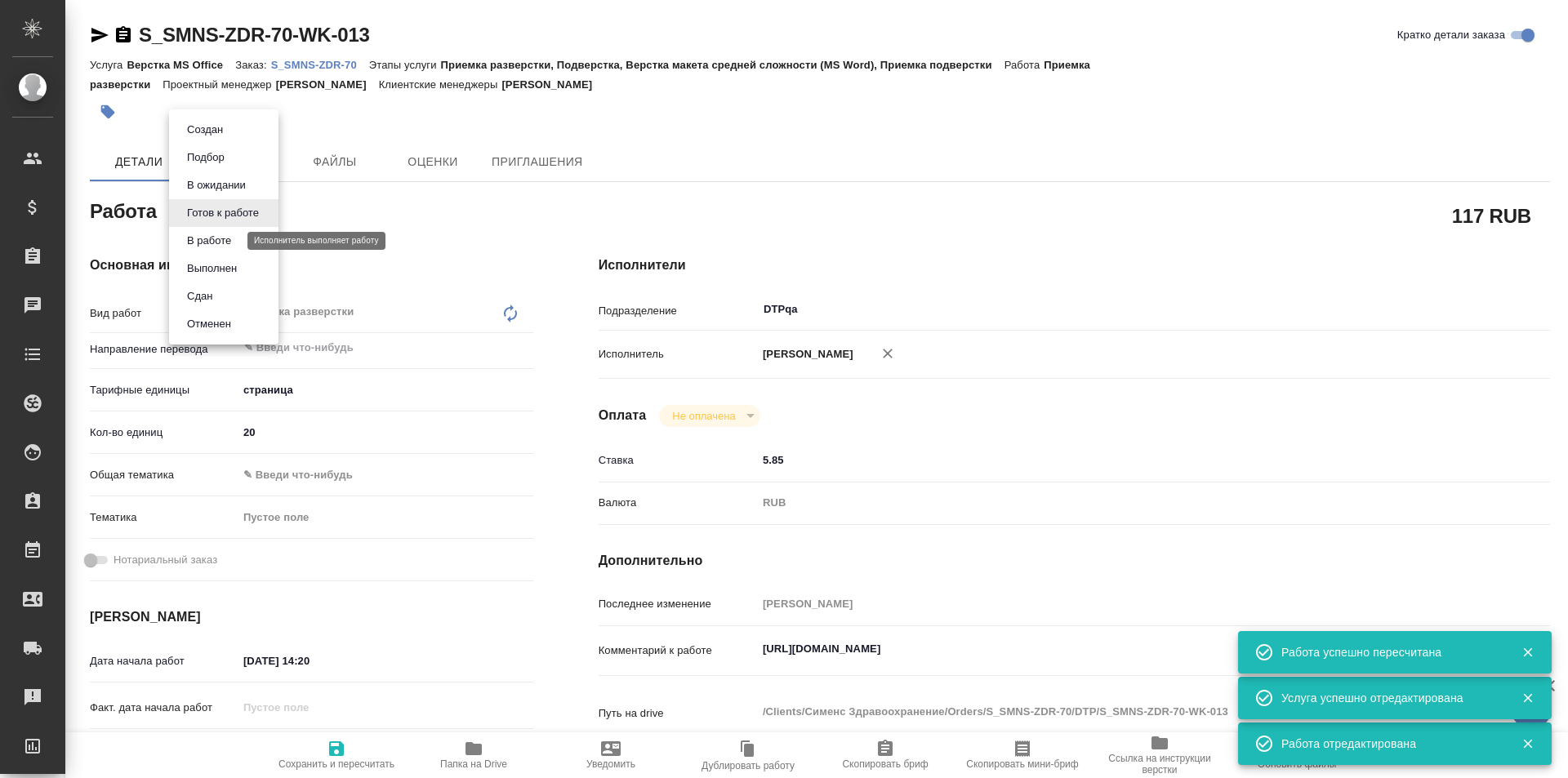
type textarea "x"
click at [221, 241] on button "В работе" at bounding box center [209, 241] width 54 height 18
type textarea "x"
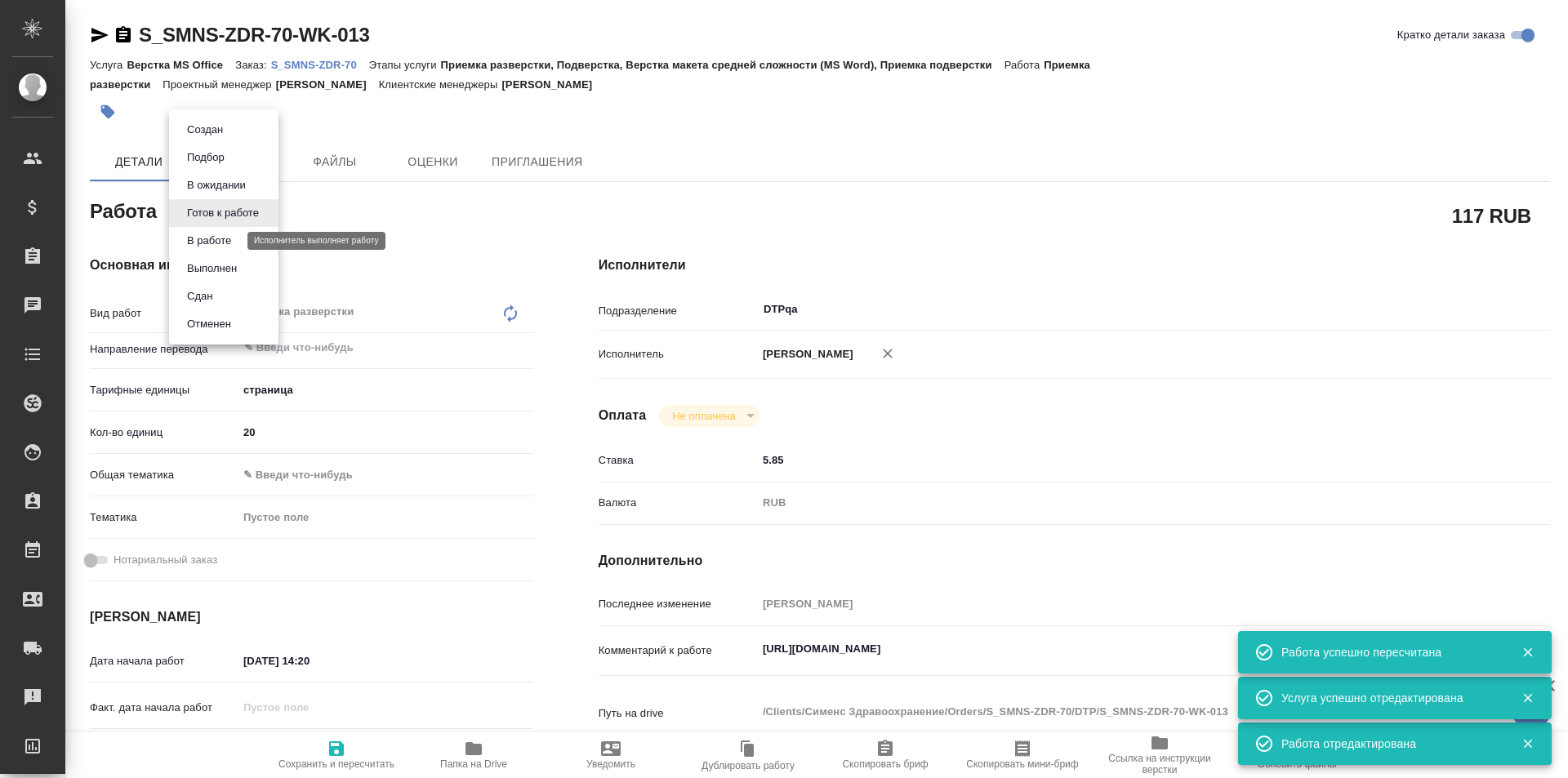
type textarea "x"
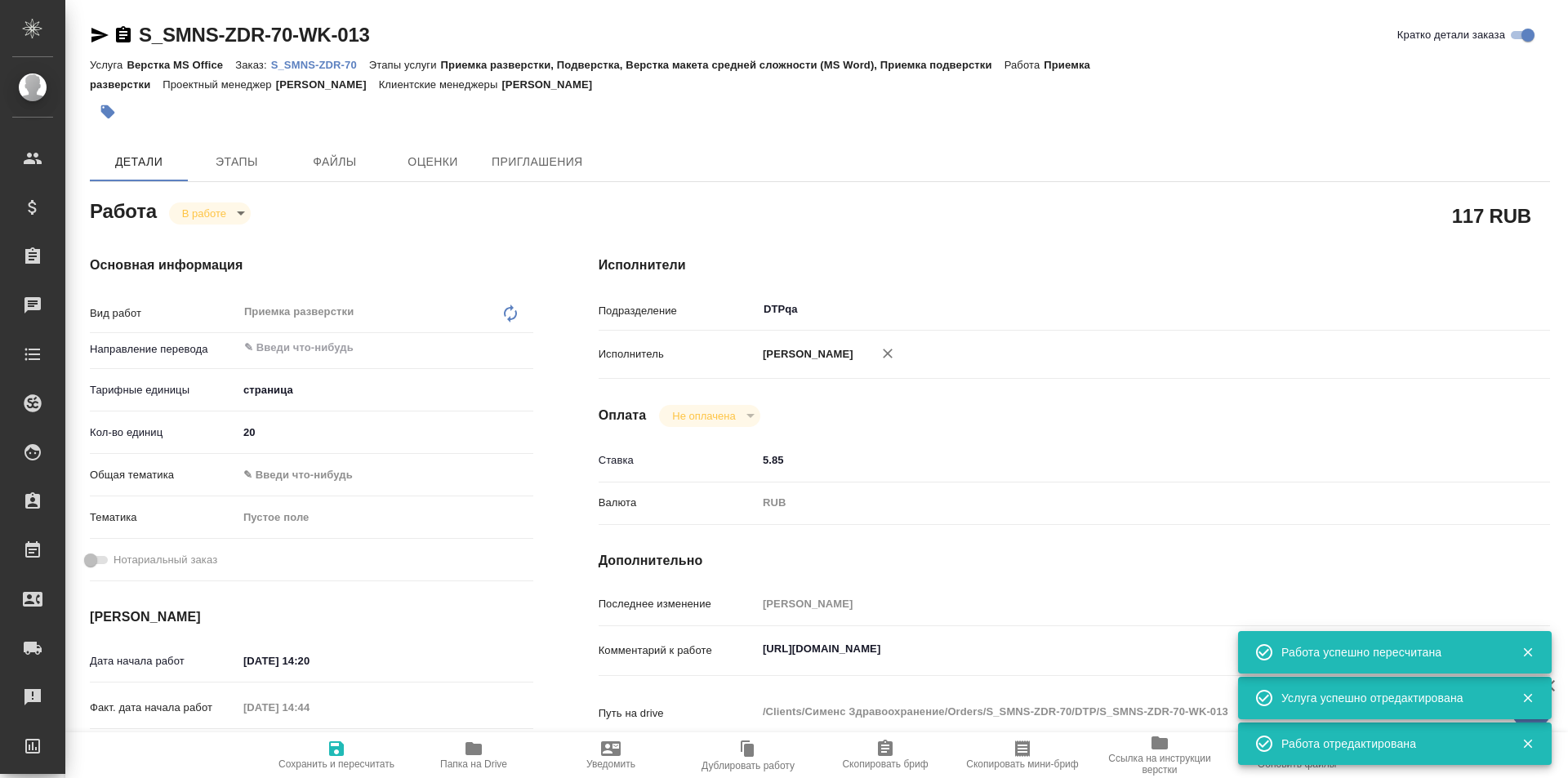
type textarea "x"
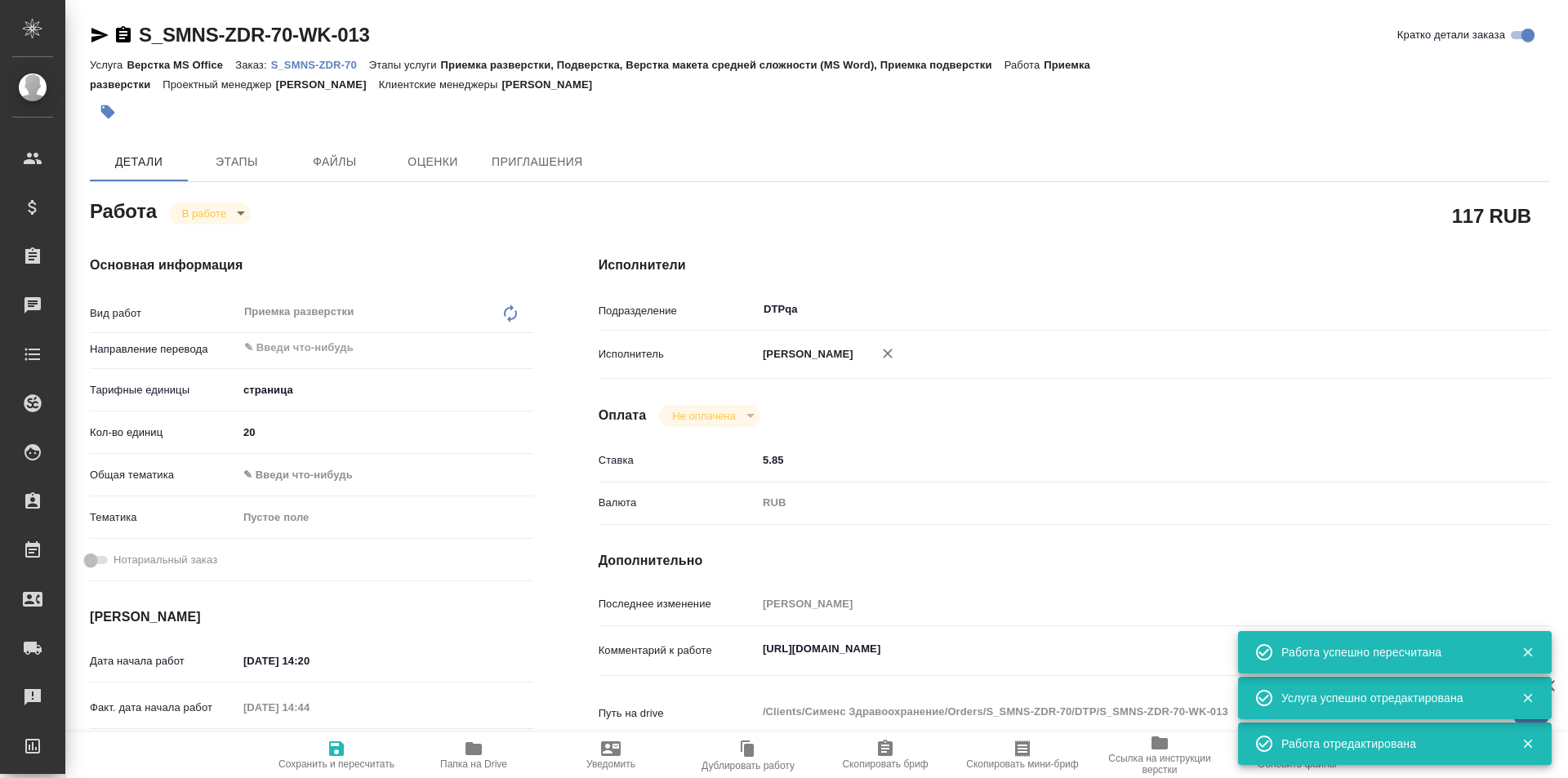
type textarea "x"
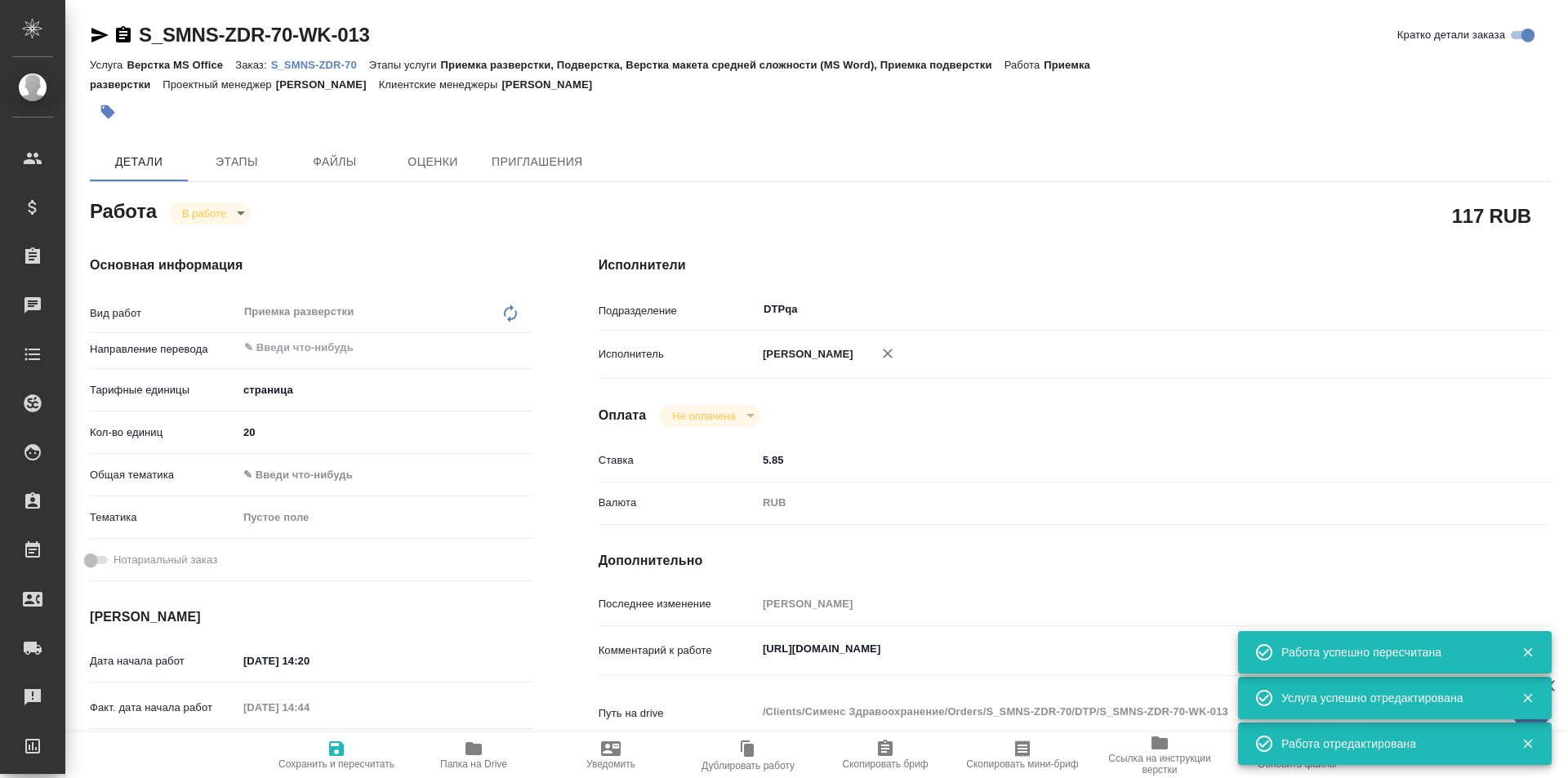
type textarea "x"
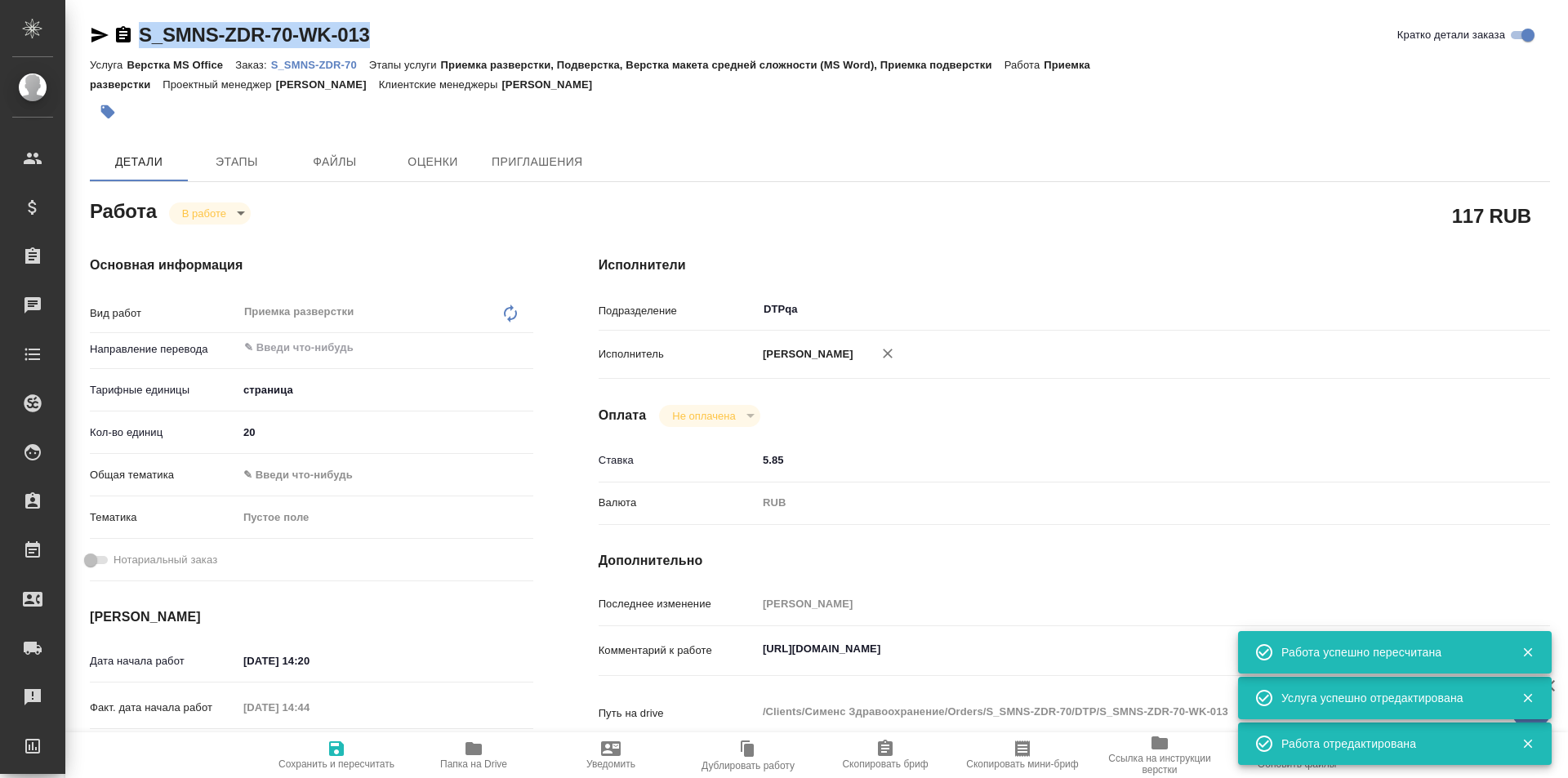
drag, startPoint x: 381, startPoint y: 37, endPoint x: 133, endPoint y: 38, distance: 248.0
click at [133, 38] on div "S_SMNS-ZDR-70-WK-013 Кратко детали заказа" at bounding box center [819, 35] width 1461 height 26
type textarea "x"
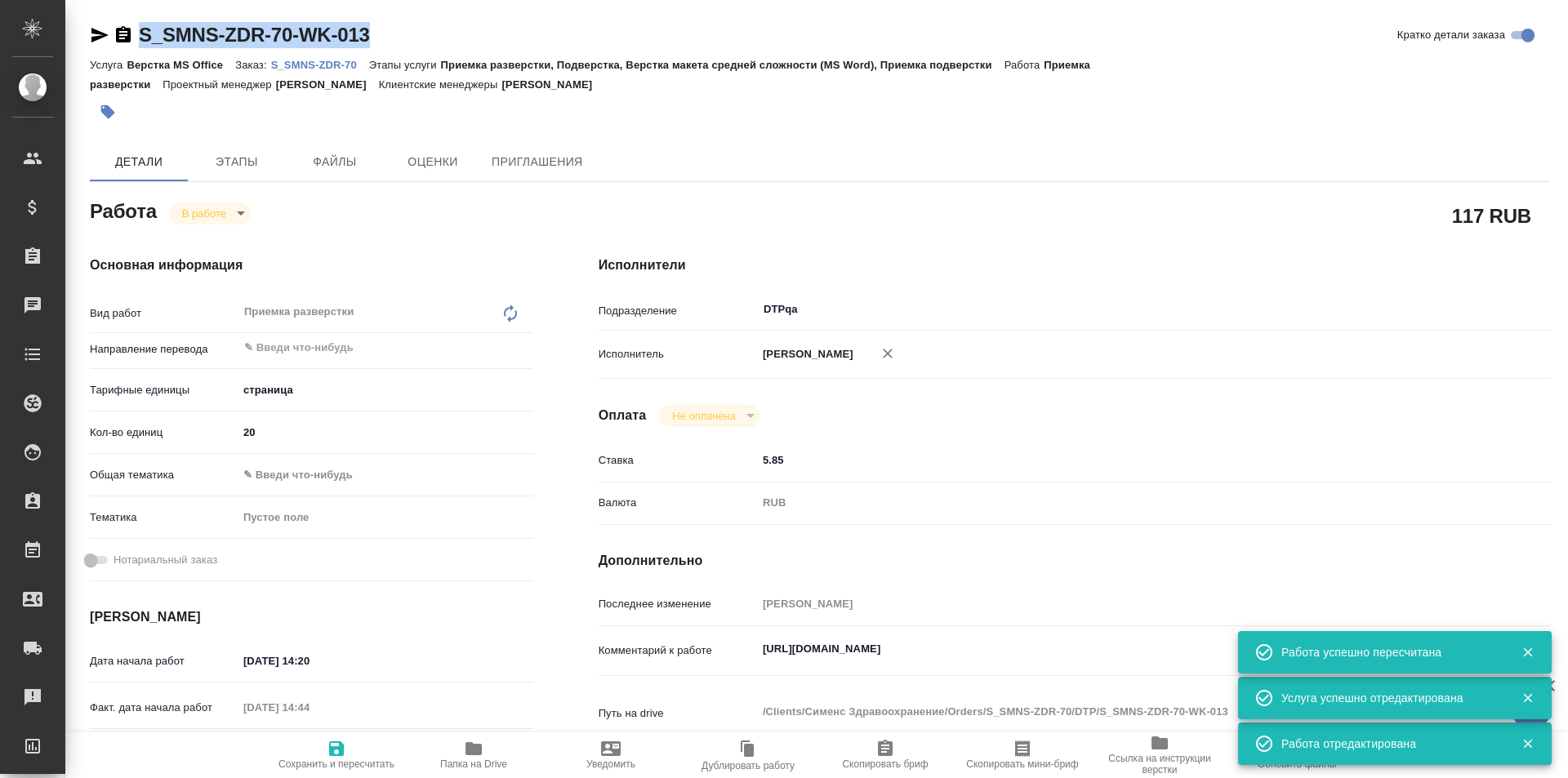
type textarea "x"
copy link "S_SMNS-ZDR-70-WK-013"
type textarea "x"
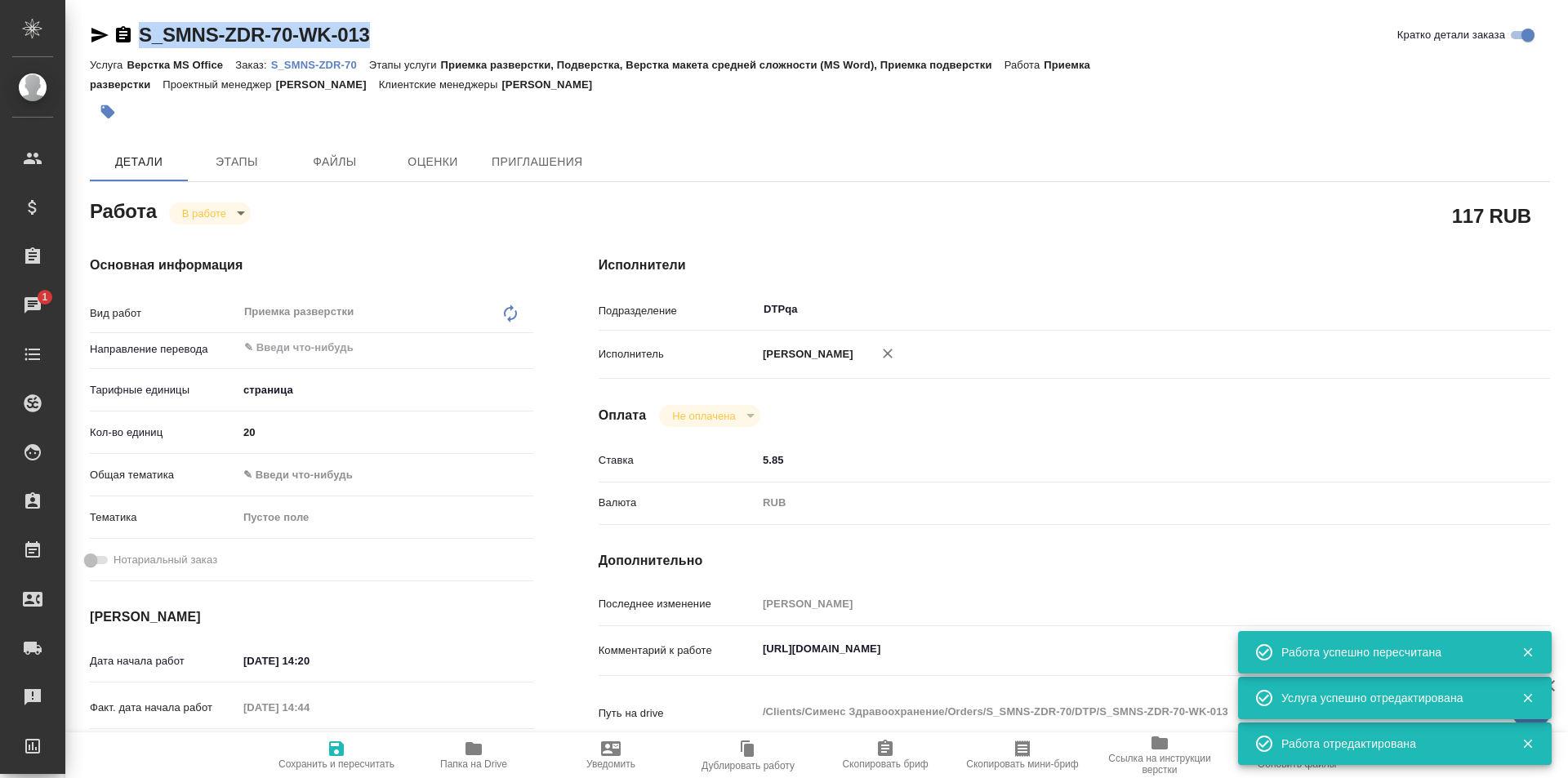
type textarea "x"
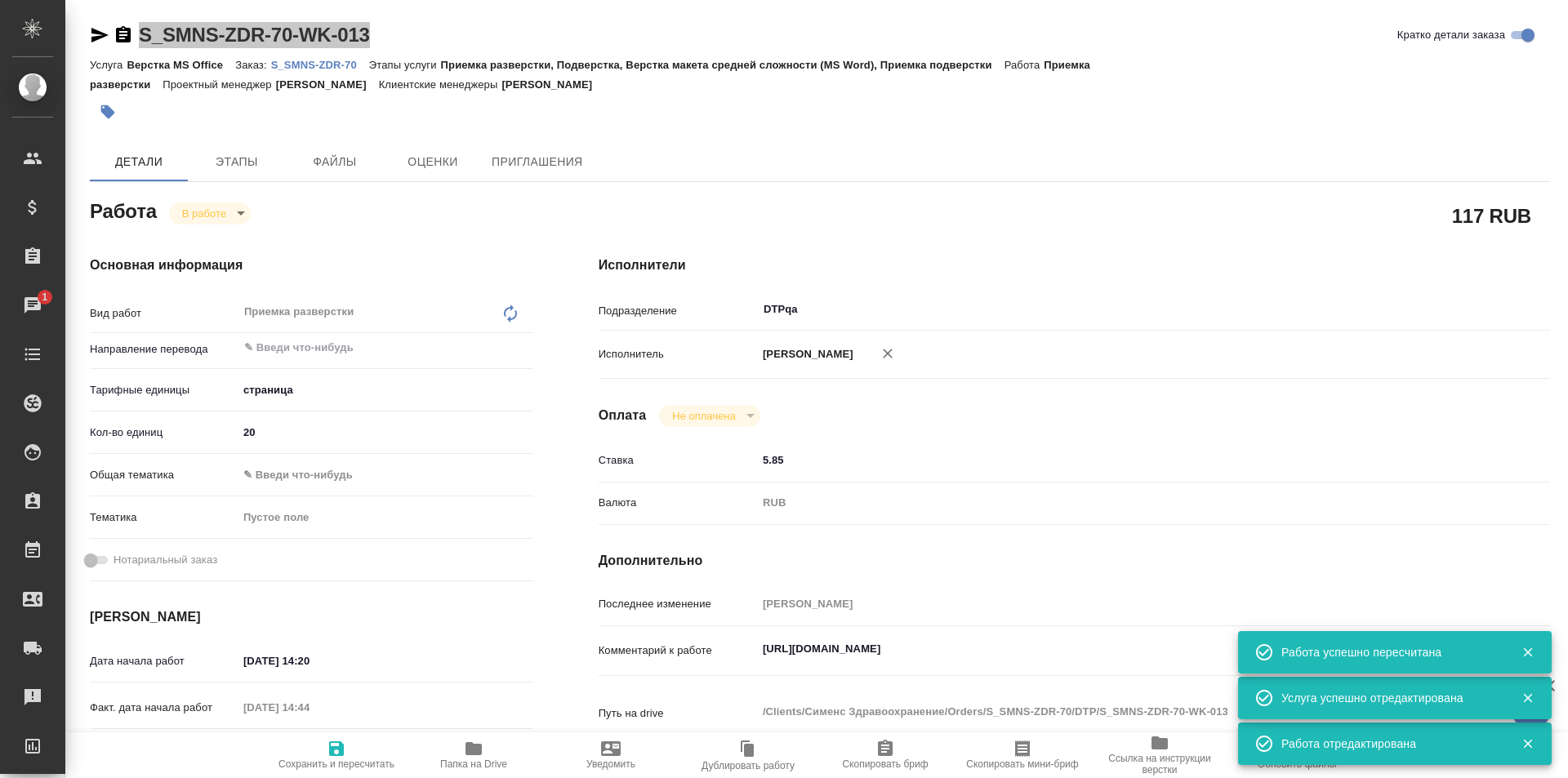
type textarea "x"
click at [329, 59] on p "S_SMNS-ZDR-70" at bounding box center [320, 65] width 98 height 13
type textarea "x"
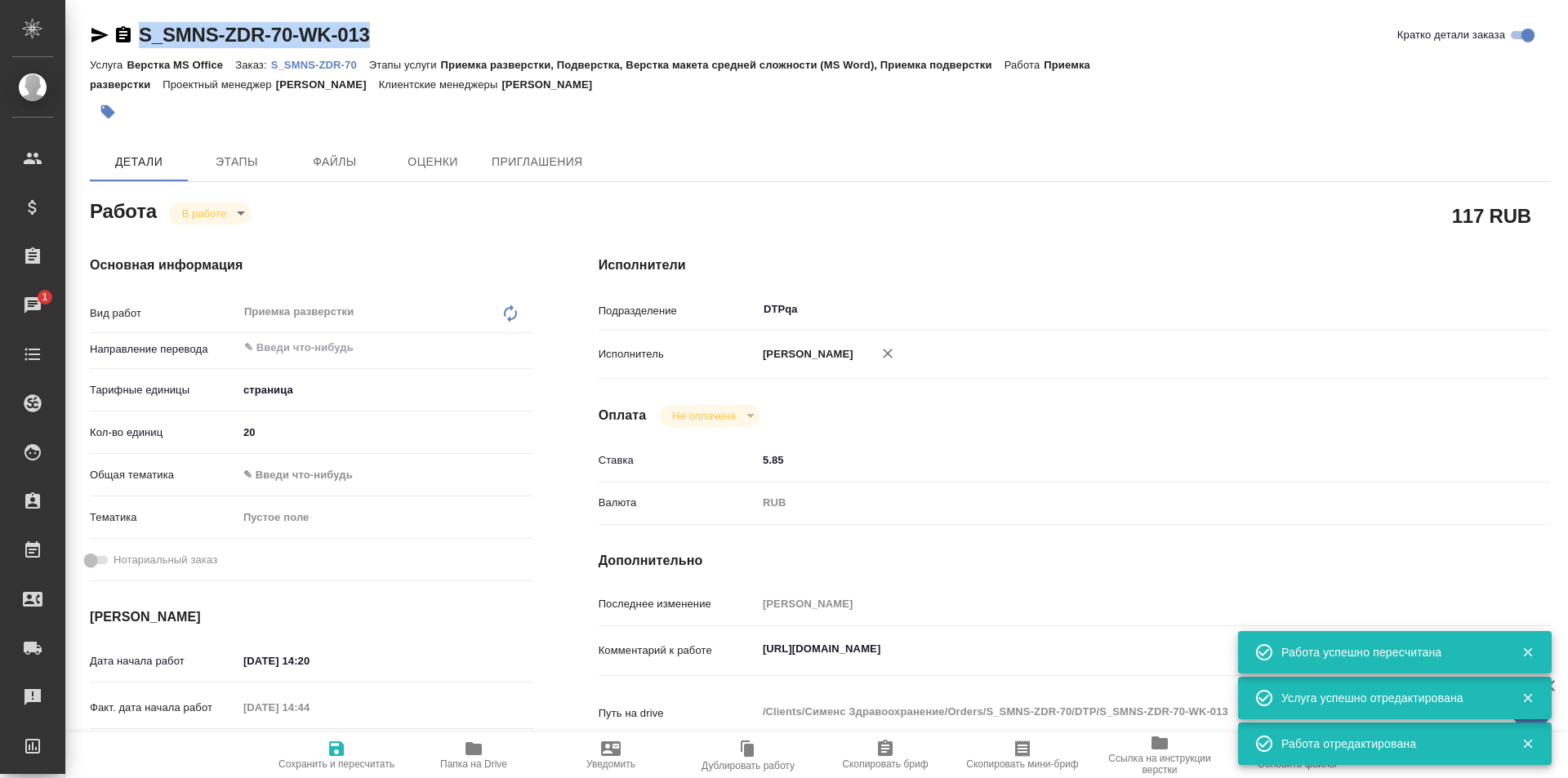
type textarea "x"
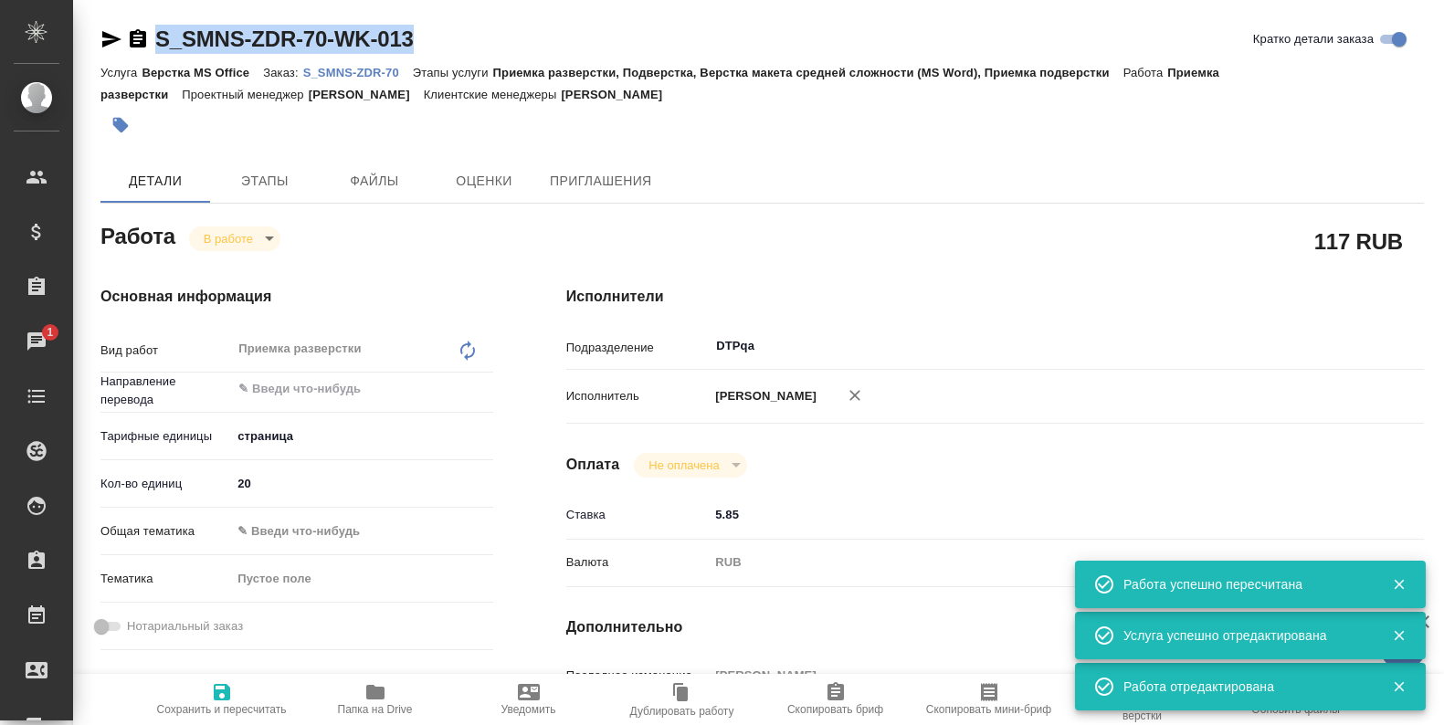
type textarea "x"
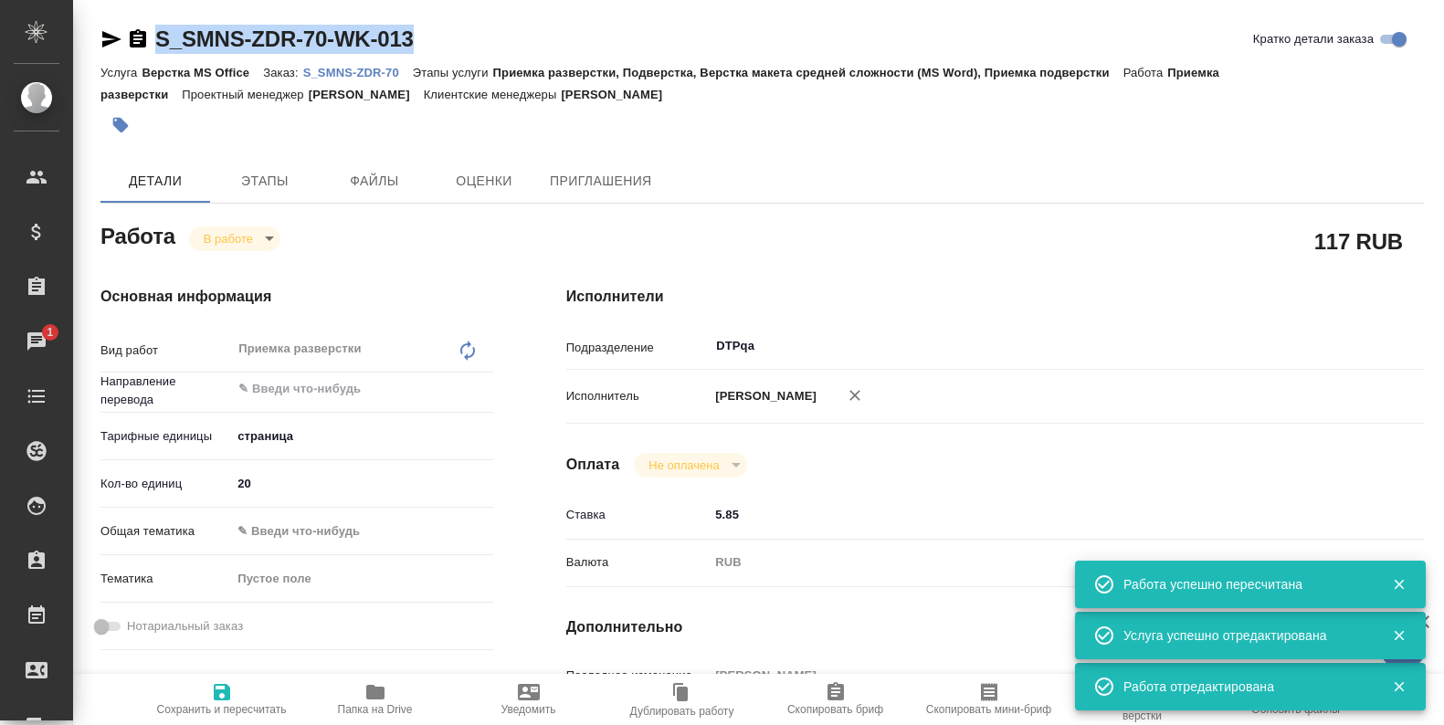
click at [364, 701] on icon "button" at bounding box center [375, 692] width 22 height 22
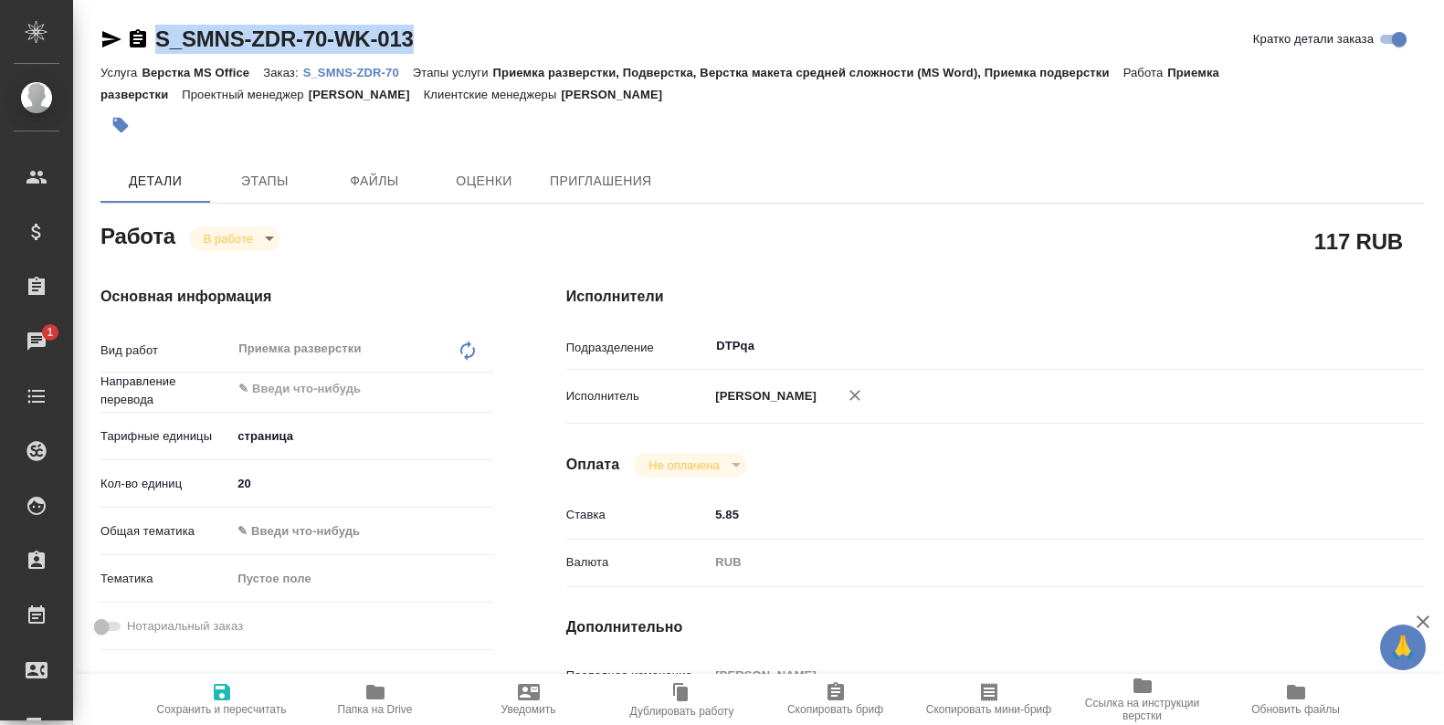
type textarea "x"
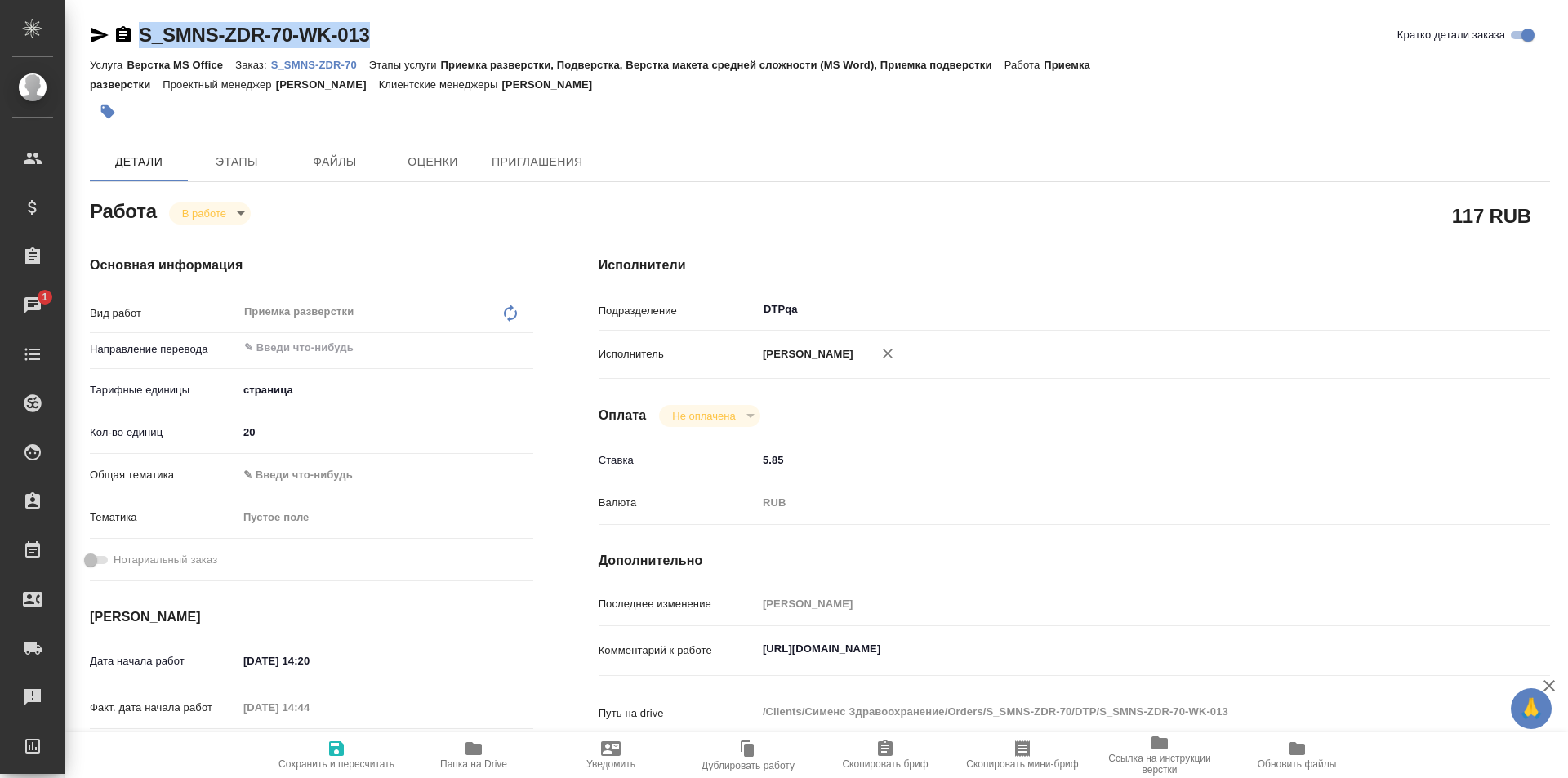
type textarea "x"
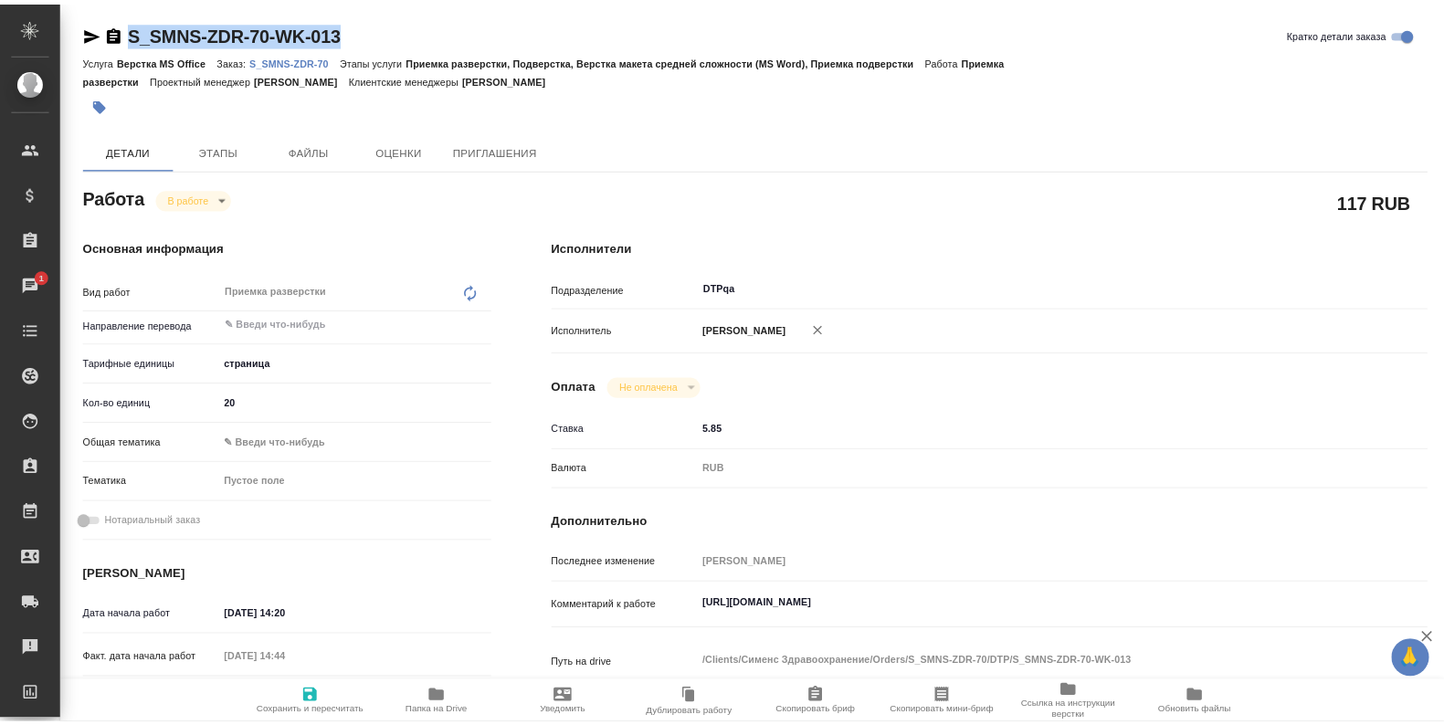
scroll to position [183, 0]
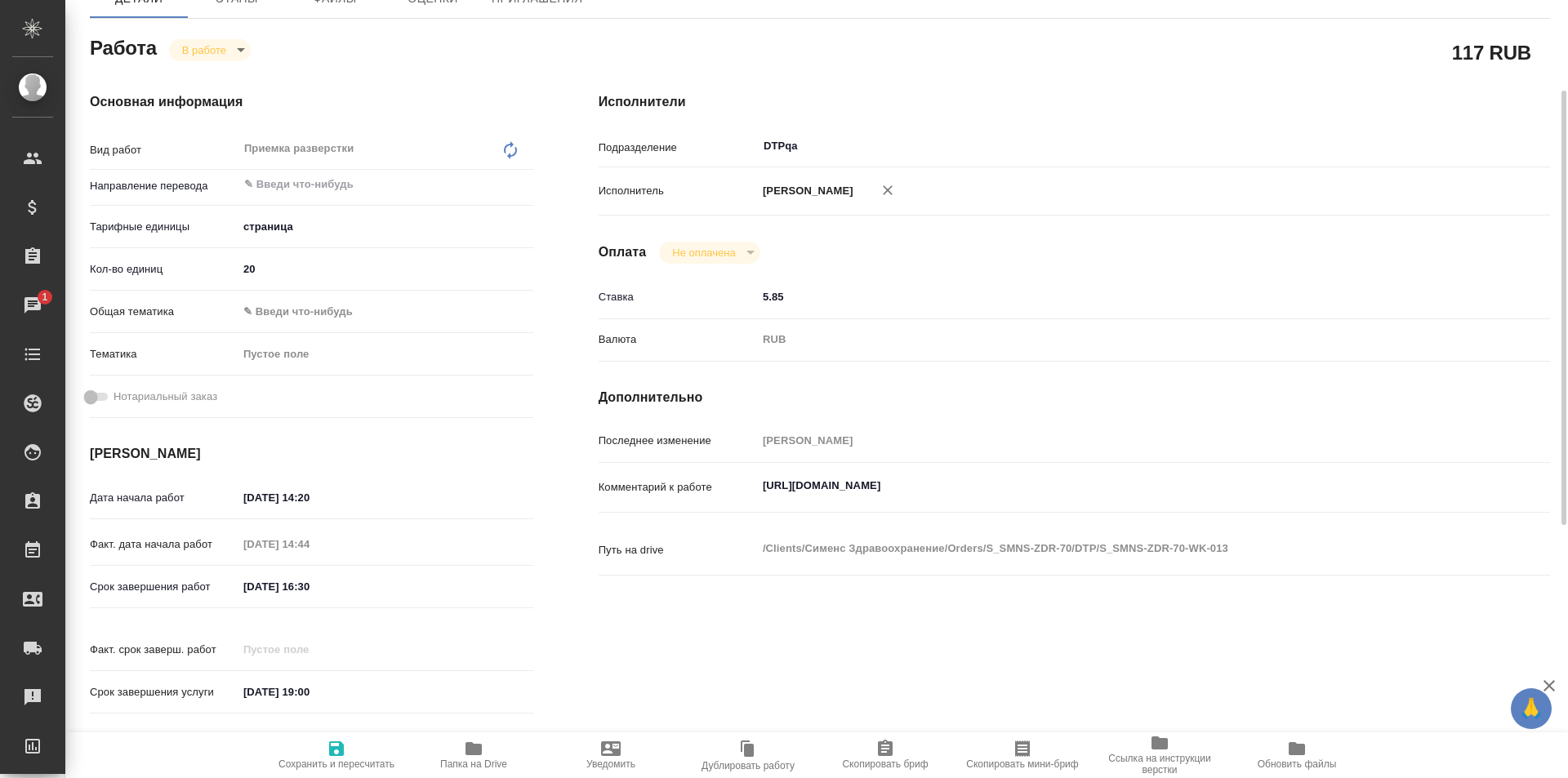
type textarea "x"
click at [1091, 481] on textarea "https://tera.awatera.com/Work/68b1a5b0a6b64db0c60e103e/" at bounding box center [1114, 486] width 712 height 28
type textarea "x"
type textarea "https://tera.awatera.com/Work/68b1a5b0a6b64db0c60e103e/"
type textarea "x"
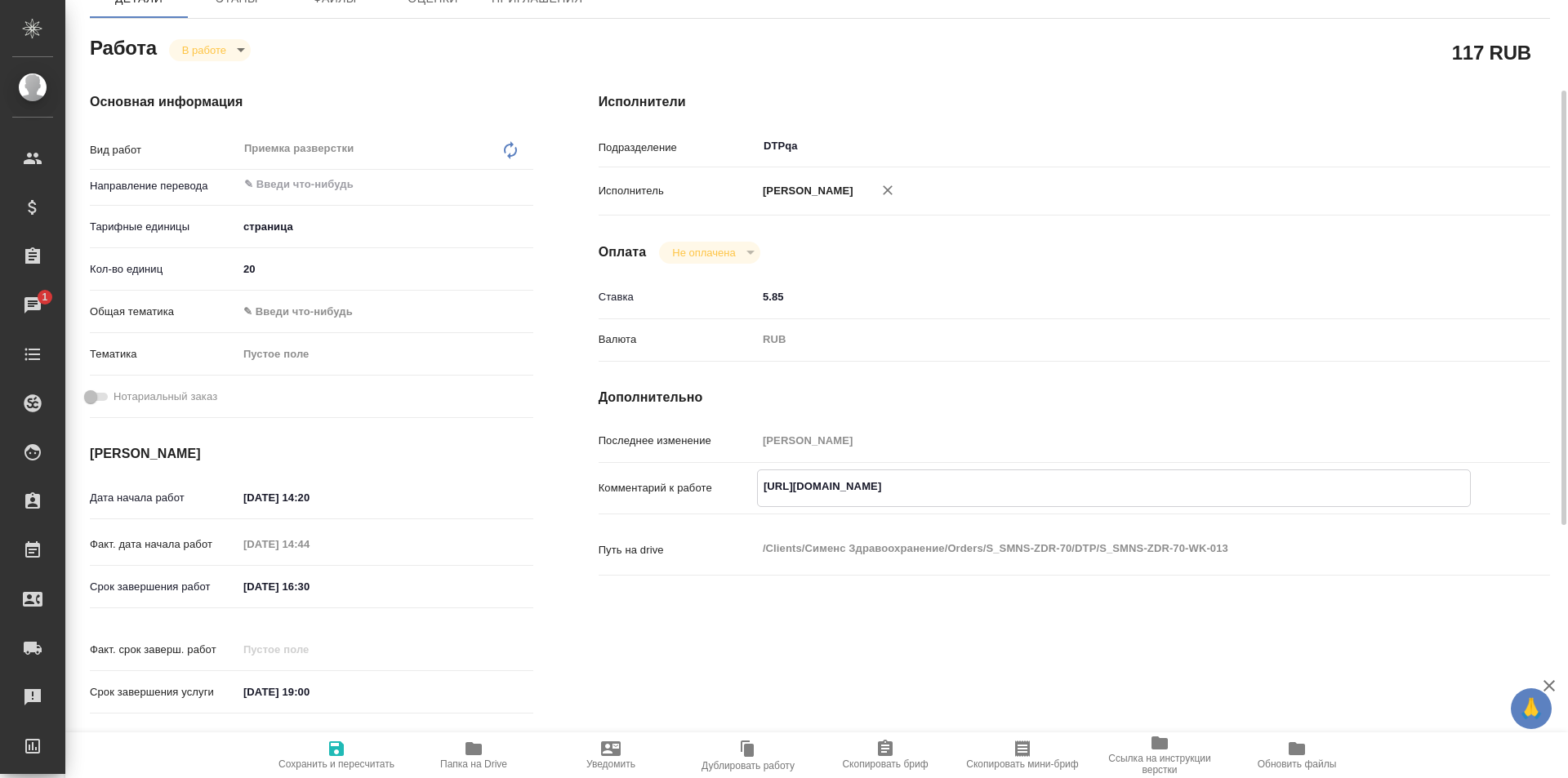
type textarea "x"
type textarea "https://tera.awatera.com/Work/68b1a5b0a6b64db0c60e103e/"
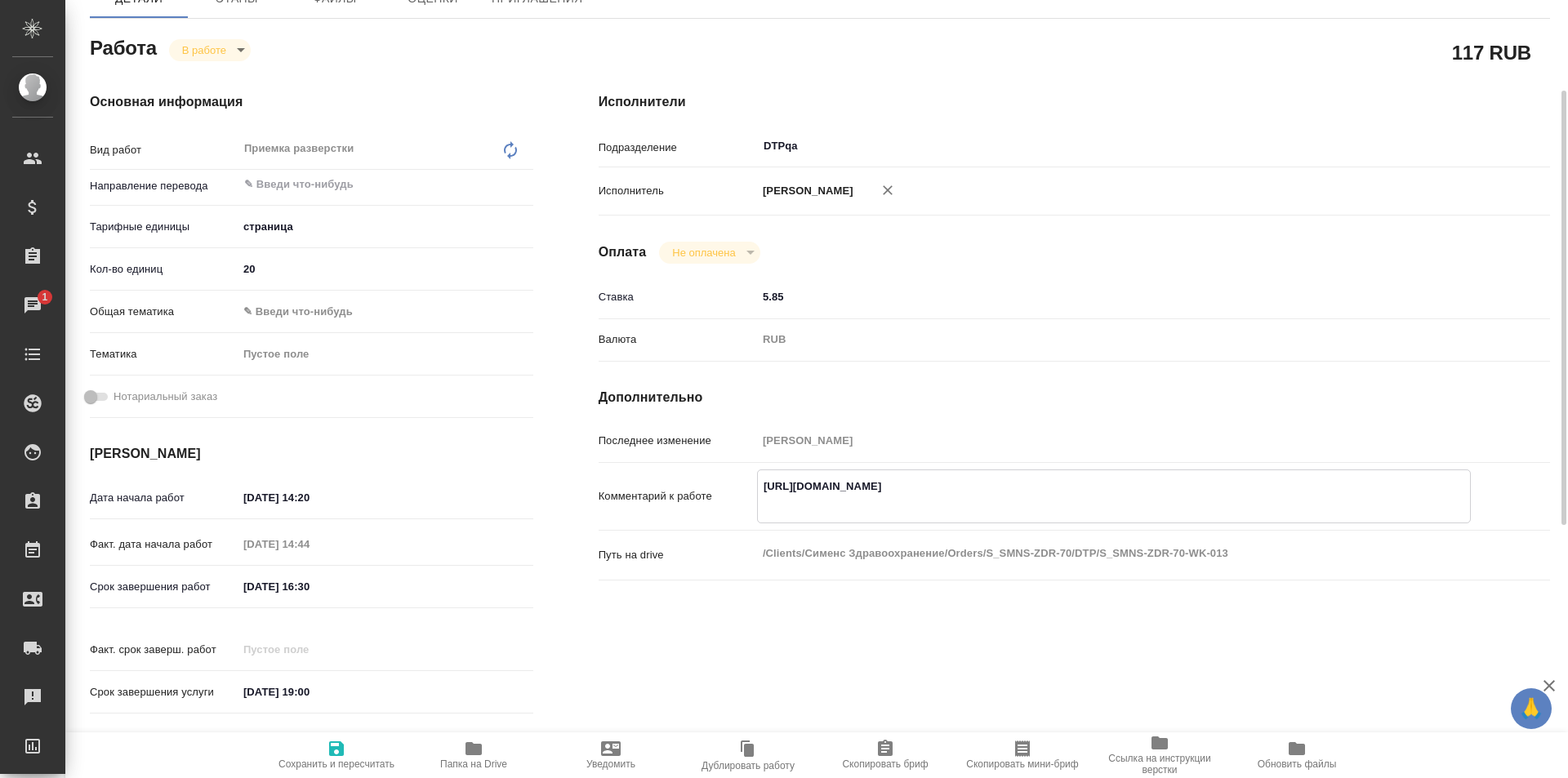
type textarea "x"
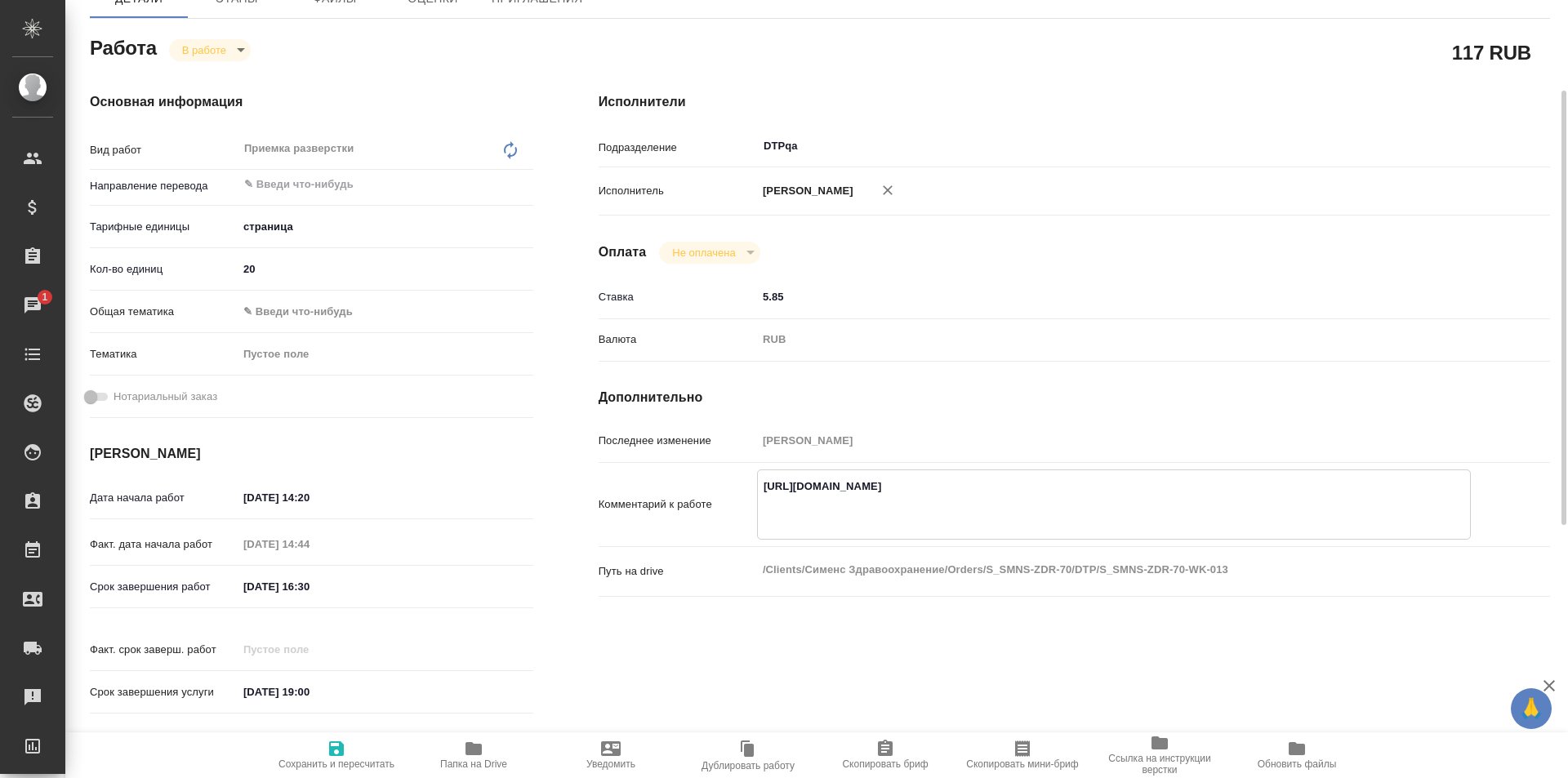
type textarea "https://tera.awatera.com/Work/68b1a5b0a6b64db0c60e103e/ Н"
type textarea "x"
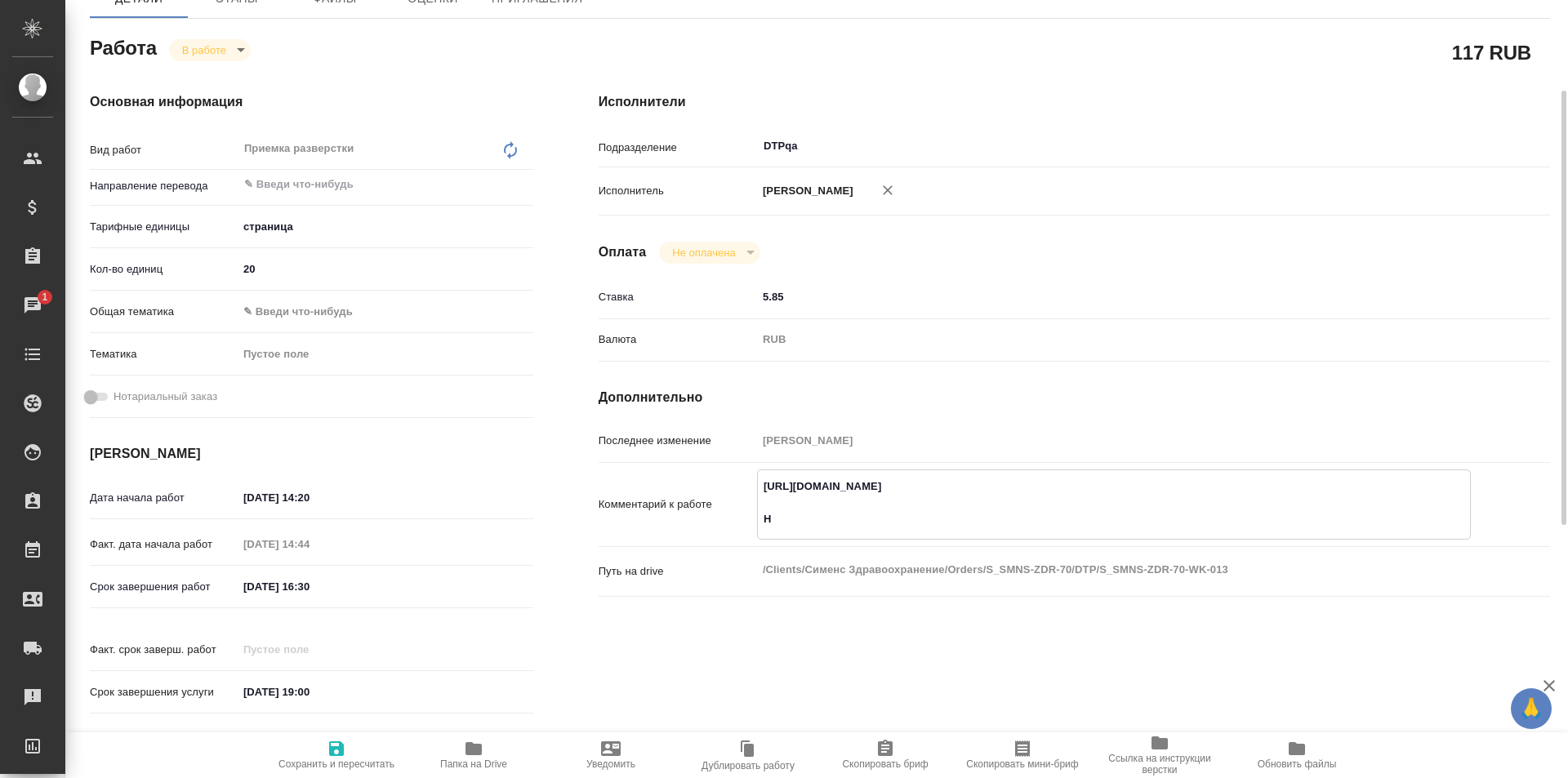
type textarea "x"
type textarea "https://tera.awatera.com/Work/68b1a5b0a6b64db0c60e103e/ На"
type textarea "x"
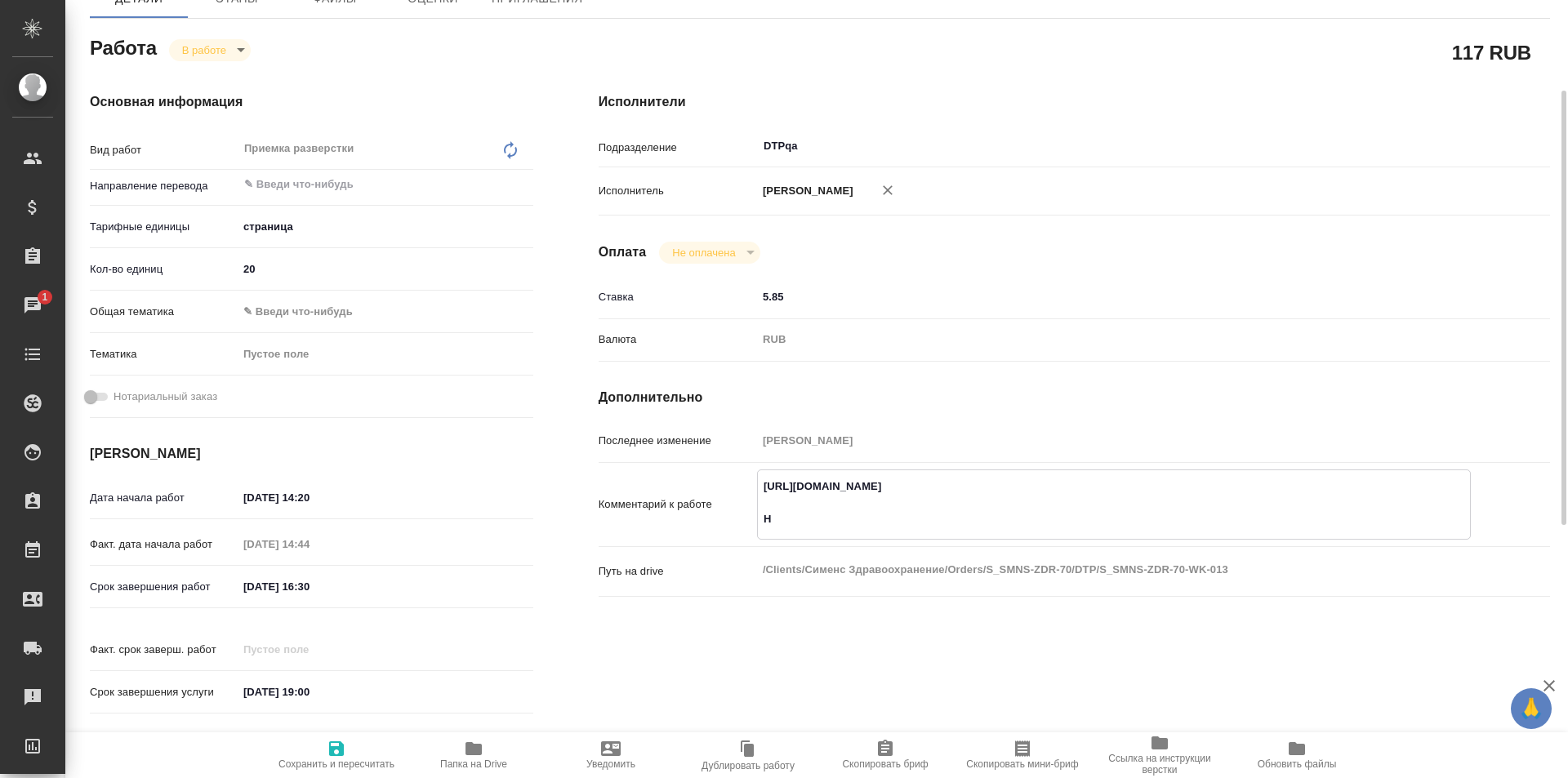
type textarea "x"
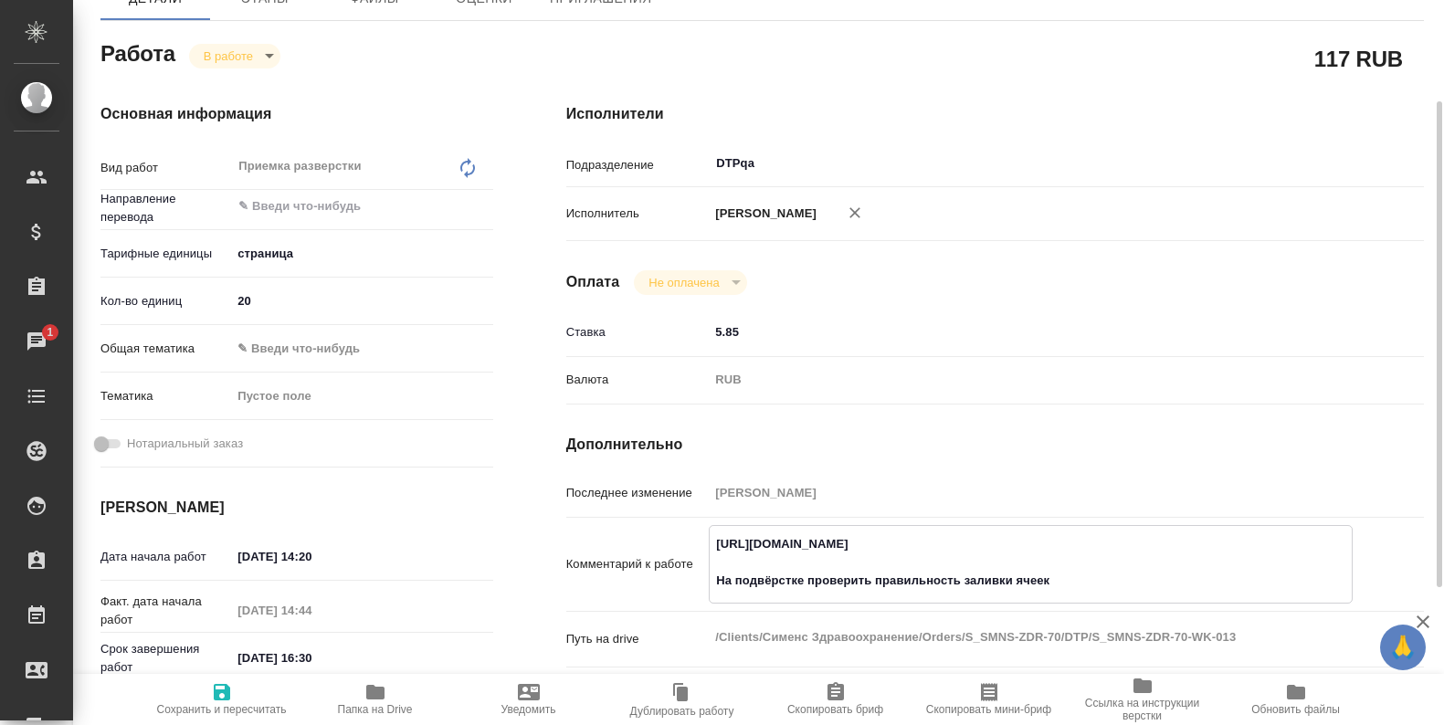
click at [805, 582] on textarea "https://tera.awatera.com/Work/68b1a5b0a6b64db0c60e103e/ На подвёрстке проверить…" at bounding box center [1030, 563] width 641 height 68
click at [213, 705] on span "Сохранить и пересчитать" at bounding box center [222, 709] width 130 height 13
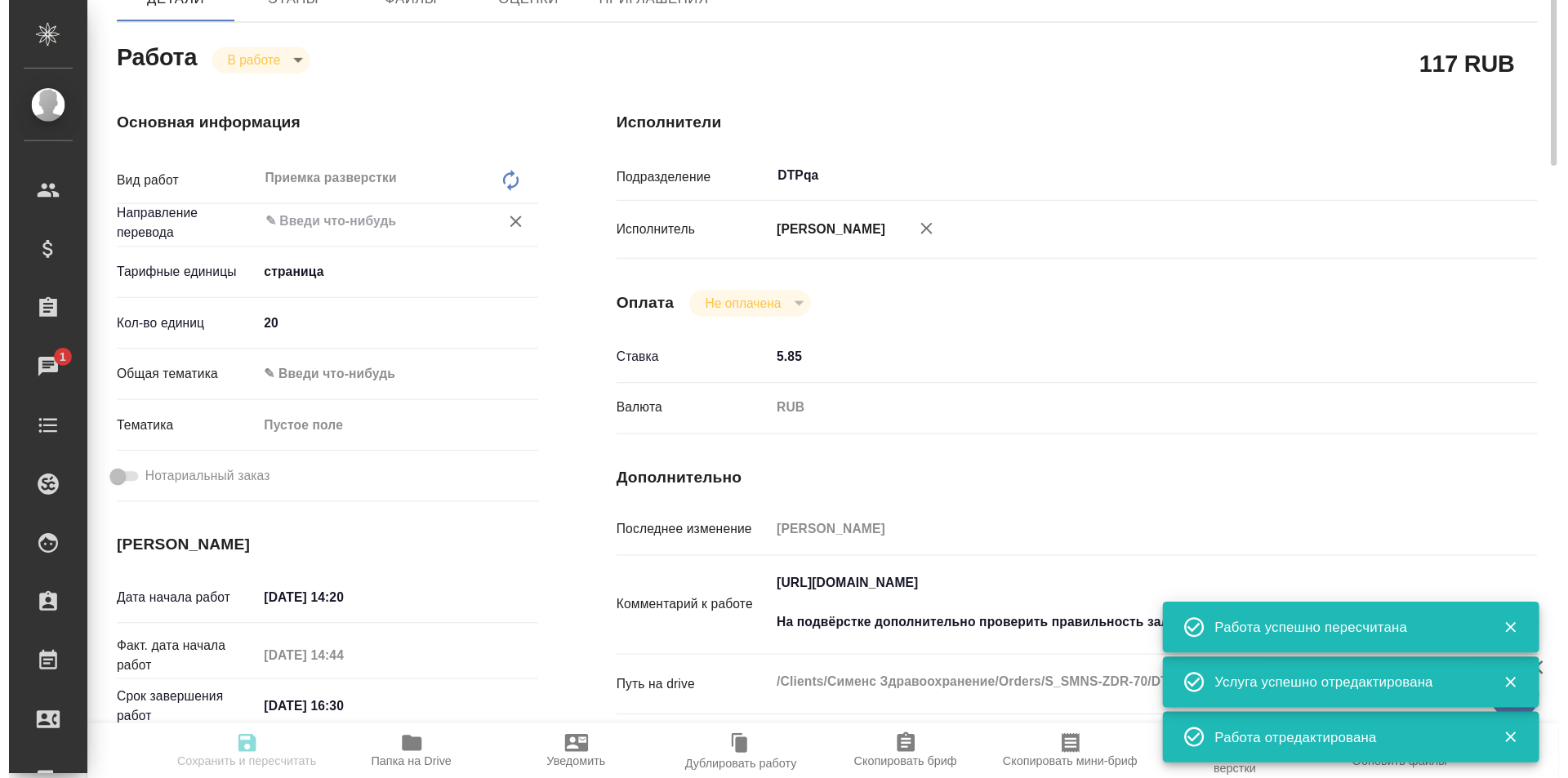
scroll to position [0, 0]
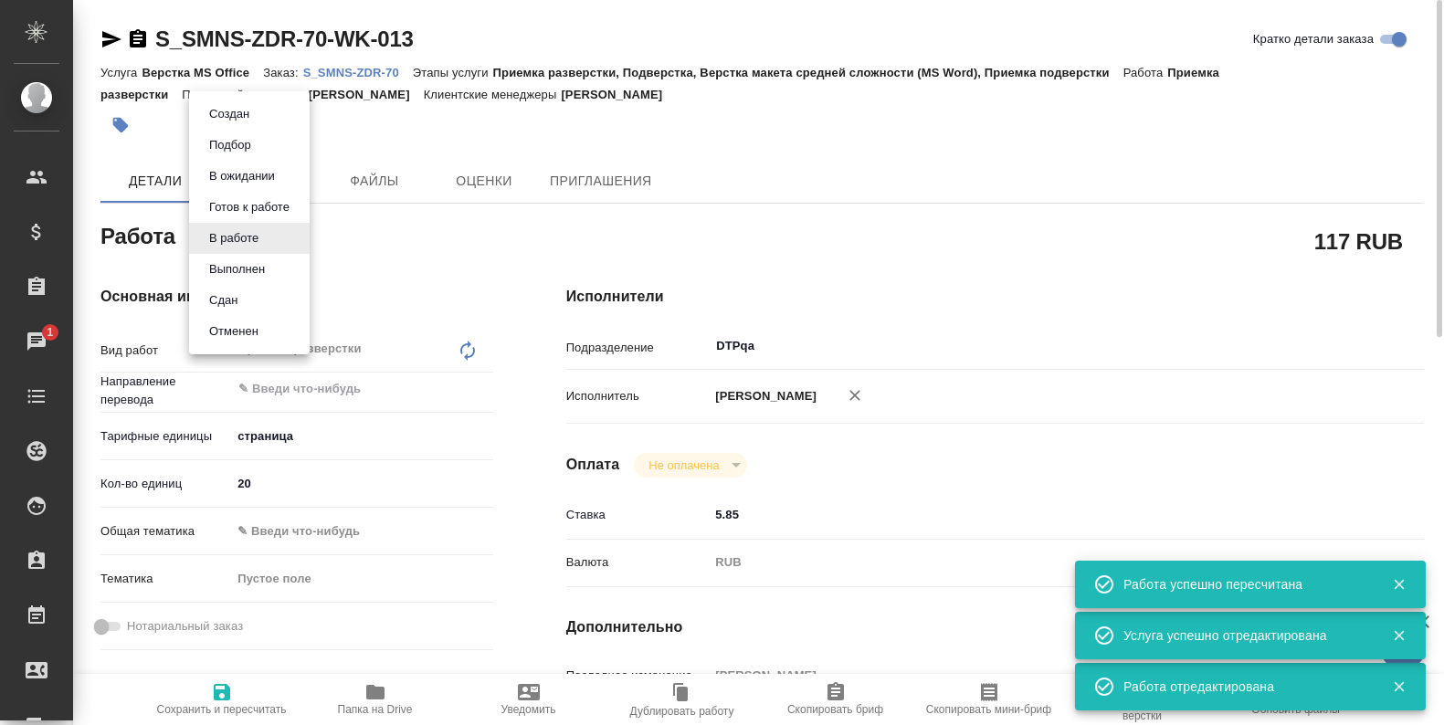
click at [248, 231] on body "🙏 .cls-1 fill:#fff; AWATERA Ismagilova Diana Клиенты Спецификации Заказы 1 Чаты…" at bounding box center [722, 362] width 1444 height 725
click at [251, 268] on button "Выполнен" at bounding box center [237, 269] width 67 height 20
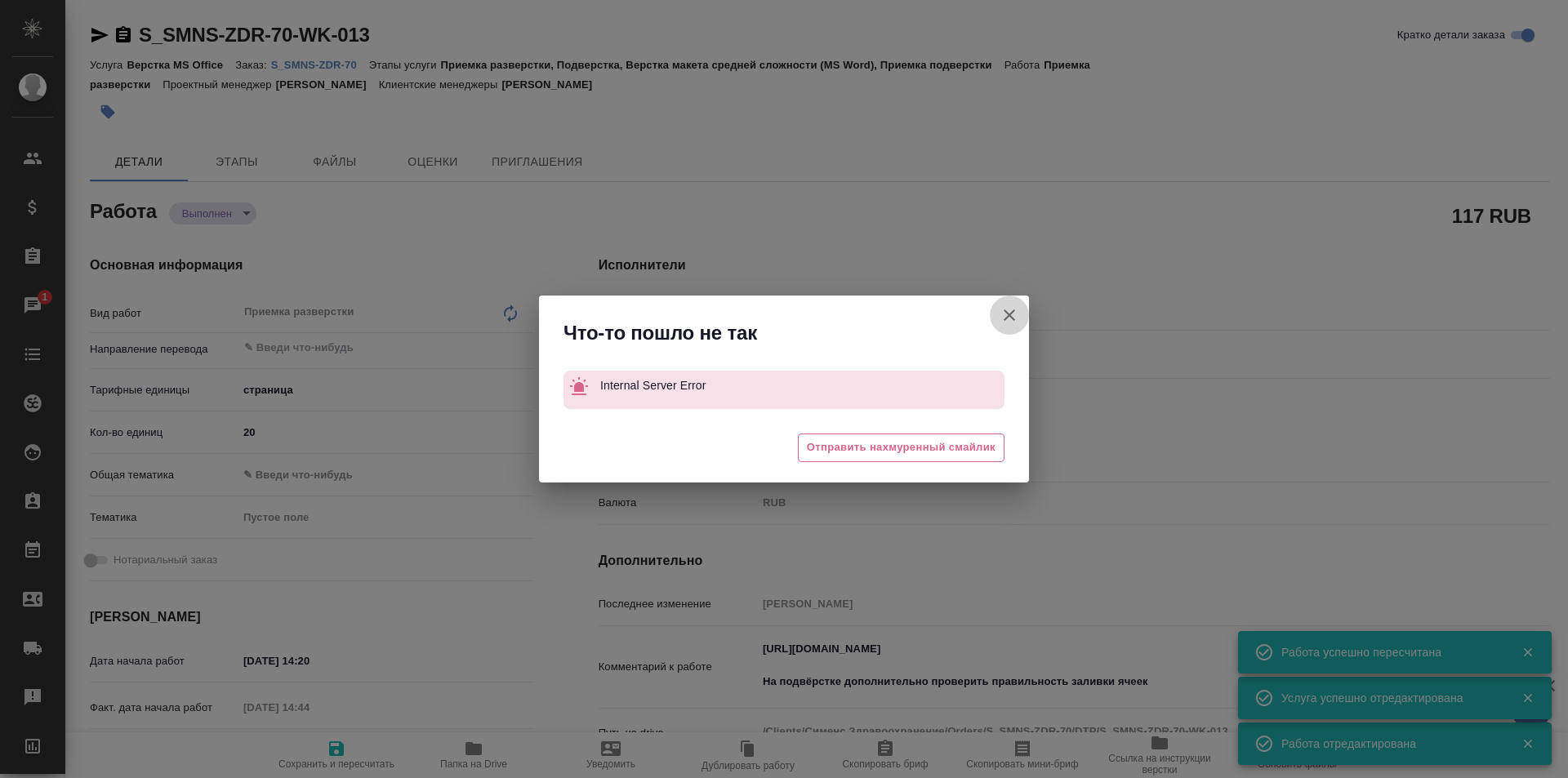
drag, startPoint x: 1013, startPoint y: 311, endPoint x: 946, endPoint y: 307, distance: 67.1
click at [1013, 311] on icon "button" at bounding box center [1009, 315] width 12 height 12
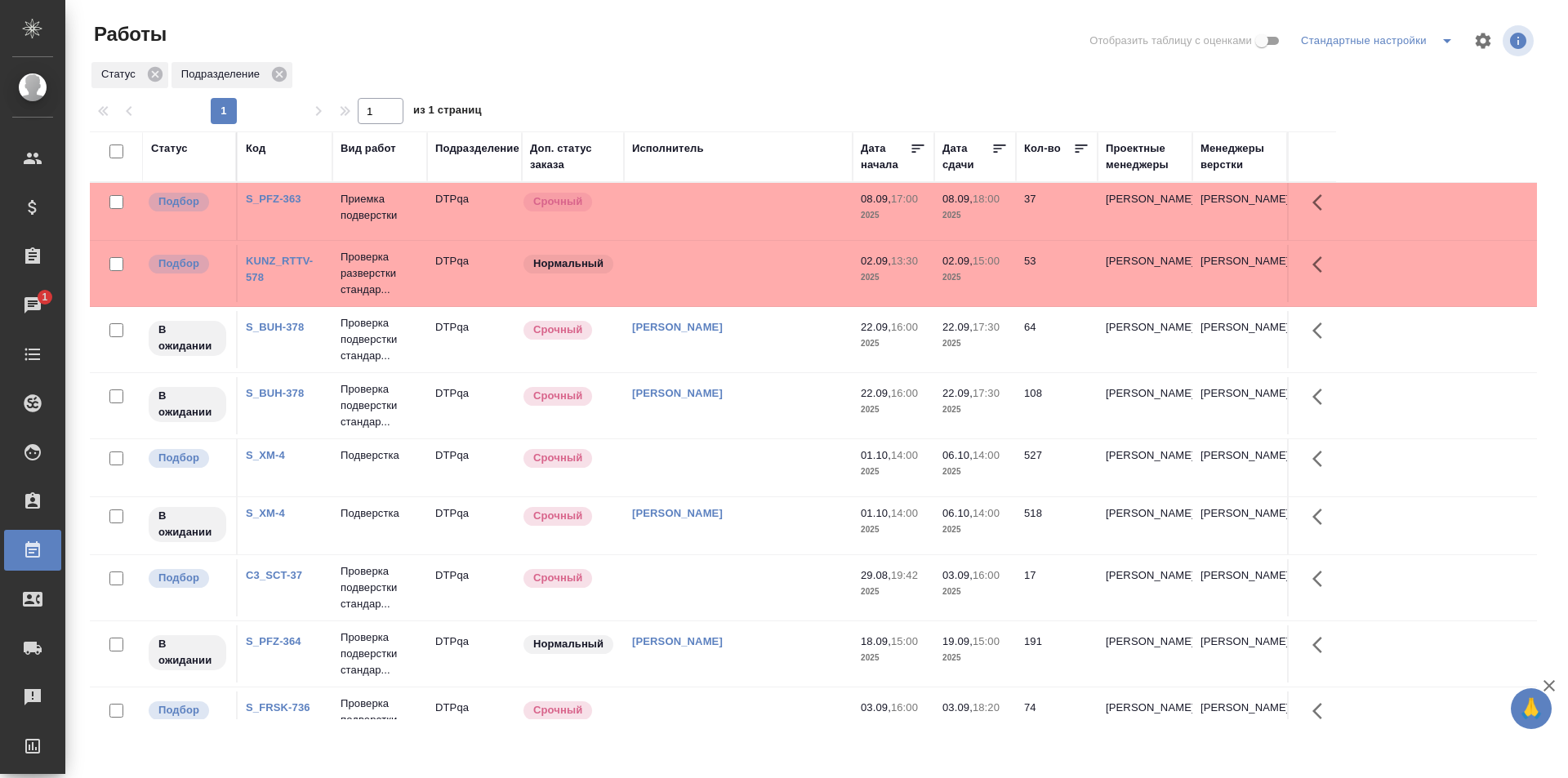
click at [772, 64] on div "Статус Подразделение" at bounding box center [813, 75] width 1447 height 30
click at [721, 213] on td at bounding box center [739, 212] width 229 height 57
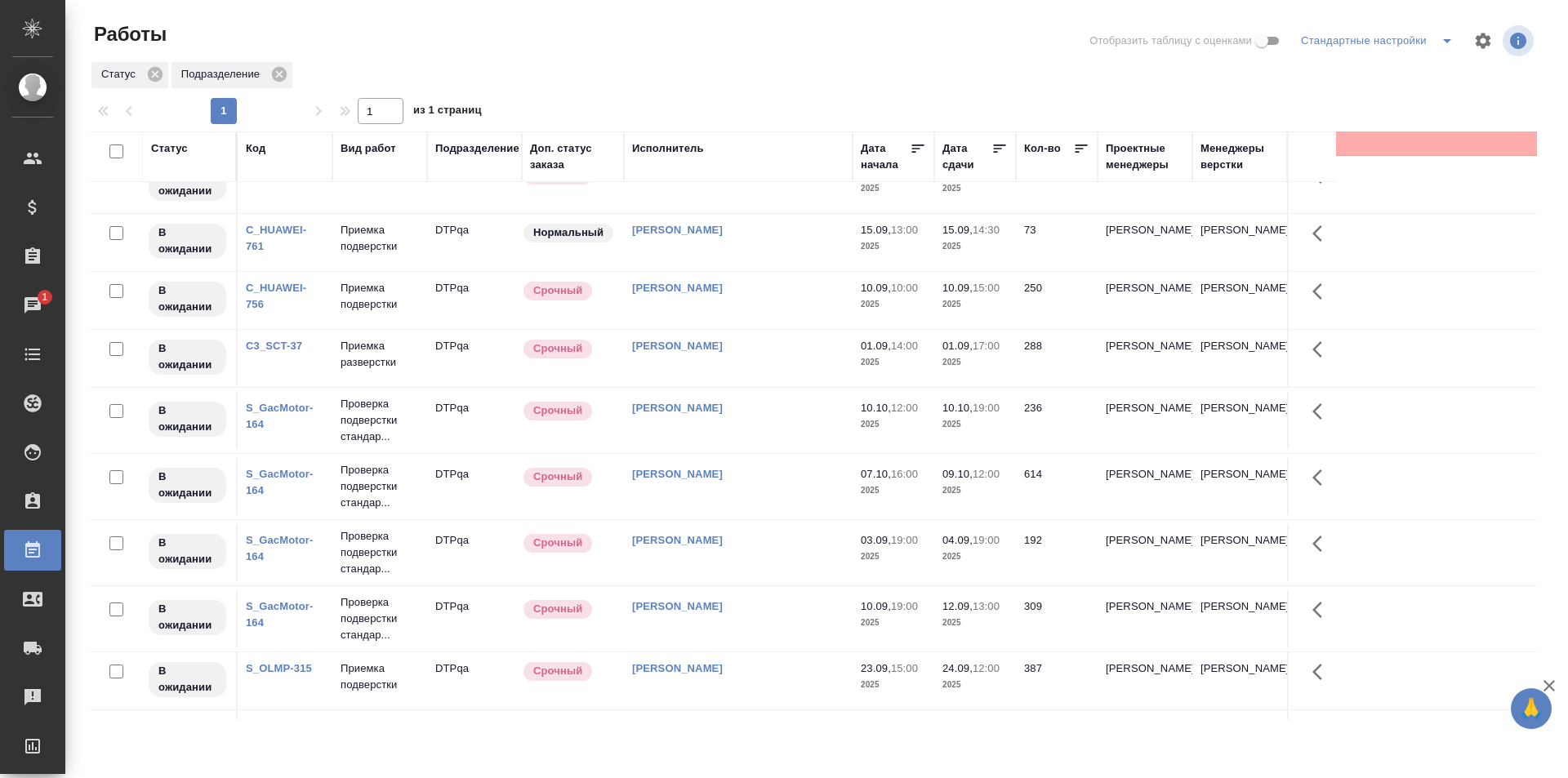
scroll to position [735, 0]
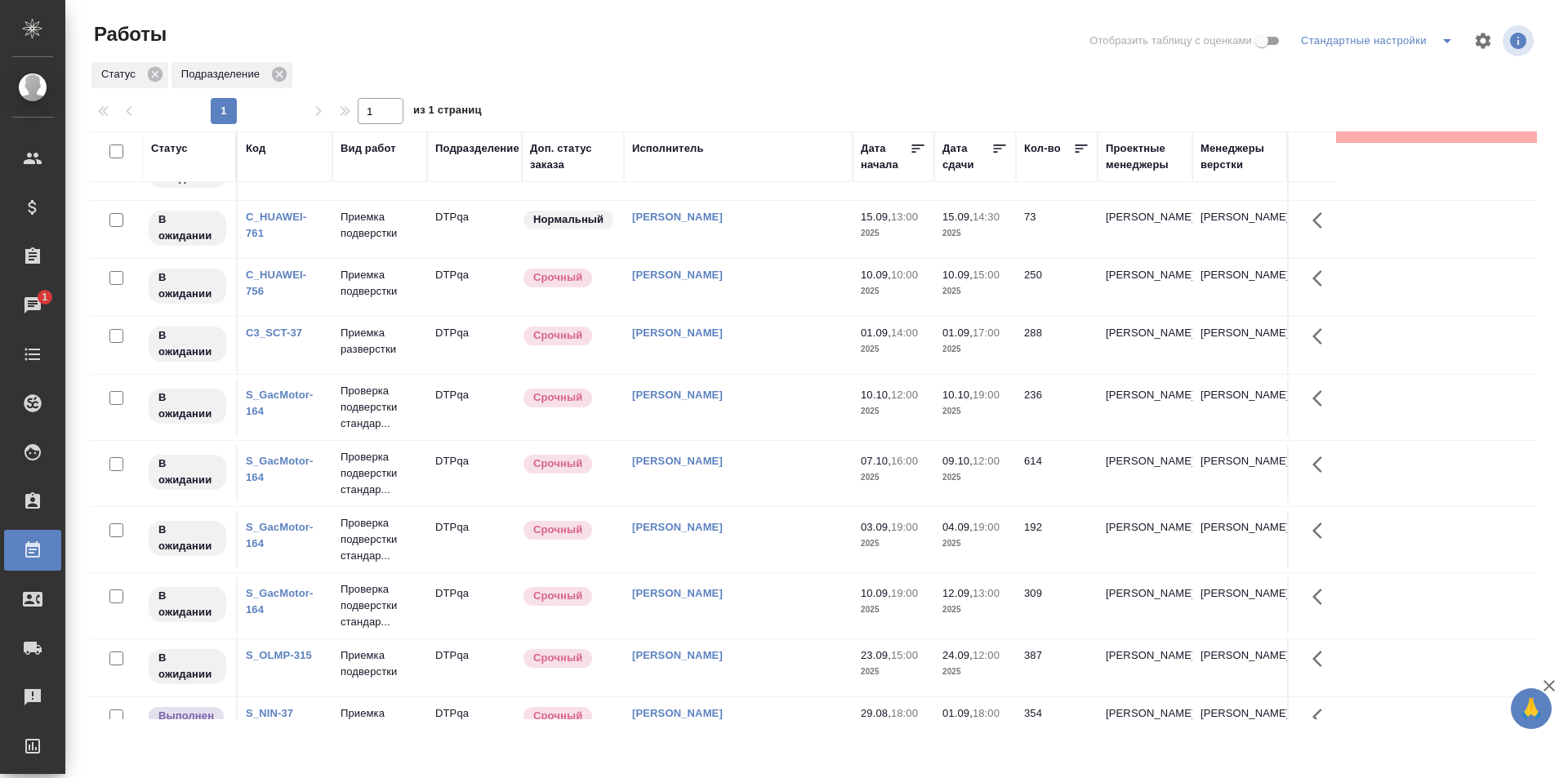
click at [733, 351] on td "[PERSON_NAME]" at bounding box center [739, 345] width 229 height 57
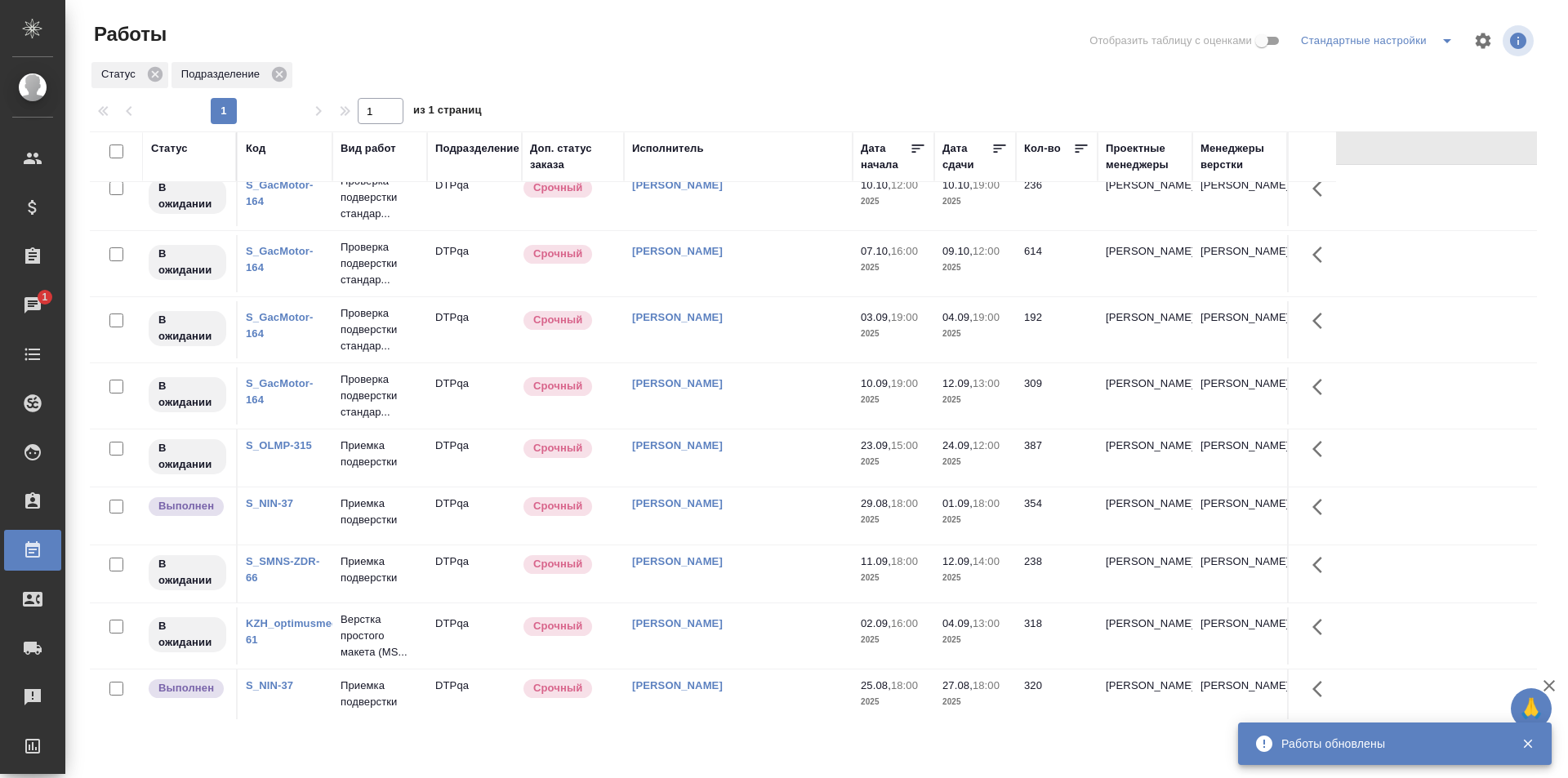
scroll to position [701, 0]
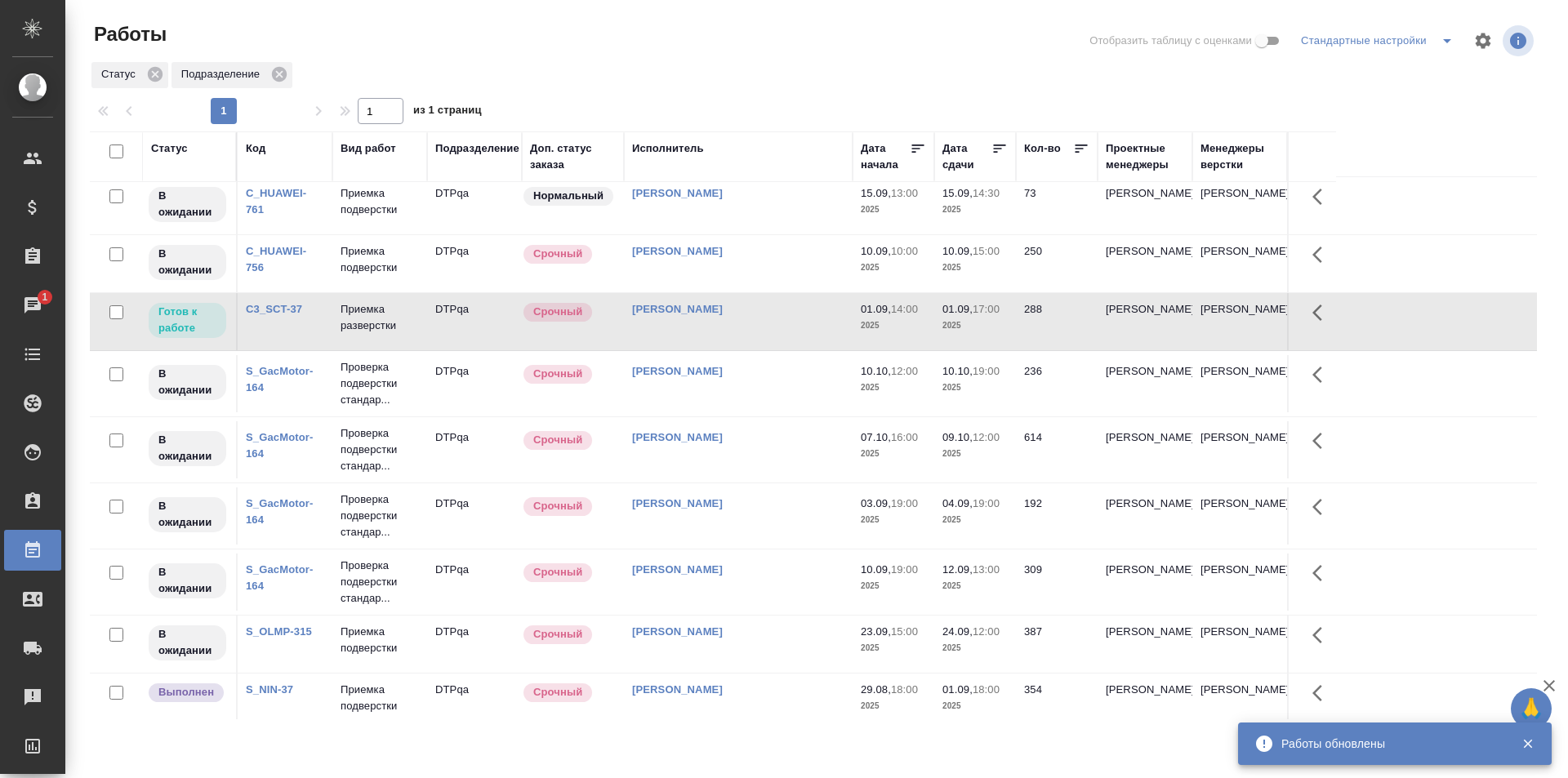
click at [762, 326] on td "[PERSON_NAME]" at bounding box center [739, 322] width 229 height 57
click at [762, 332] on td "[PERSON_NAME]" at bounding box center [739, 322] width 229 height 57
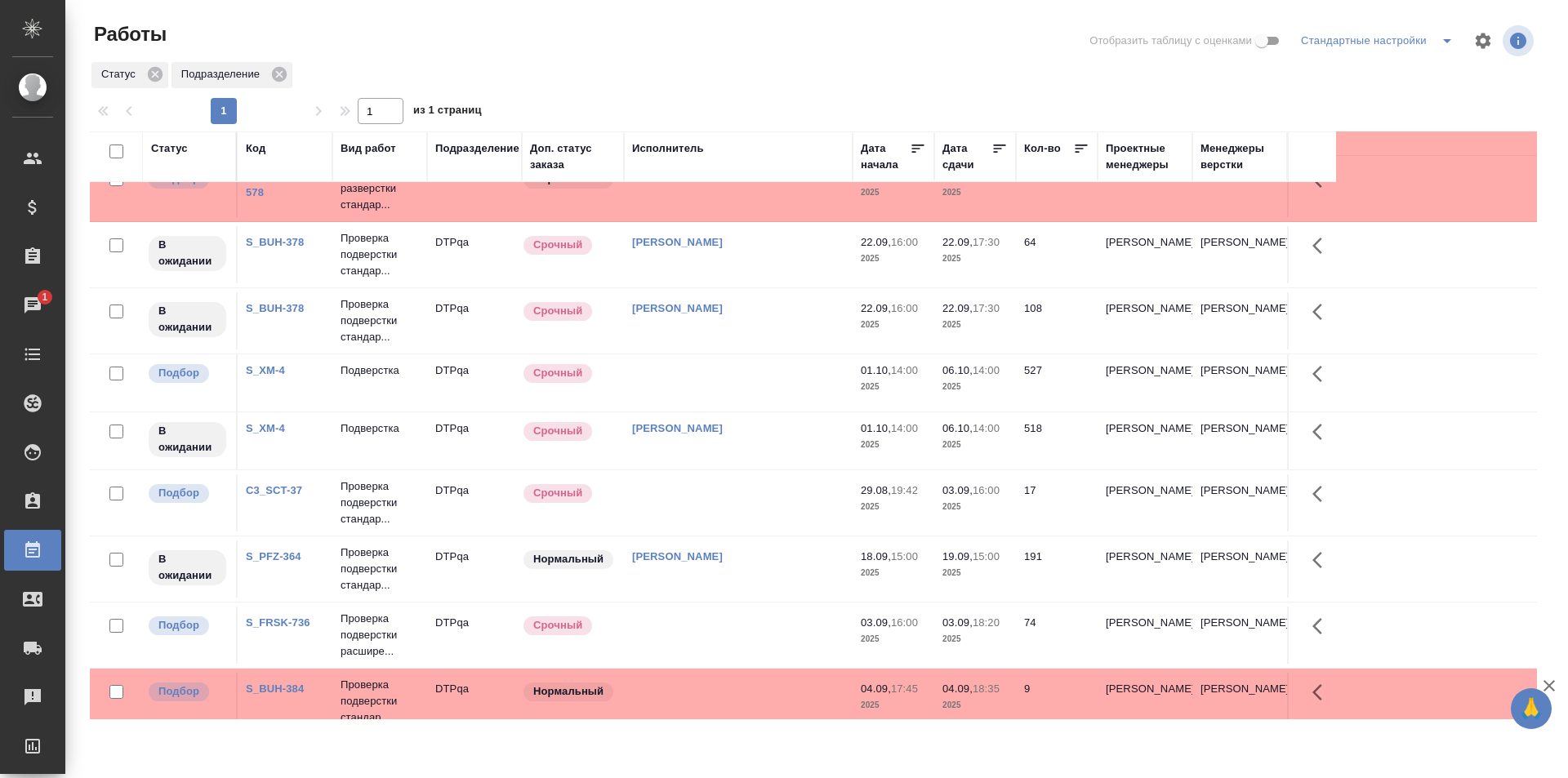
scroll to position [0, 0]
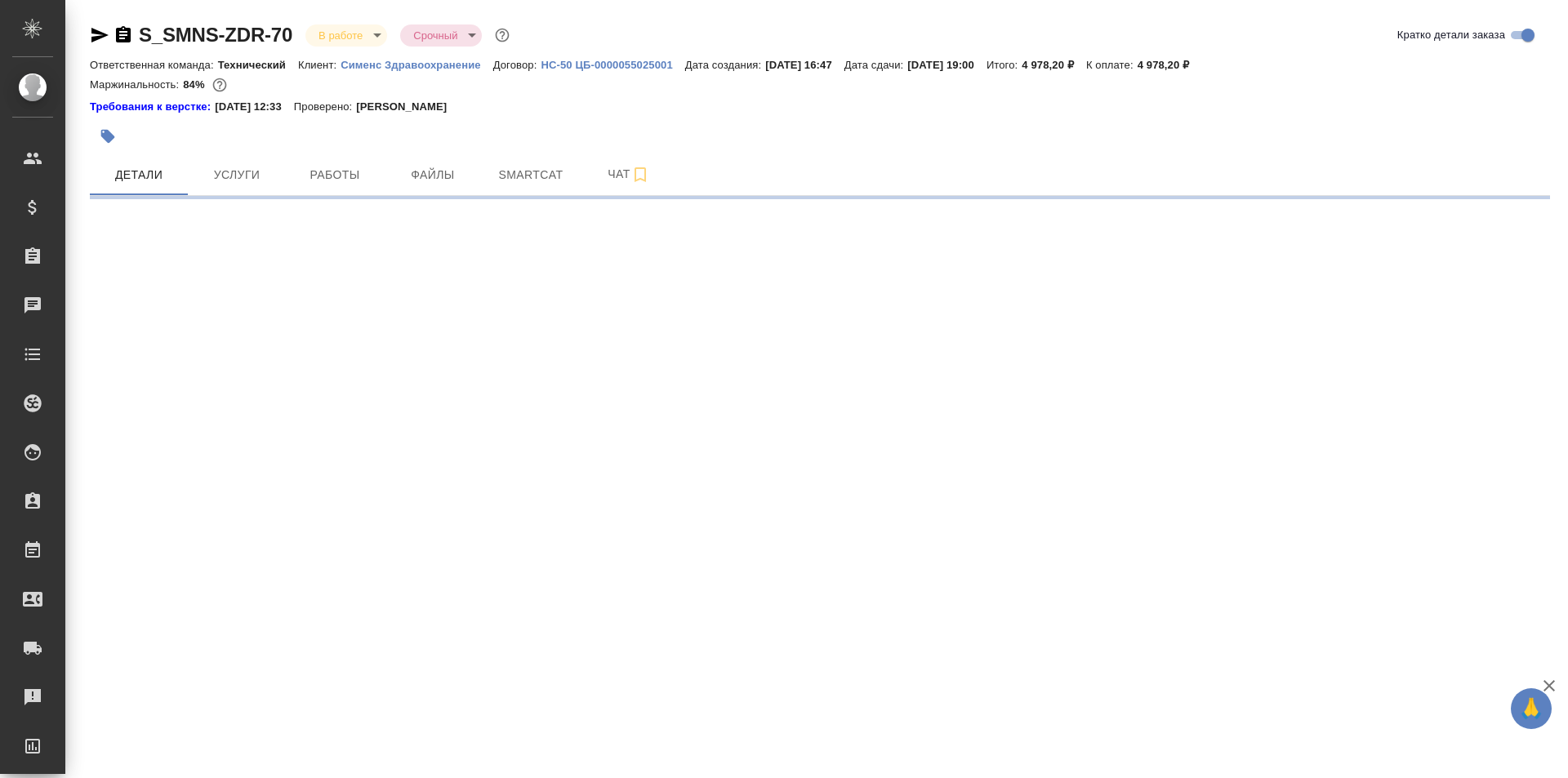
select select "RU"
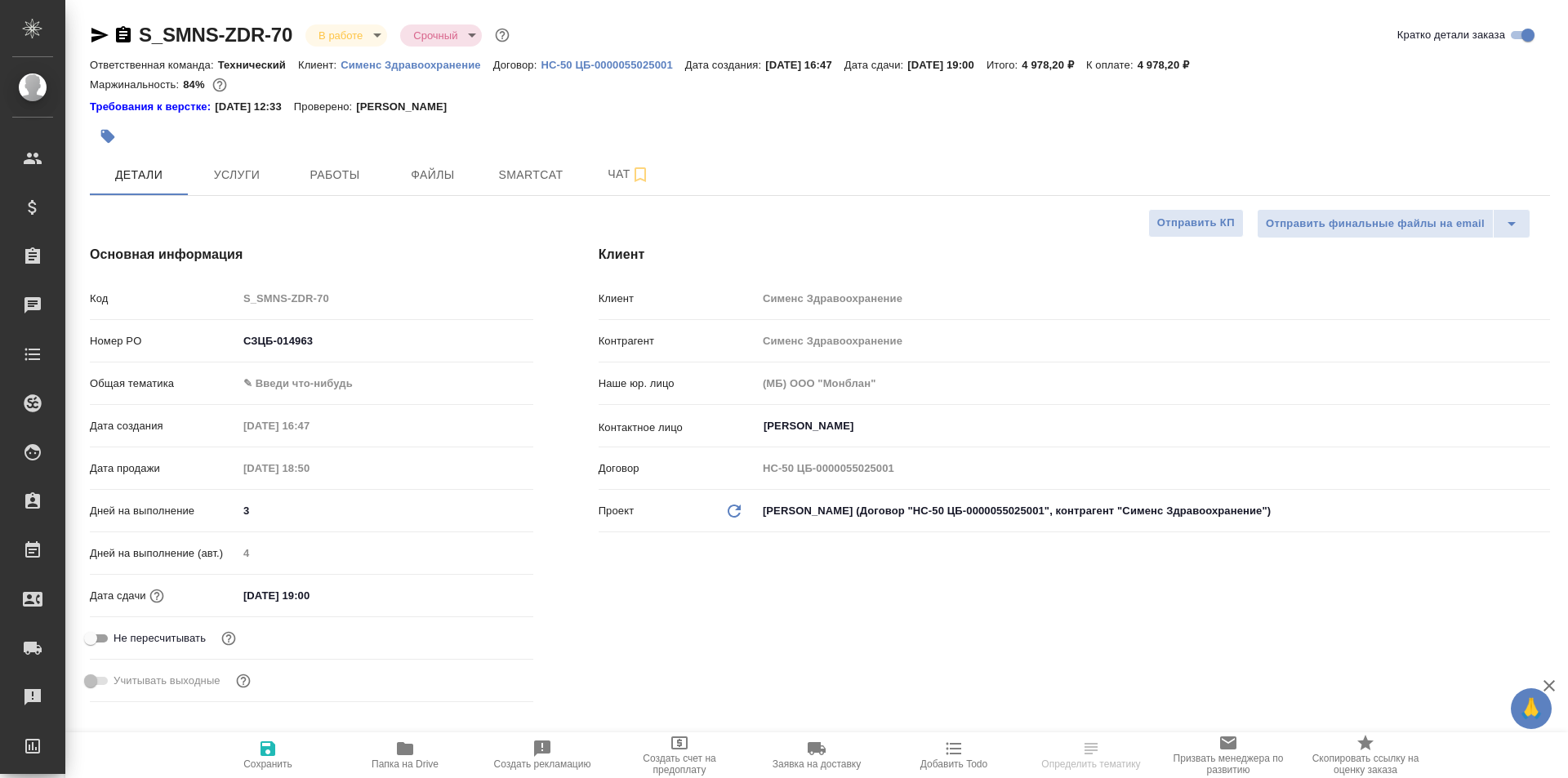
type textarea "x"
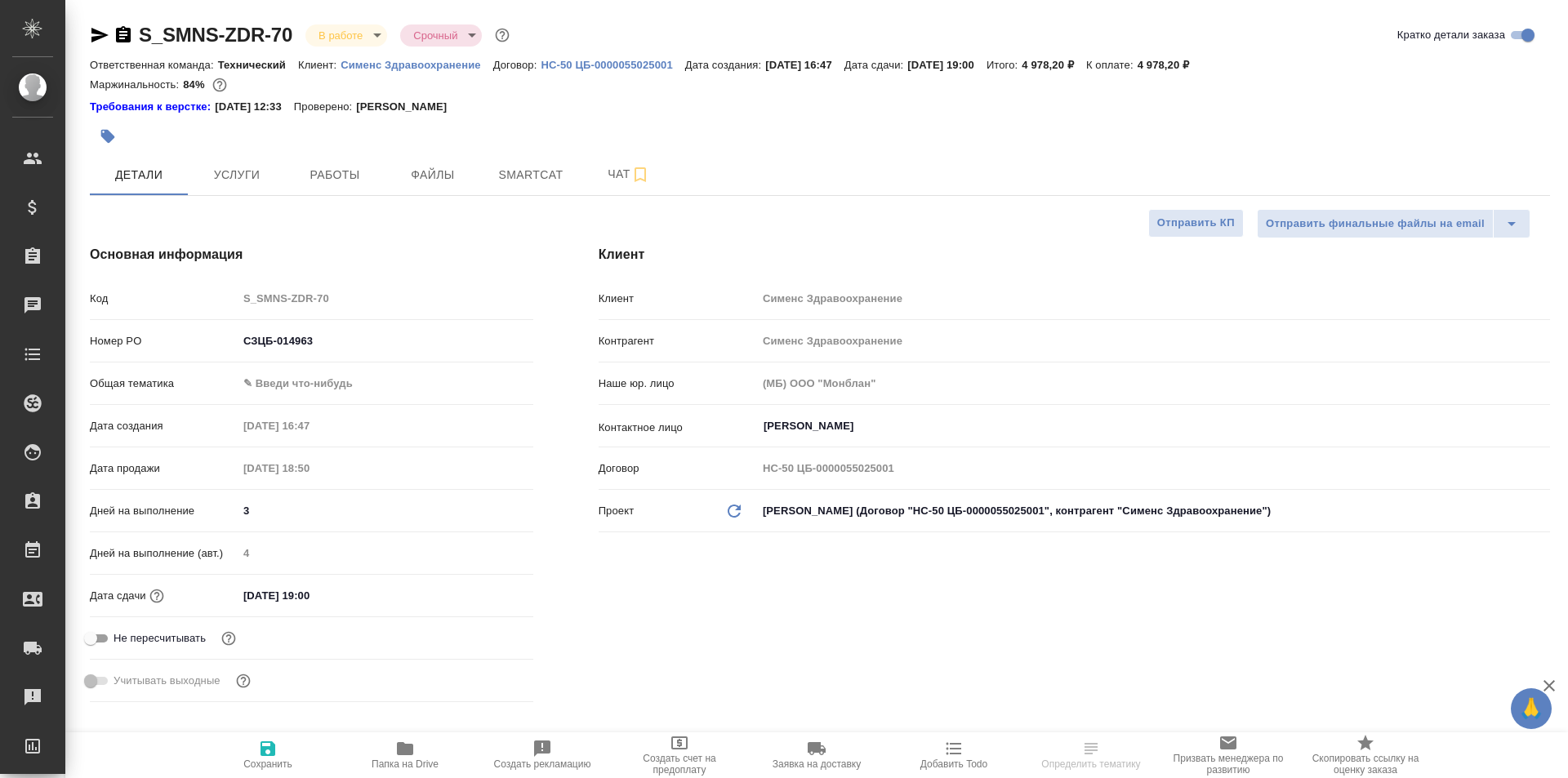
type textarea "x"
click at [157, 106] on link "Требования к верстке:" at bounding box center [152, 107] width 125 height 16
type textarea "x"
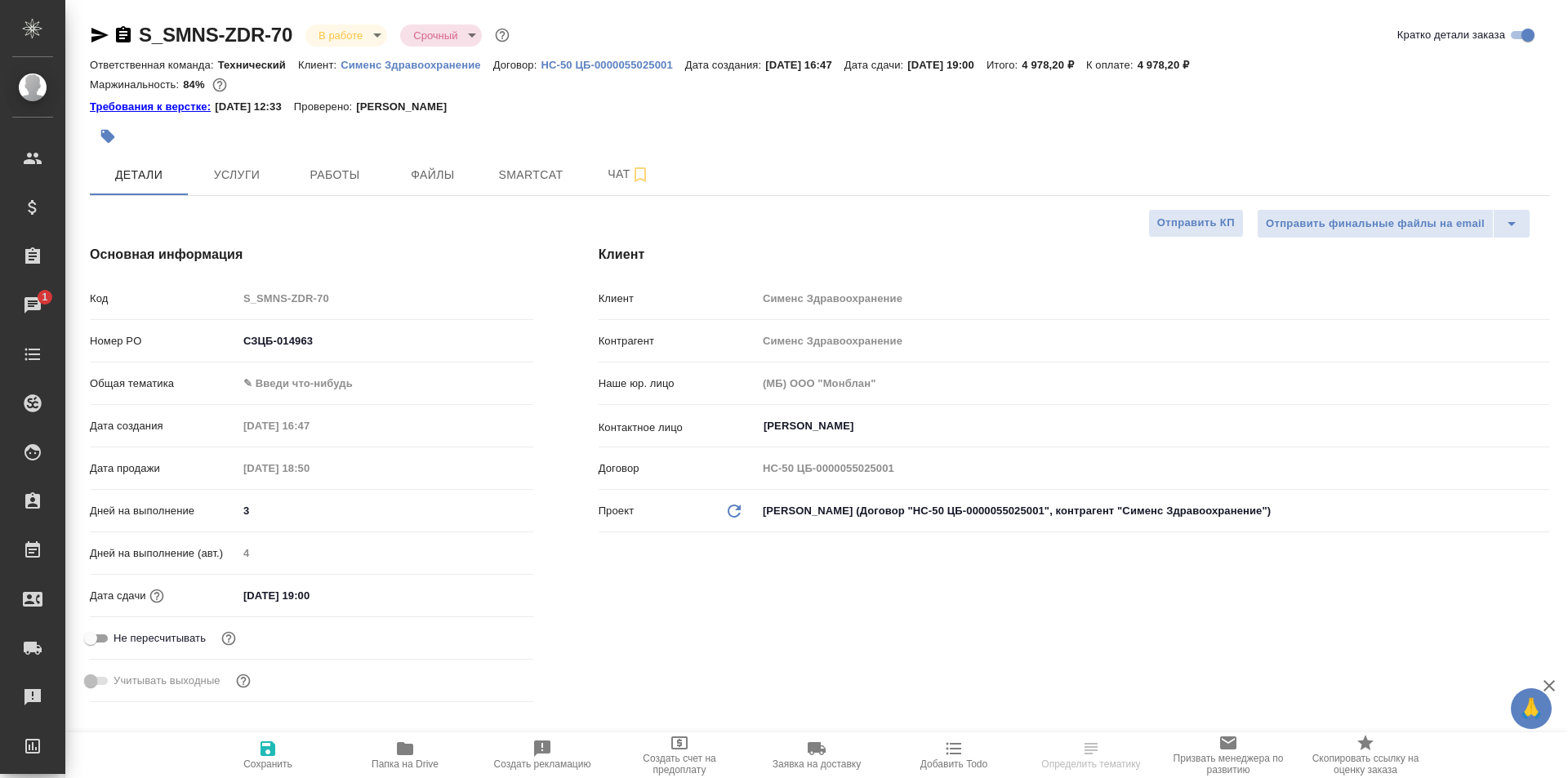
select select "RU"
type textarea "x"
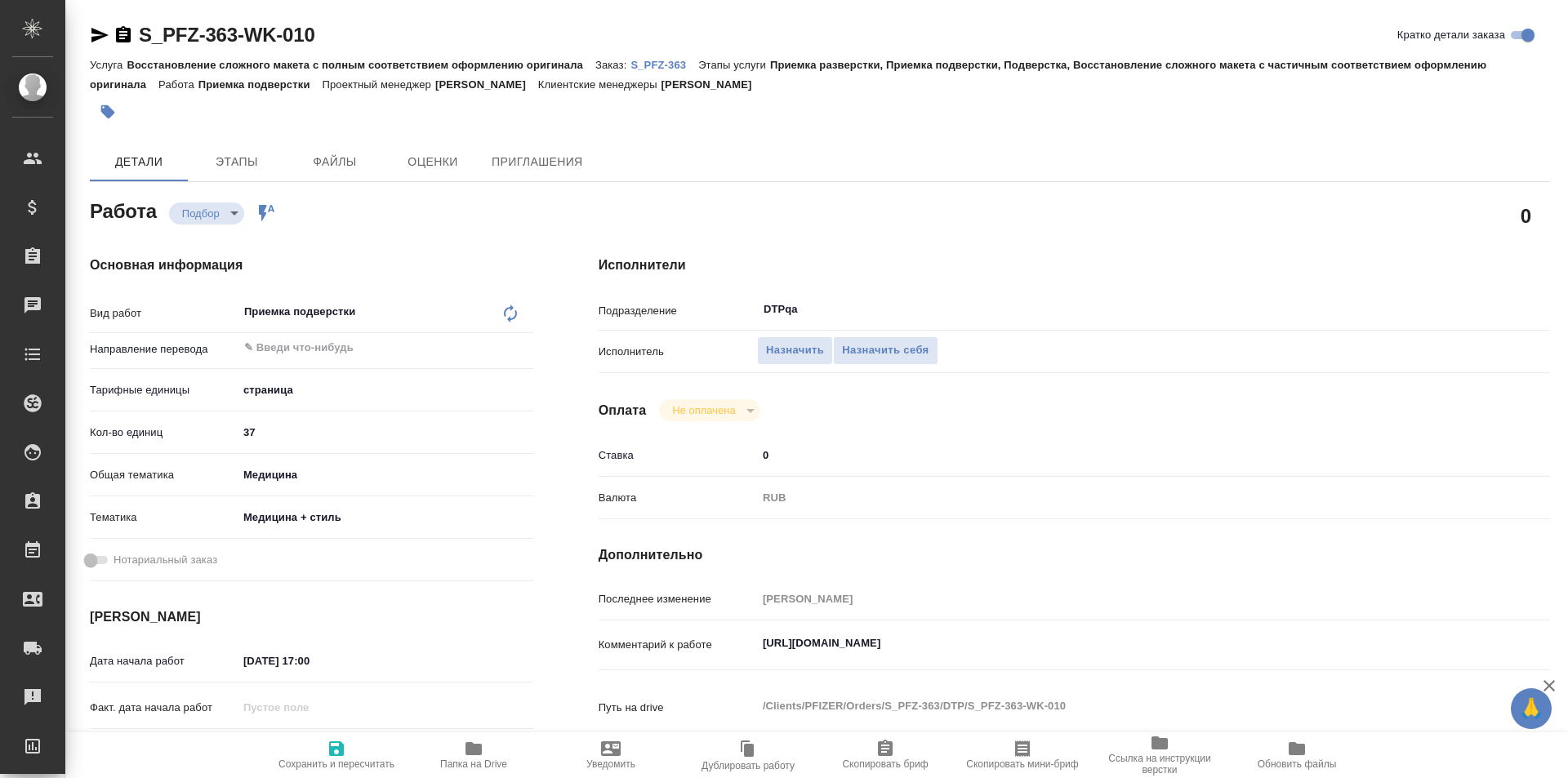
type textarea "x"
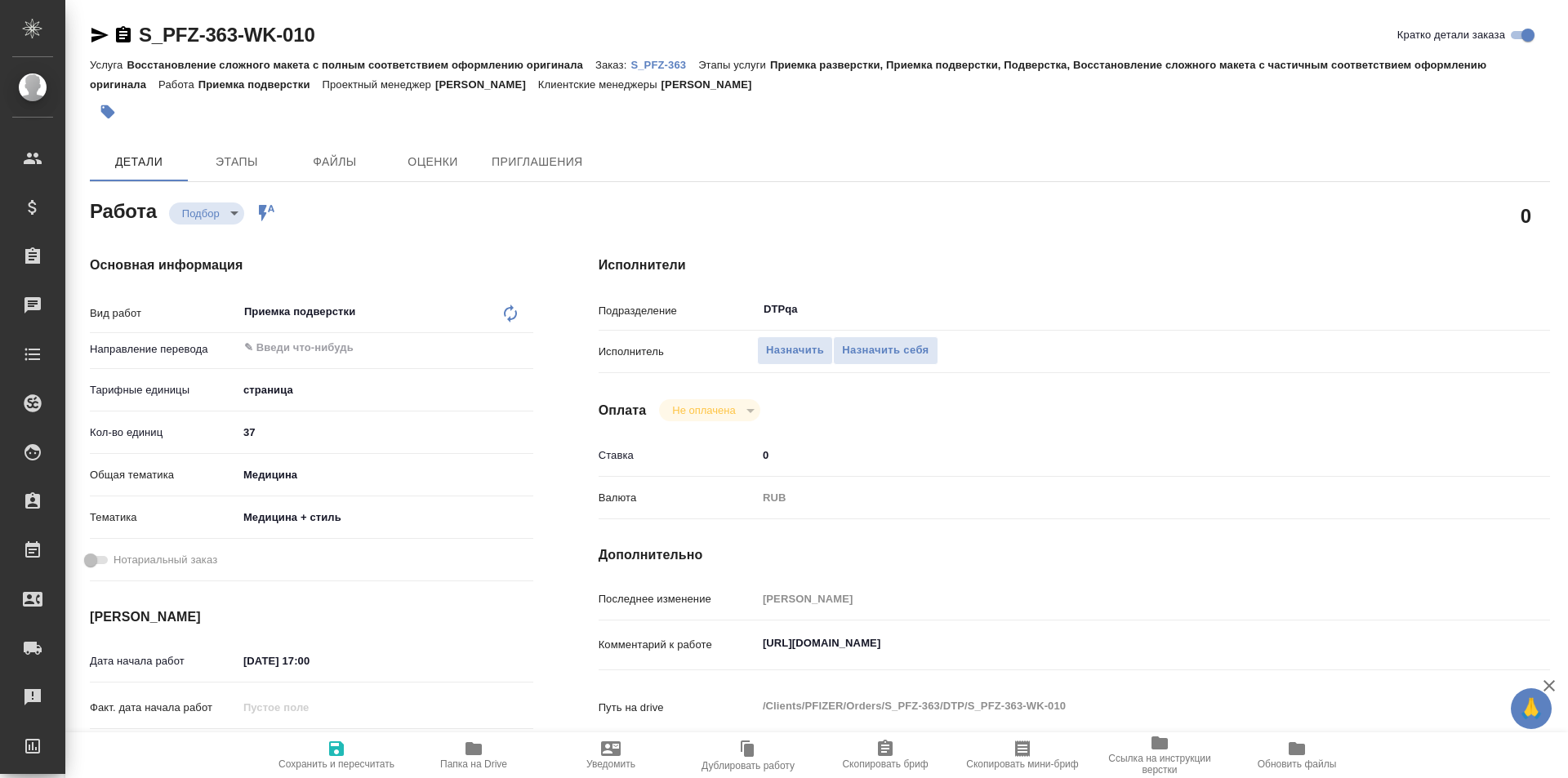
type textarea "x"
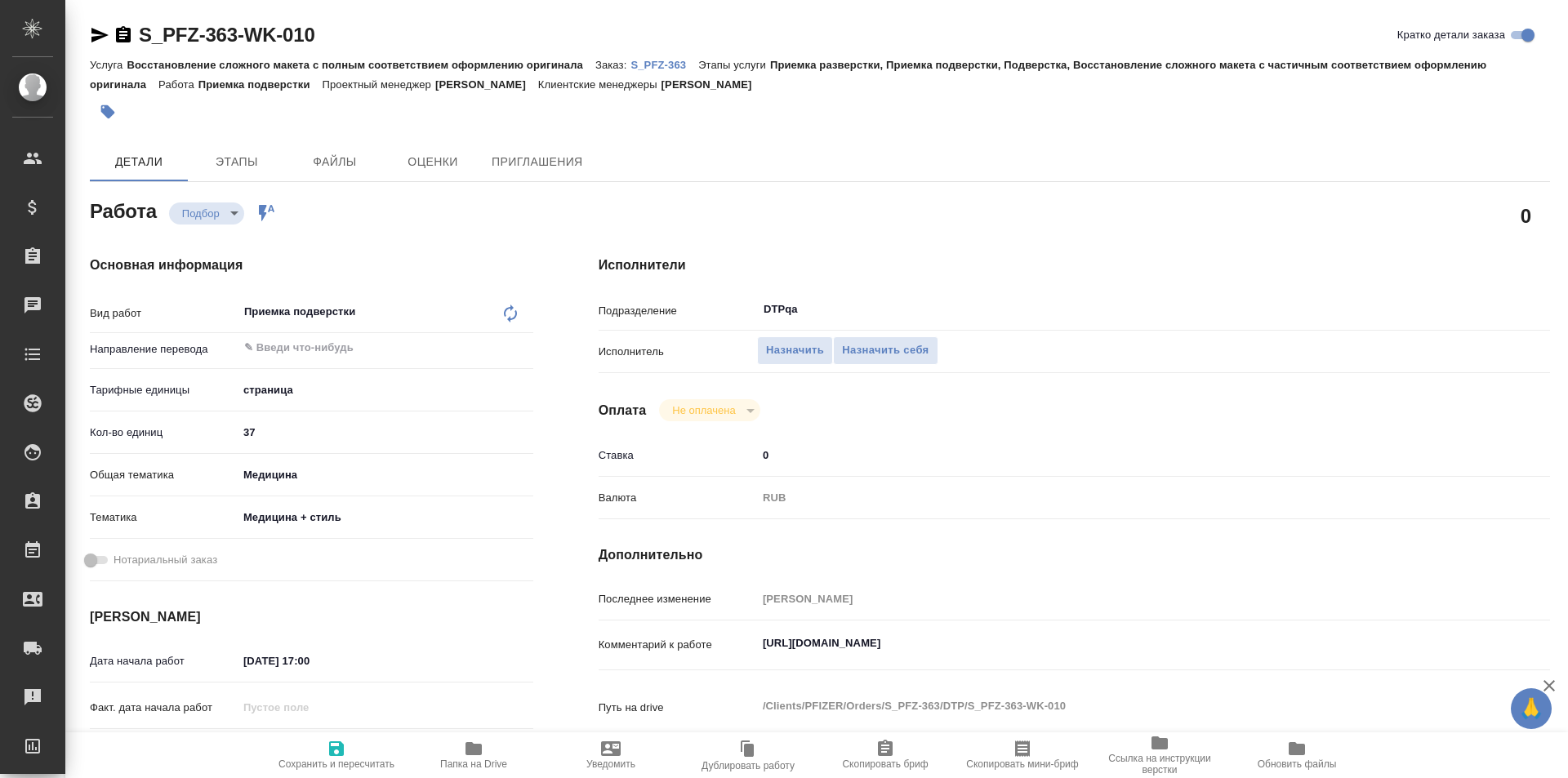
type textarea "x"
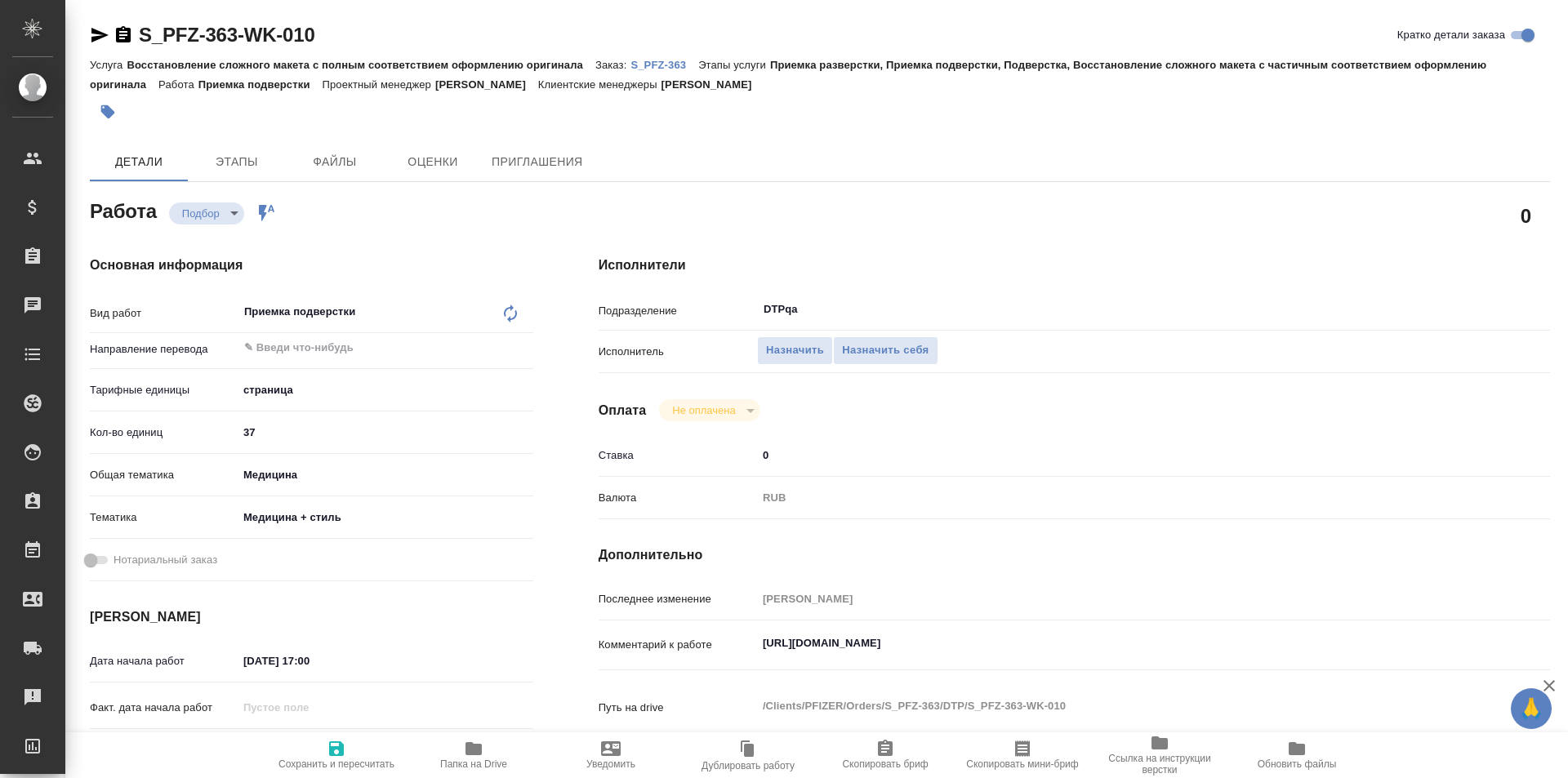
type textarea "x"
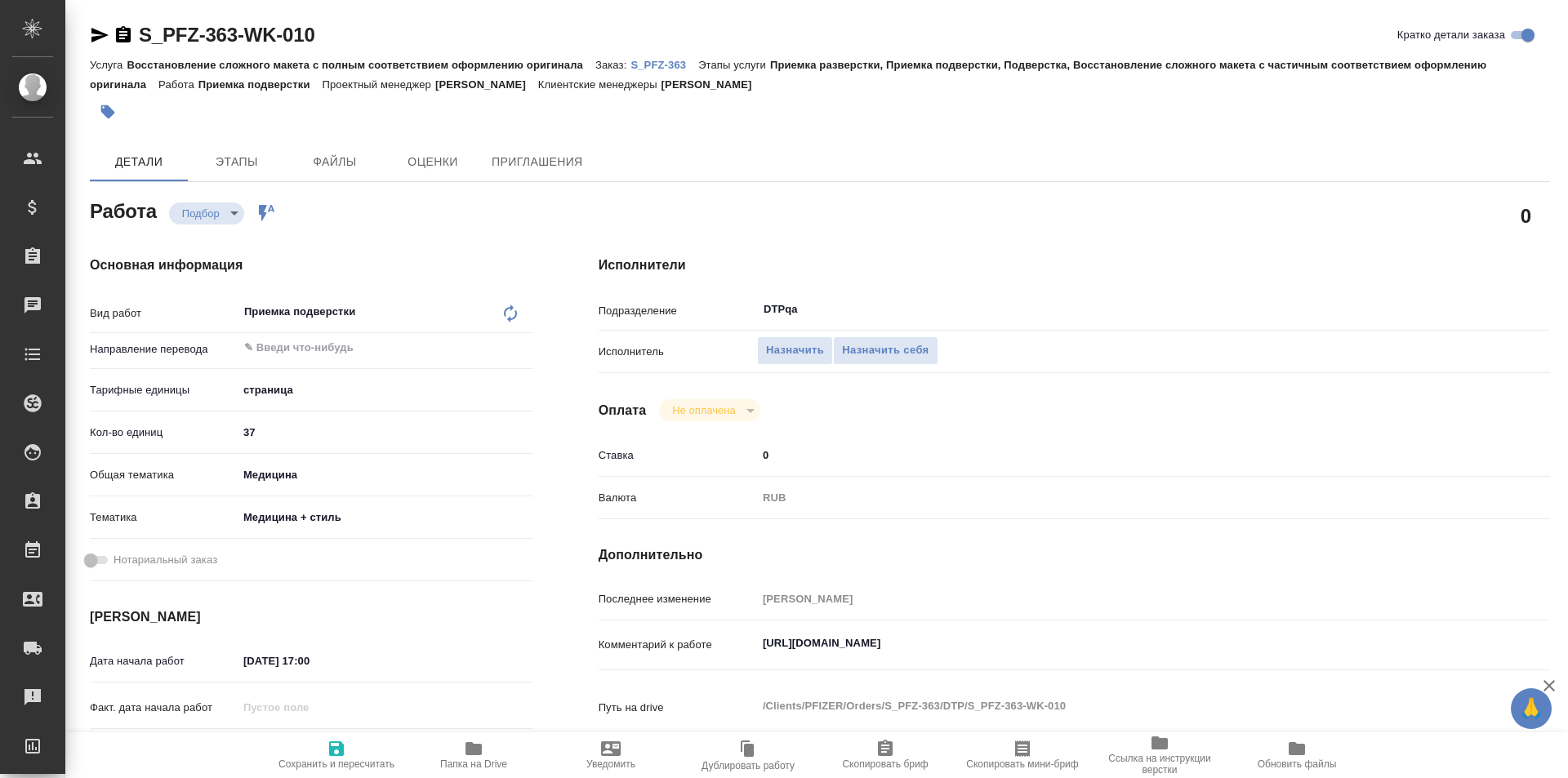
type textarea "x"
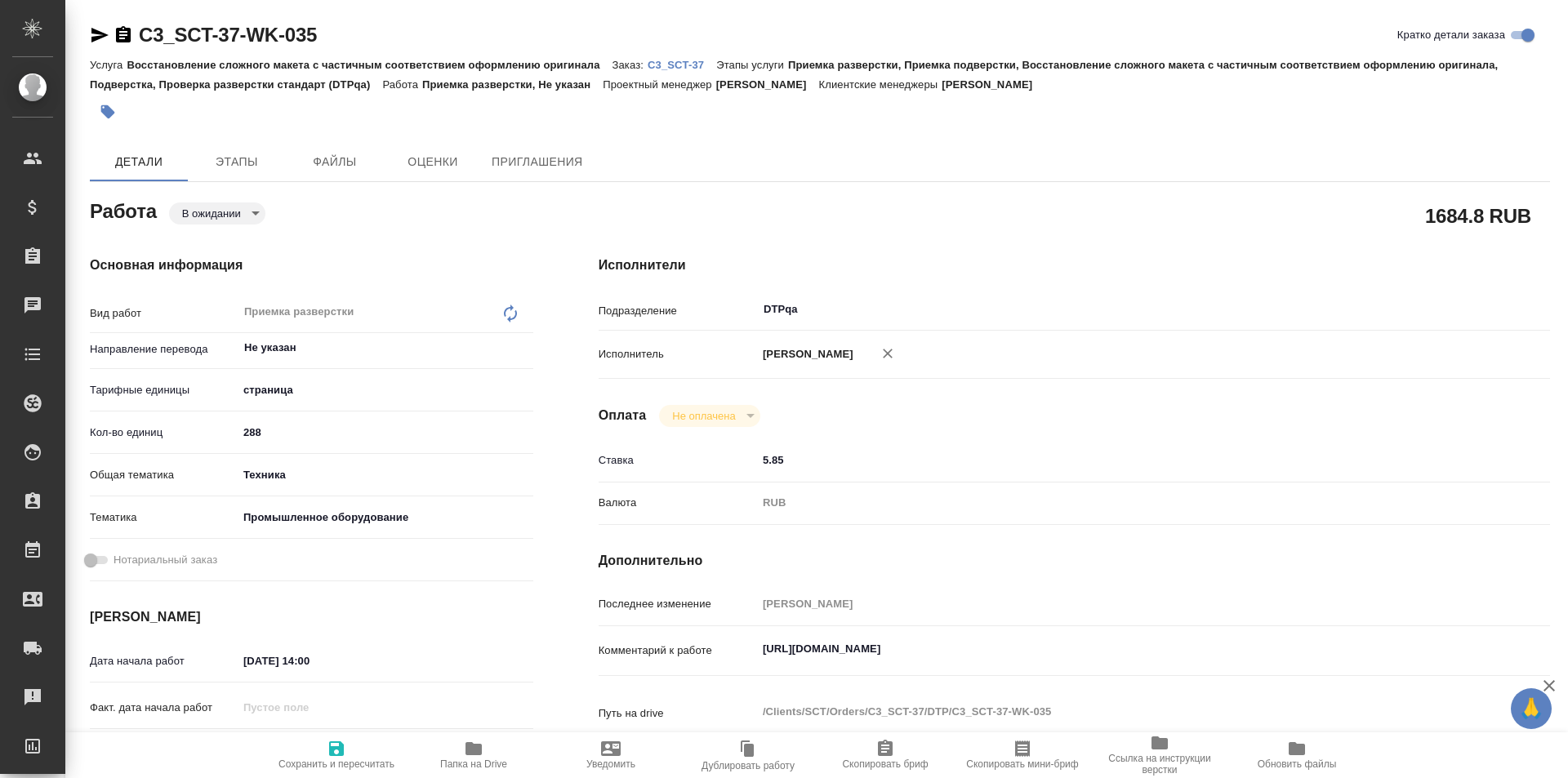
type textarea "x"
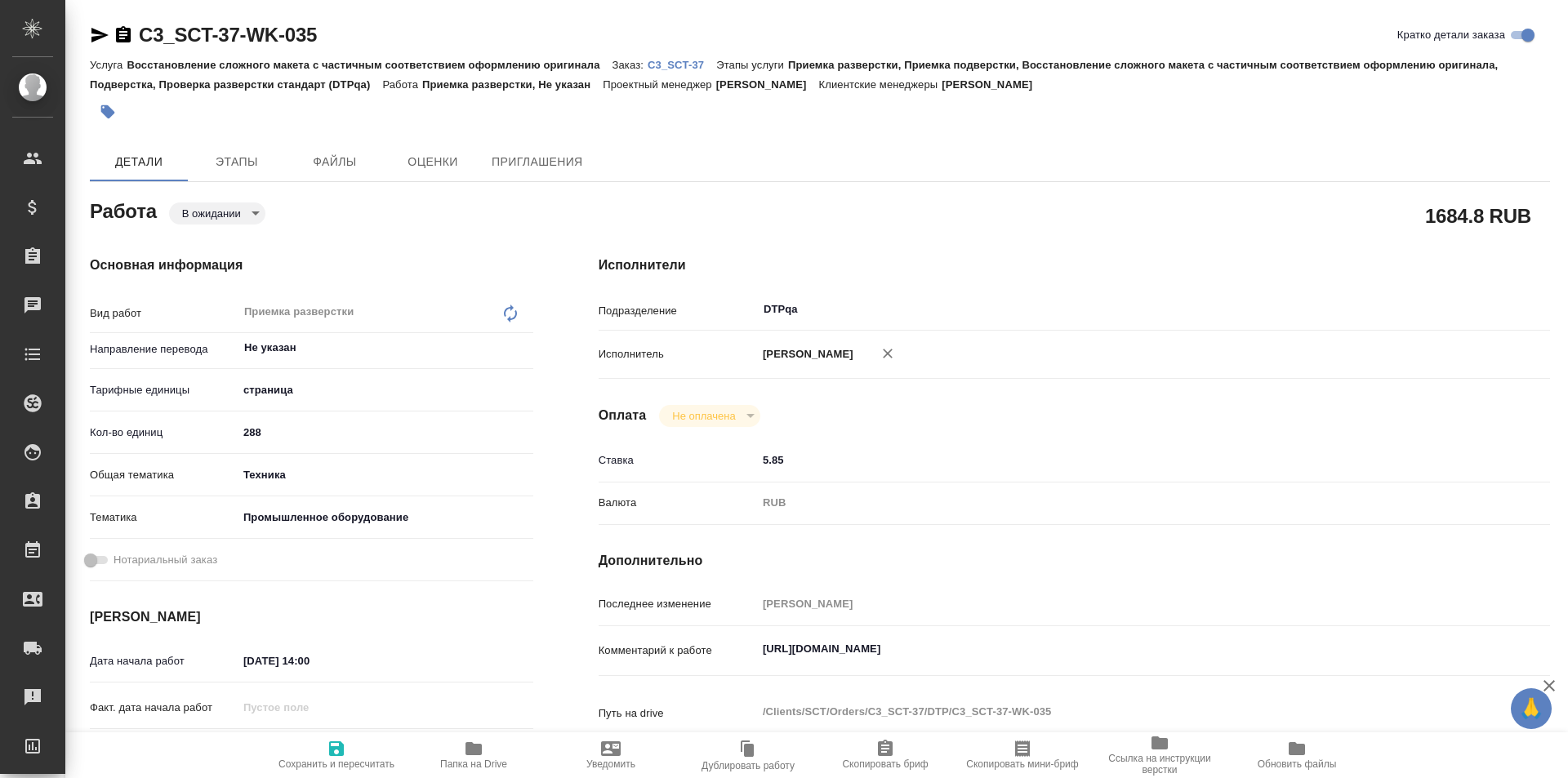
type textarea "x"
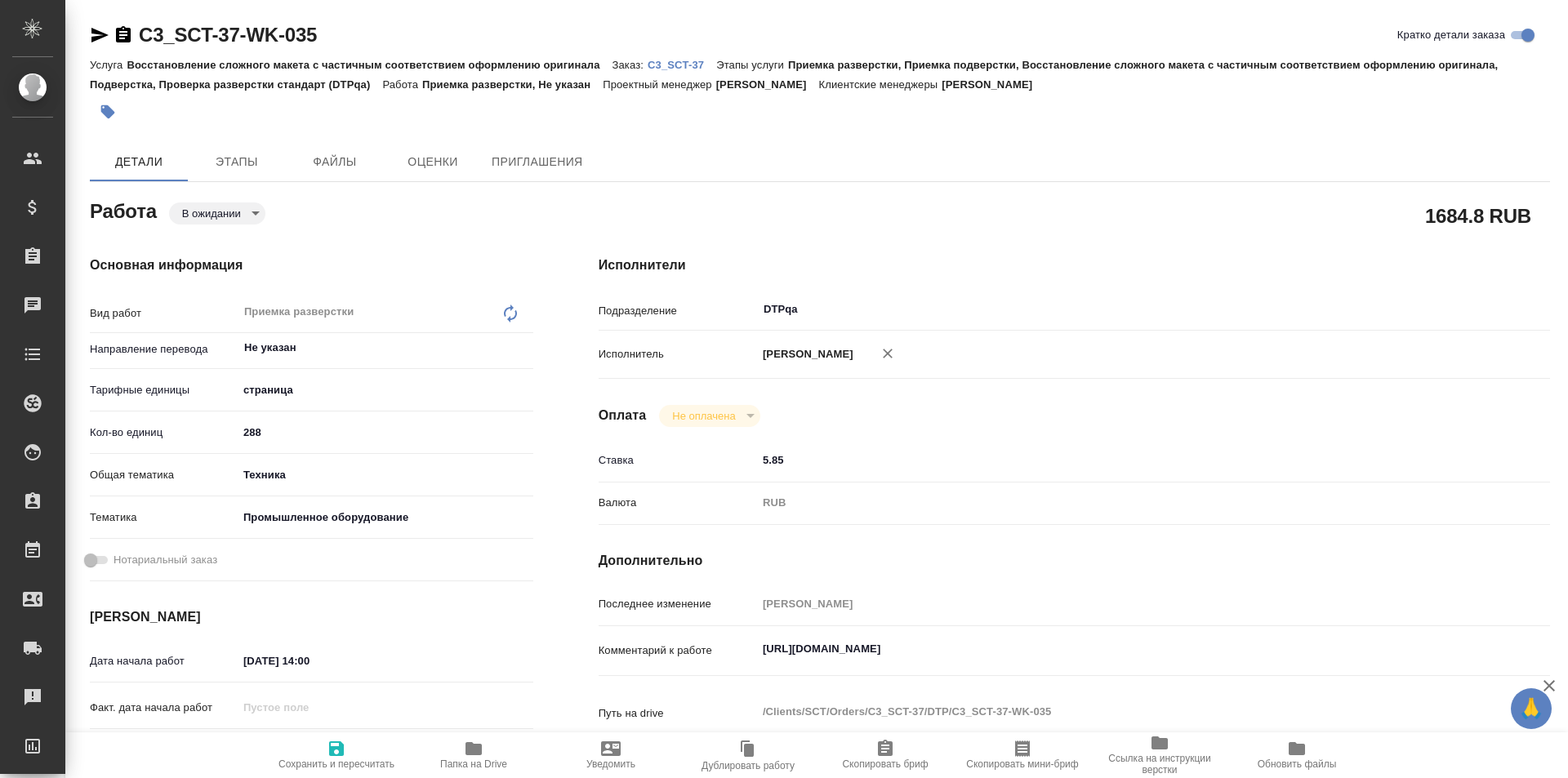
type textarea "x"
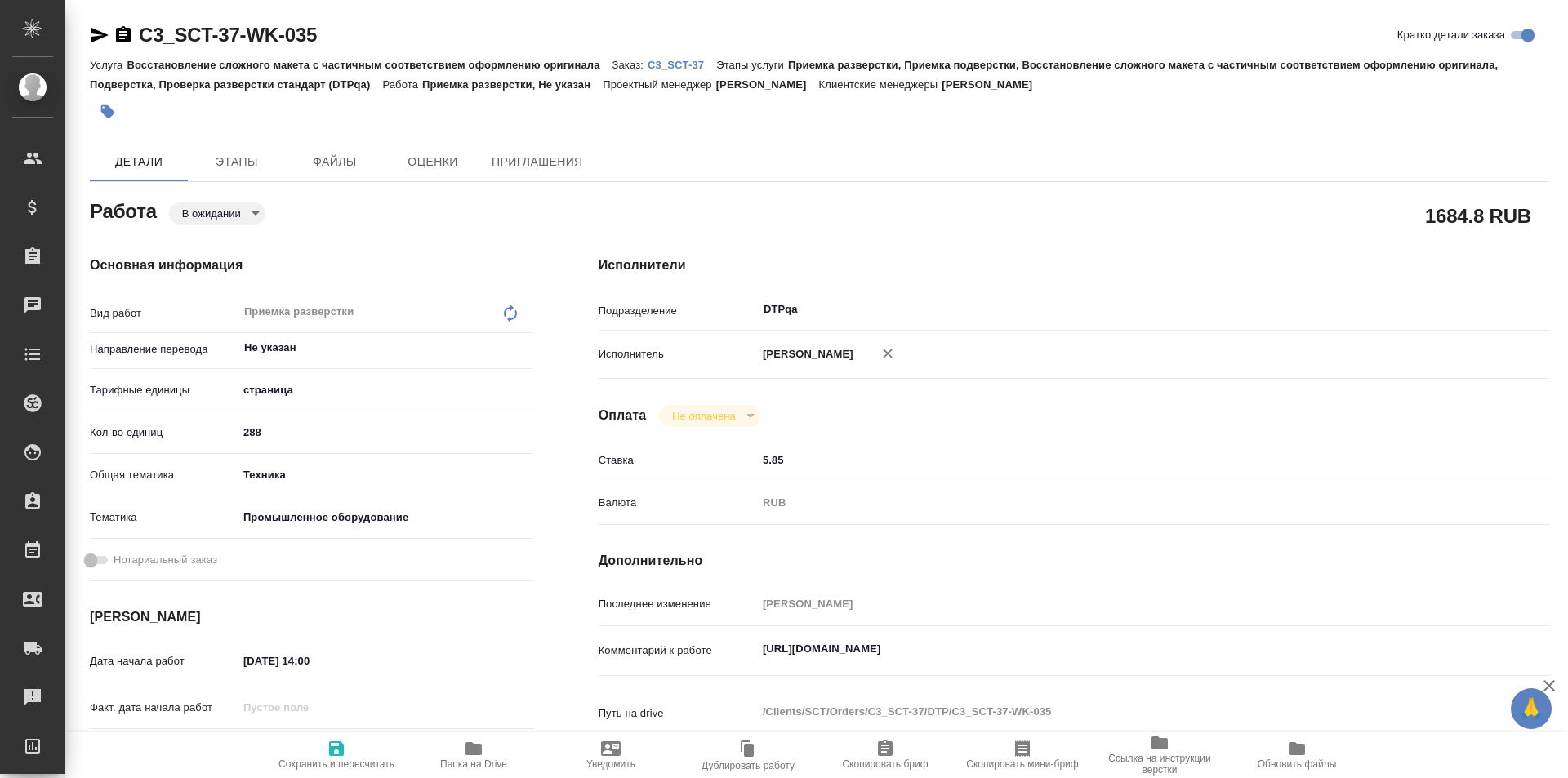
type textarea "x"
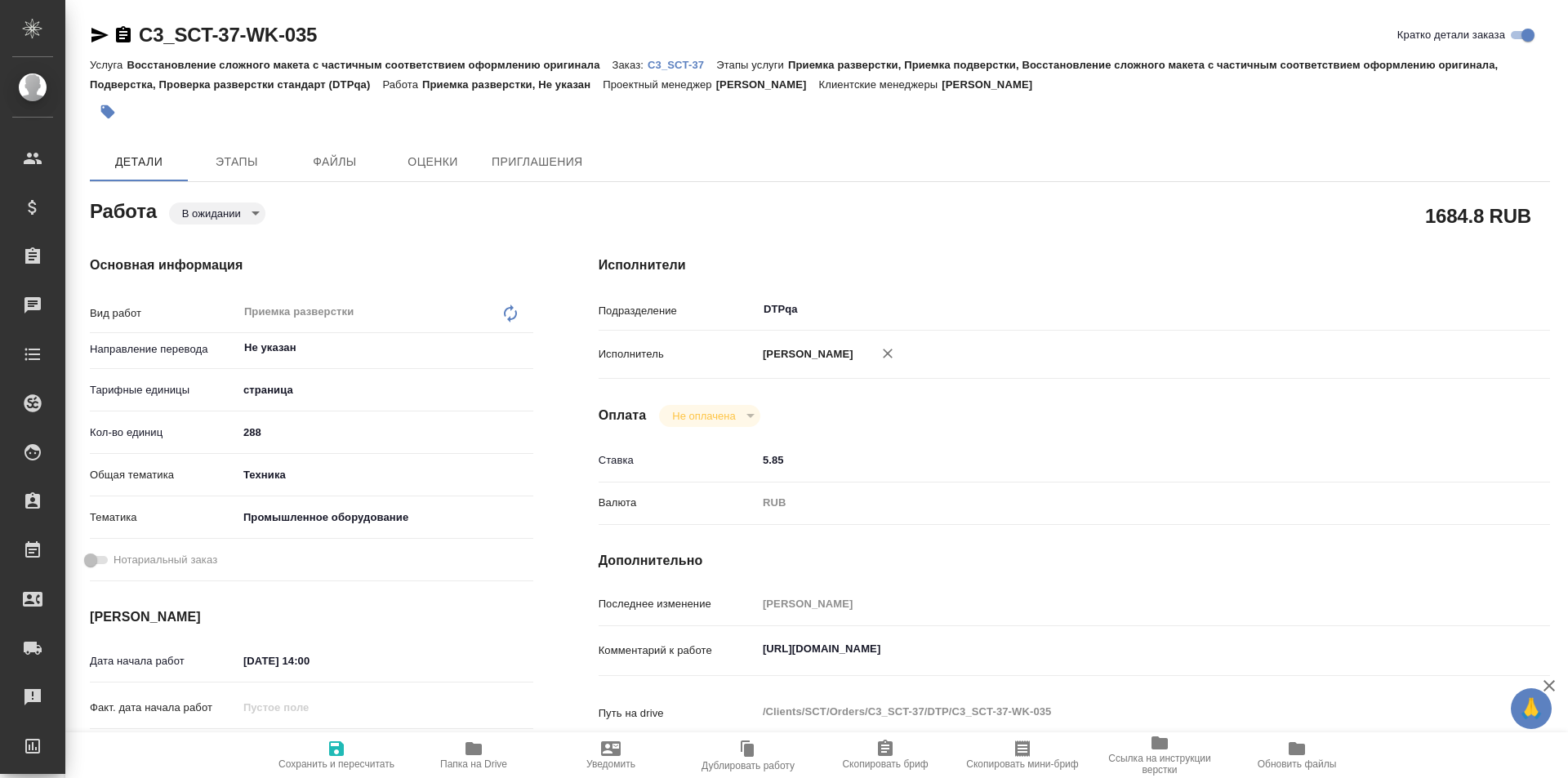
scroll to position [81, 0]
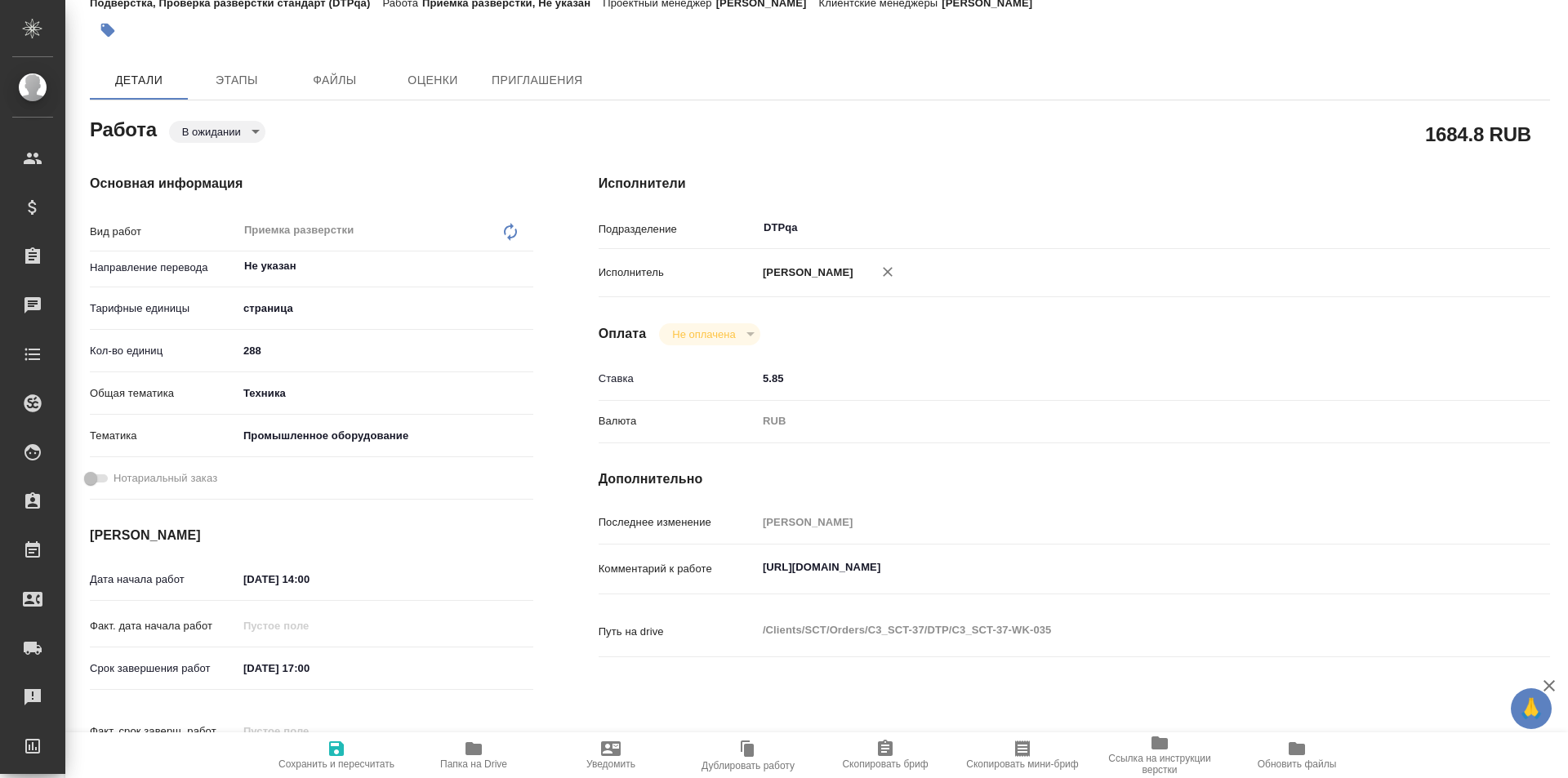
type textarea "x"
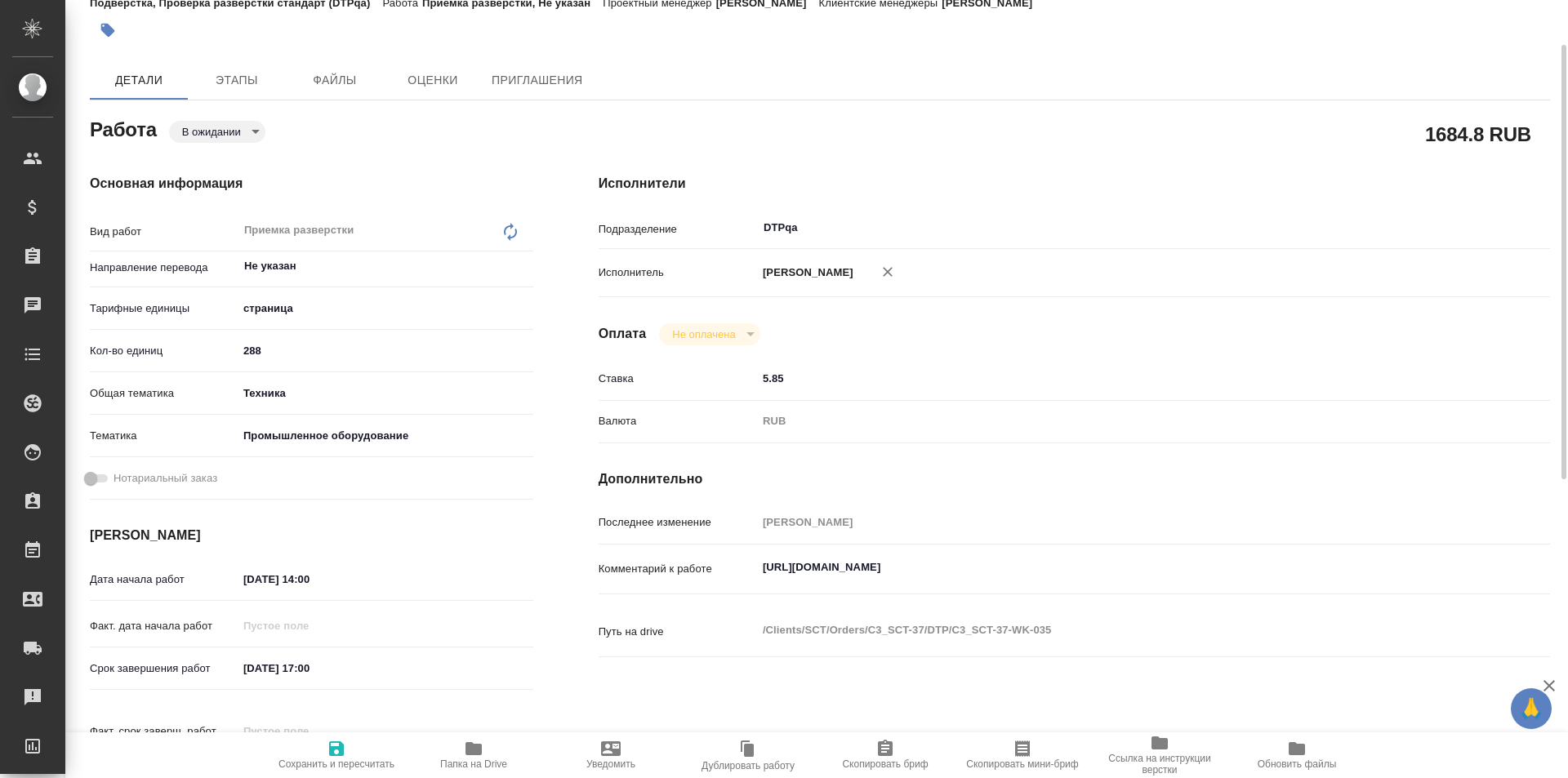
type textarea "x"
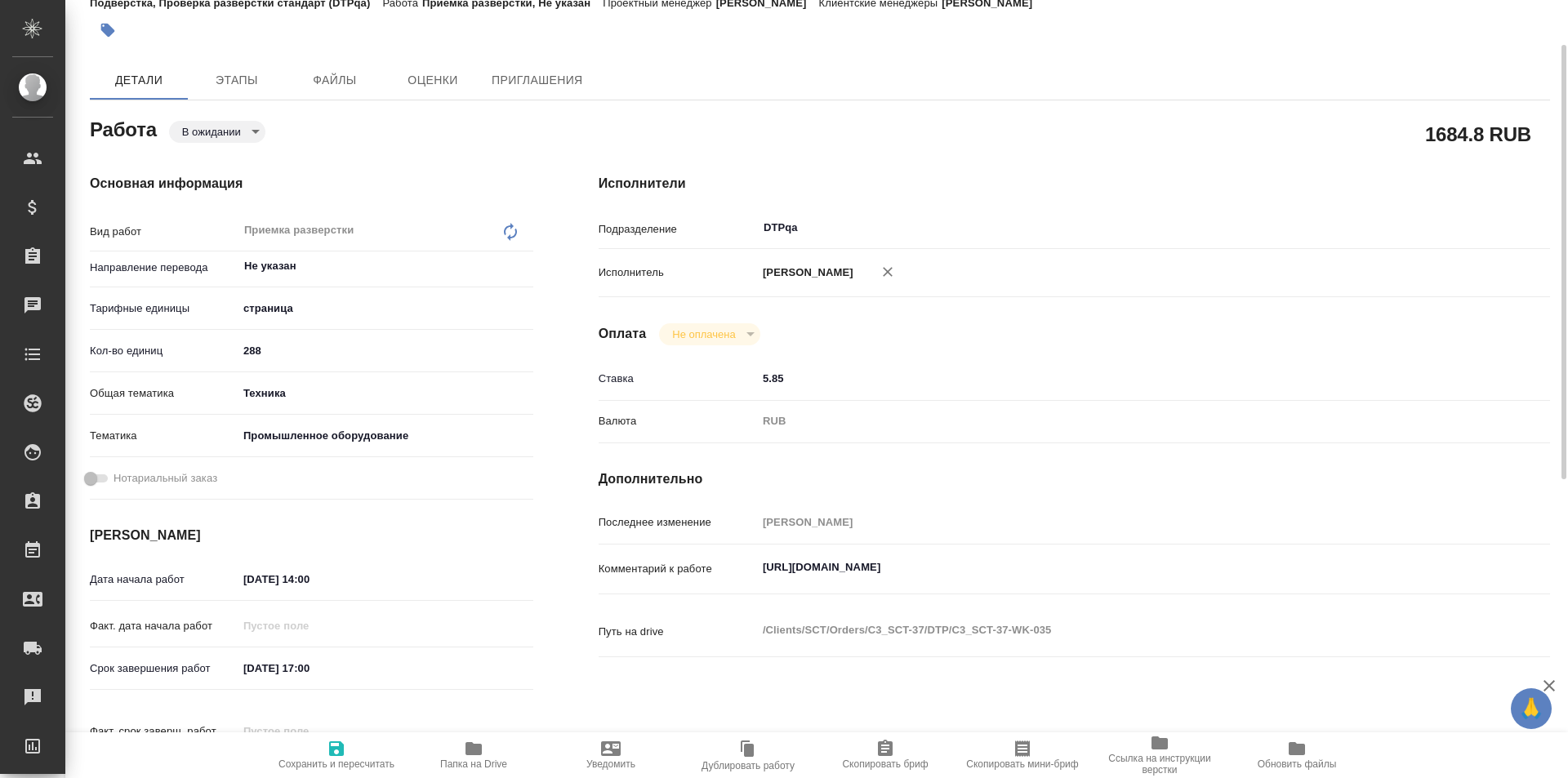
type textarea "x"
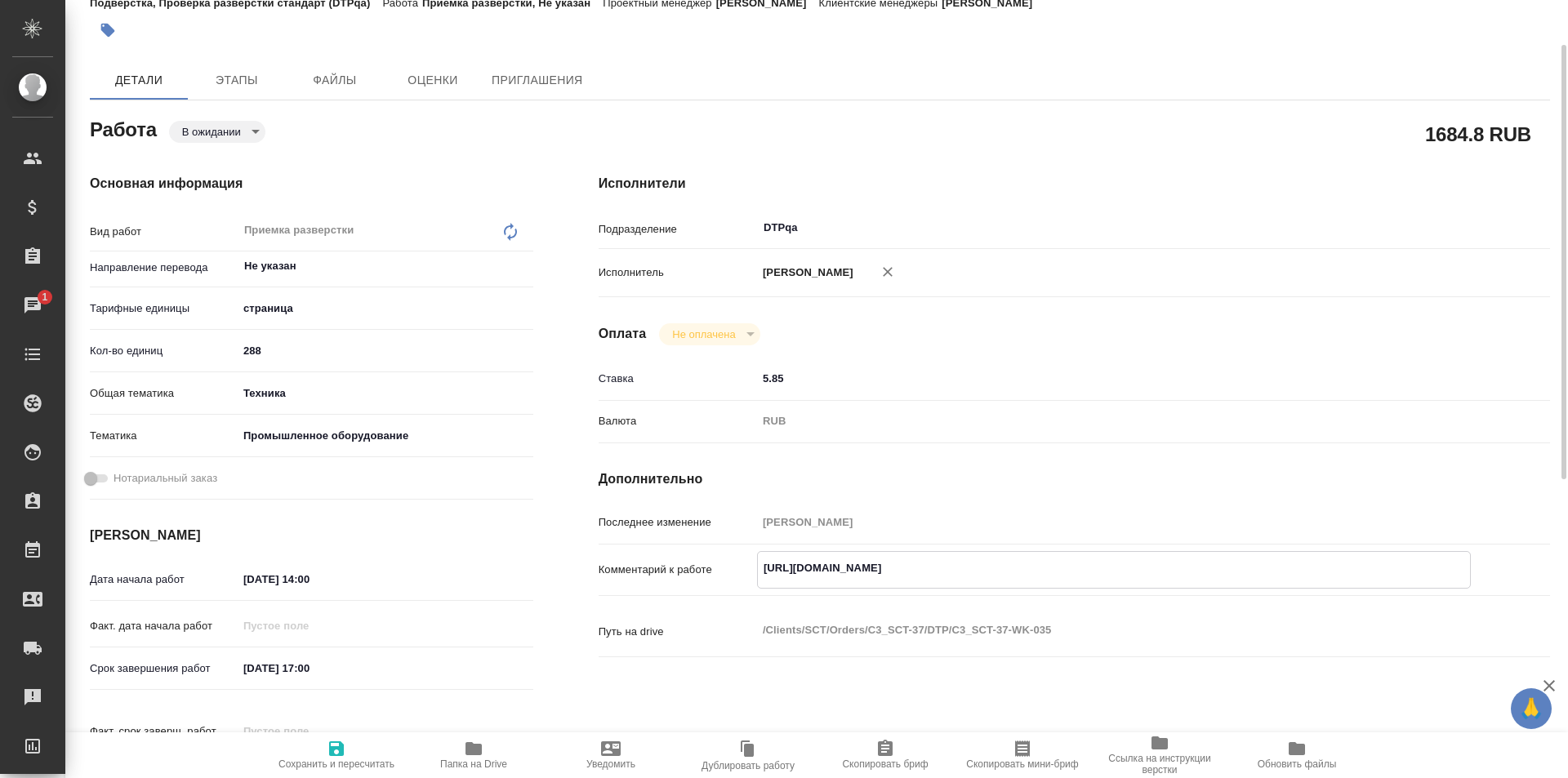
drag, startPoint x: 979, startPoint y: 552, endPoint x: 730, endPoint y: 549, distance: 249.0
click at [730, 549] on div "Последнее изменение Исмагилова Диана Комментарий к работе https://tera.awatera.…" at bounding box center [1074, 593] width 952 height 168
type textarea "x"
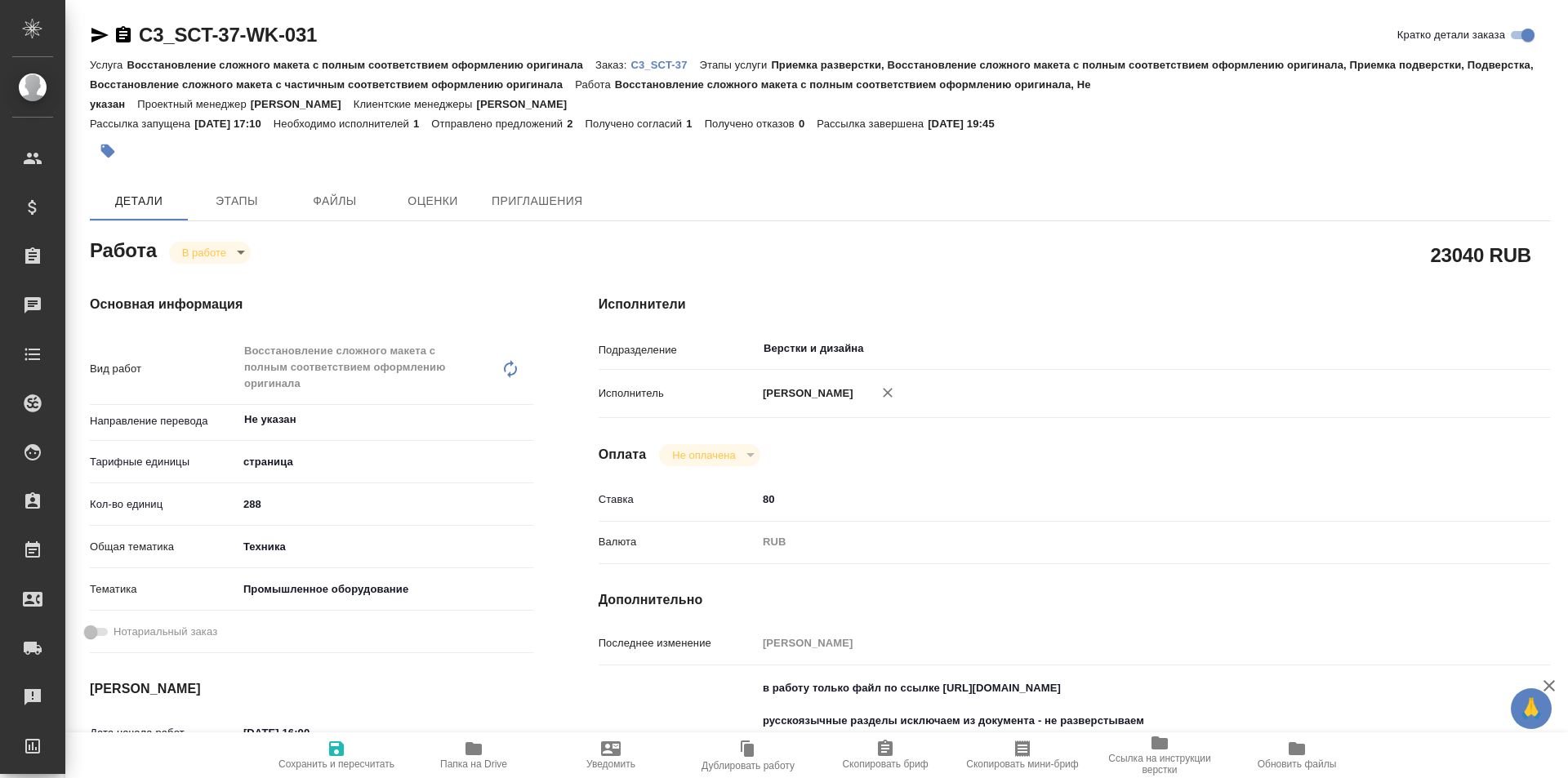
type textarea "x"
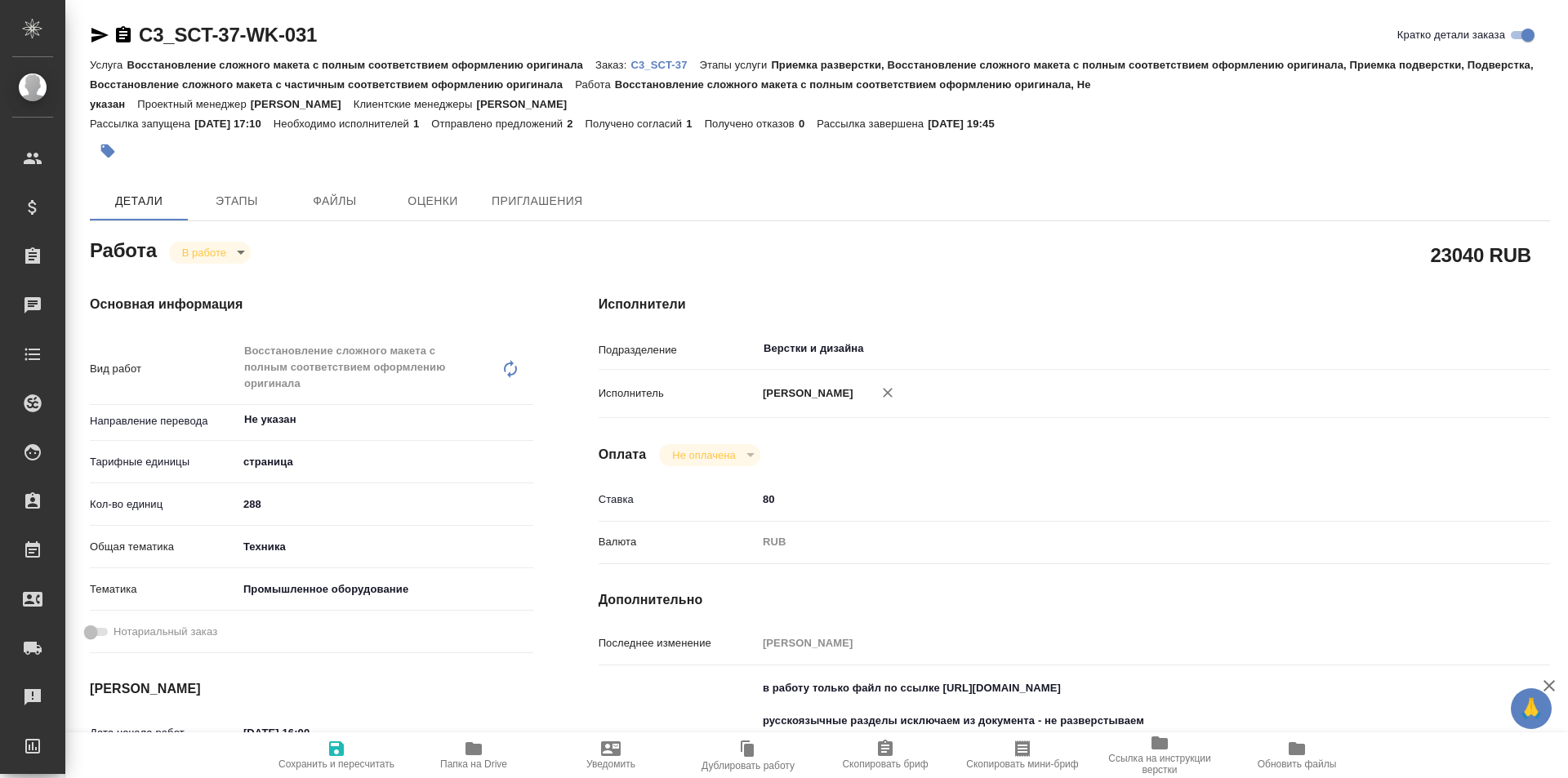
type textarea "x"
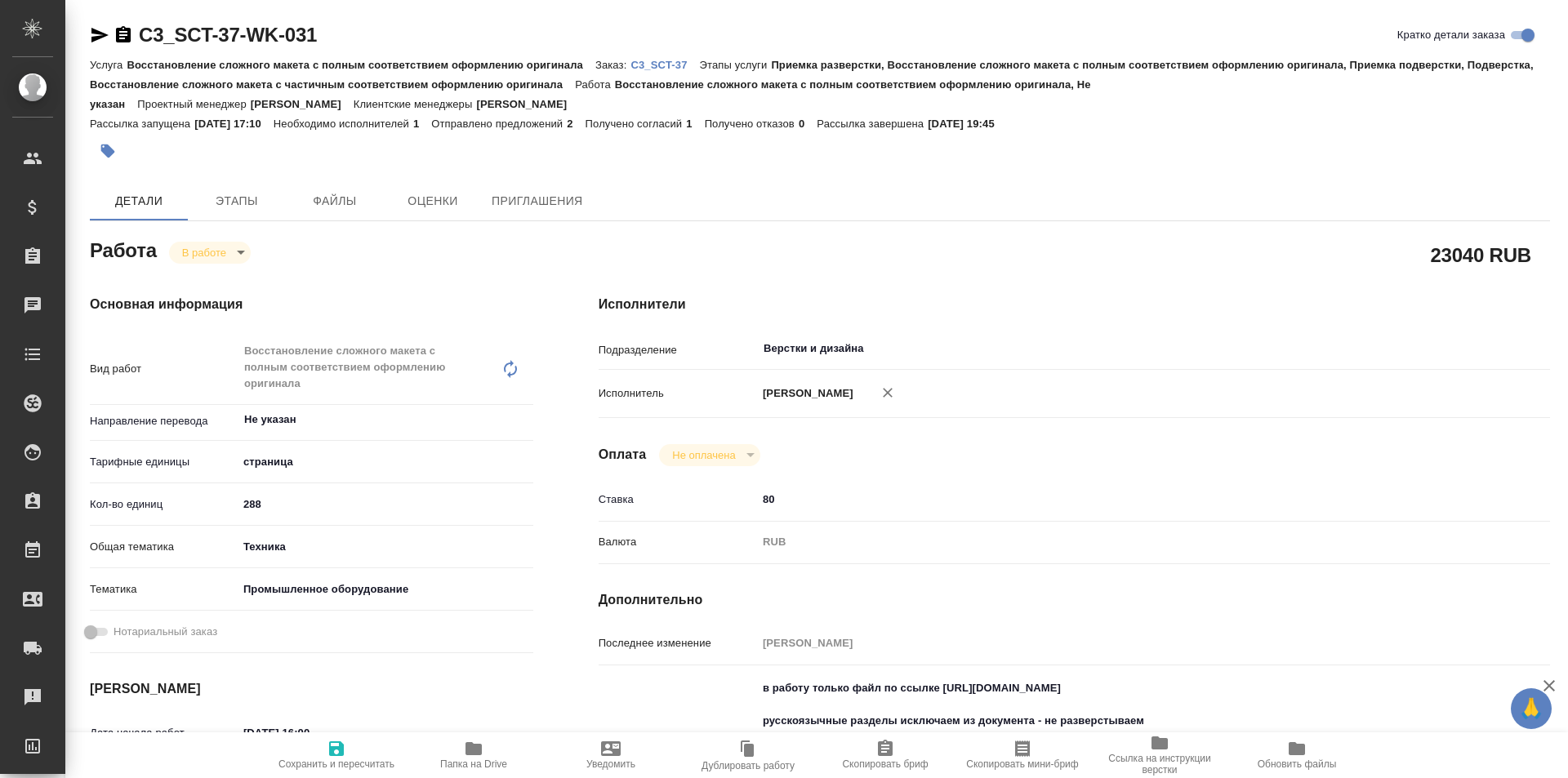
type textarea "x"
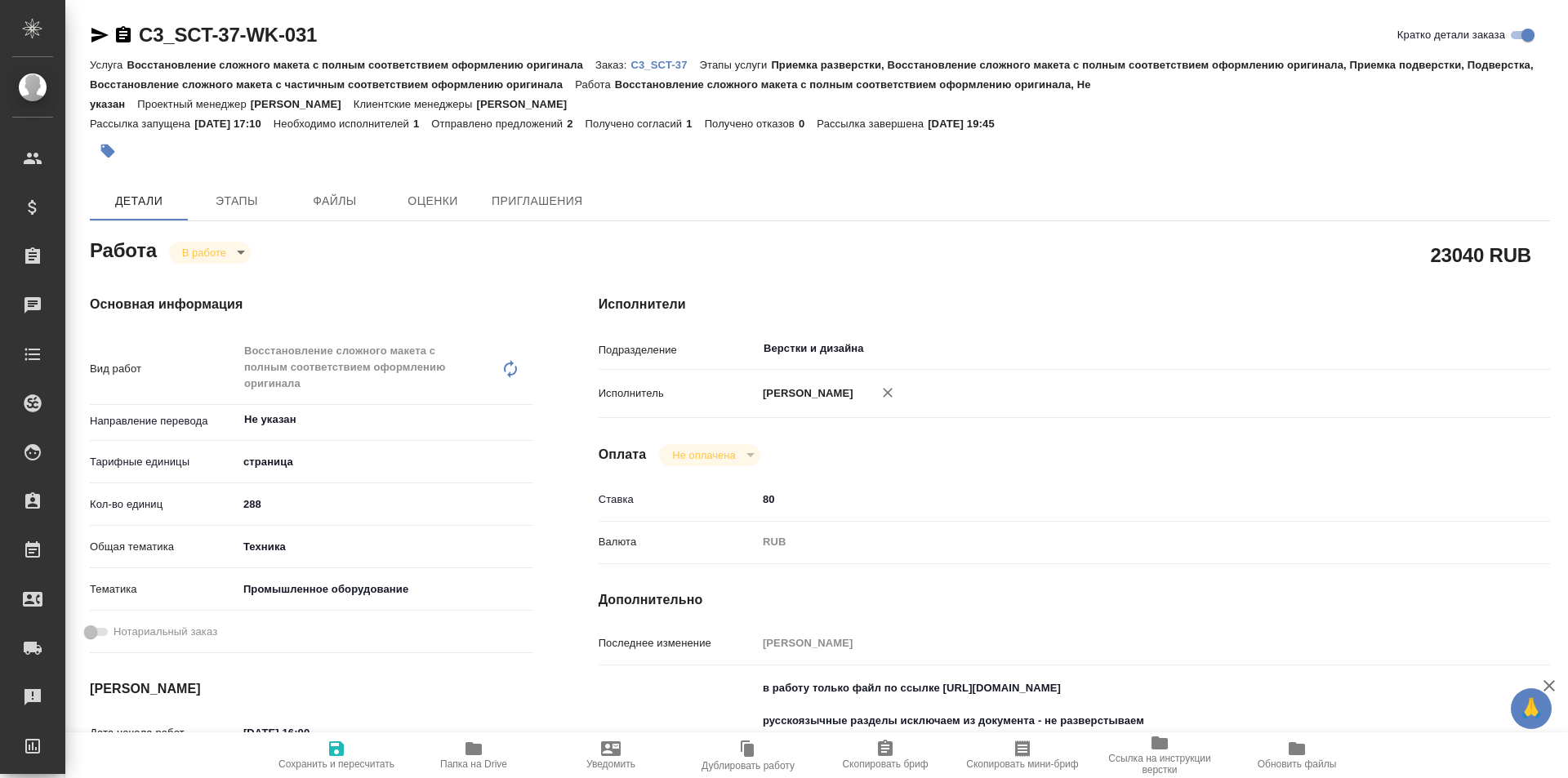
type textarea "x"
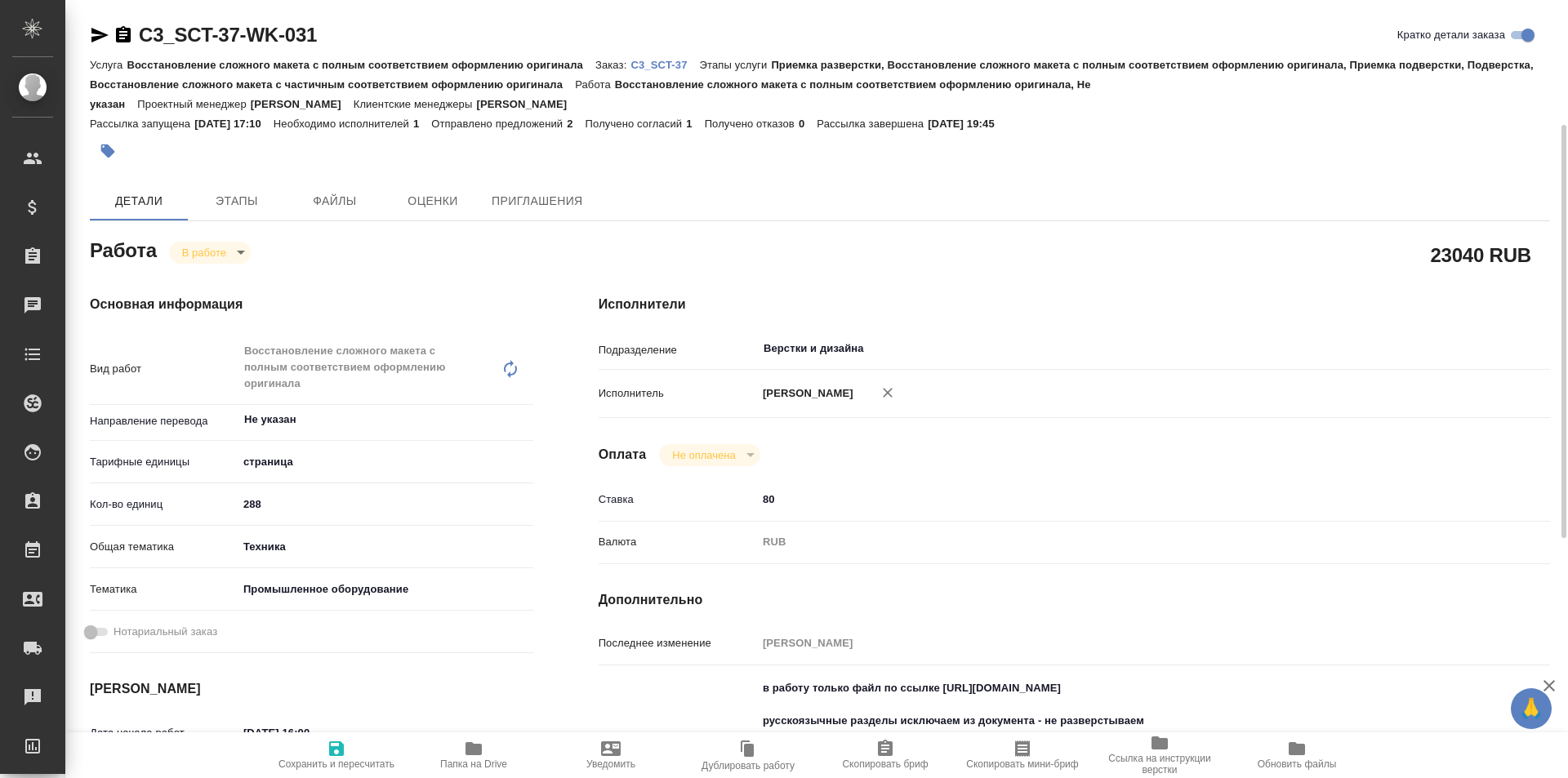
scroll to position [164, 0]
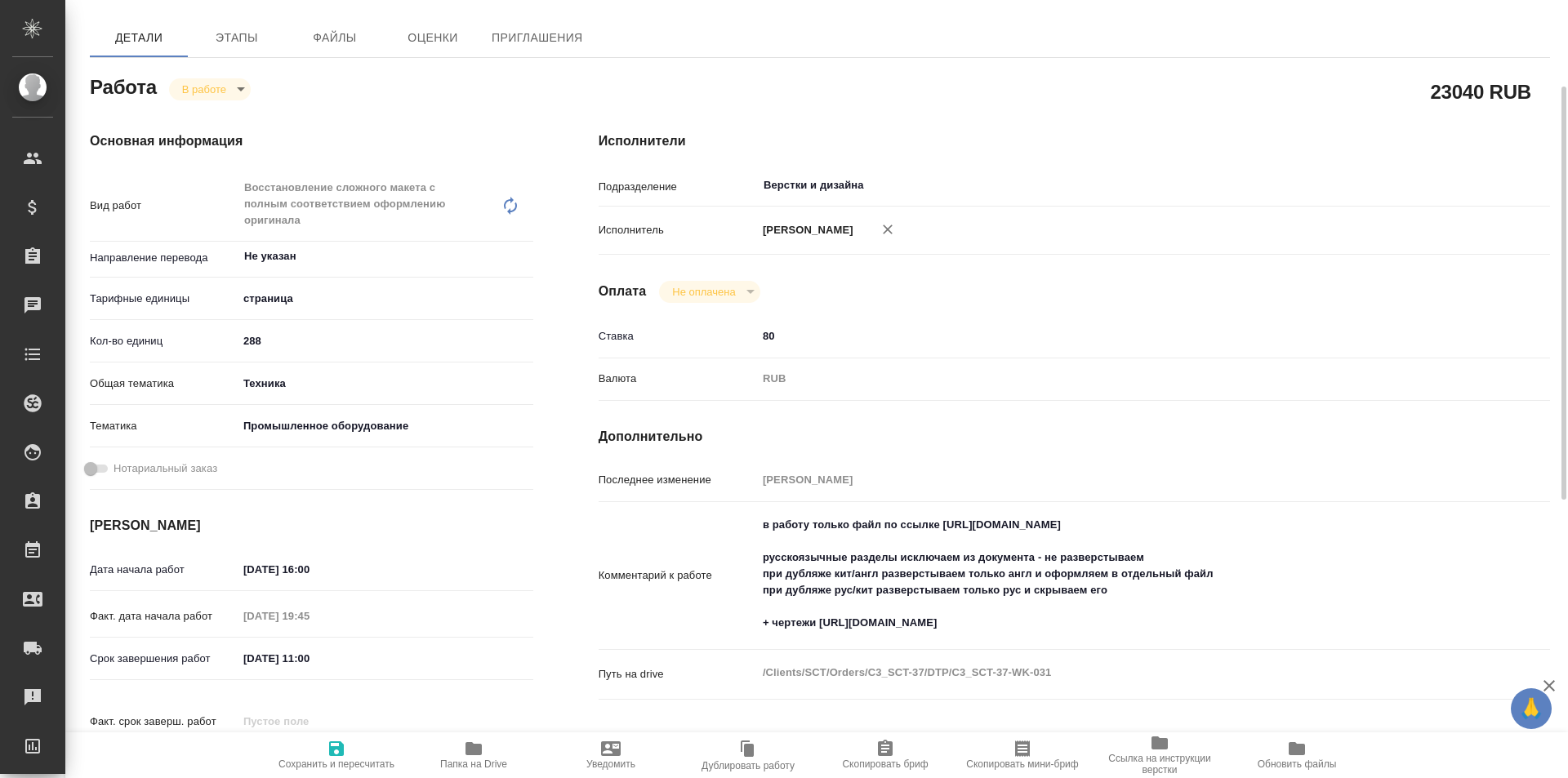
type textarea "x"
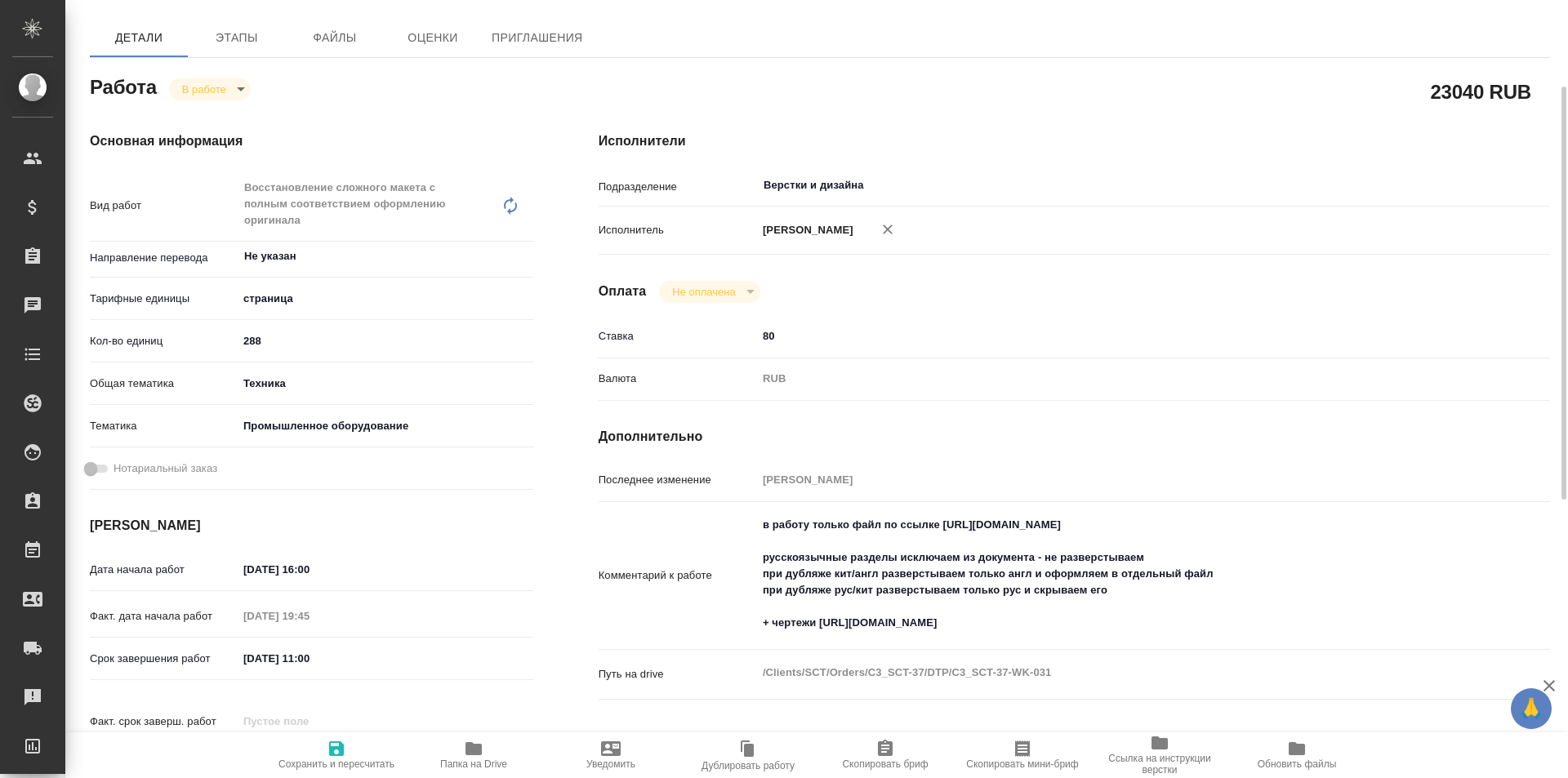
type textarea "x"
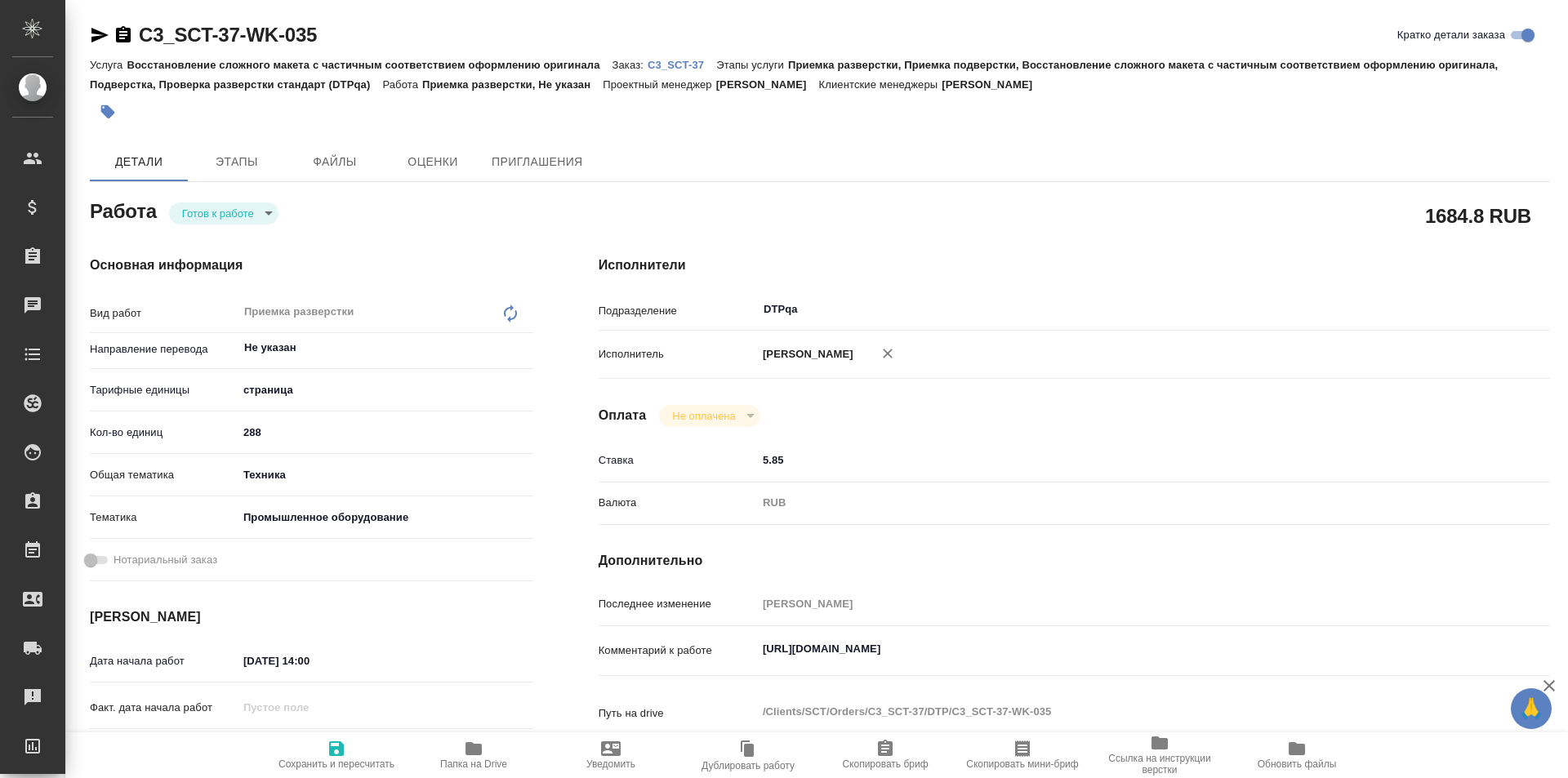
type textarea "x"
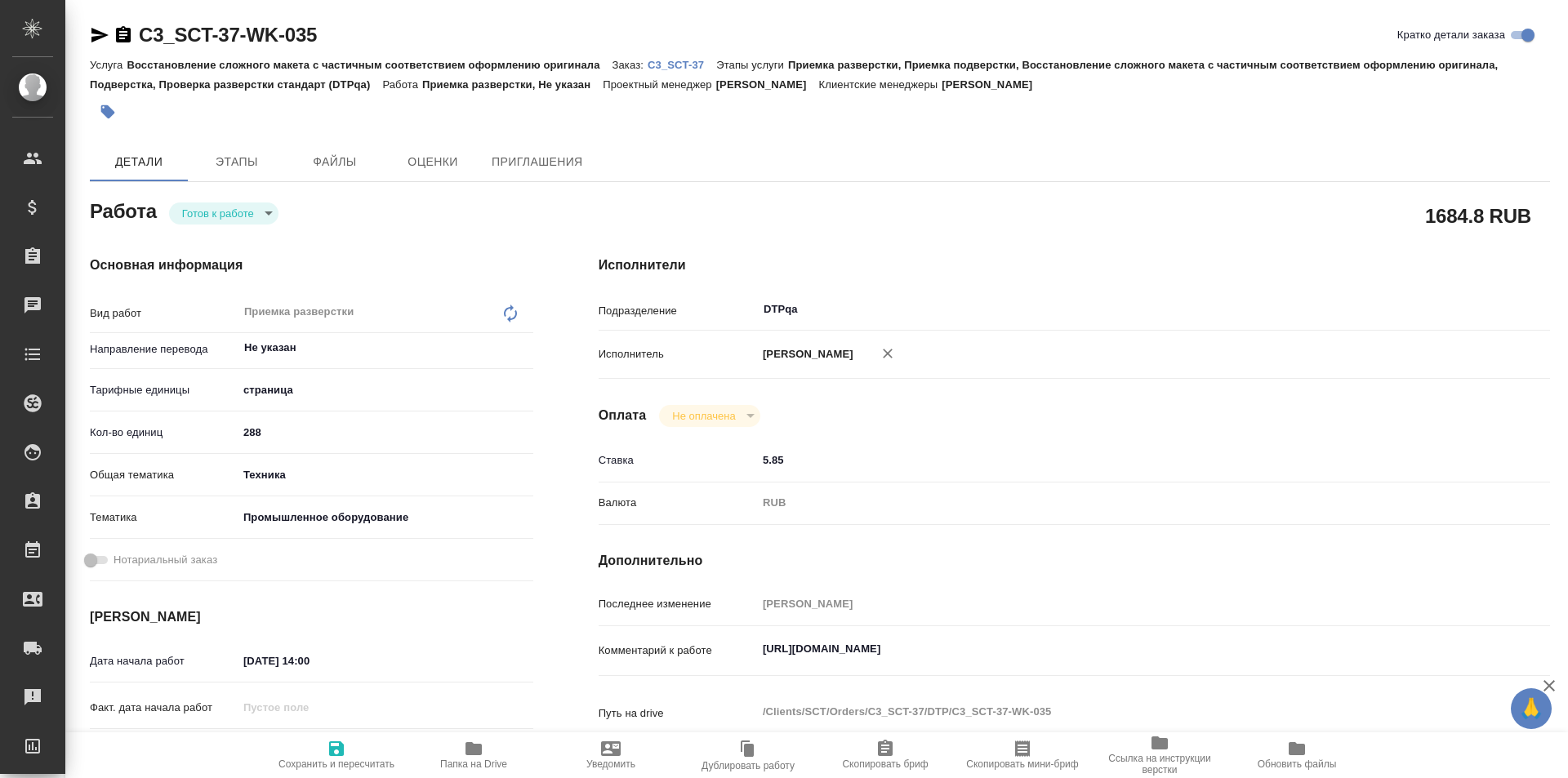
type textarea "x"
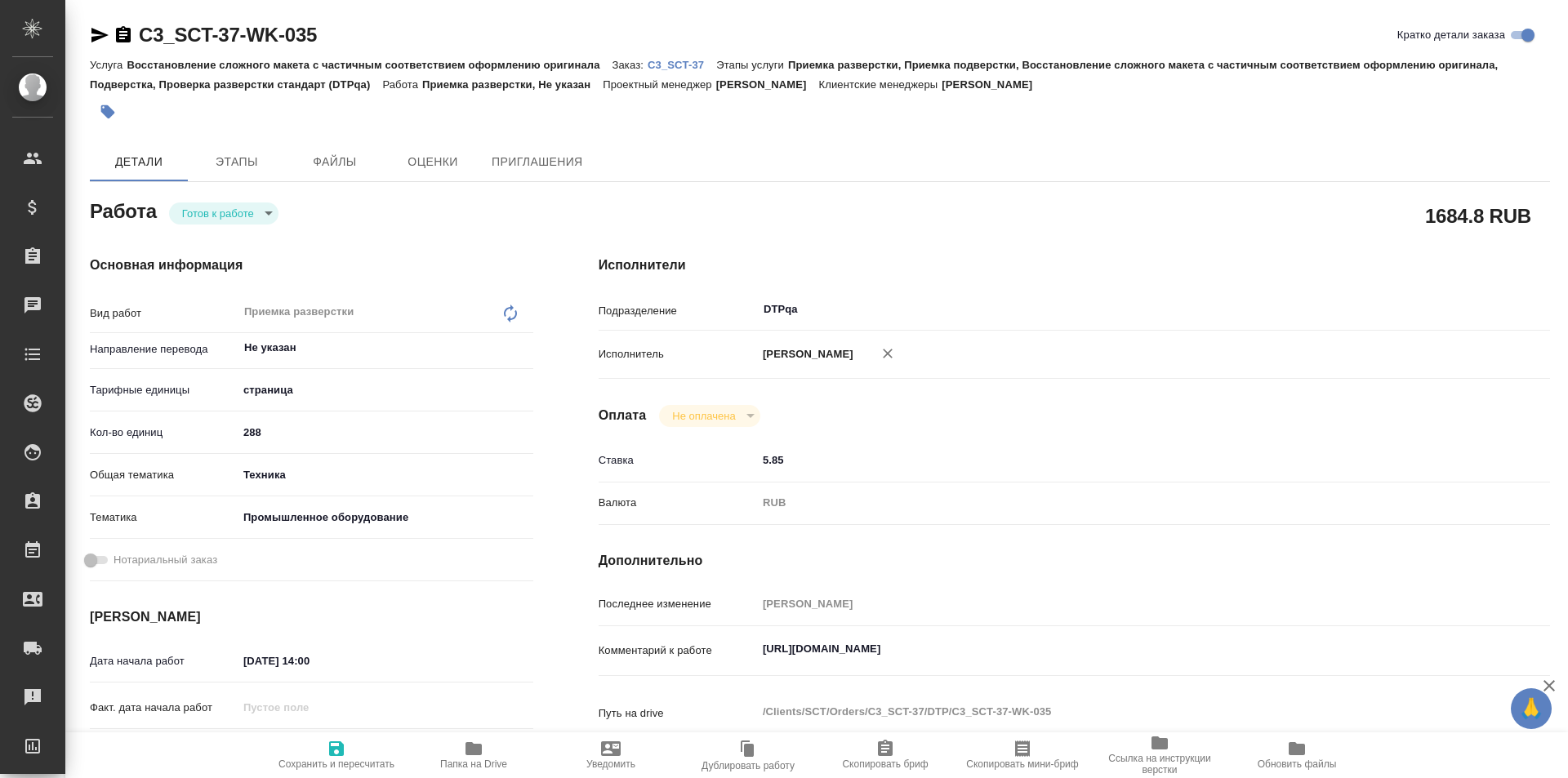
type textarea "x"
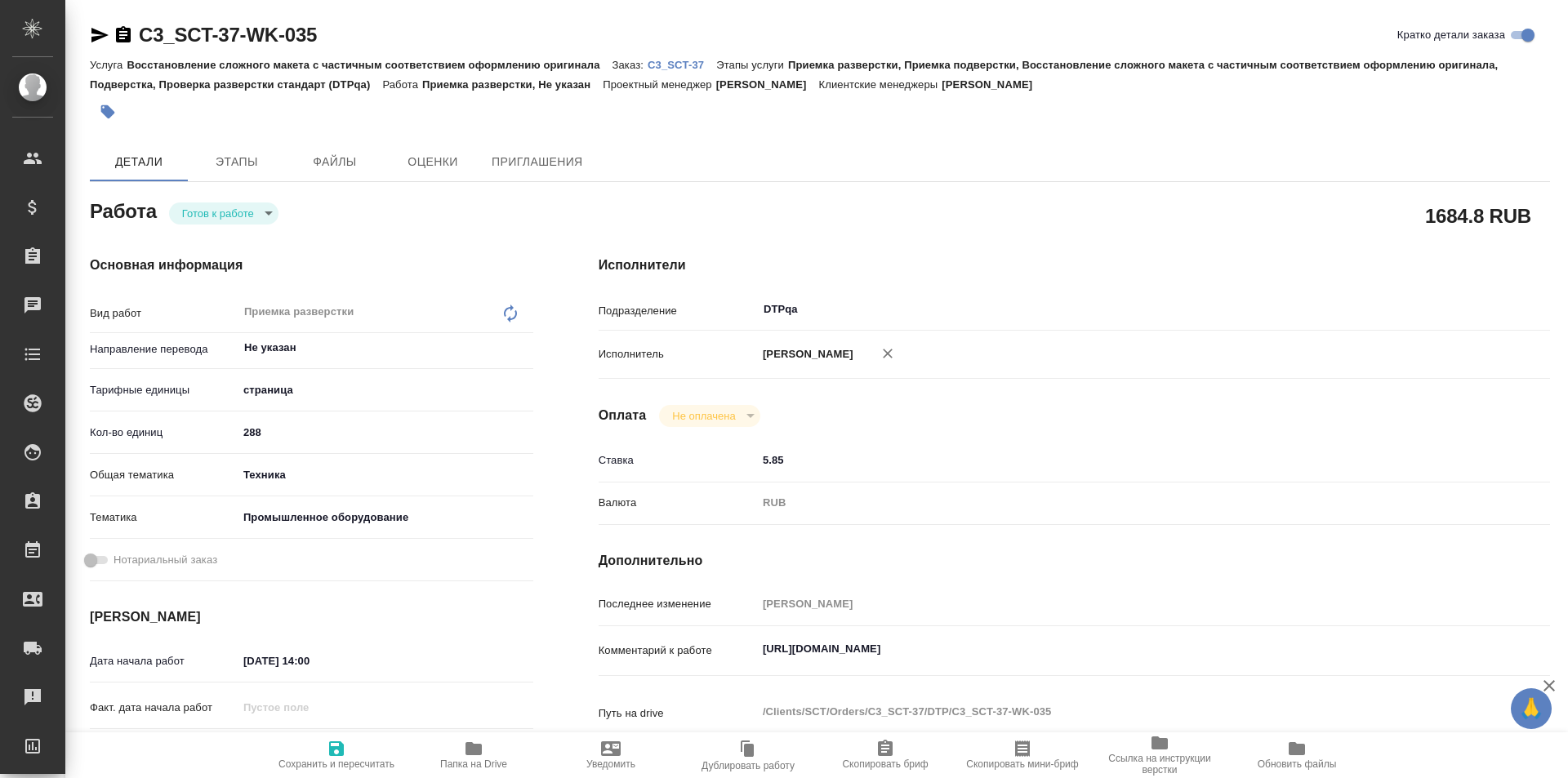
type textarea "x"
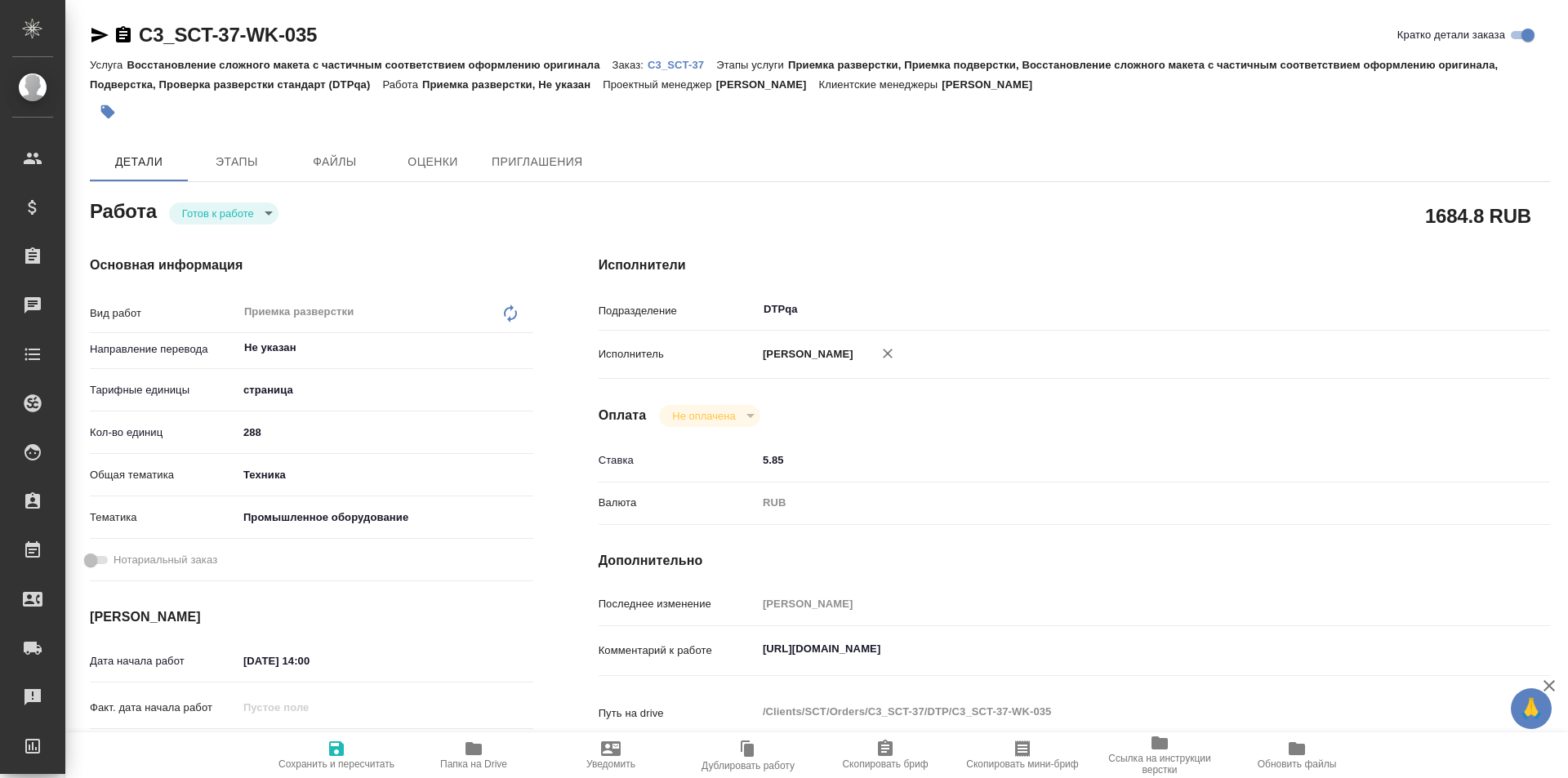
type textarea "x"
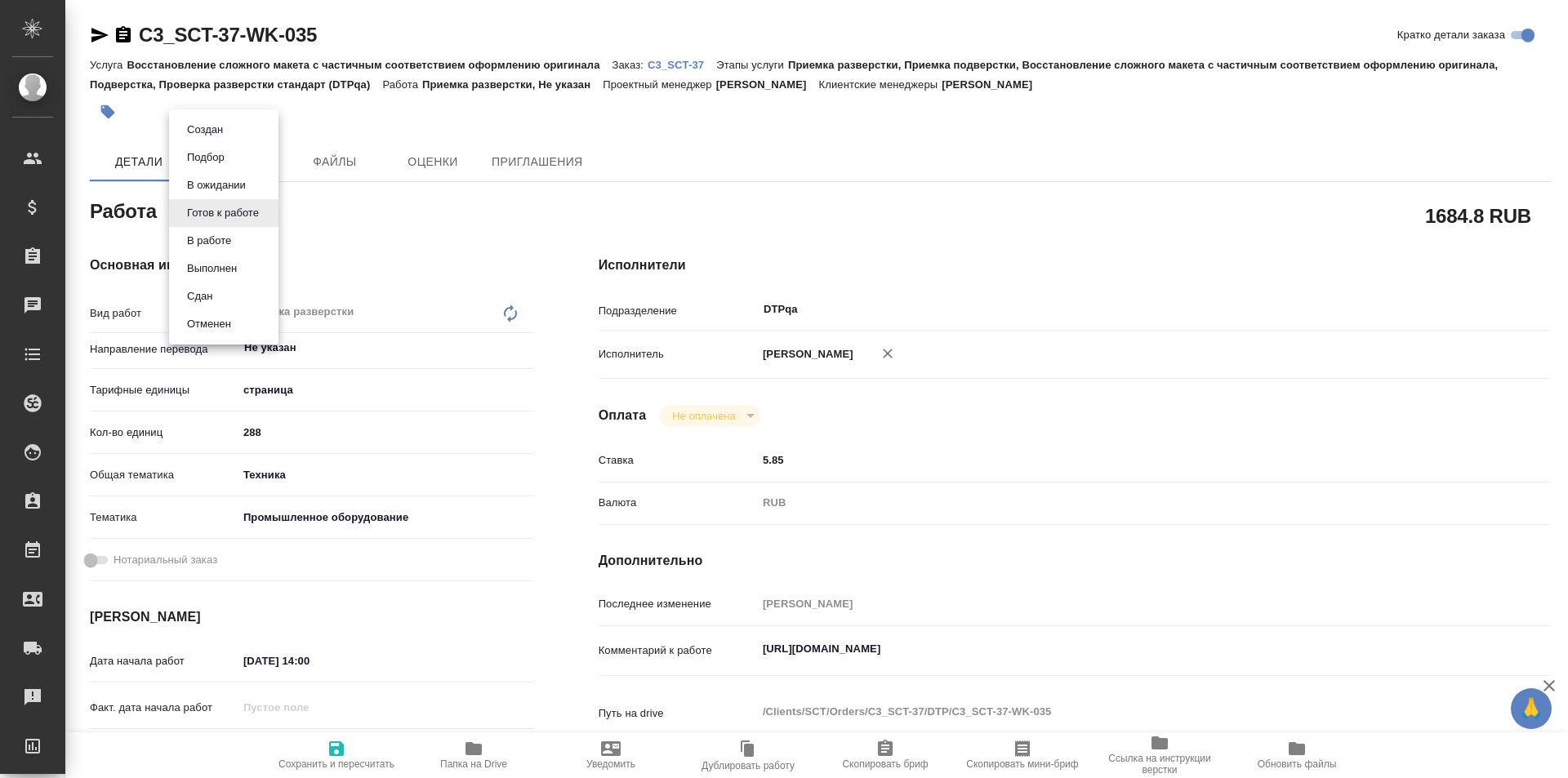
click at [247, 209] on body "🙏 .cls-1 fill:#fff; AWATERA Ismagilova [PERSON_NAME] Спецификации Заказы Чаты T…" at bounding box center [784, 389] width 1568 height 778
click at [231, 233] on button "В работе" at bounding box center [209, 241] width 54 height 18
type textarea "x"
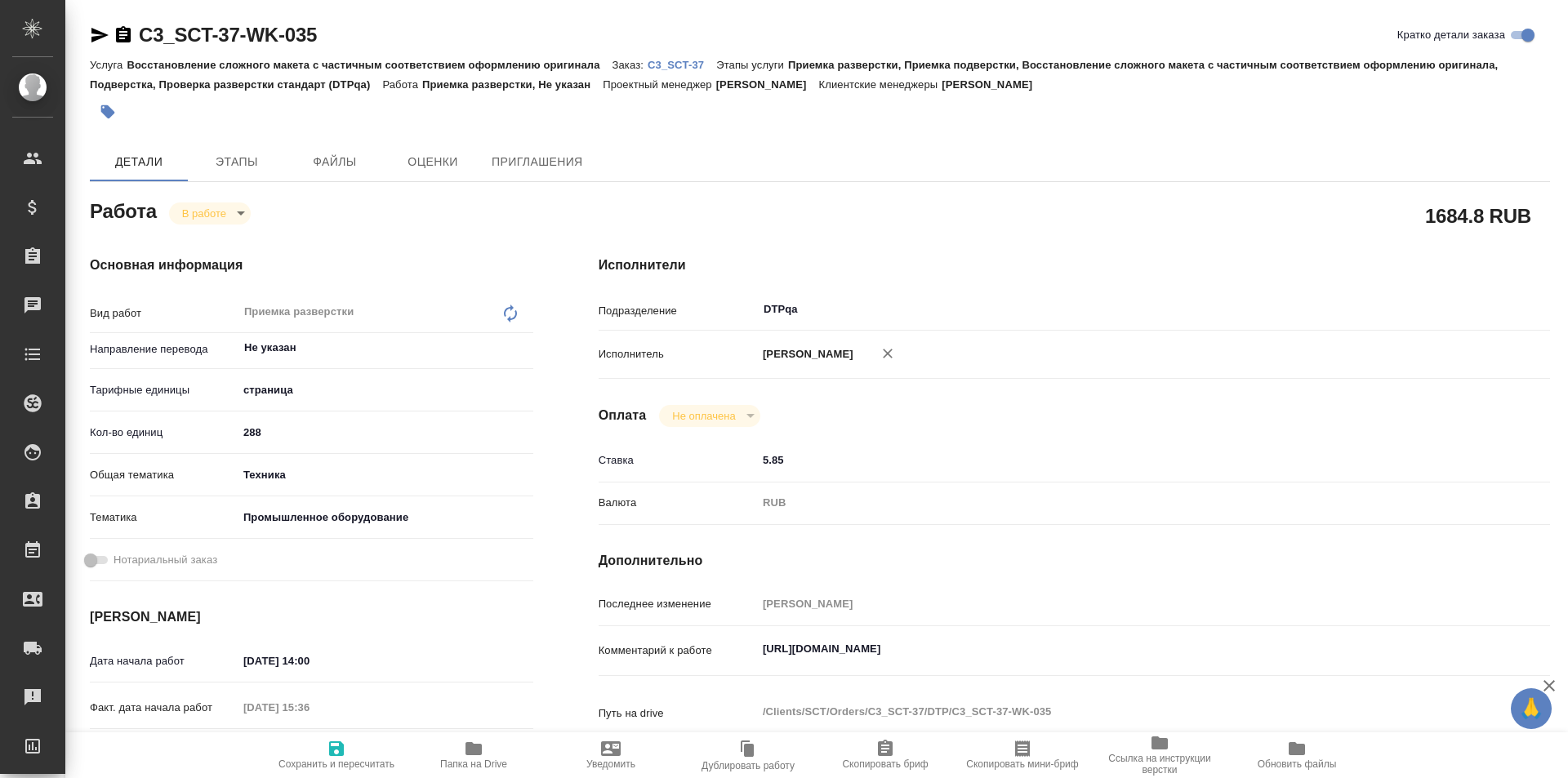
type textarea "x"
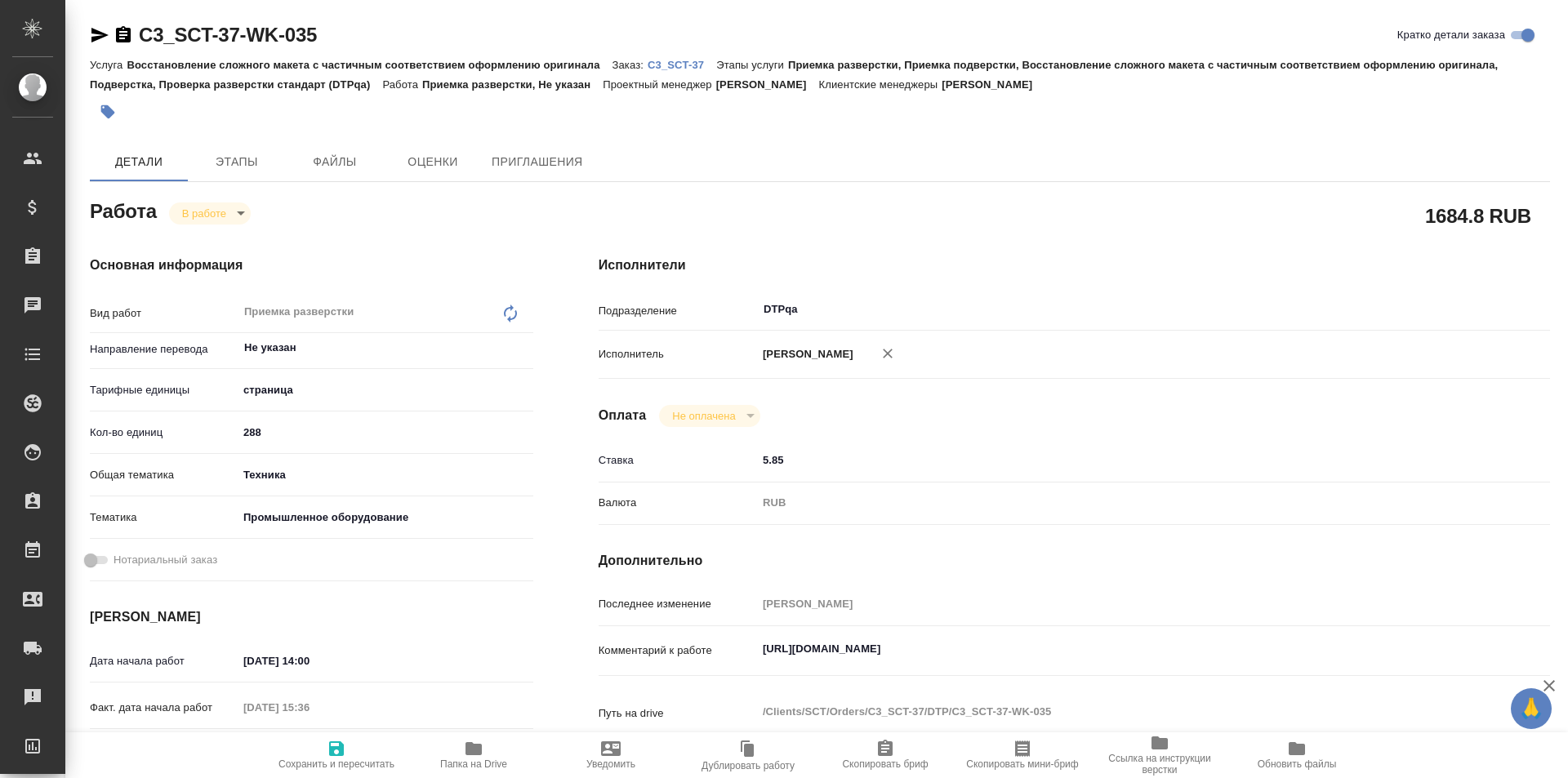
type textarea "x"
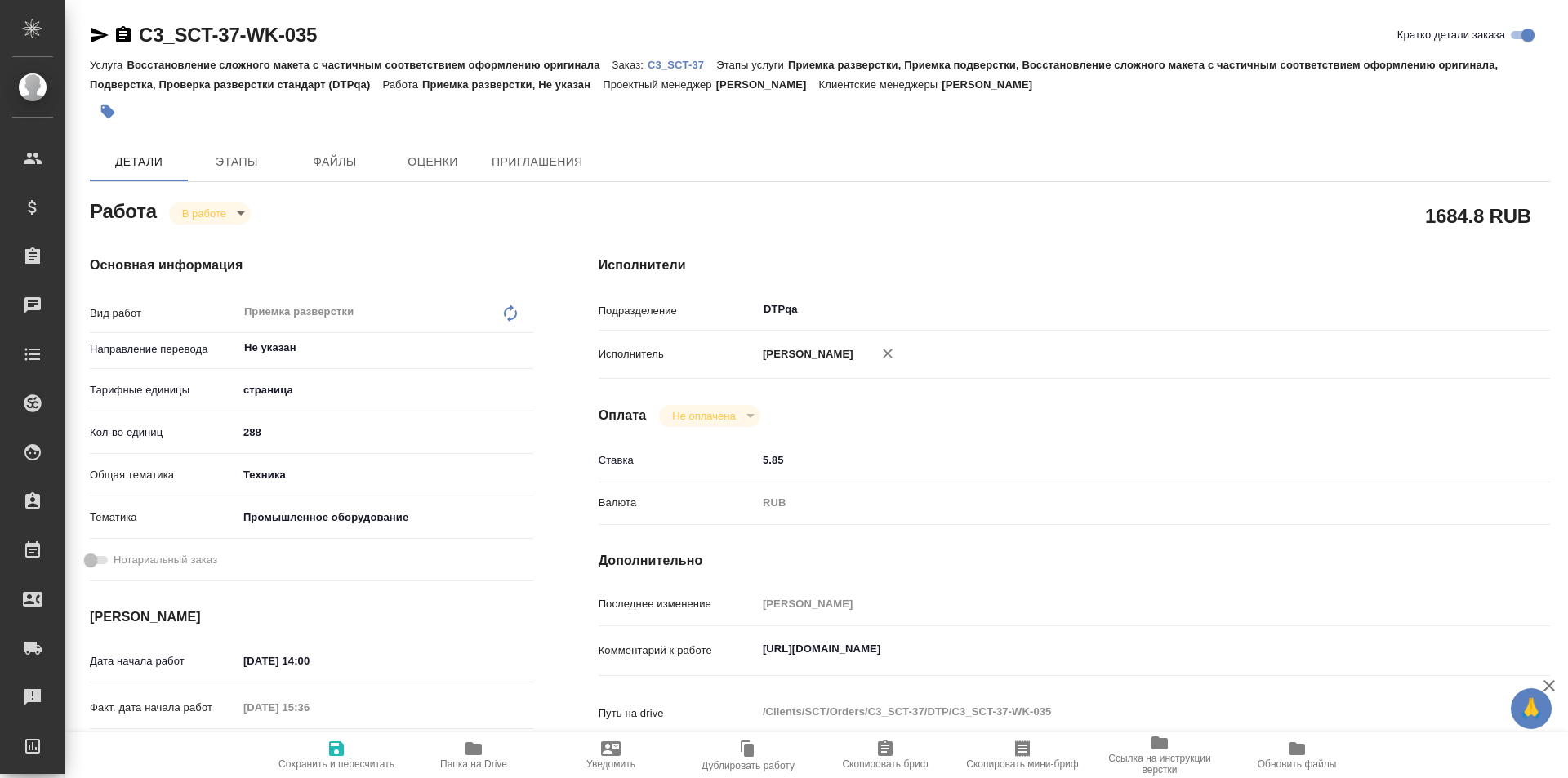
type textarea "x"
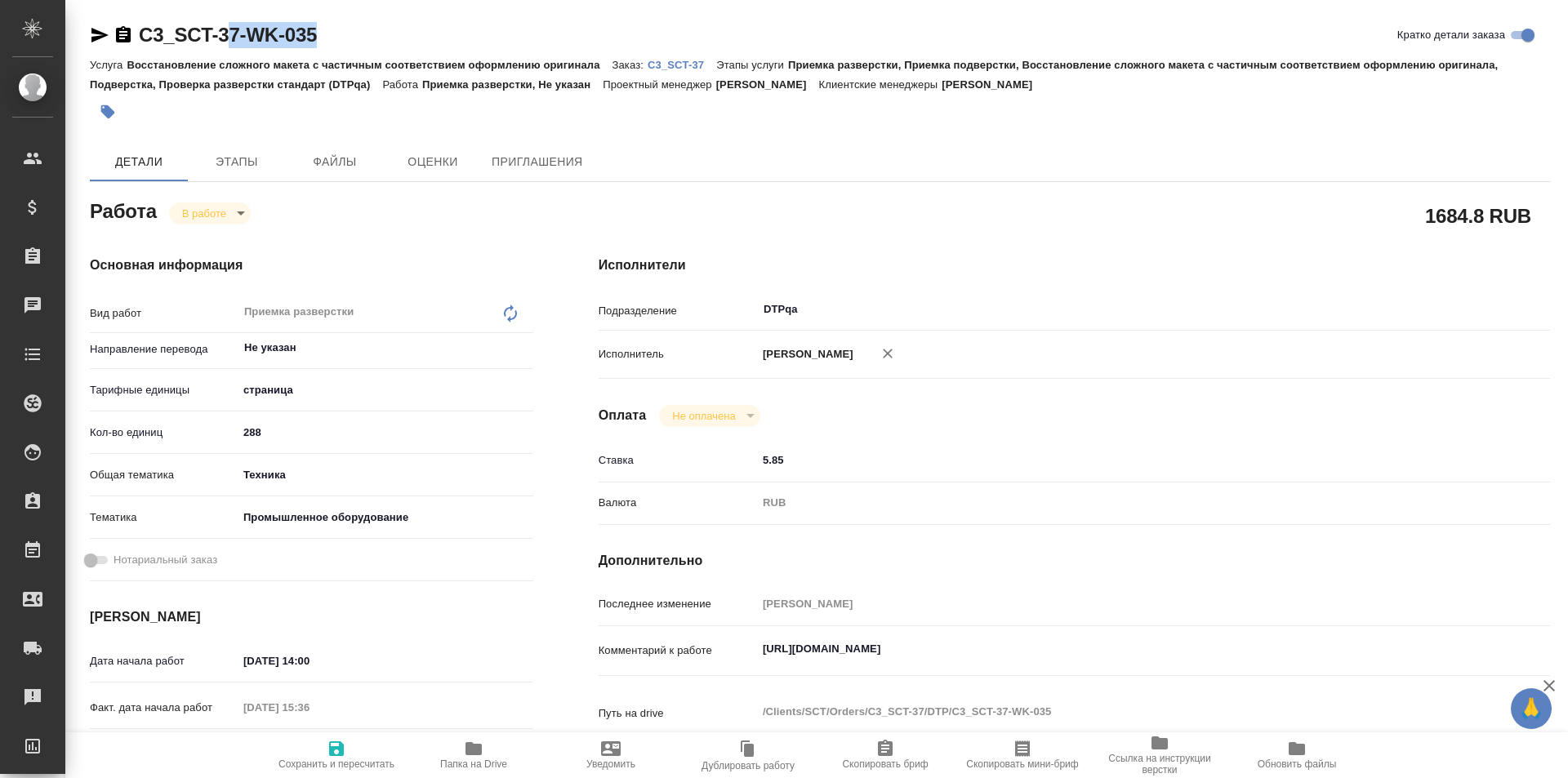
type textarea "x"
drag, startPoint x: 296, startPoint y: 33, endPoint x: 129, endPoint y: 48, distance: 167.7
click at [128, 48] on div "C3_SCT-37-WK-035 Кратко детали заказа" at bounding box center [819, 38] width 1461 height 33
type textarea "x"
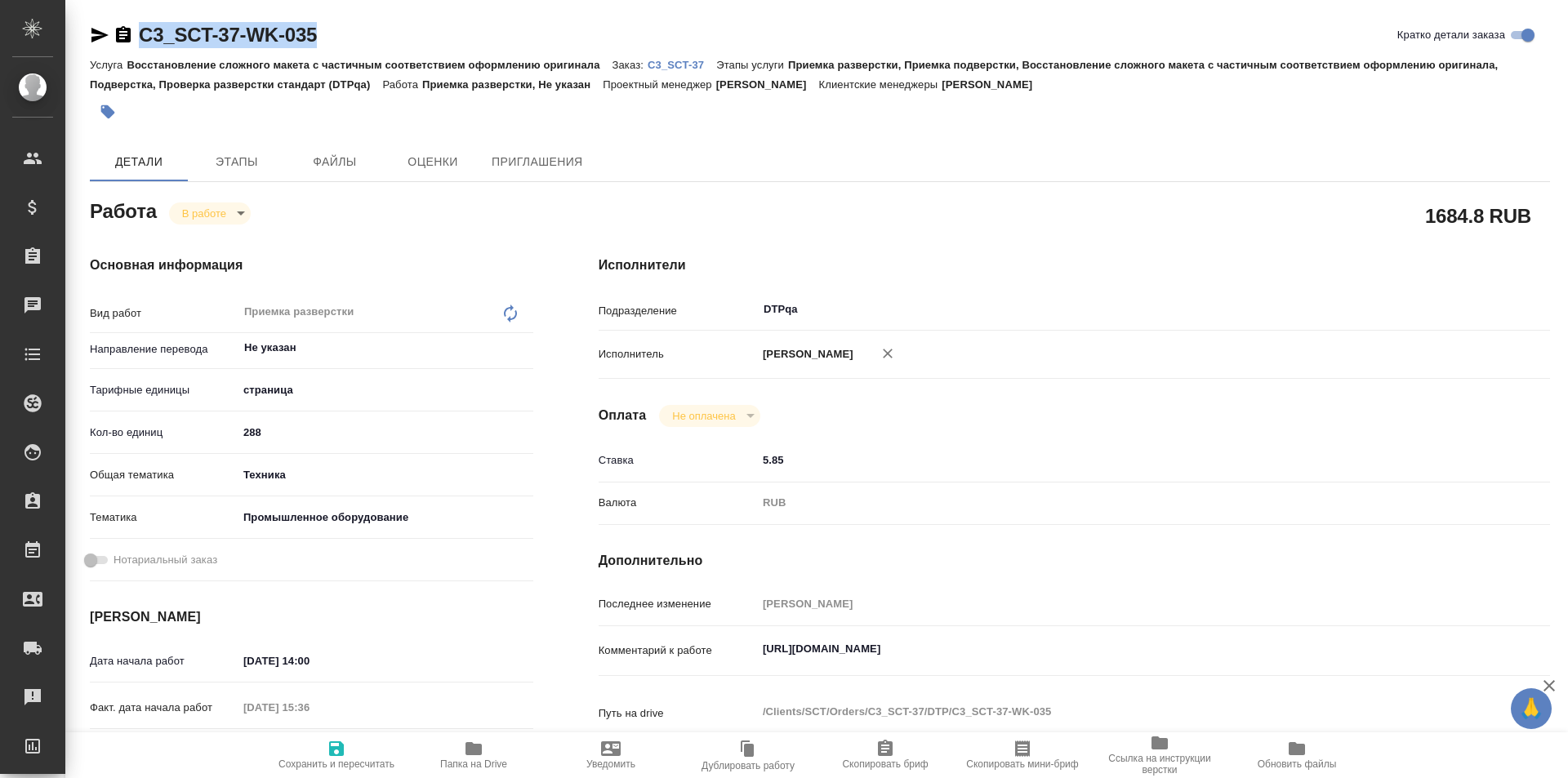
type textarea "x"
copy link "C3_SCT-37-WK-035"
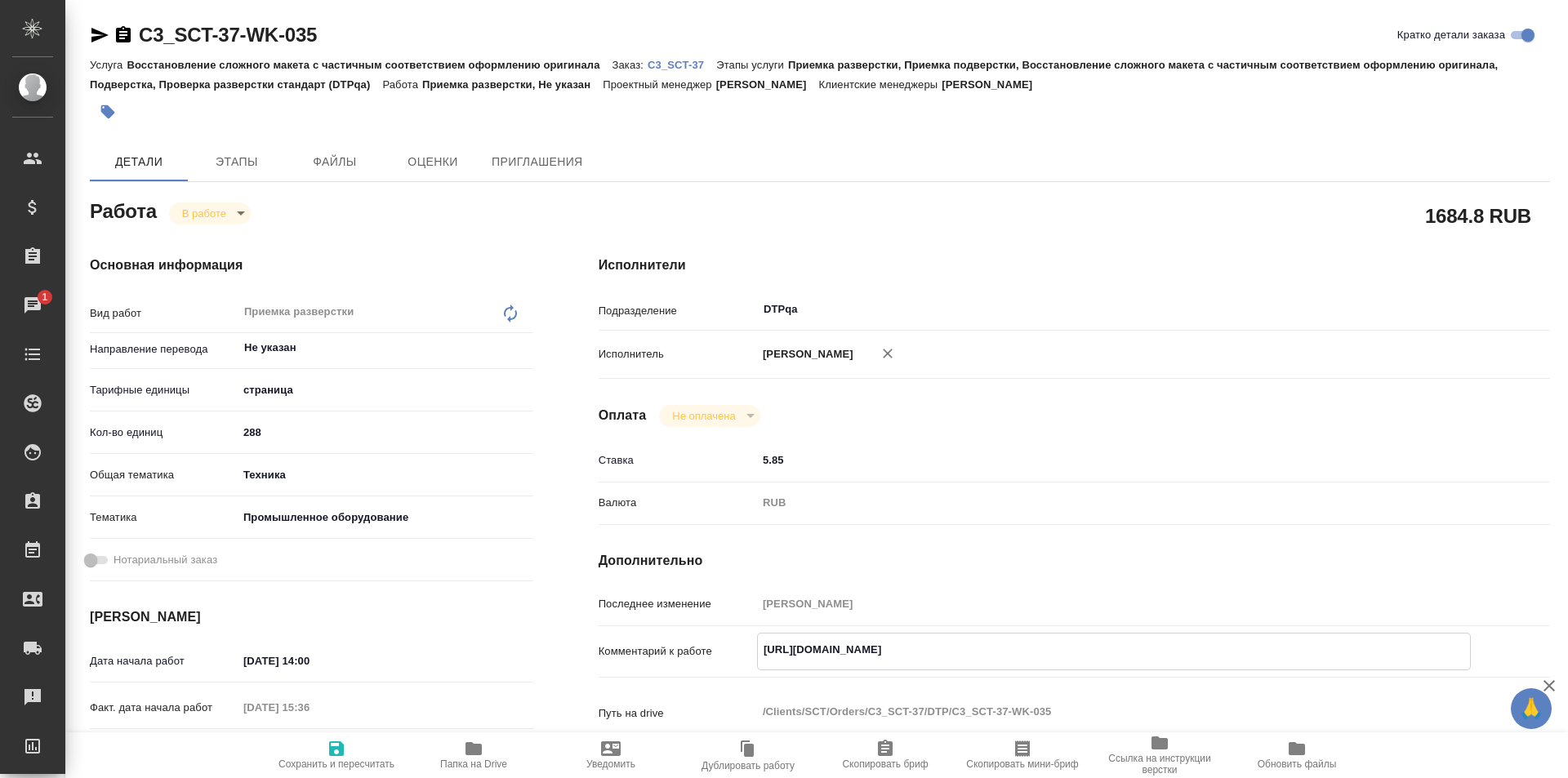
drag, startPoint x: 1140, startPoint y: 648, endPoint x: 795, endPoint y: 643, distance: 345.0
click at [742, 644] on div "Комментарий к работе https://tera.awatera.com/Work/68ac4886caec68d43e12e73a/det…" at bounding box center [1074, 652] width 952 height 38
type textarea "x"
click at [1078, 245] on div "Исполнители Подразделение DTPqa ​ Исполнитель Исмагилова Диана Оплата Не оплаче…" at bounding box center [1074, 571] width 1017 height 698
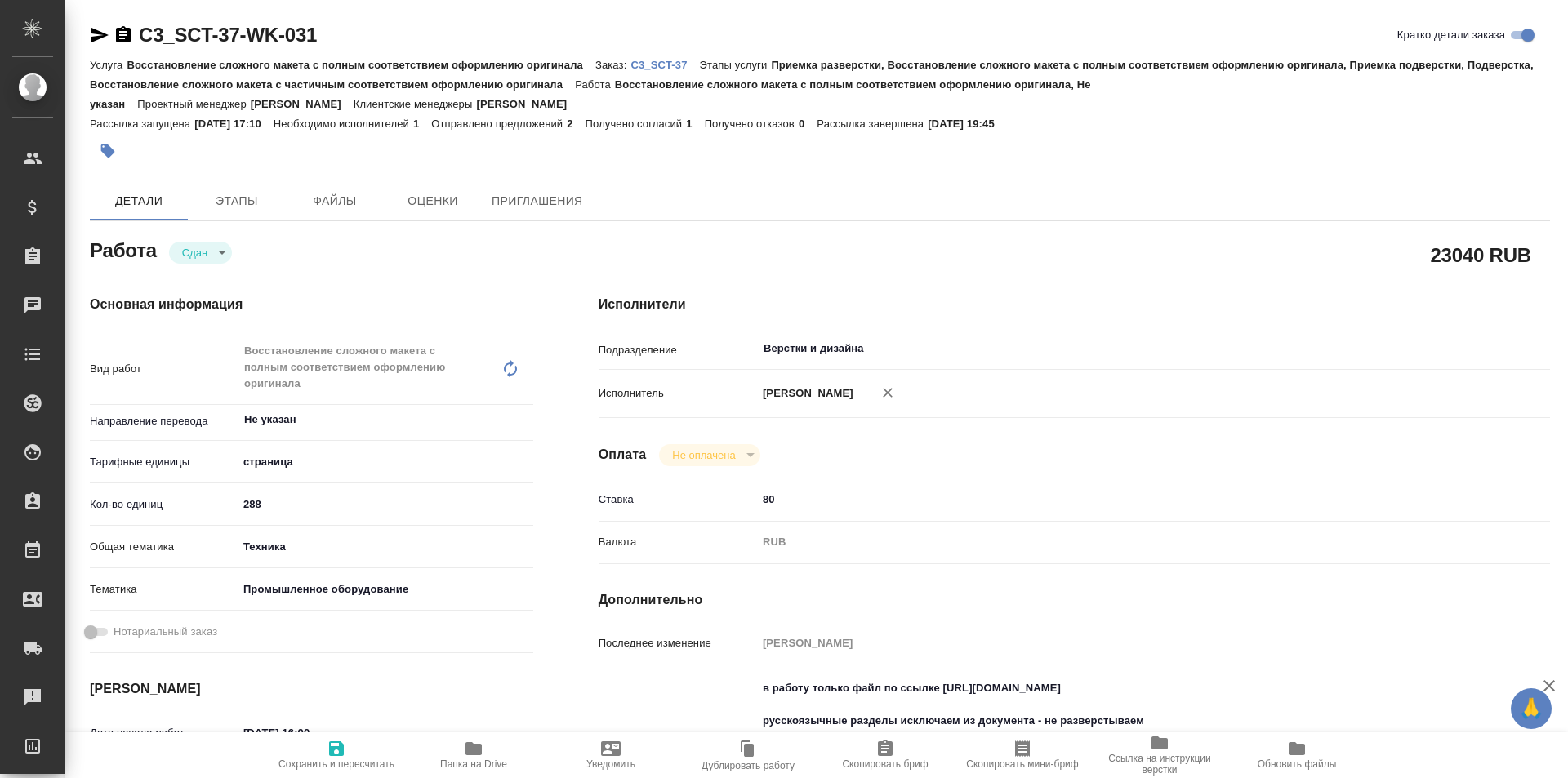
type textarea "x"
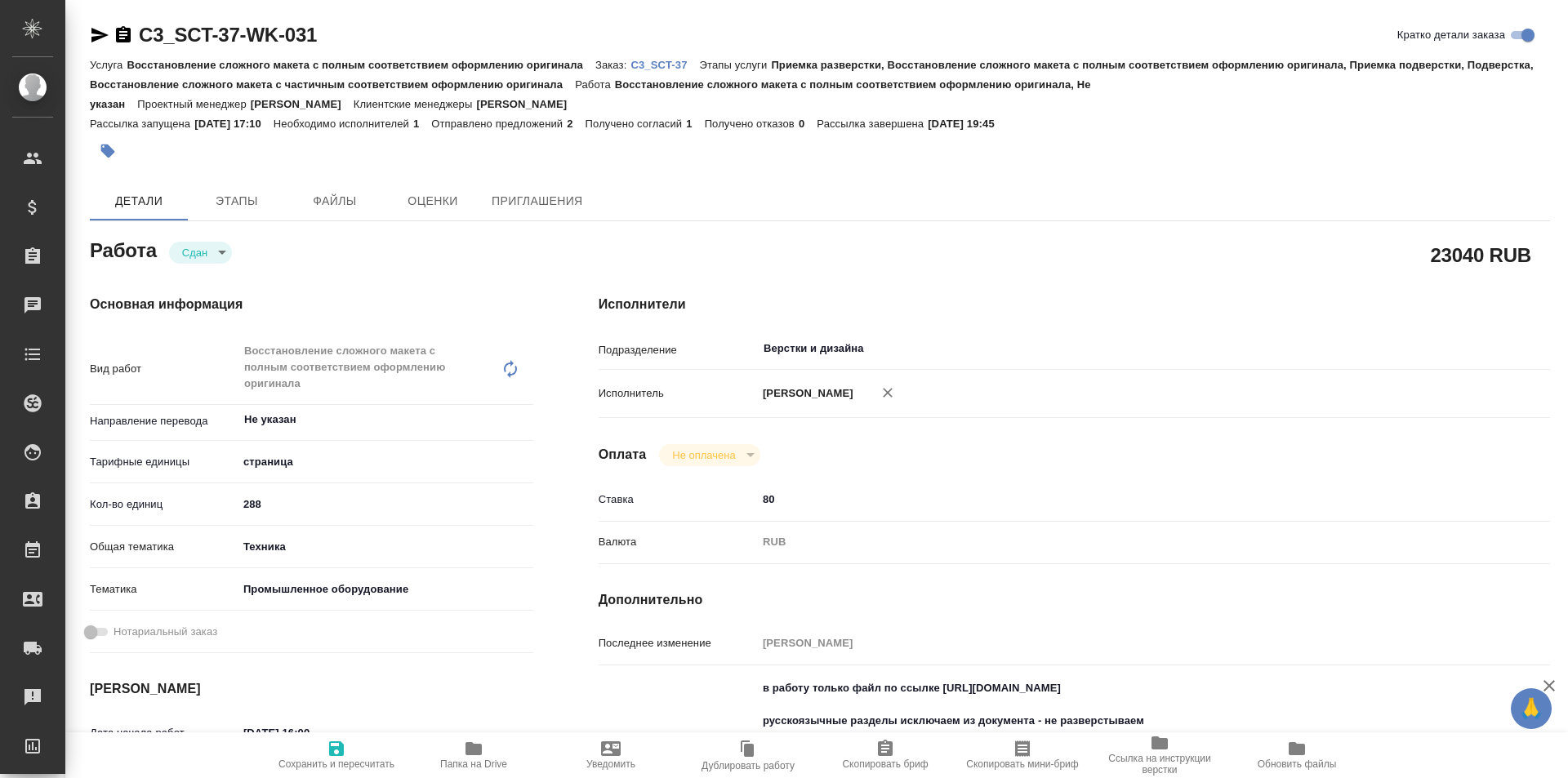
type textarea "x"
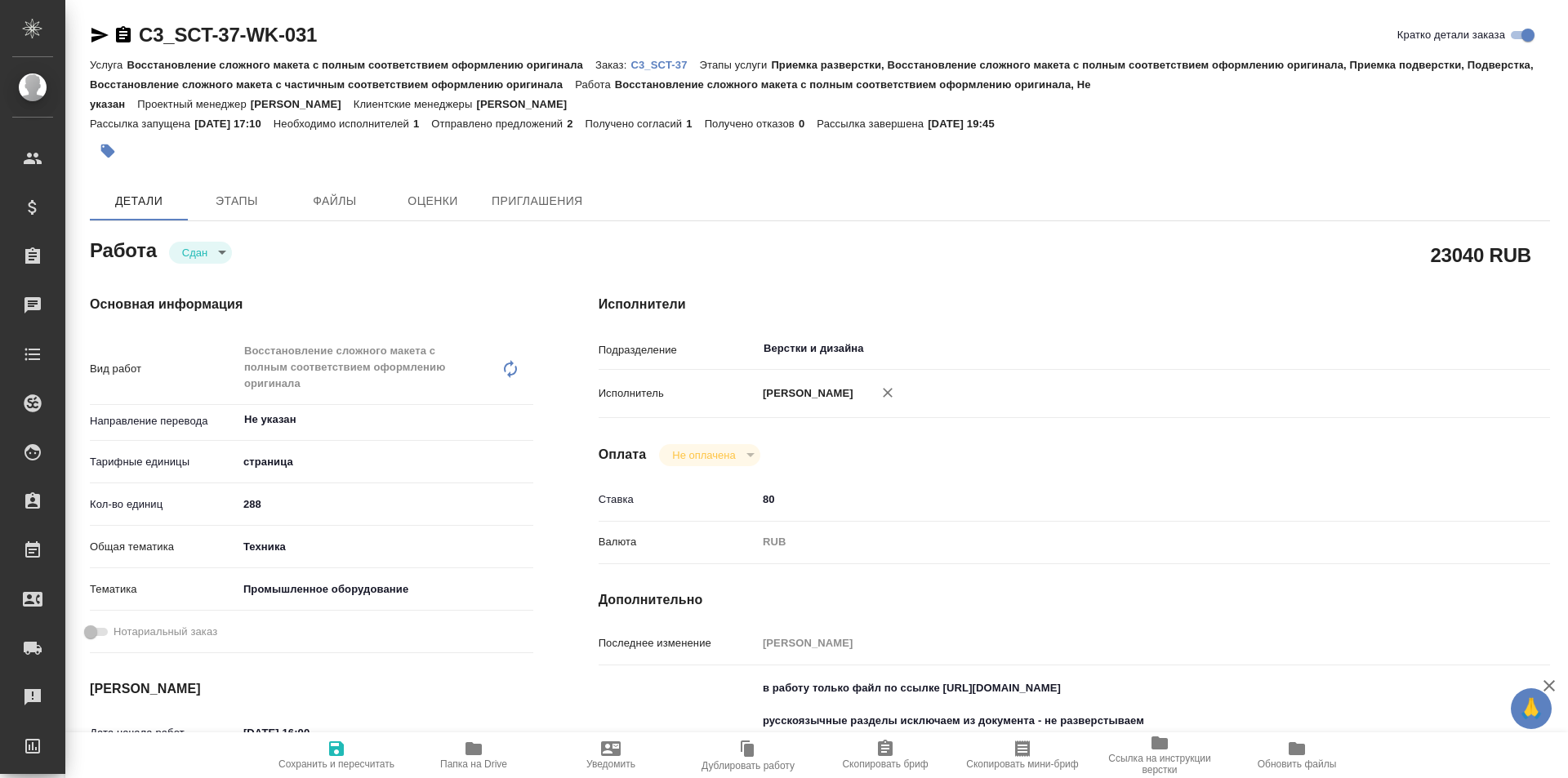
type textarea "x"
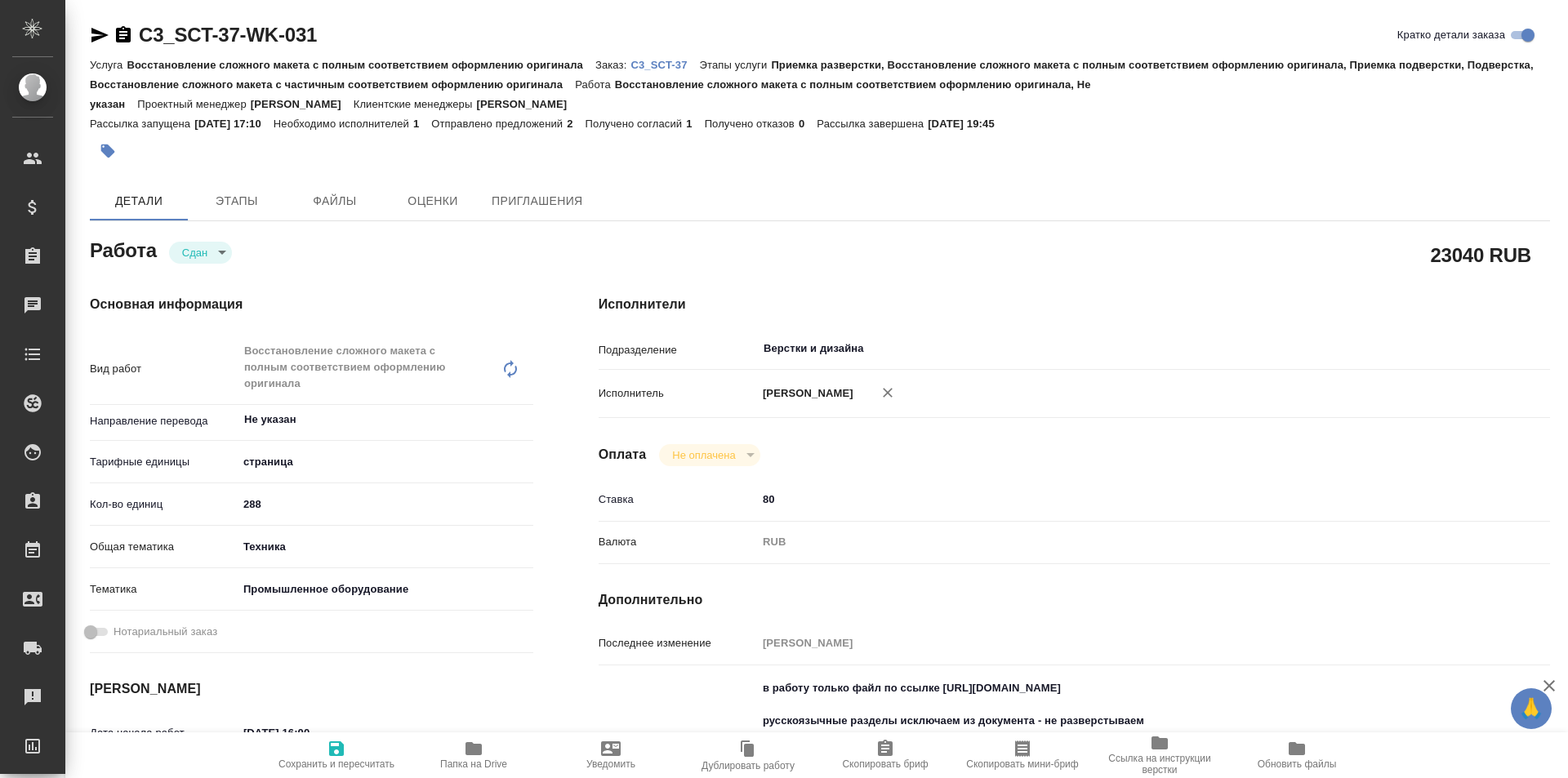
type textarea "x"
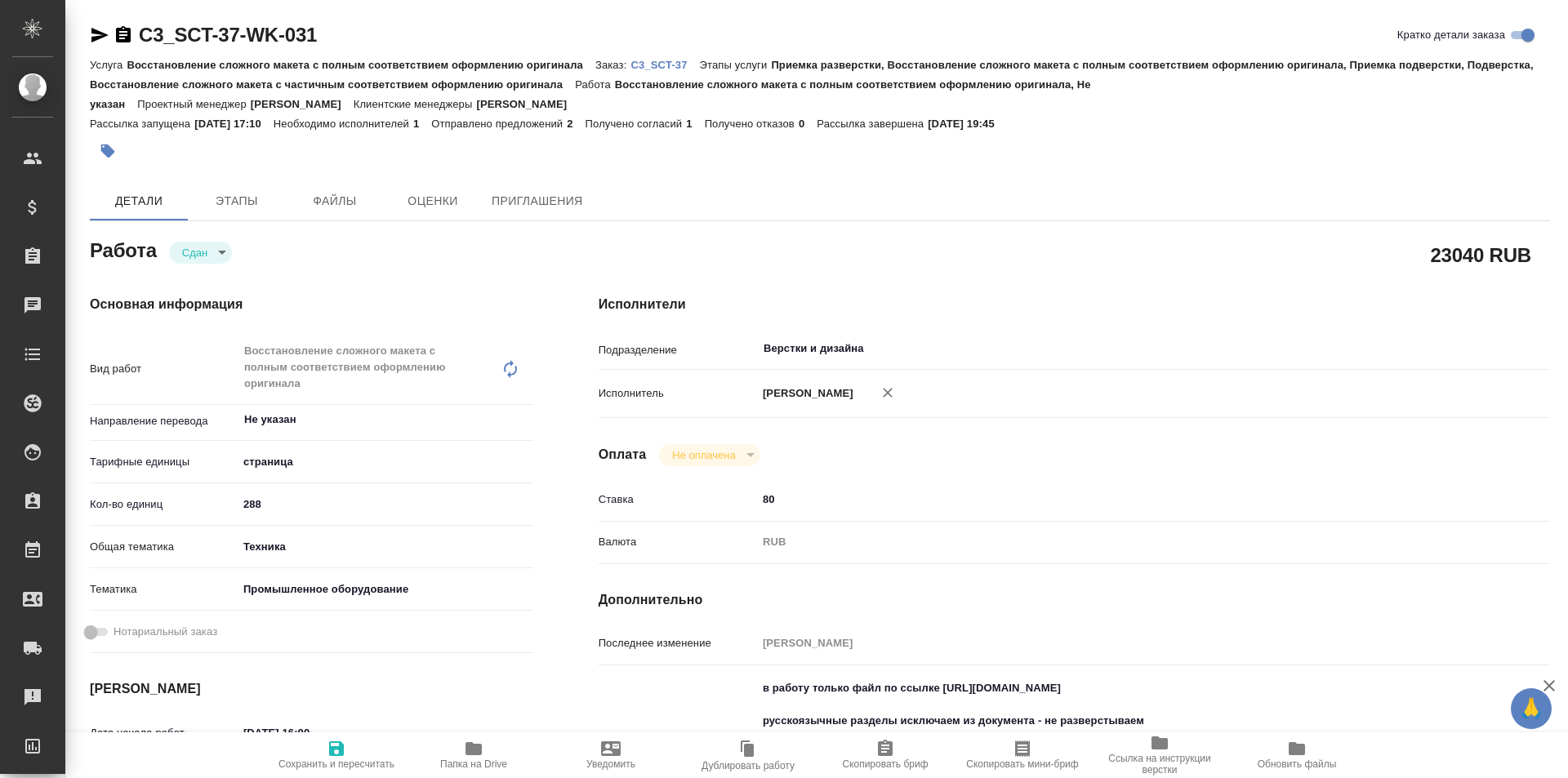
type textarea "x"
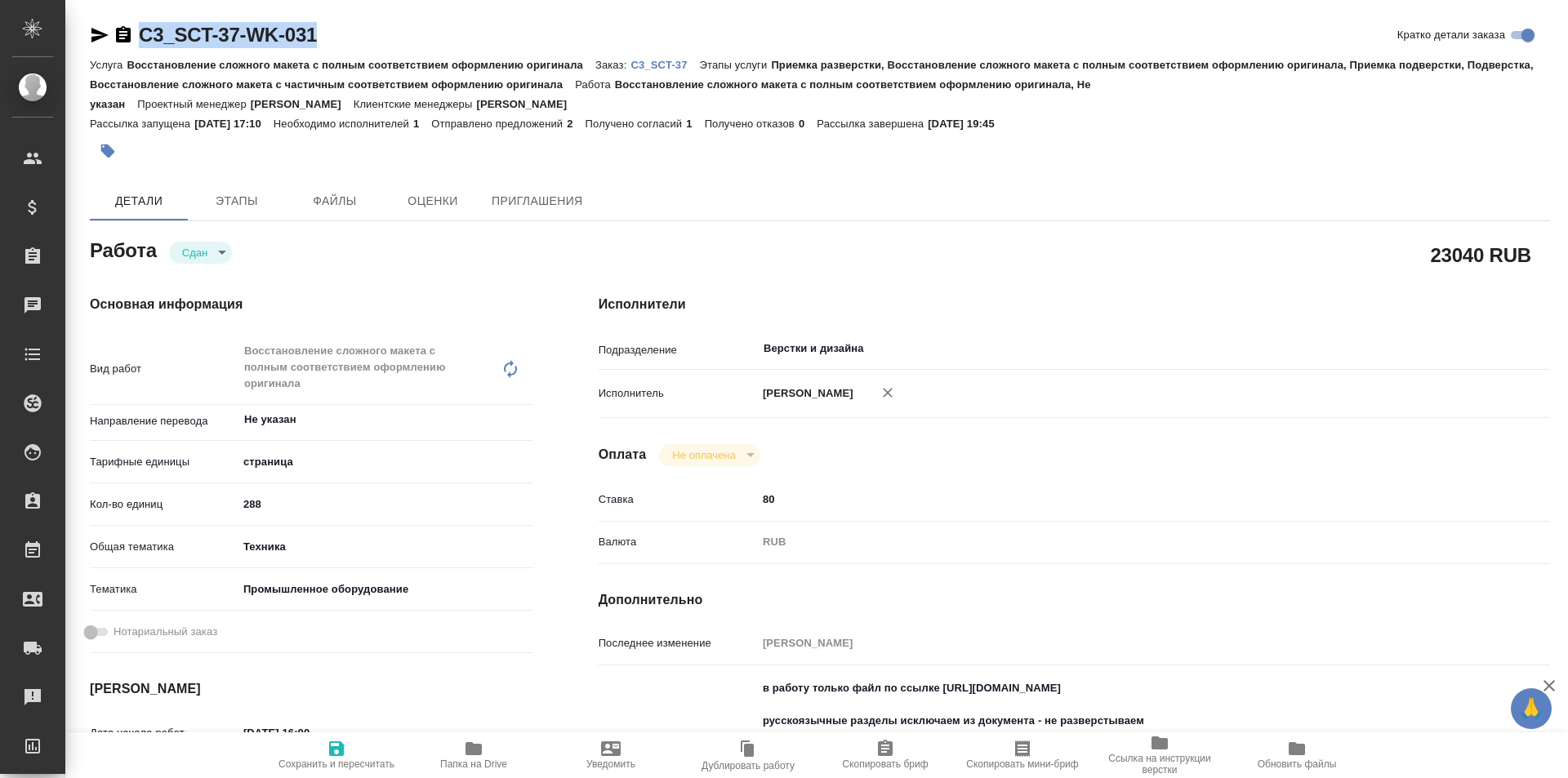
drag, startPoint x: 318, startPoint y: 34, endPoint x: 125, endPoint y: 40, distance: 193.1
click at [116, 40] on div "C3_SCT-37-WK-031 Кратко детали заказа" at bounding box center [819, 35] width 1461 height 26
type textarea "x"
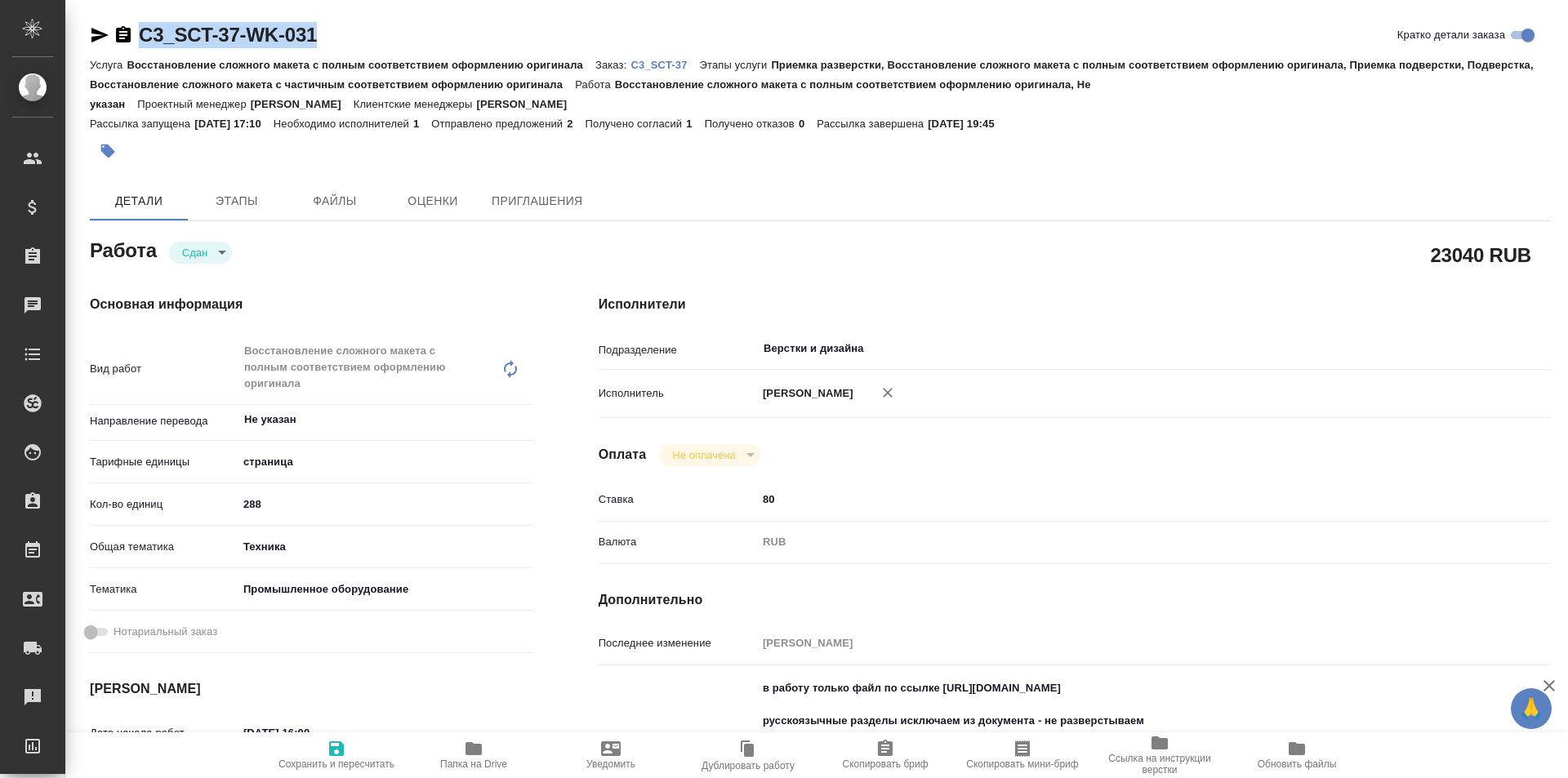
type textarea "x"
copy link "C3_SCT-37-WK-031"
type textarea "x"
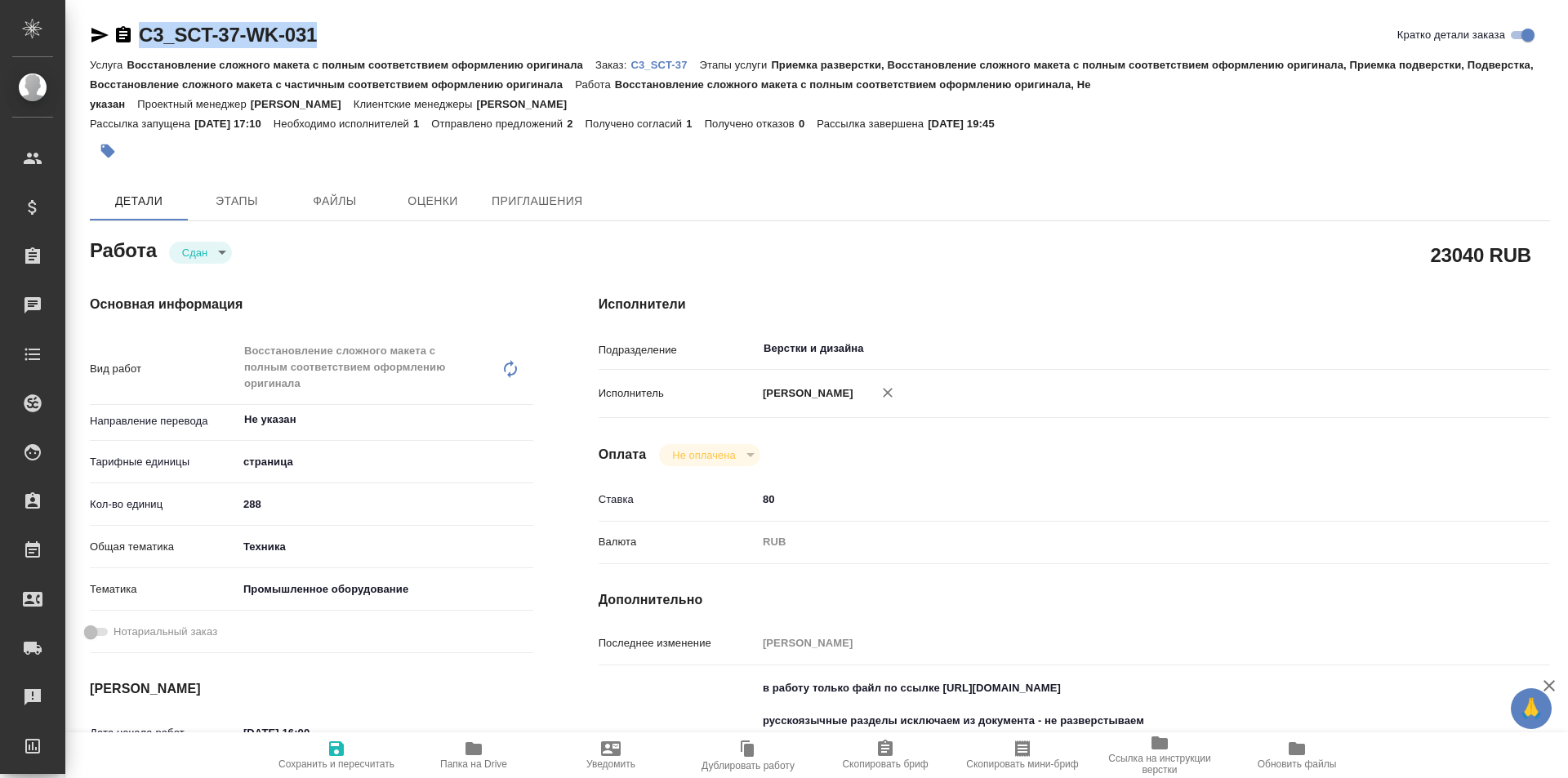
type textarea "x"
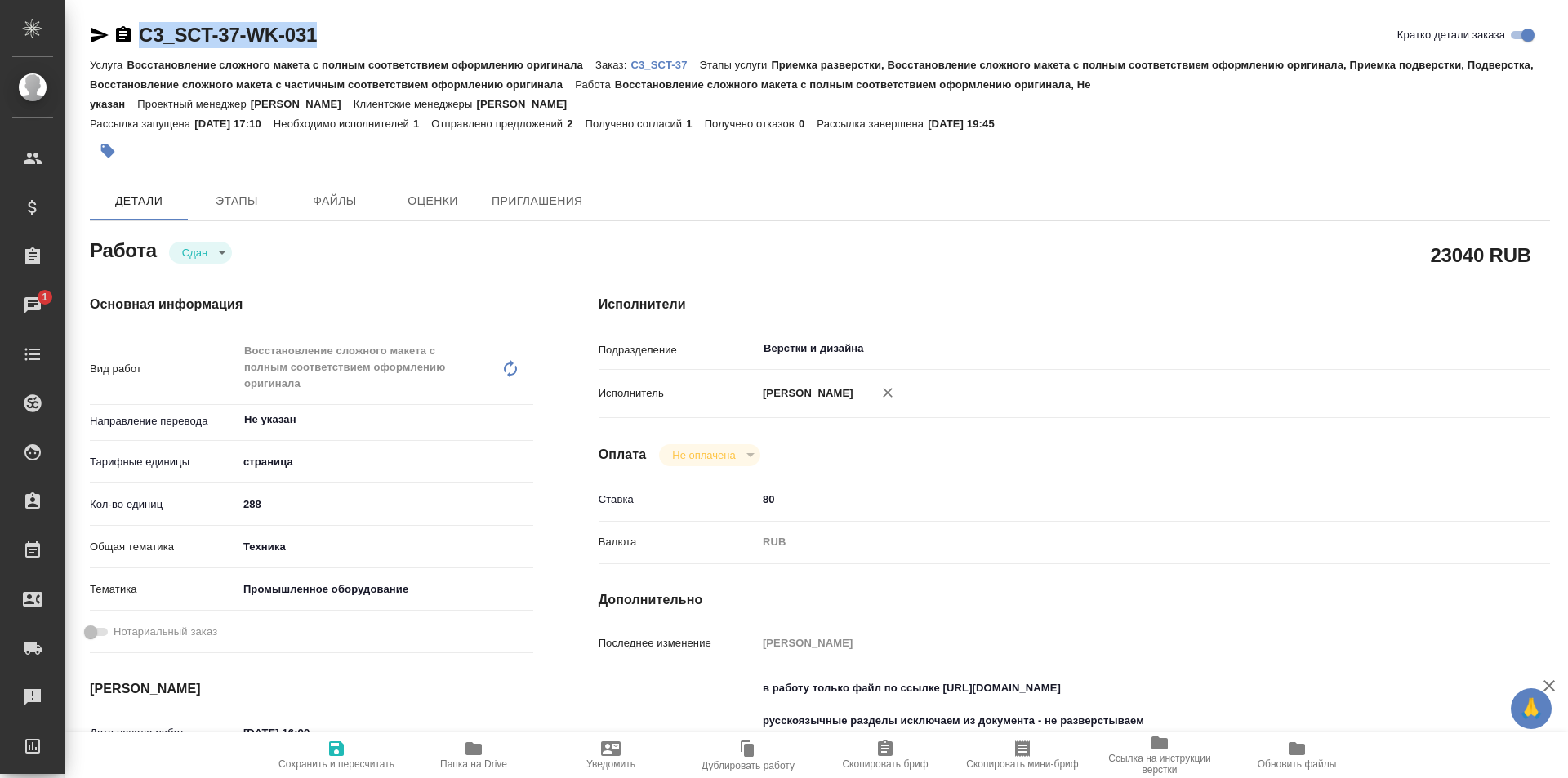
type textarea "x"
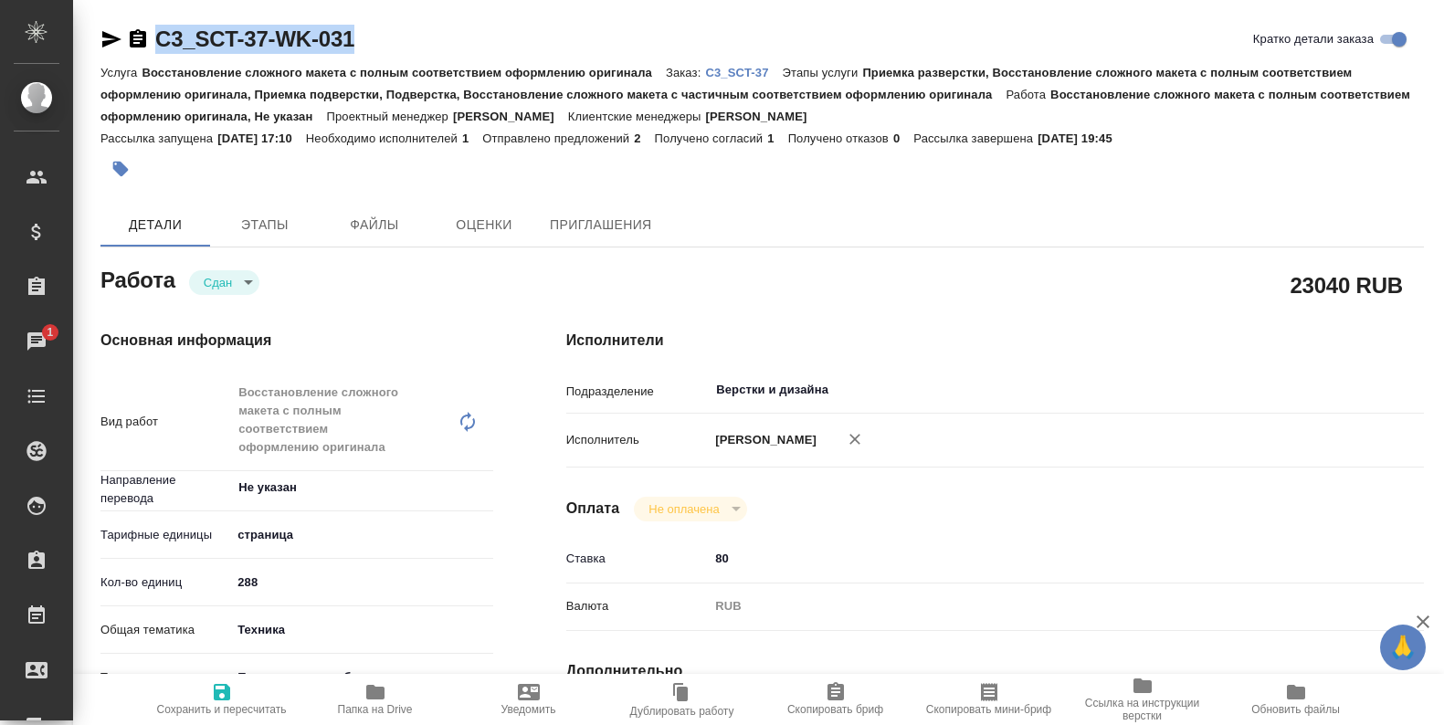
type textarea "x"
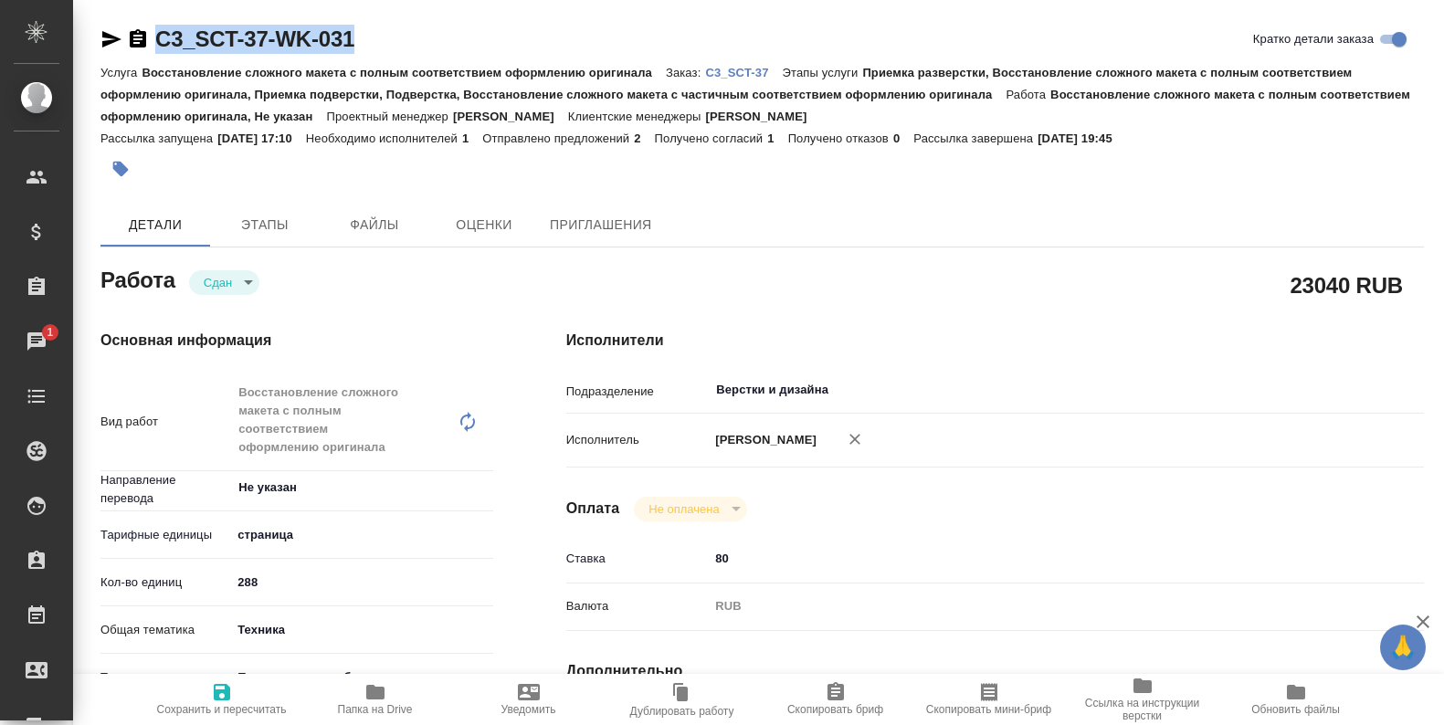
click at [378, 696] on icon "button" at bounding box center [375, 692] width 18 height 15
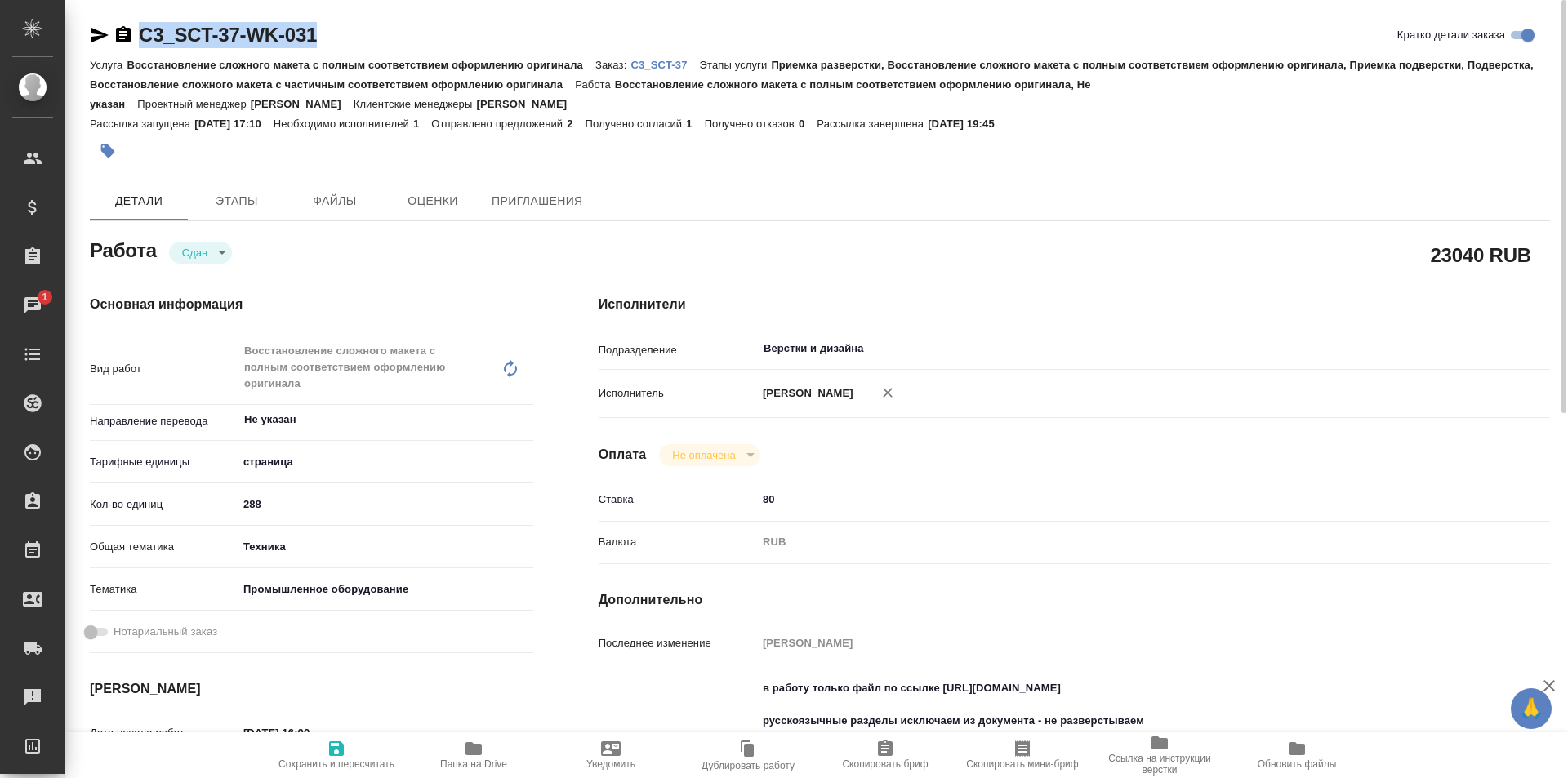
scroll to position [326, 0]
type textarea "x"
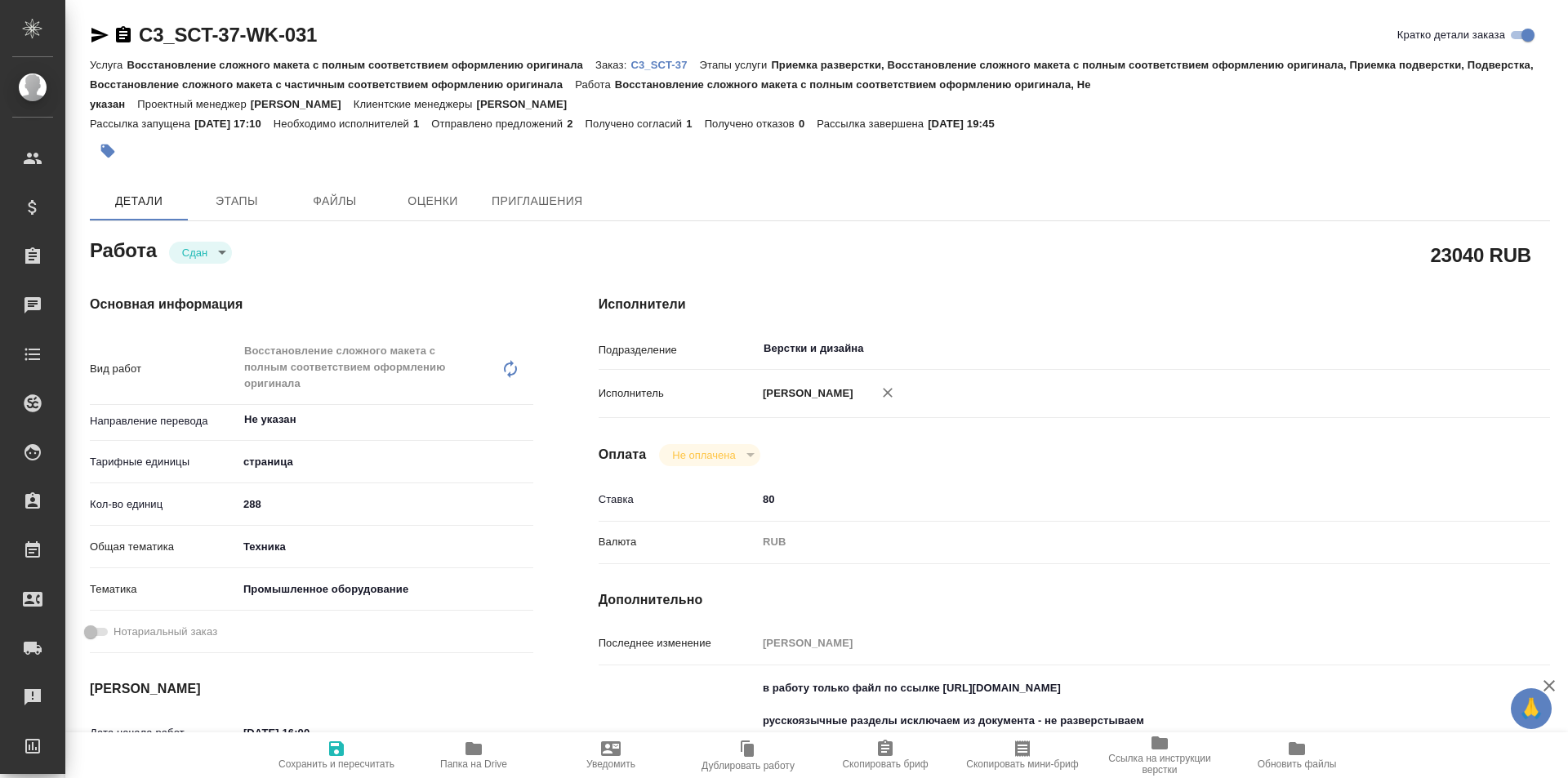
type textarea "x"
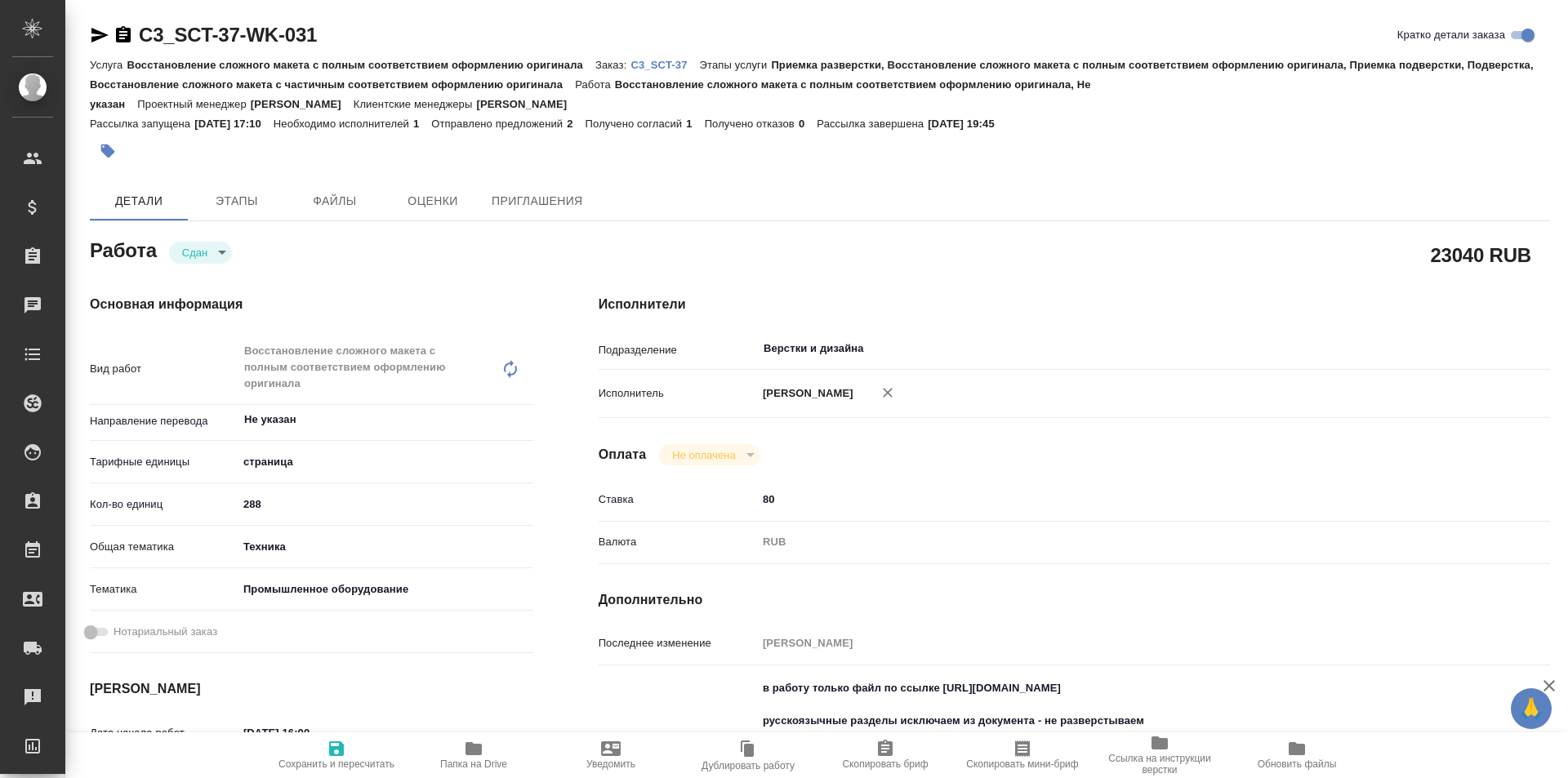
type textarea "x"
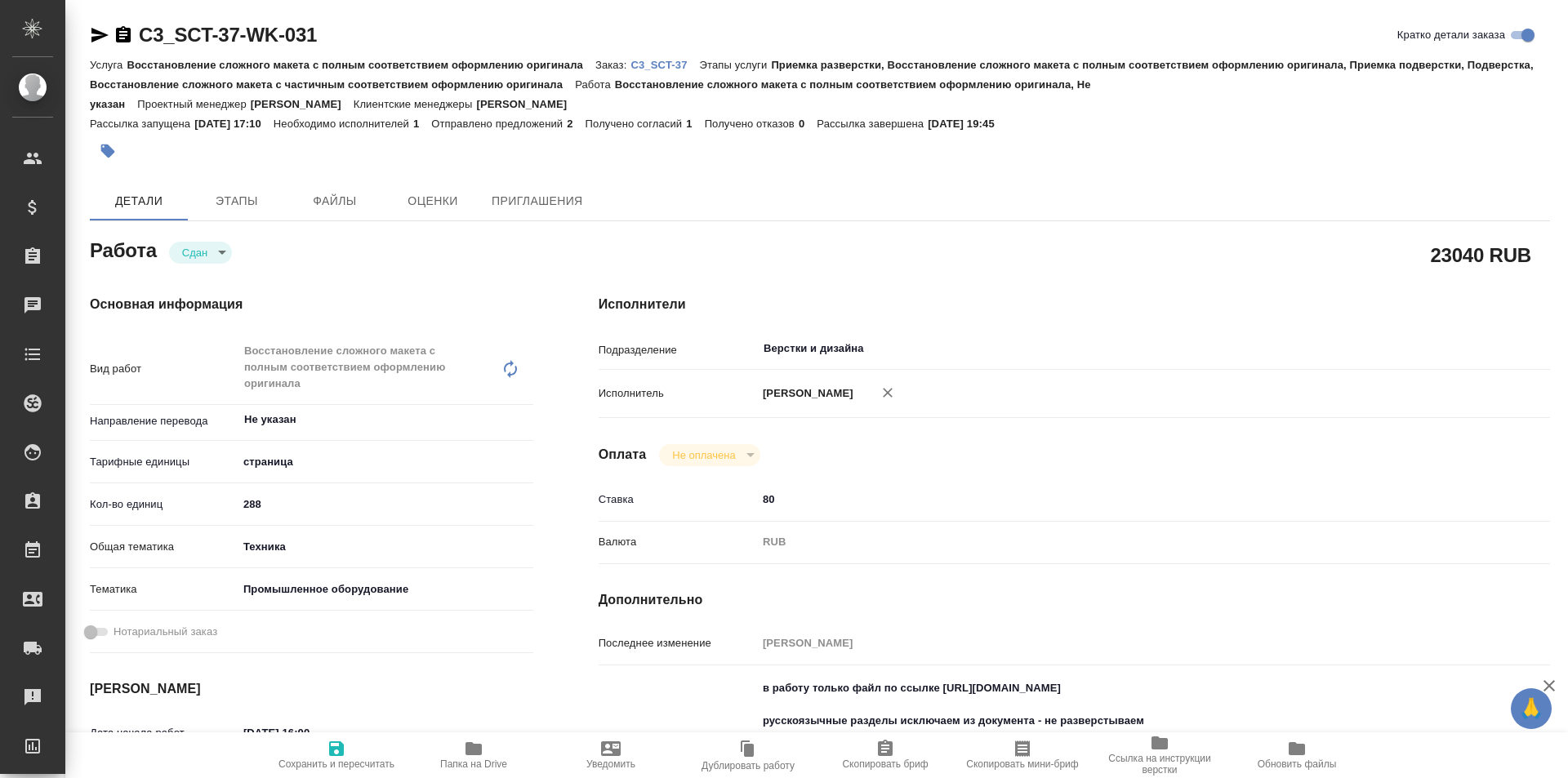
type textarea "x"
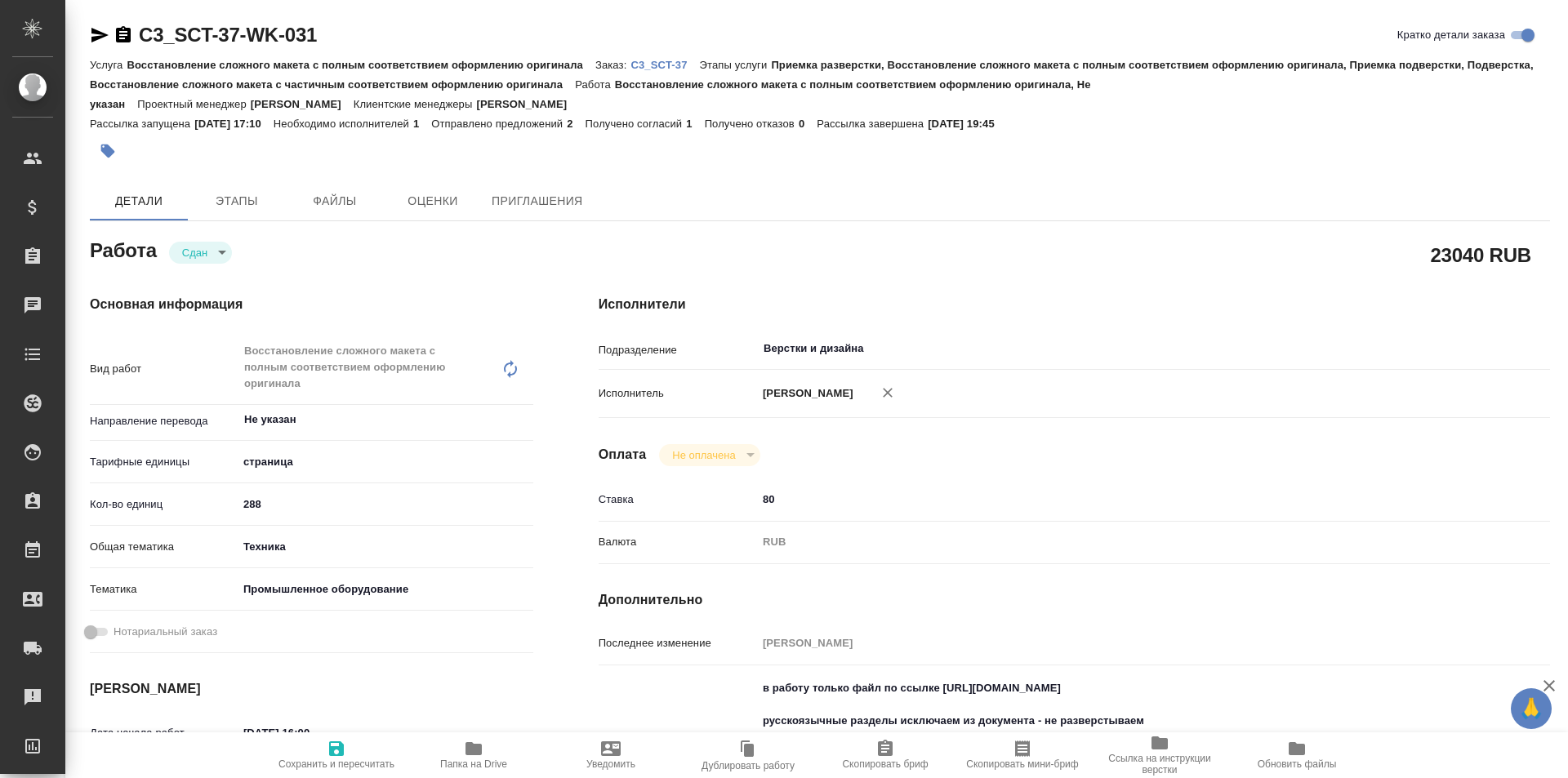
type textarea "x"
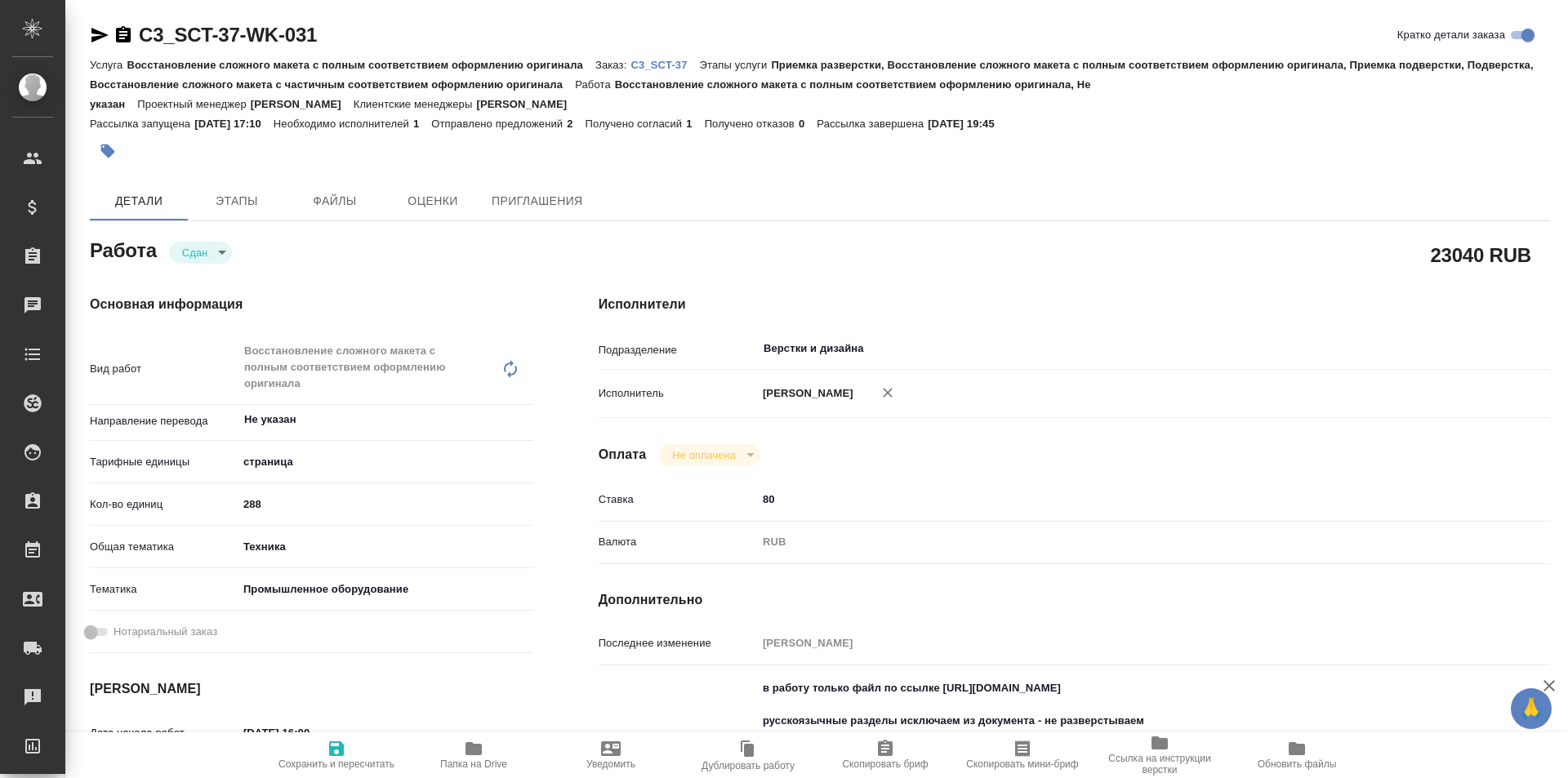
type textarea "x"
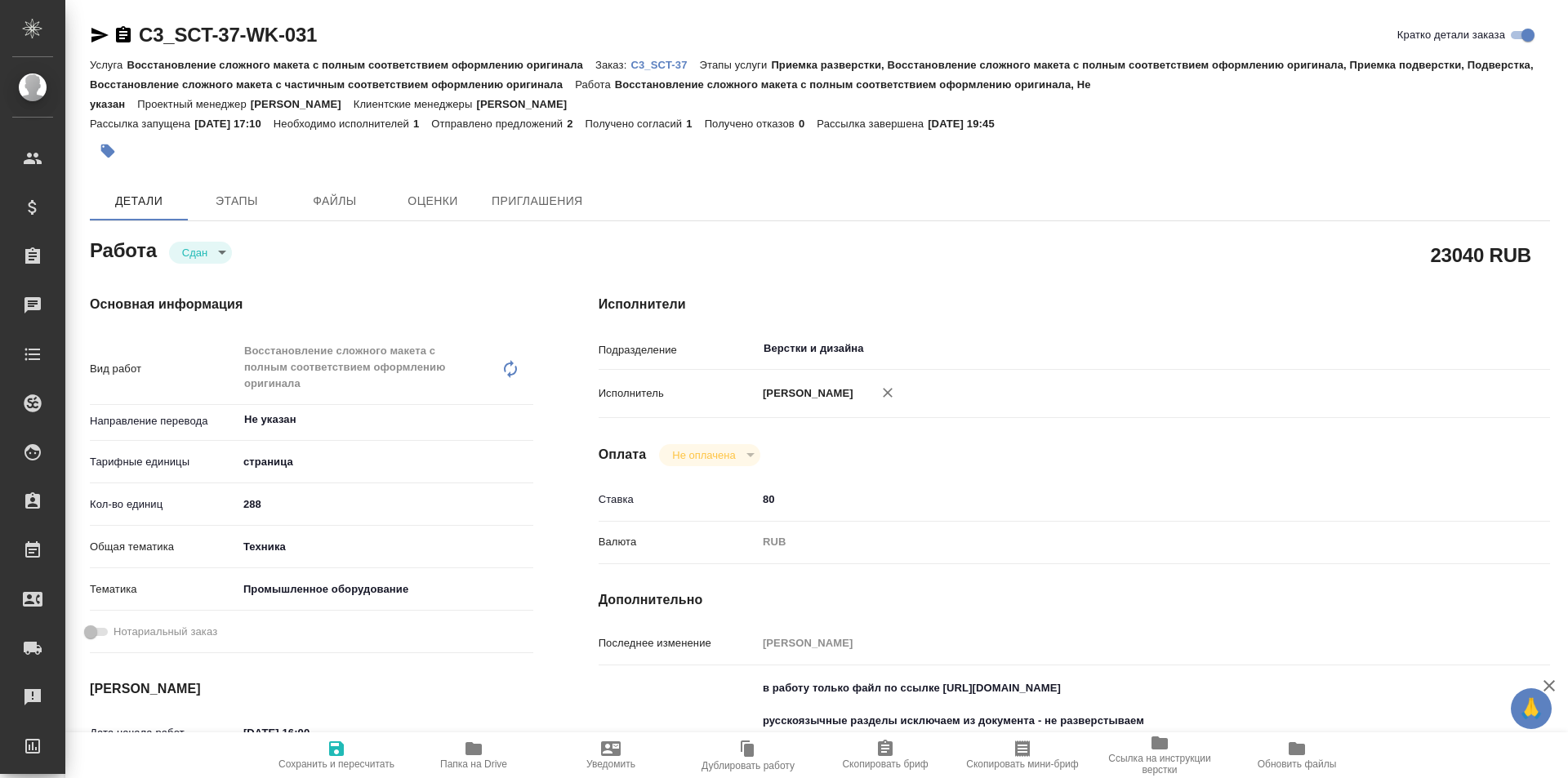
type textarea "x"
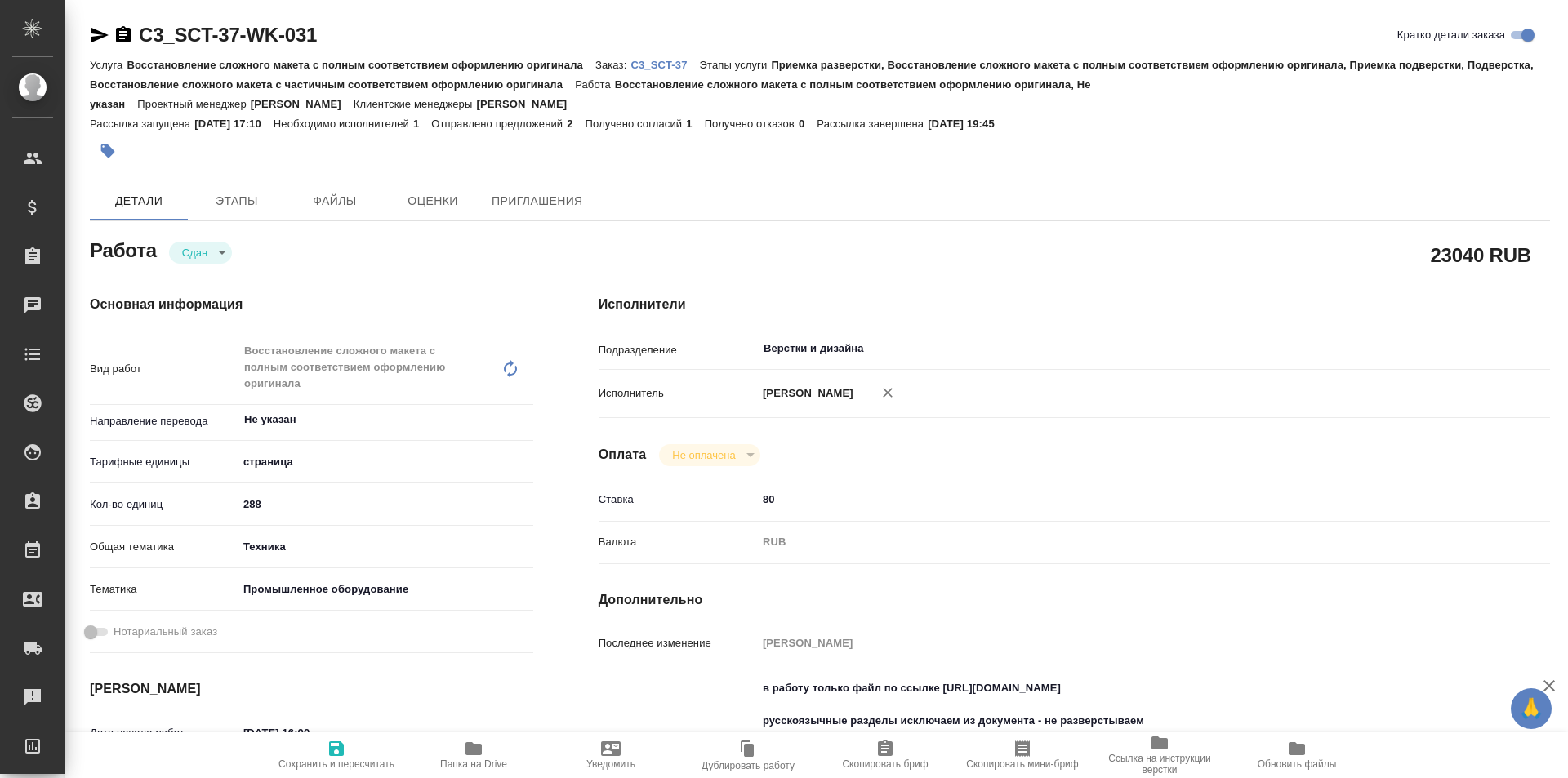
type textarea "x"
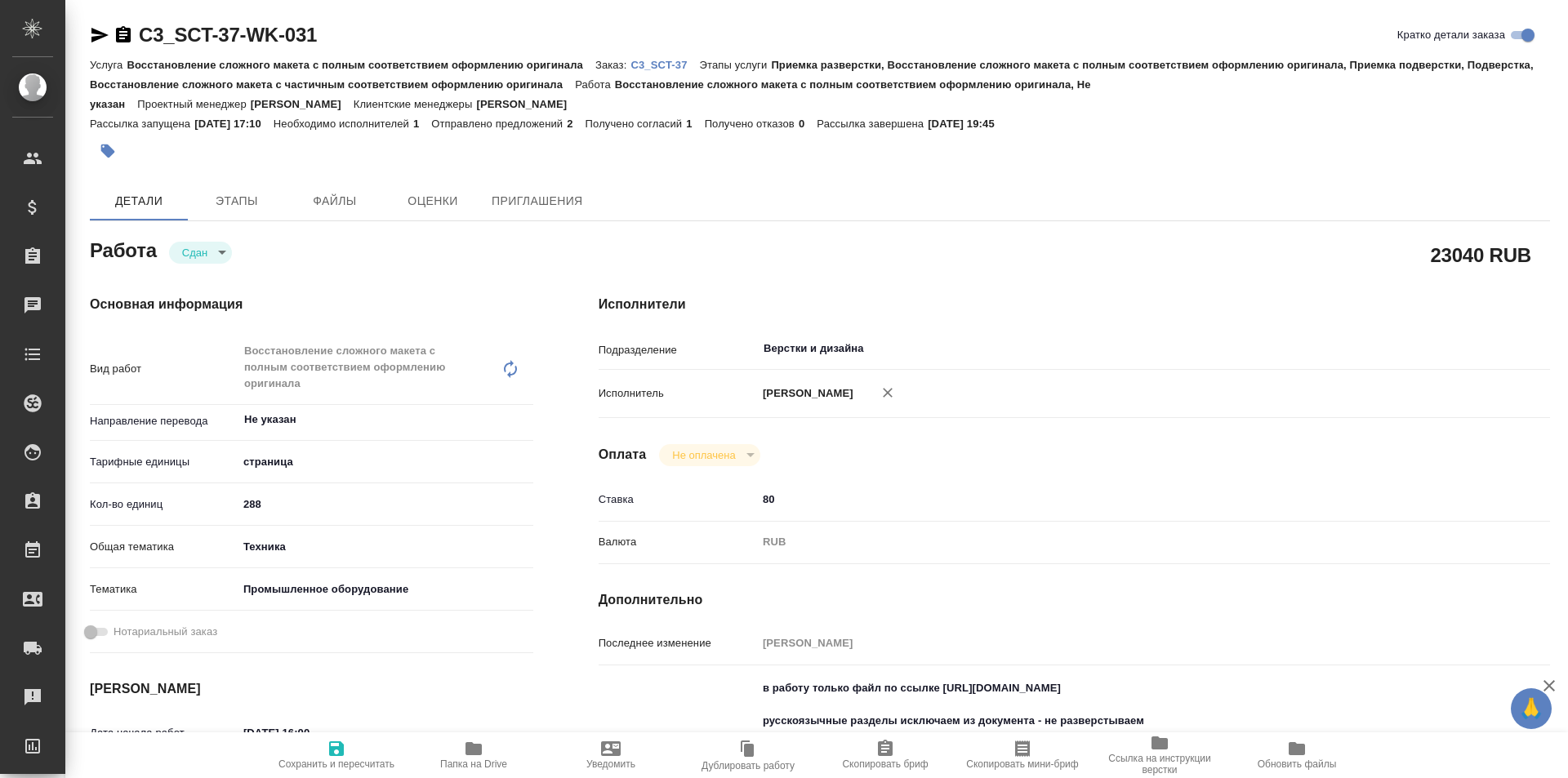
type textarea "x"
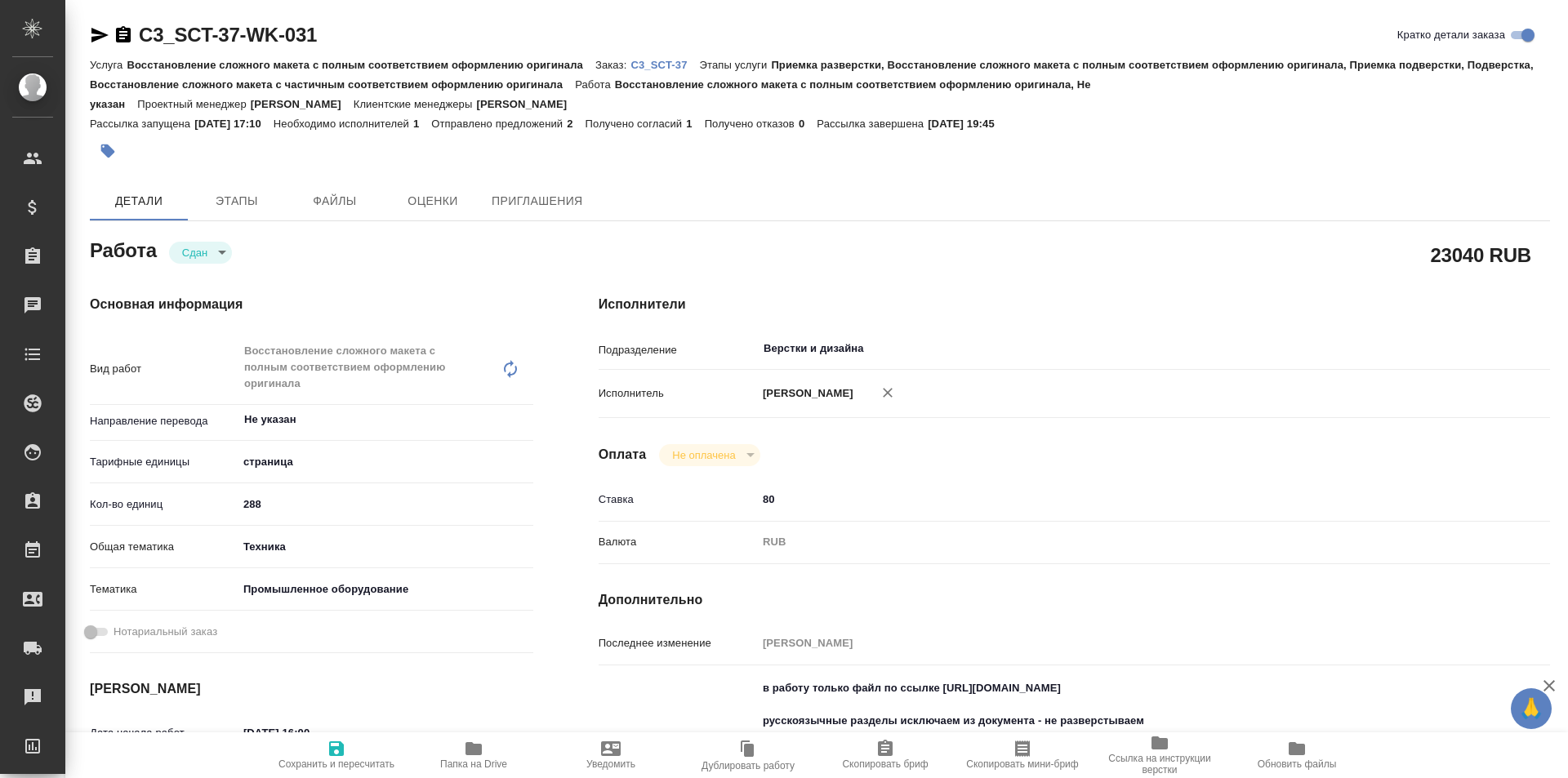
type textarea "x"
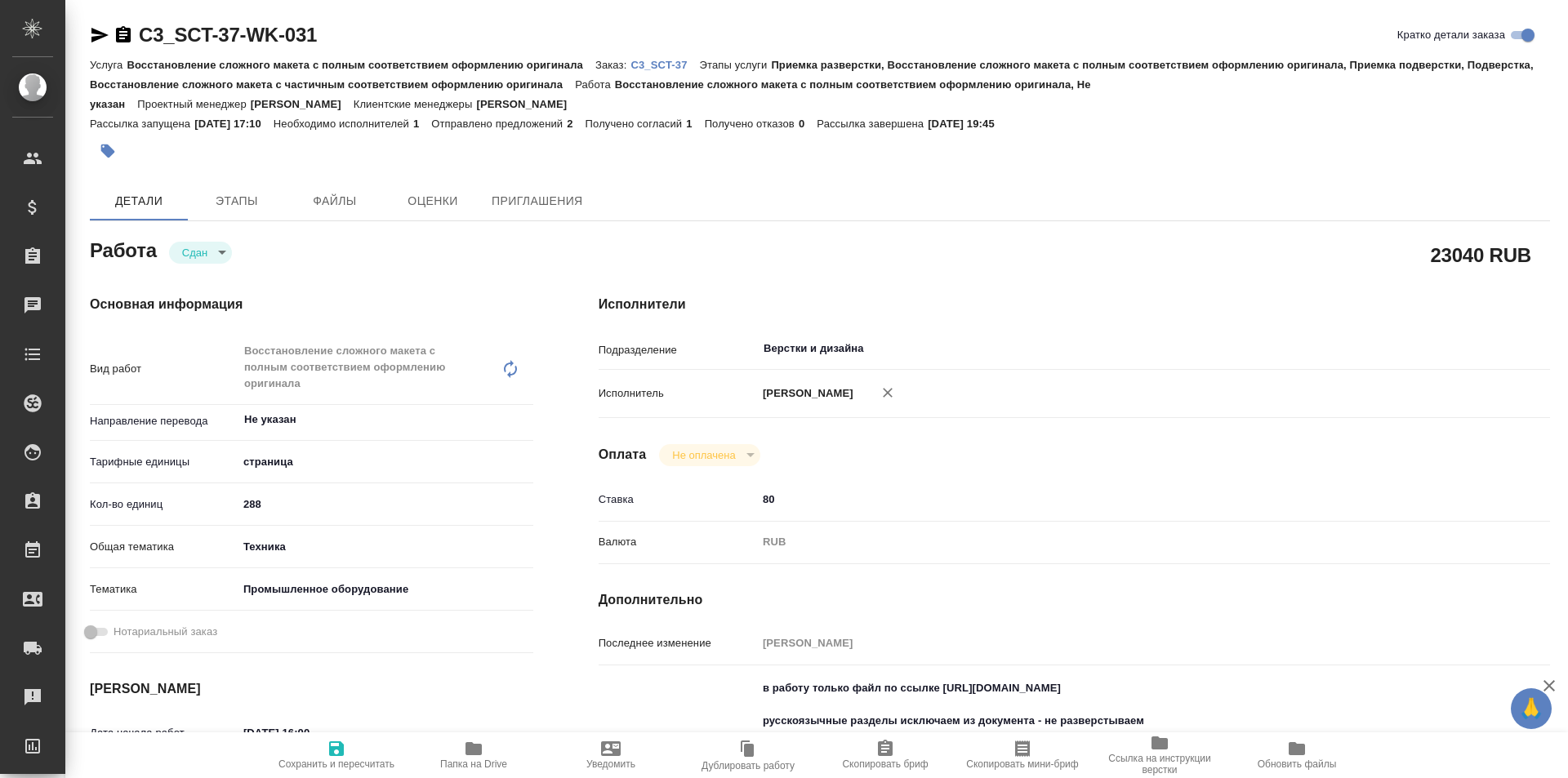
type textarea "x"
